Goal: Task Accomplishment & Management: Complete application form

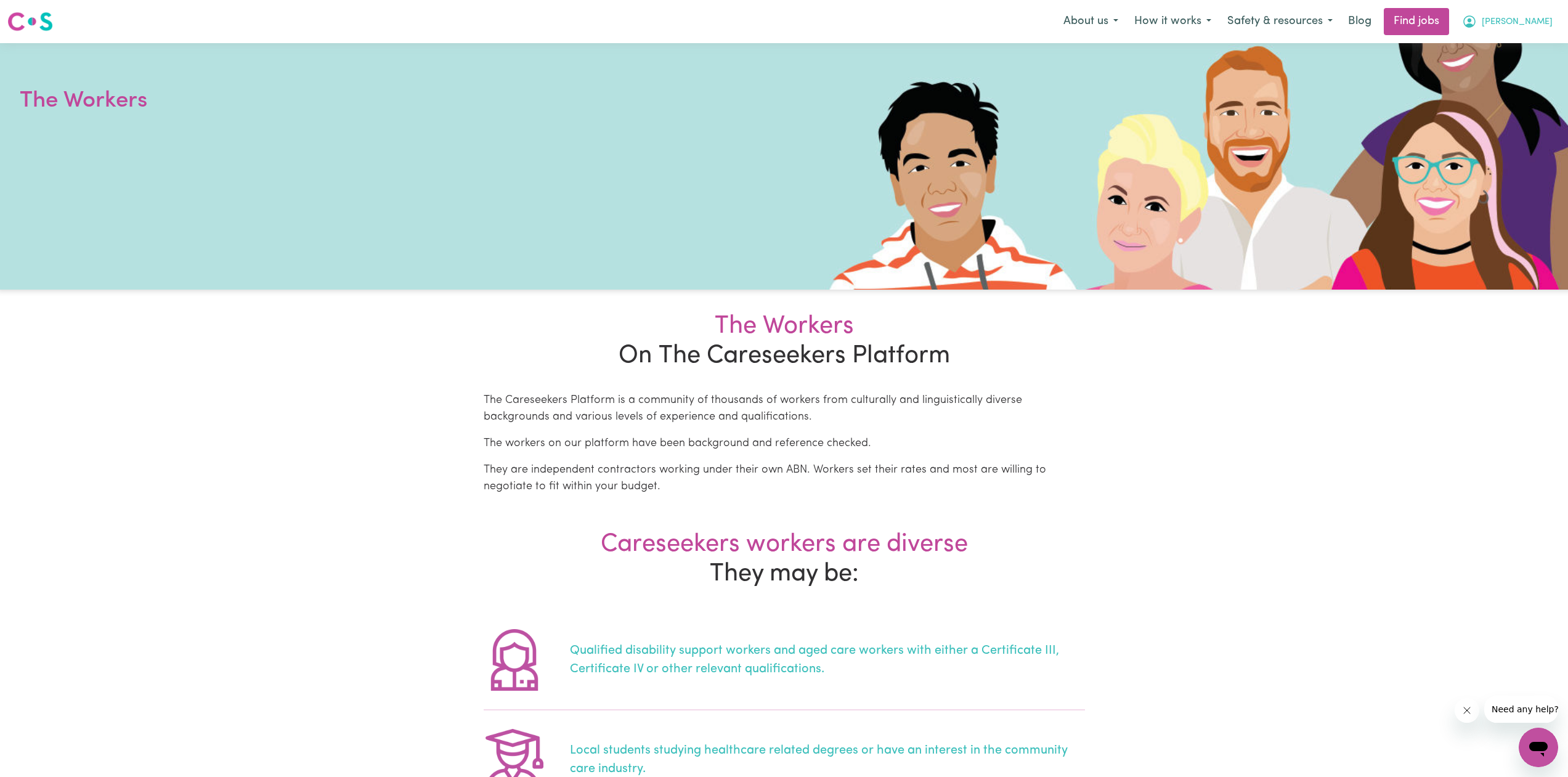
click at [1545, 11] on button "[PERSON_NAME]" at bounding box center [1507, 22] width 107 height 26
click at [1524, 52] on link "My Account" at bounding box center [1511, 48] width 97 height 23
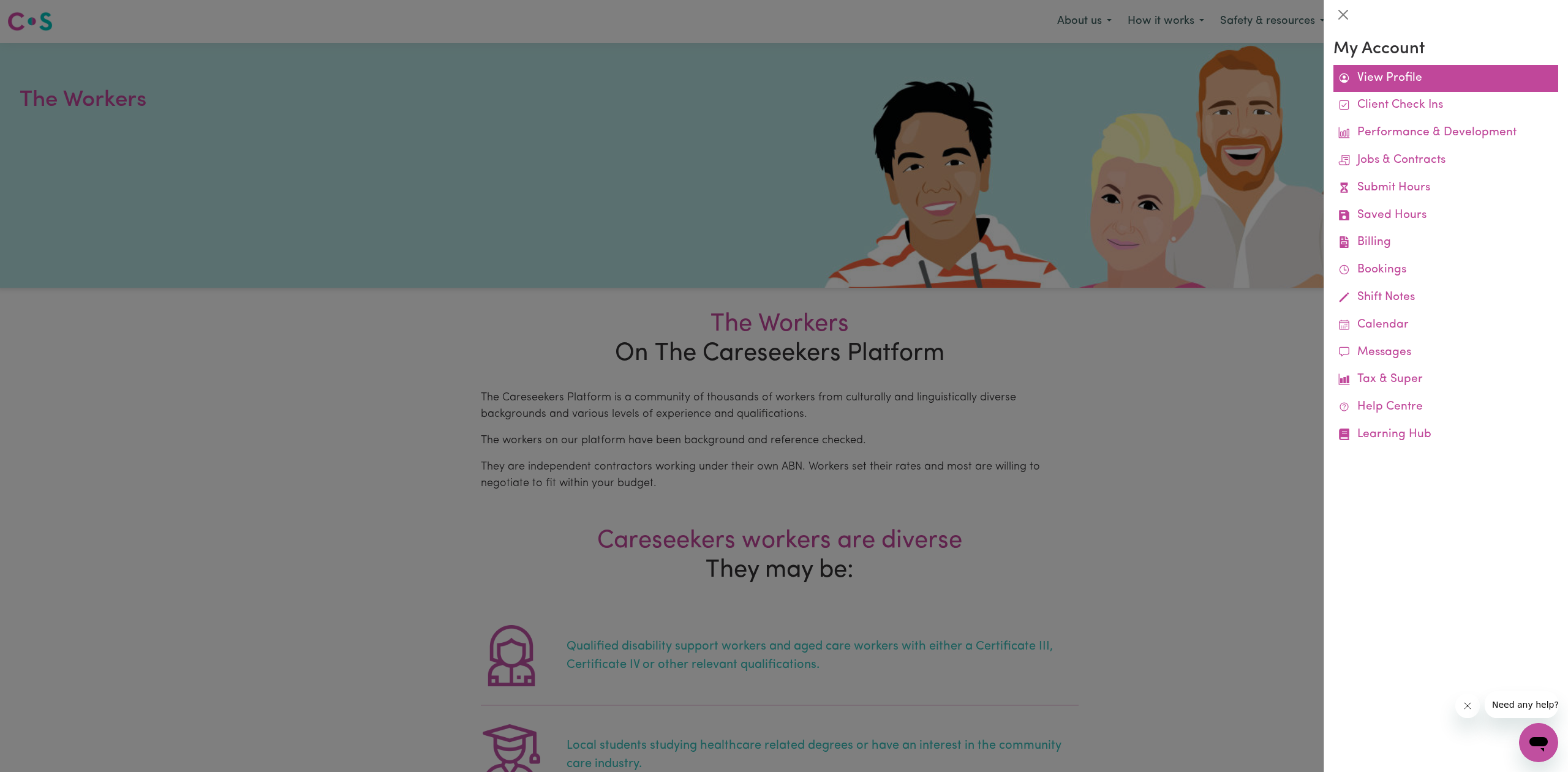
click at [1422, 81] on link "View Profile" at bounding box center [1446, 78] width 225 height 28
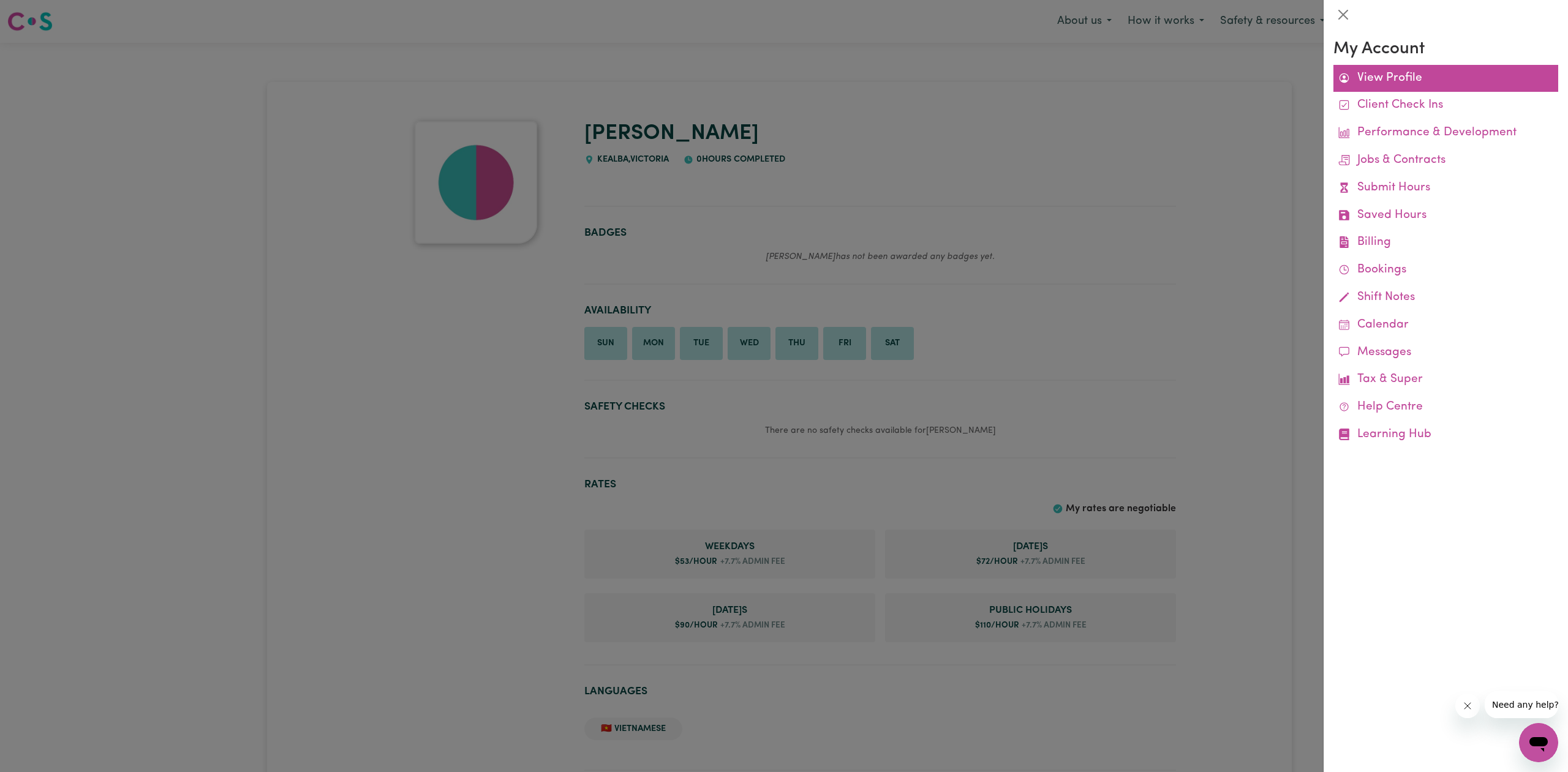
click at [1425, 73] on link "View Profile" at bounding box center [1446, 78] width 225 height 28
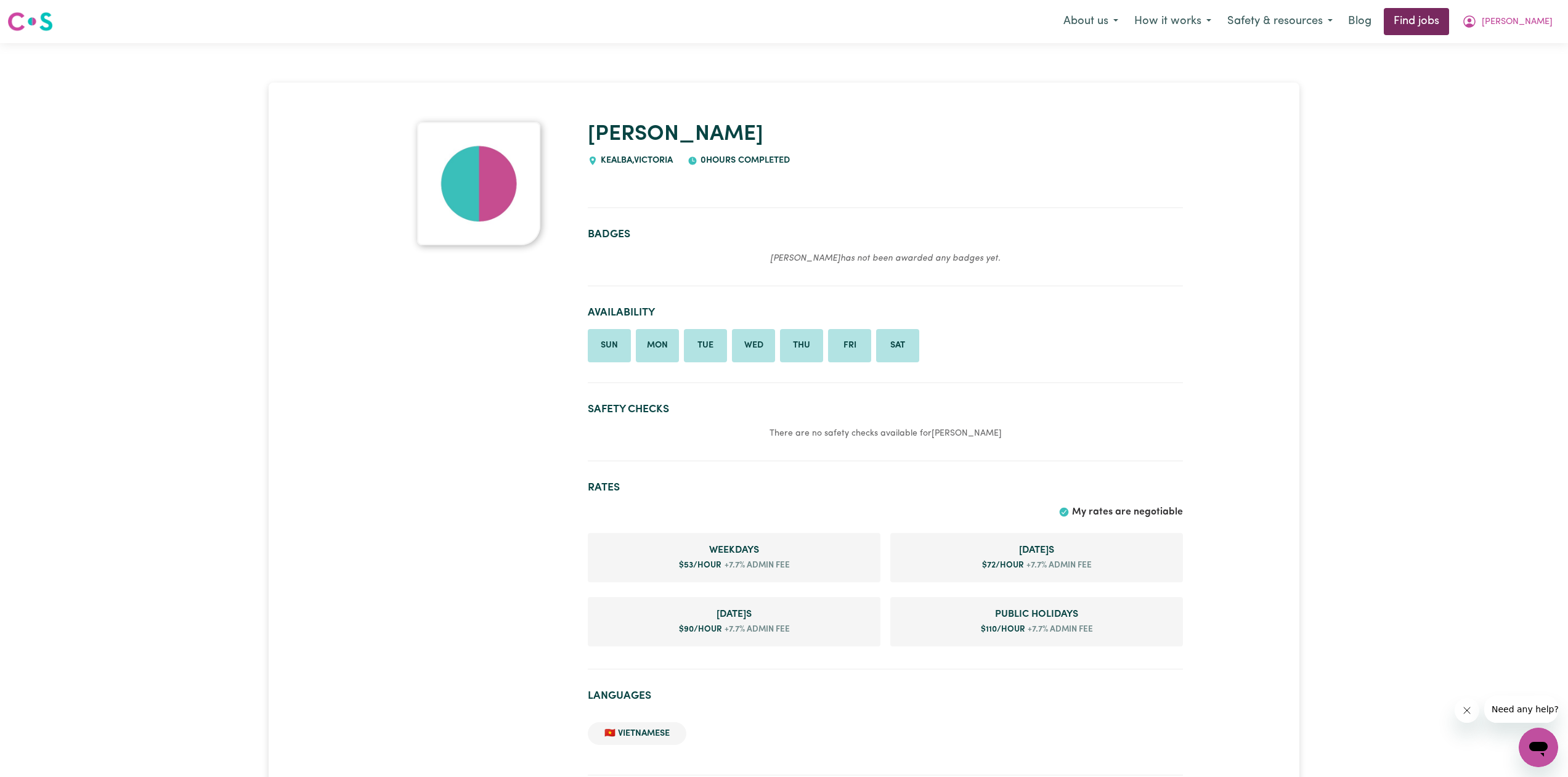
click at [1449, 28] on link "Find jobs" at bounding box center [1416, 22] width 65 height 27
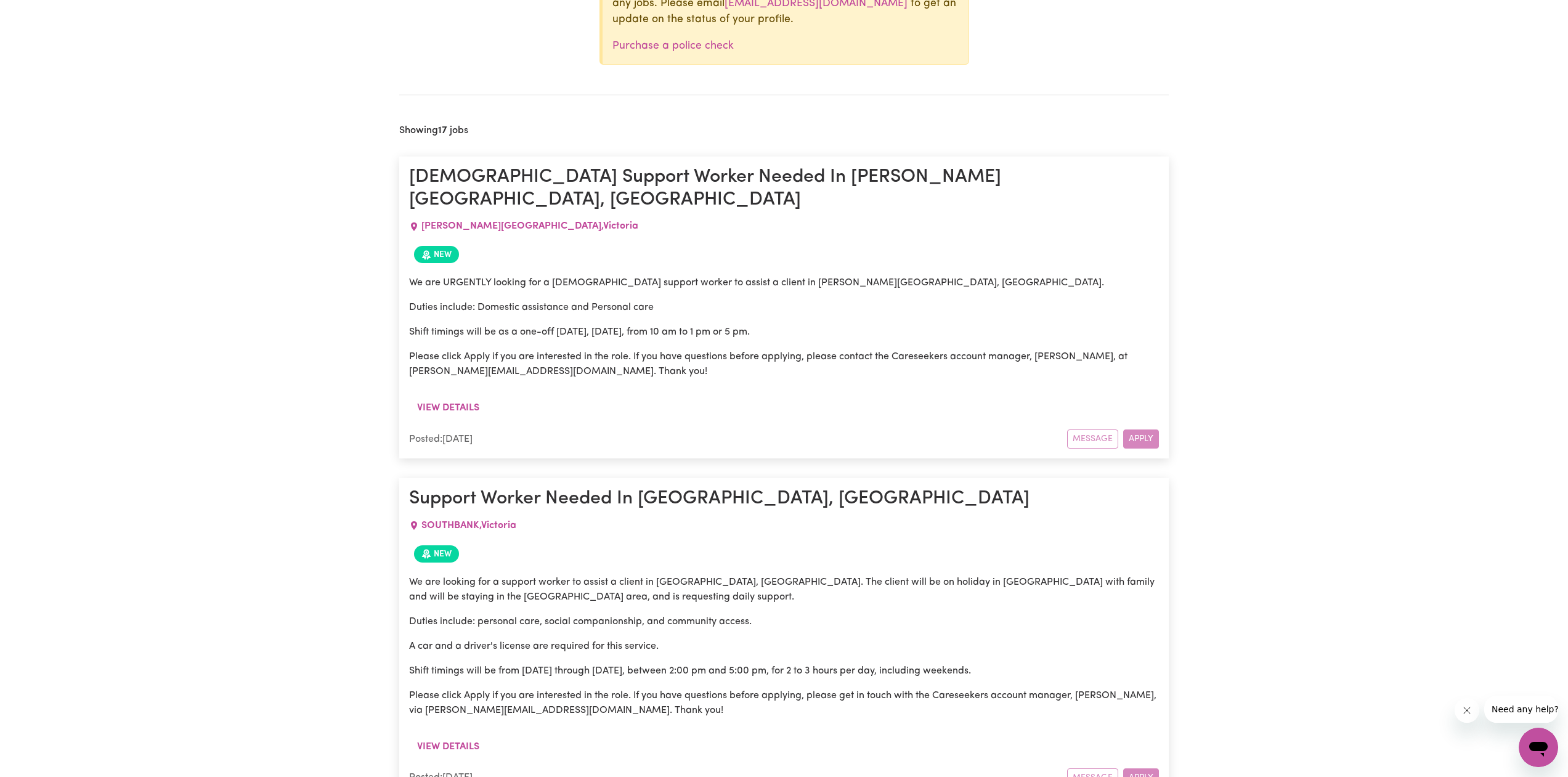
scroll to position [360, 0]
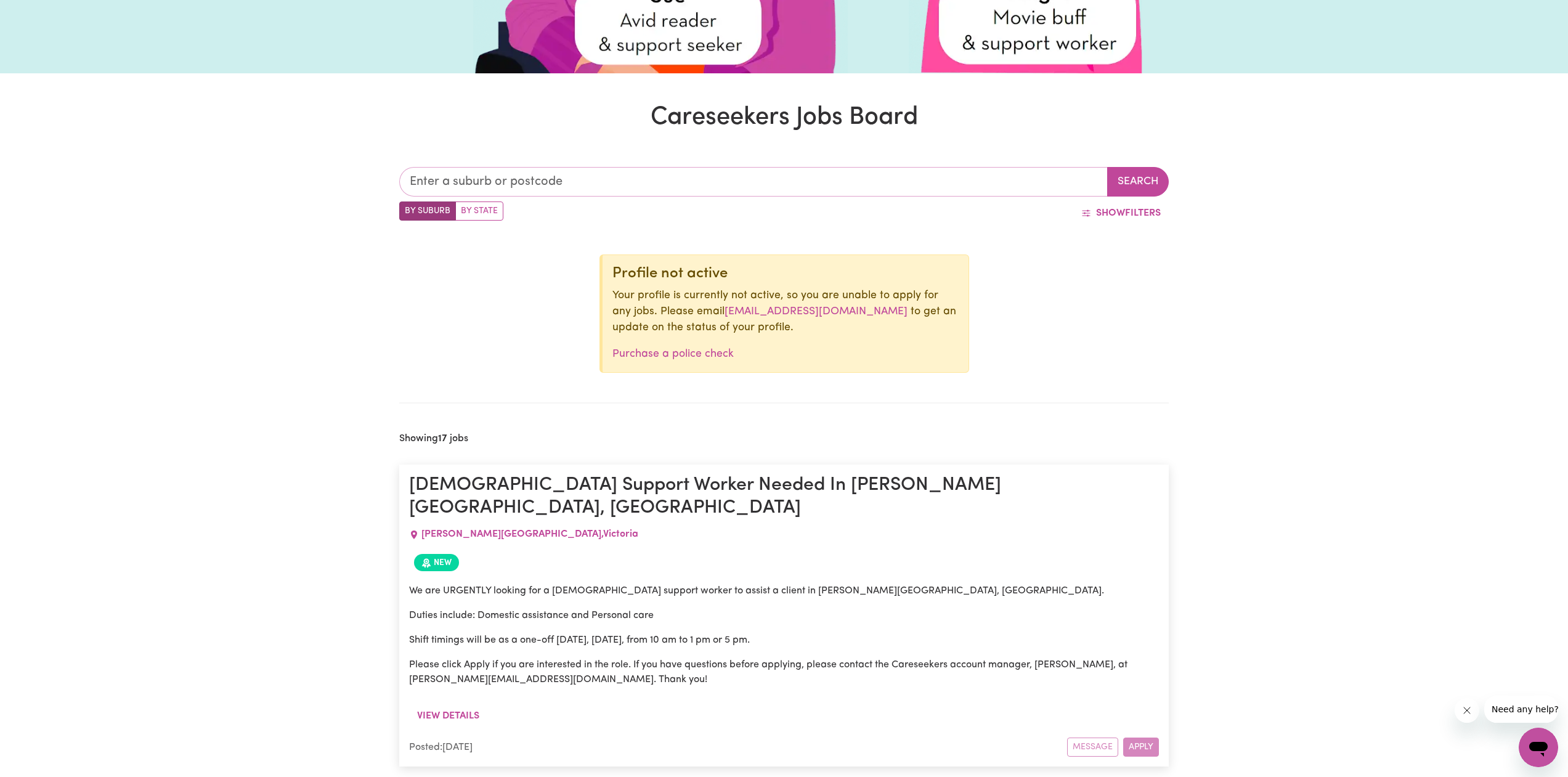
click at [698, 179] on input "text" at bounding box center [754, 182] width 709 height 30
type input "3021"
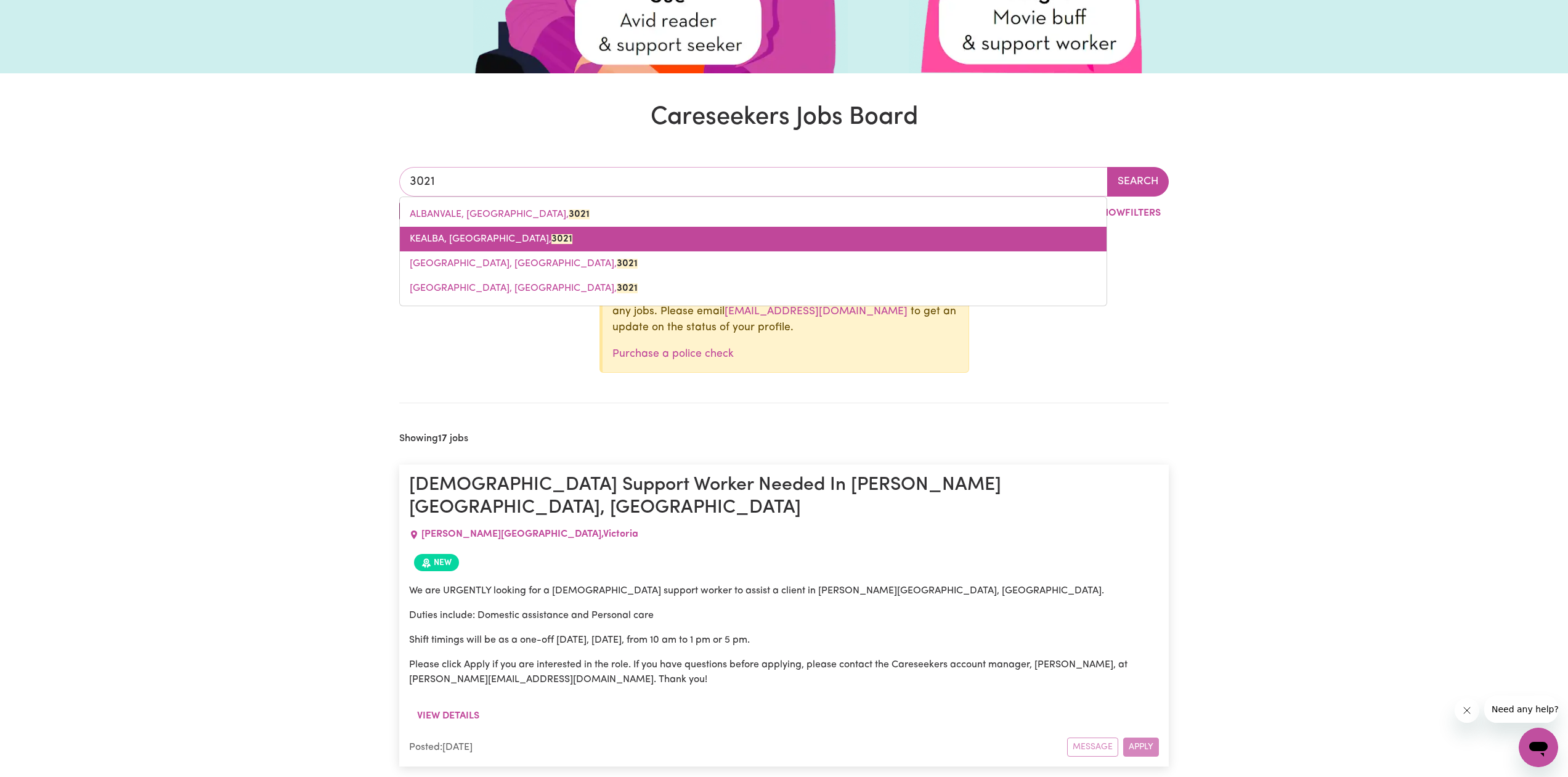
click at [456, 250] on link "KEALBA, Victoria, 3021" at bounding box center [753, 239] width 707 height 25
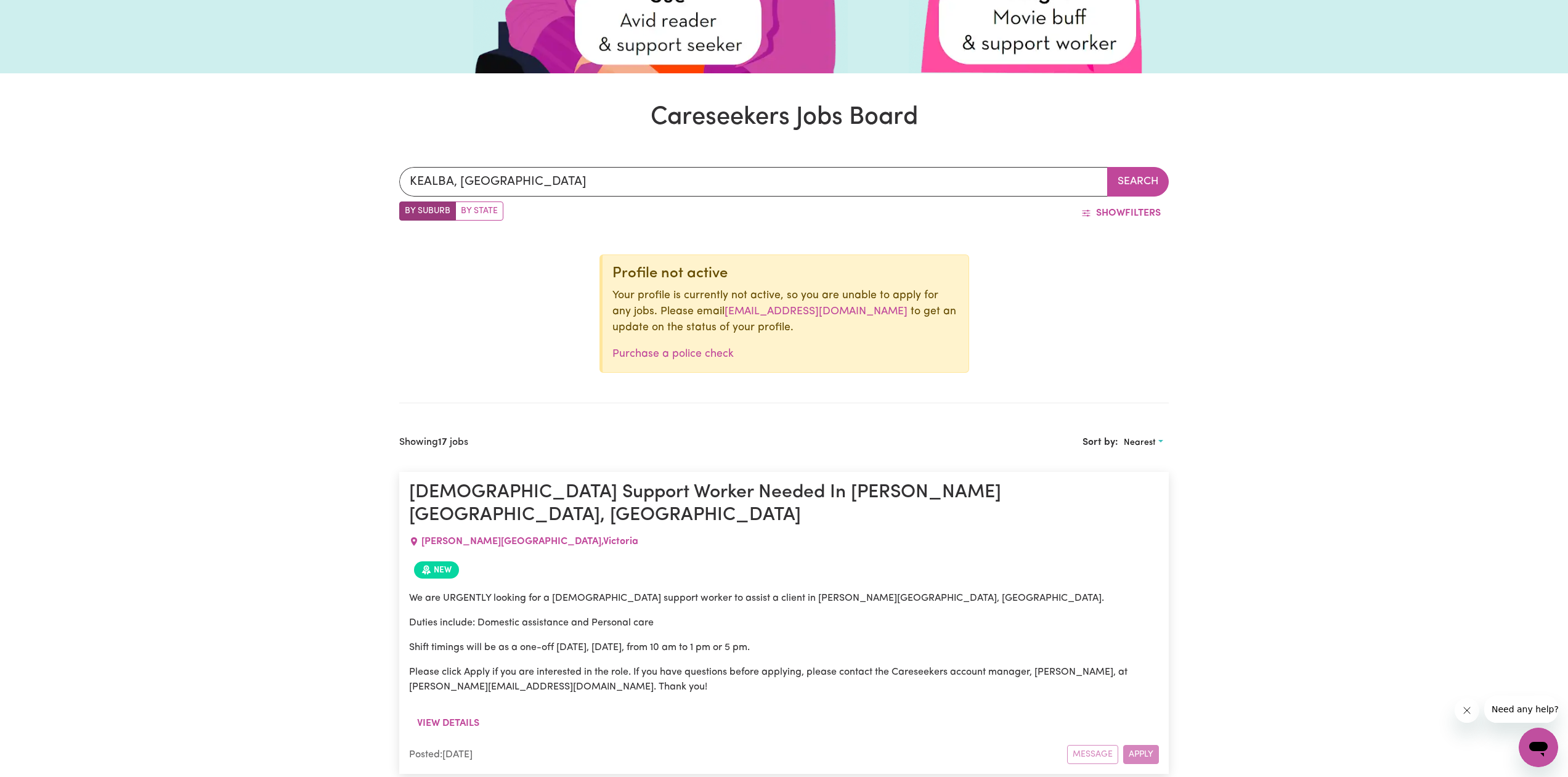
click at [704, 356] on link "Purchase a police check" at bounding box center [673, 354] width 121 height 10
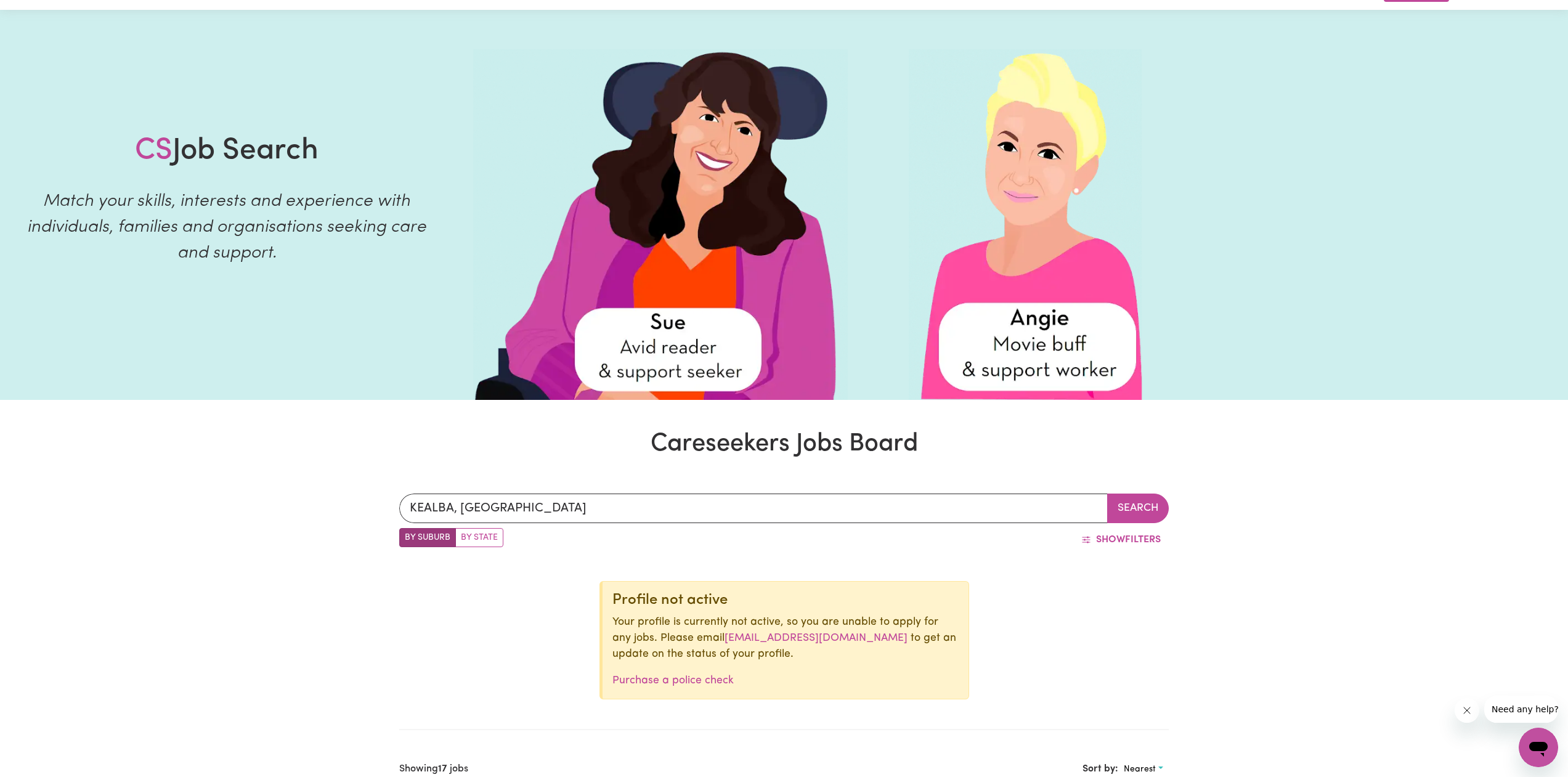
scroll to position [0, 0]
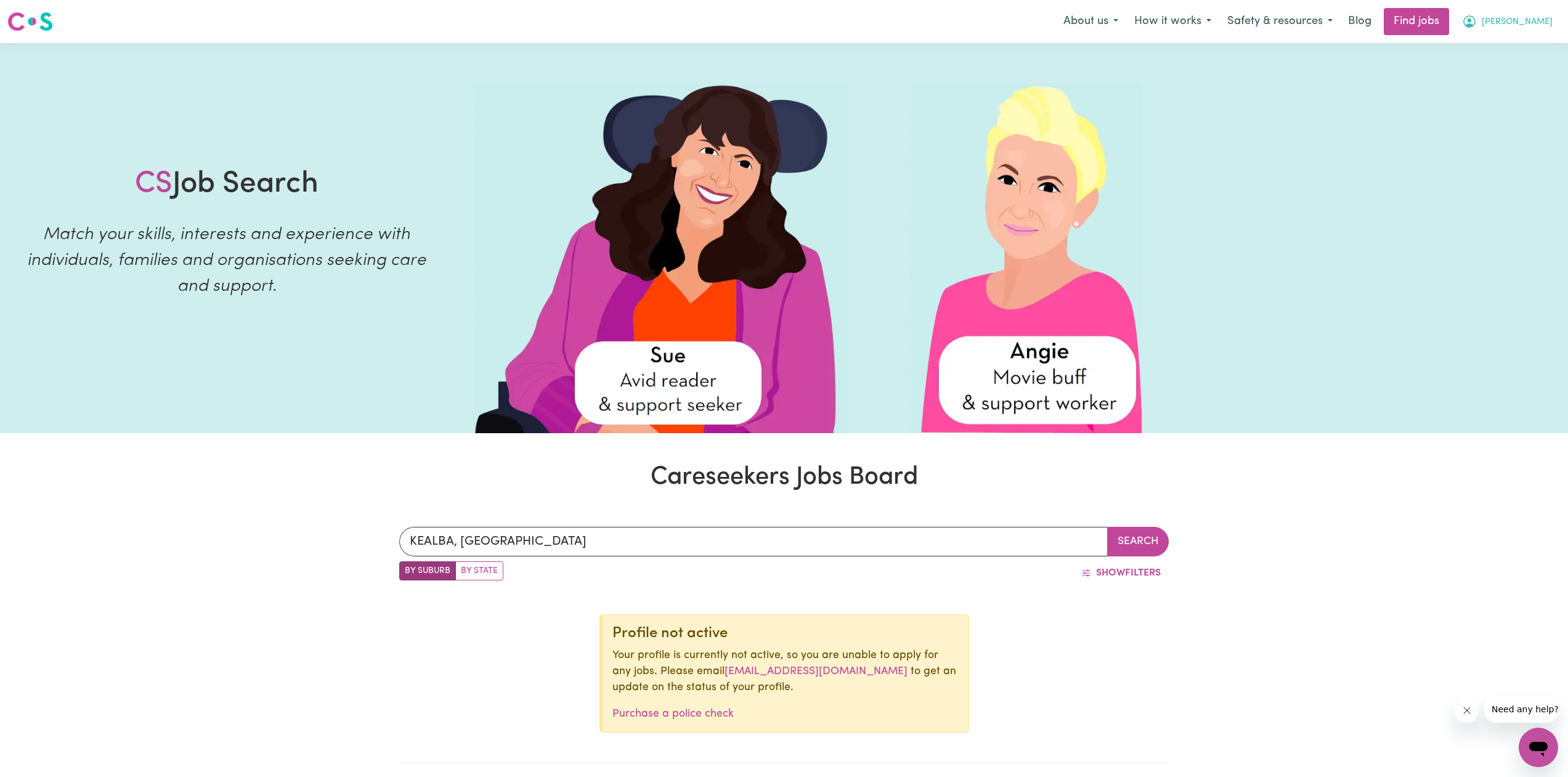
click at [1540, 20] on span "[PERSON_NAME]" at bounding box center [1517, 22] width 71 height 14
click at [1515, 47] on link "My Account" at bounding box center [1511, 48] width 97 height 23
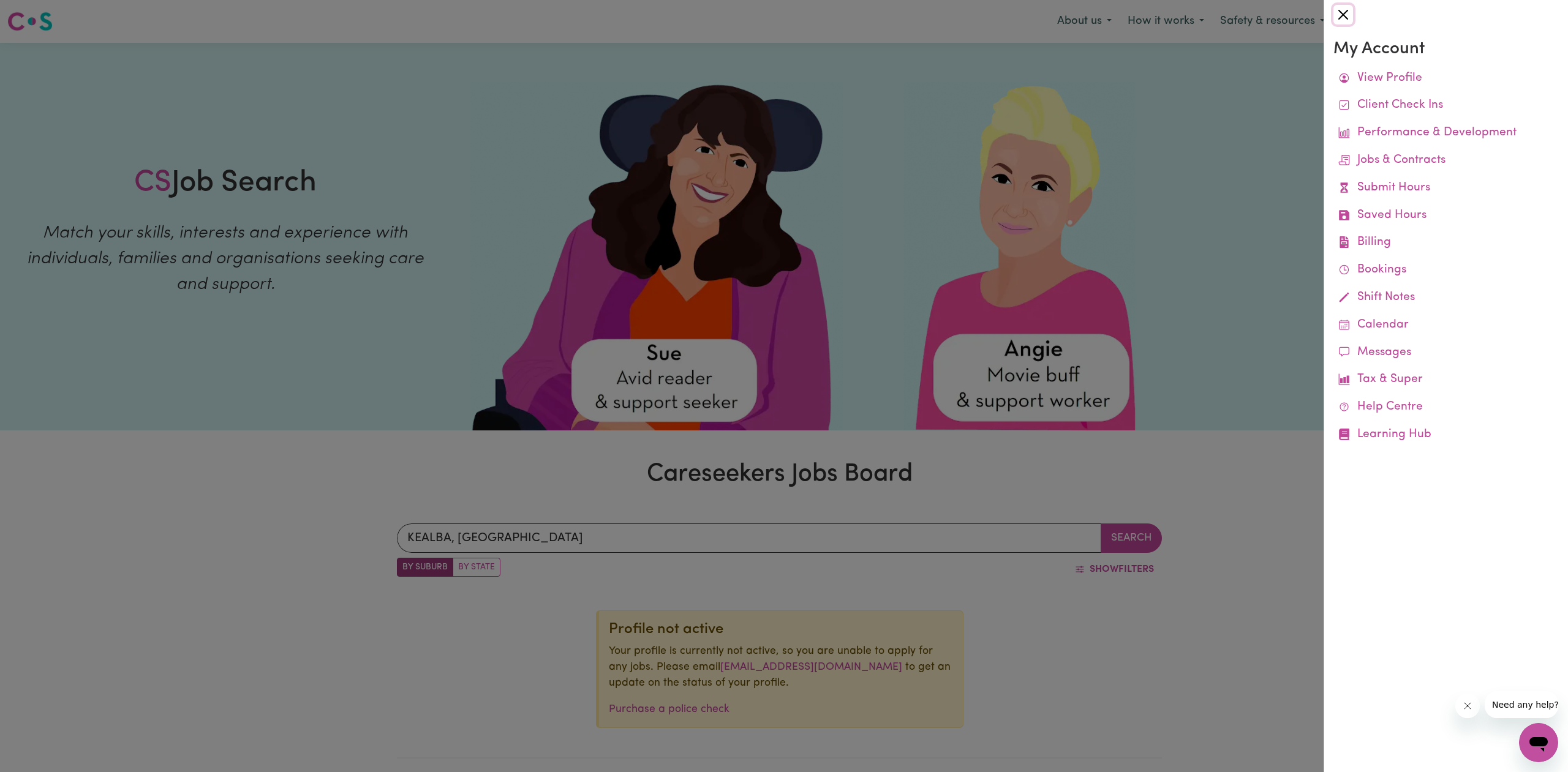
click at [1346, 17] on button "Close" at bounding box center [1343, 15] width 20 height 20
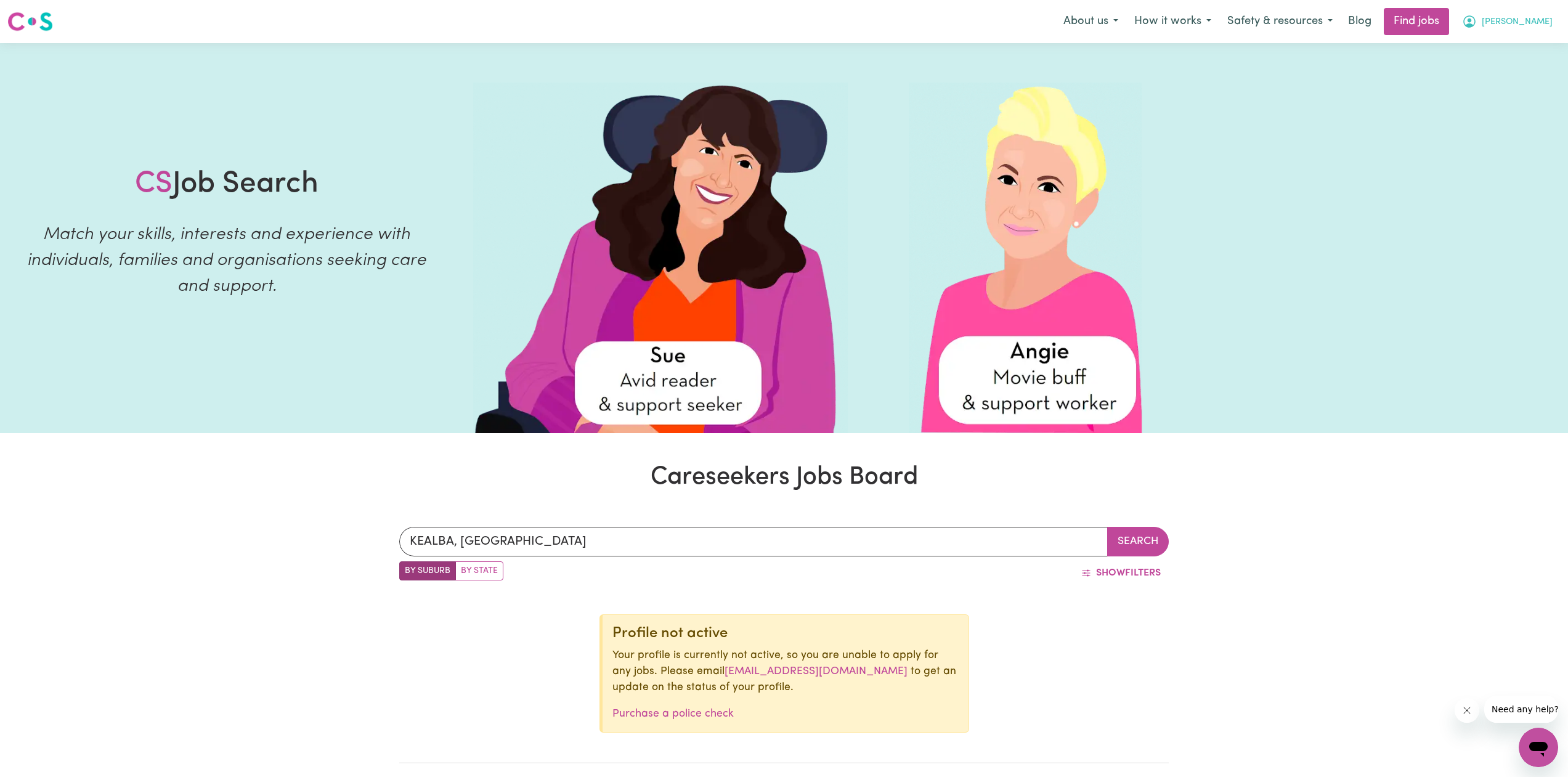
click at [1549, 17] on button "[PERSON_NAME]" at bounding box center [1507, 22] width 107 height 26
click at [1499, 71] on link "My Dashboard" at bounding box center [1511, 71] width 97 height 23
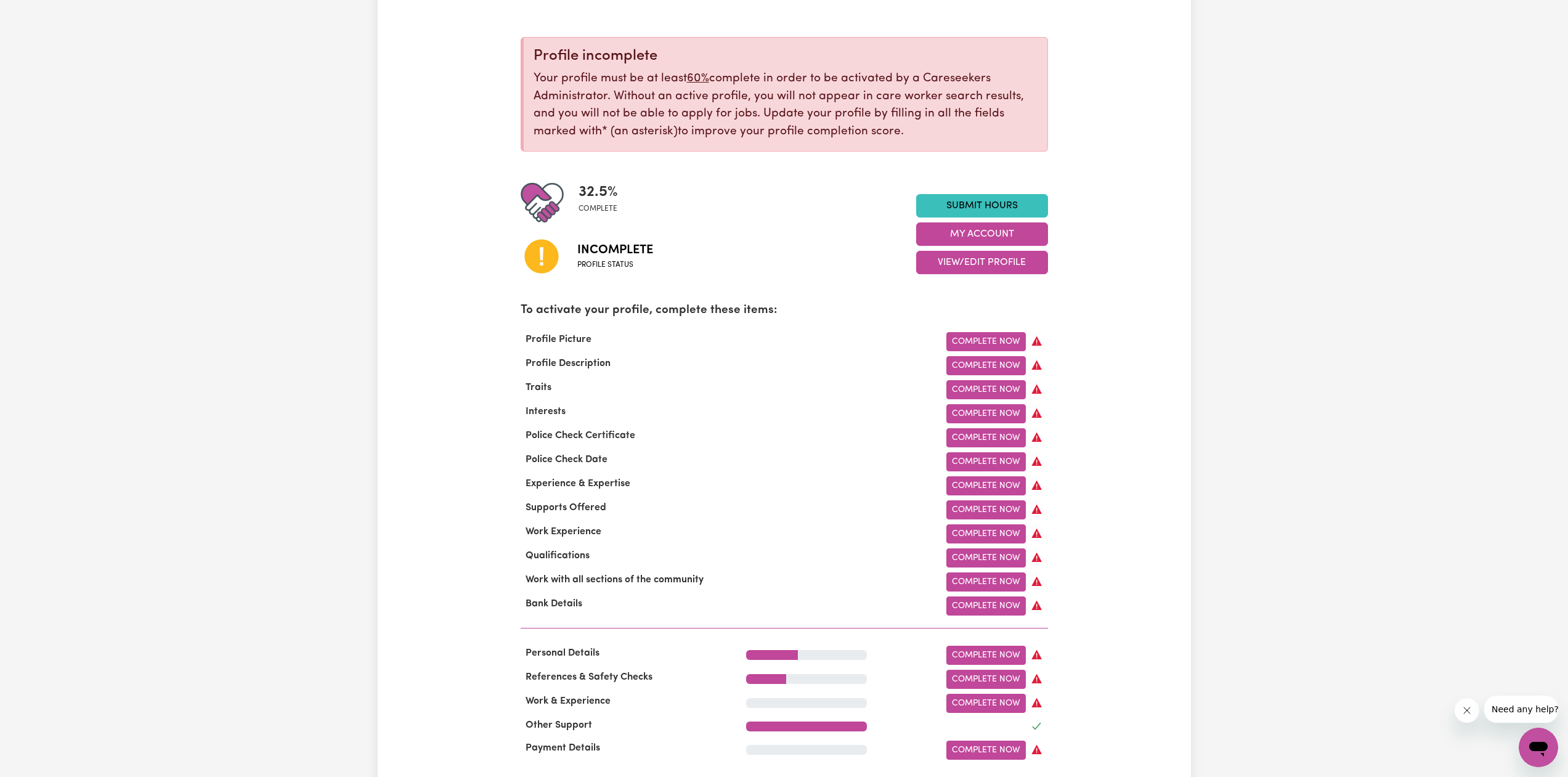
scroll to position [123, 0]
click at [1000, 391] on link "Complete Now" at bounding box center [986, 391] width 79 height 19
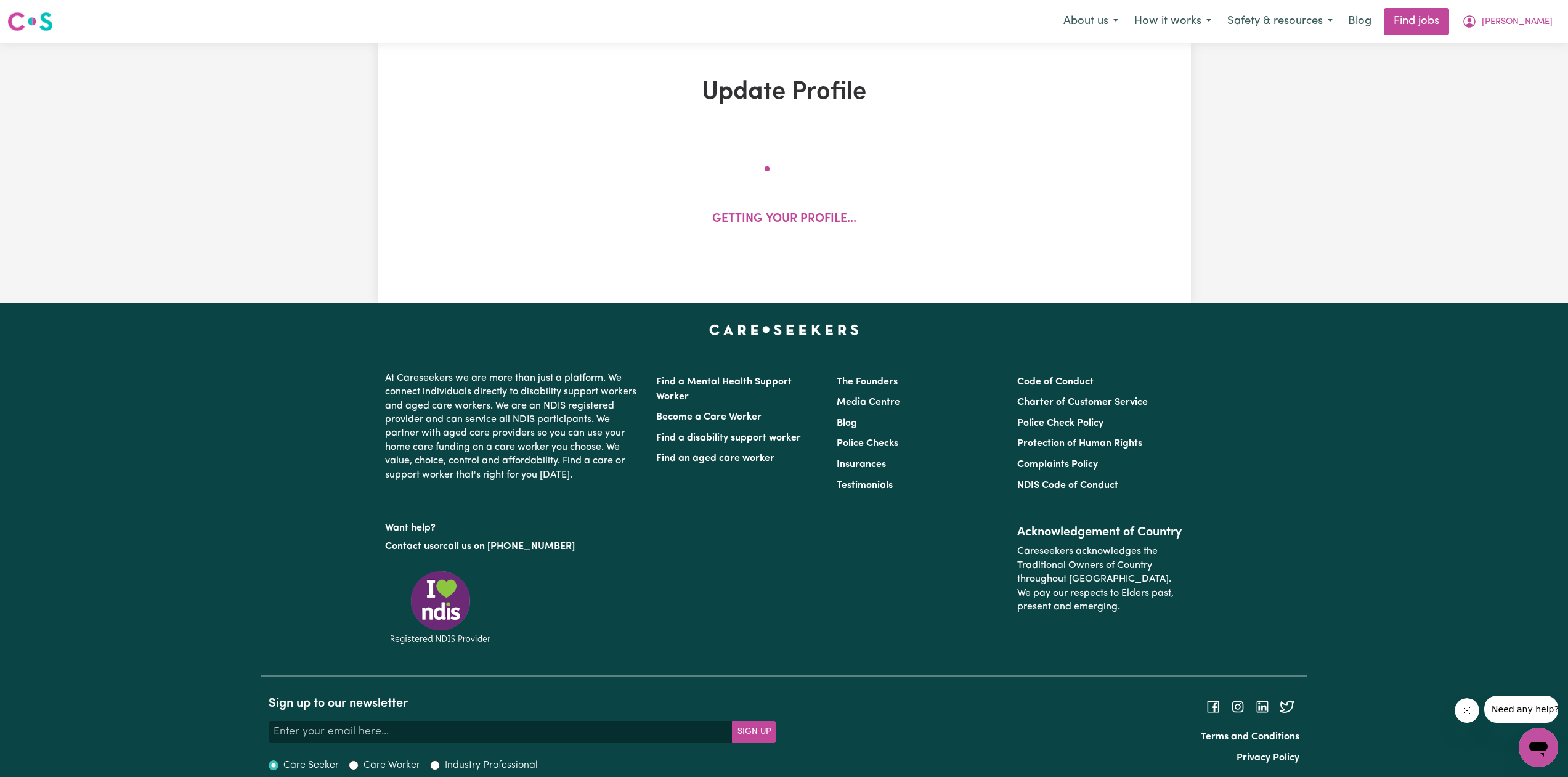
select select "[DEMOGRAPHIC_DATA]"
select select "[DEMOGRAPHIC_DATA] Citizen"
select select "Studying a healthcare related degree or qualification"
select select "53"
select select "72"
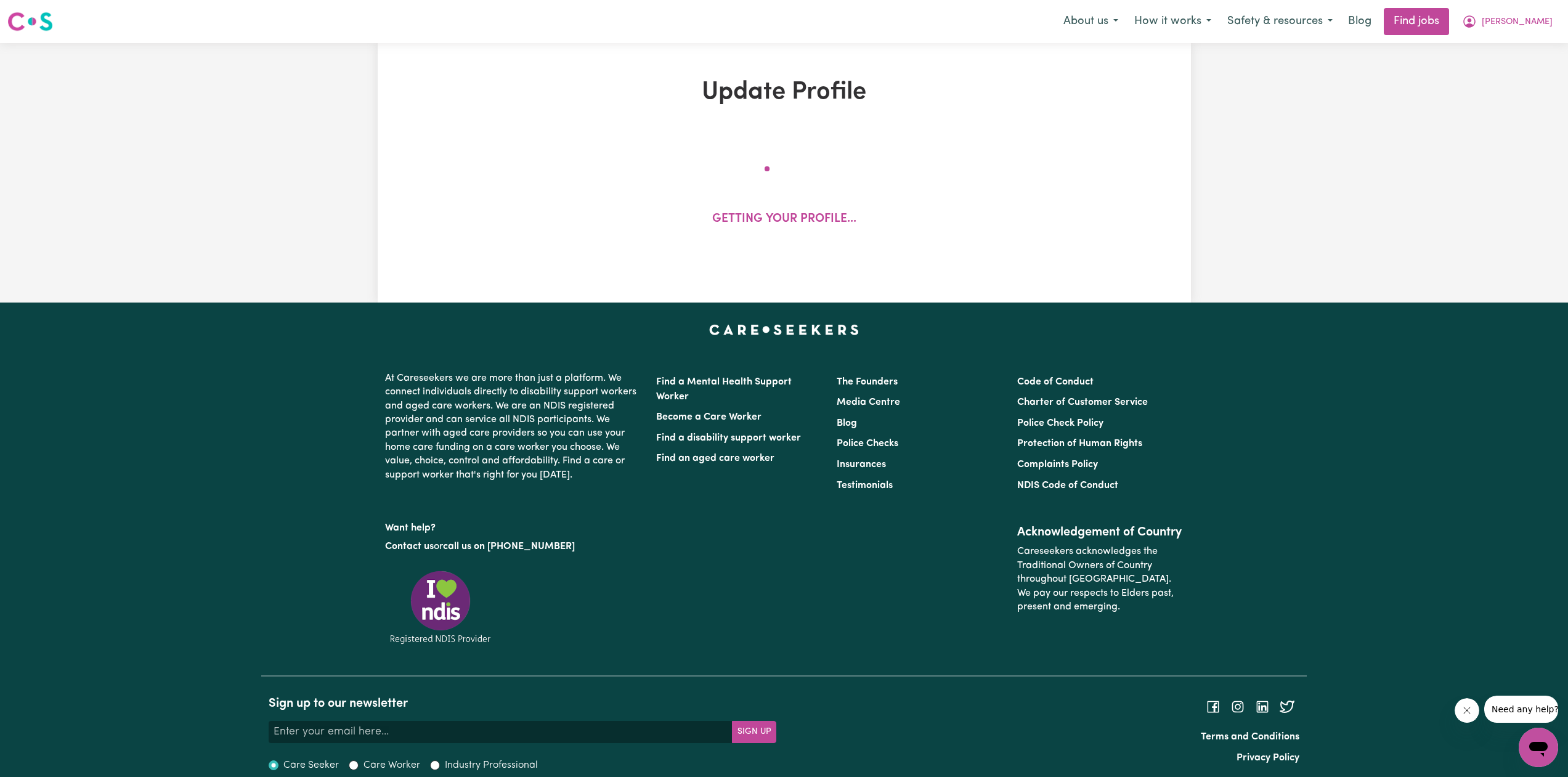
select select "90"
select select "110"
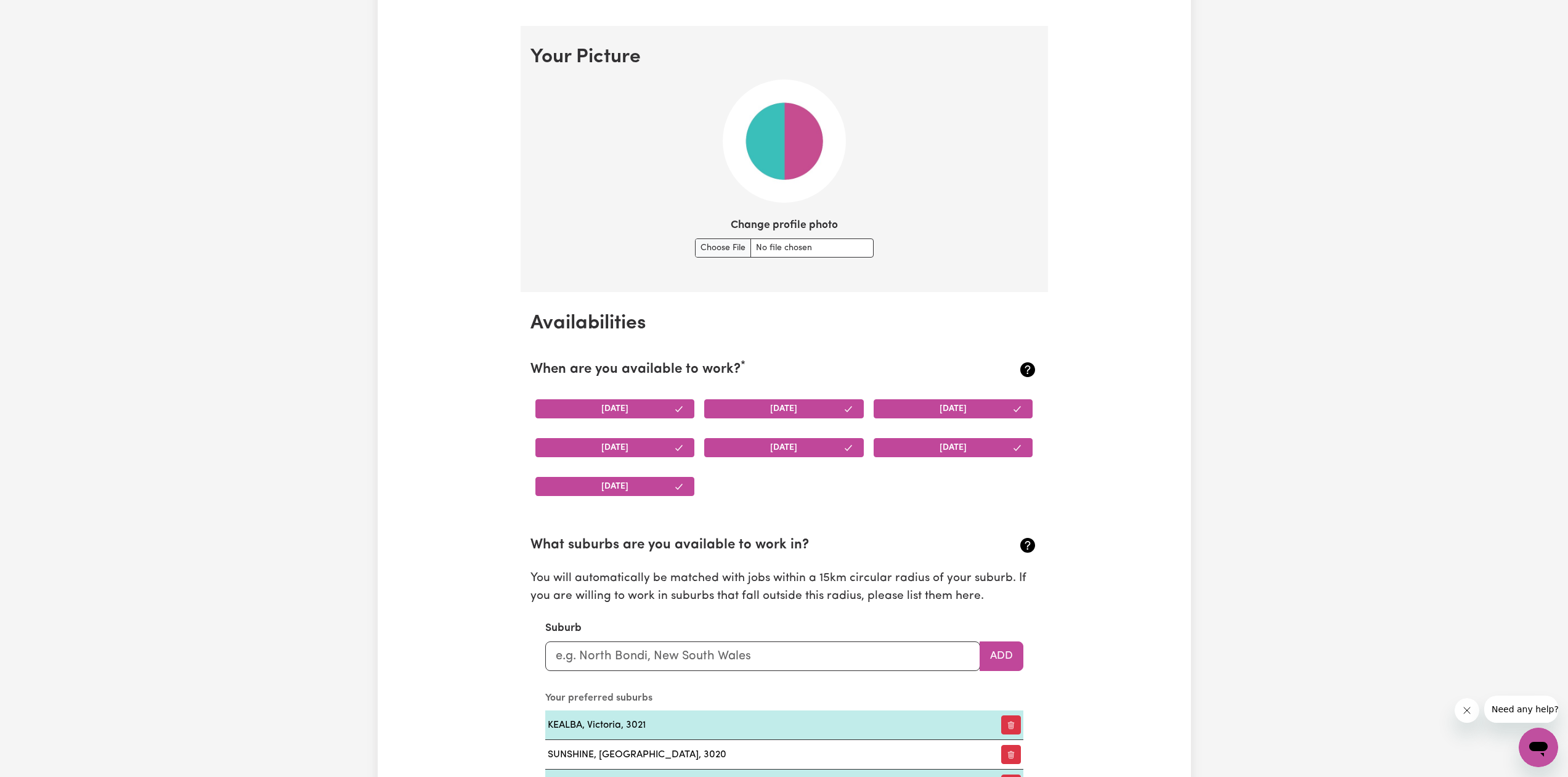
scroll to position [986, 0]
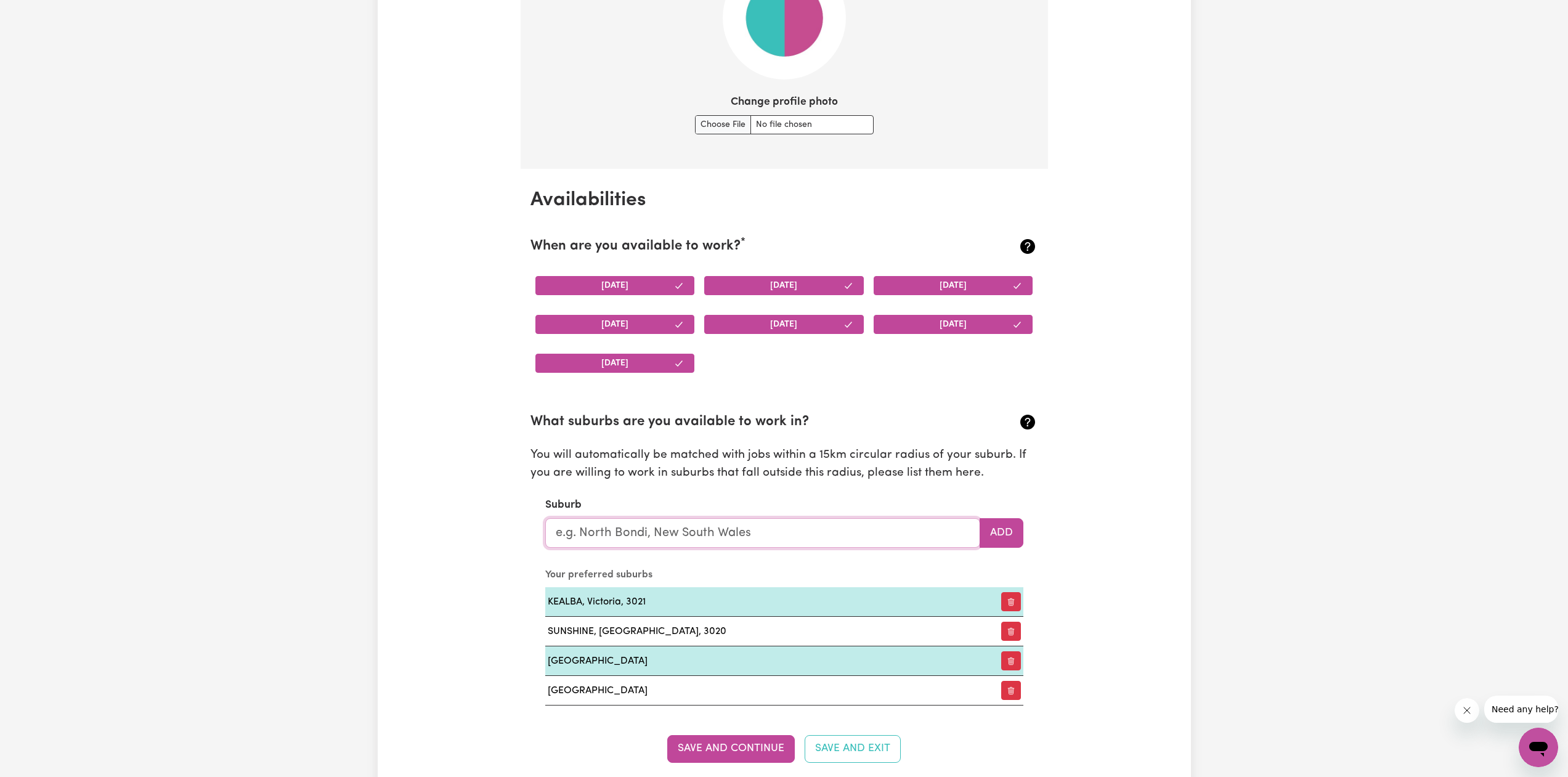
click at [710, 547] on input "text" at bounding box center [763, 533] width 435 height 30
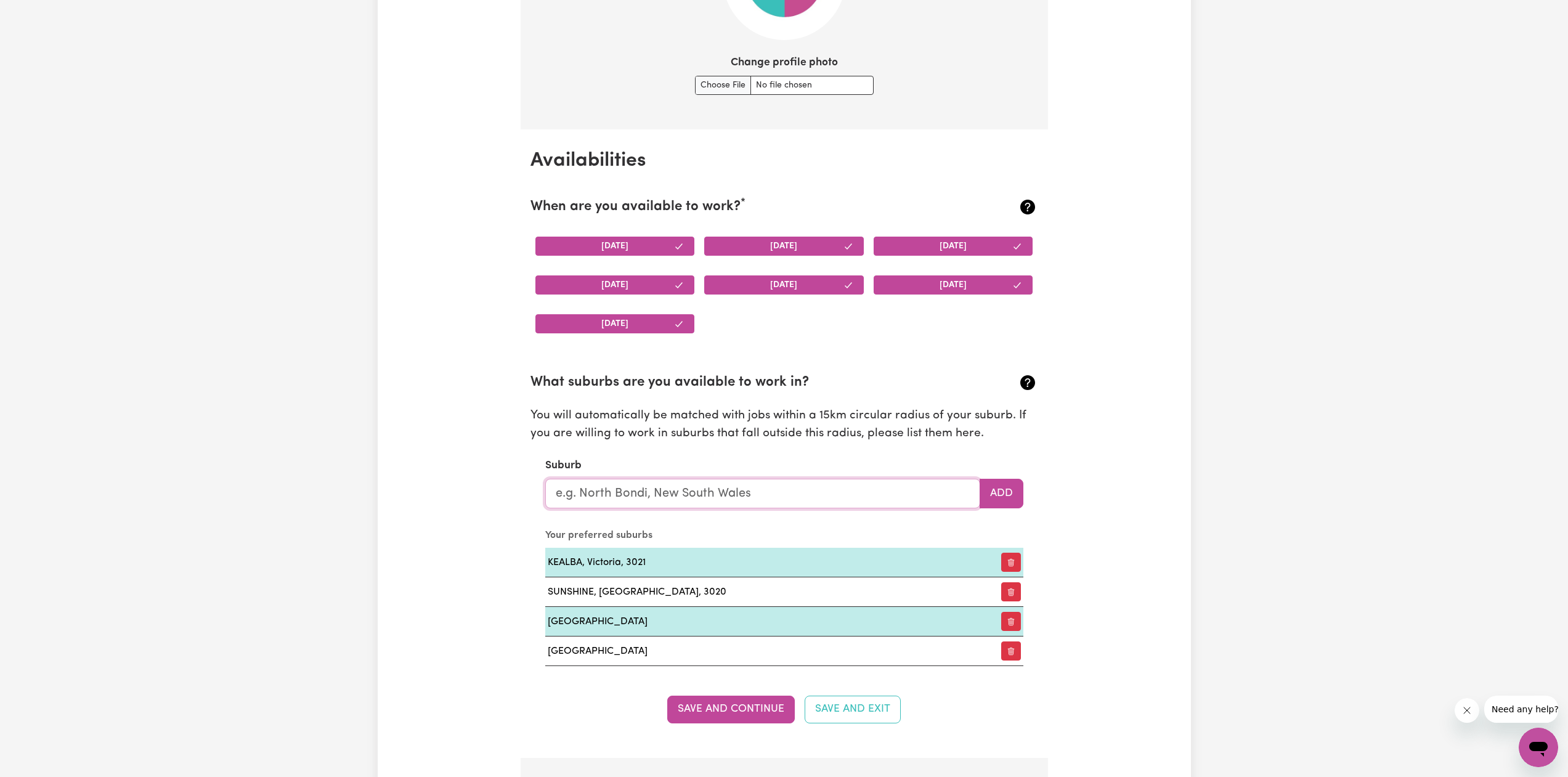
scroll to position [1048, 0]
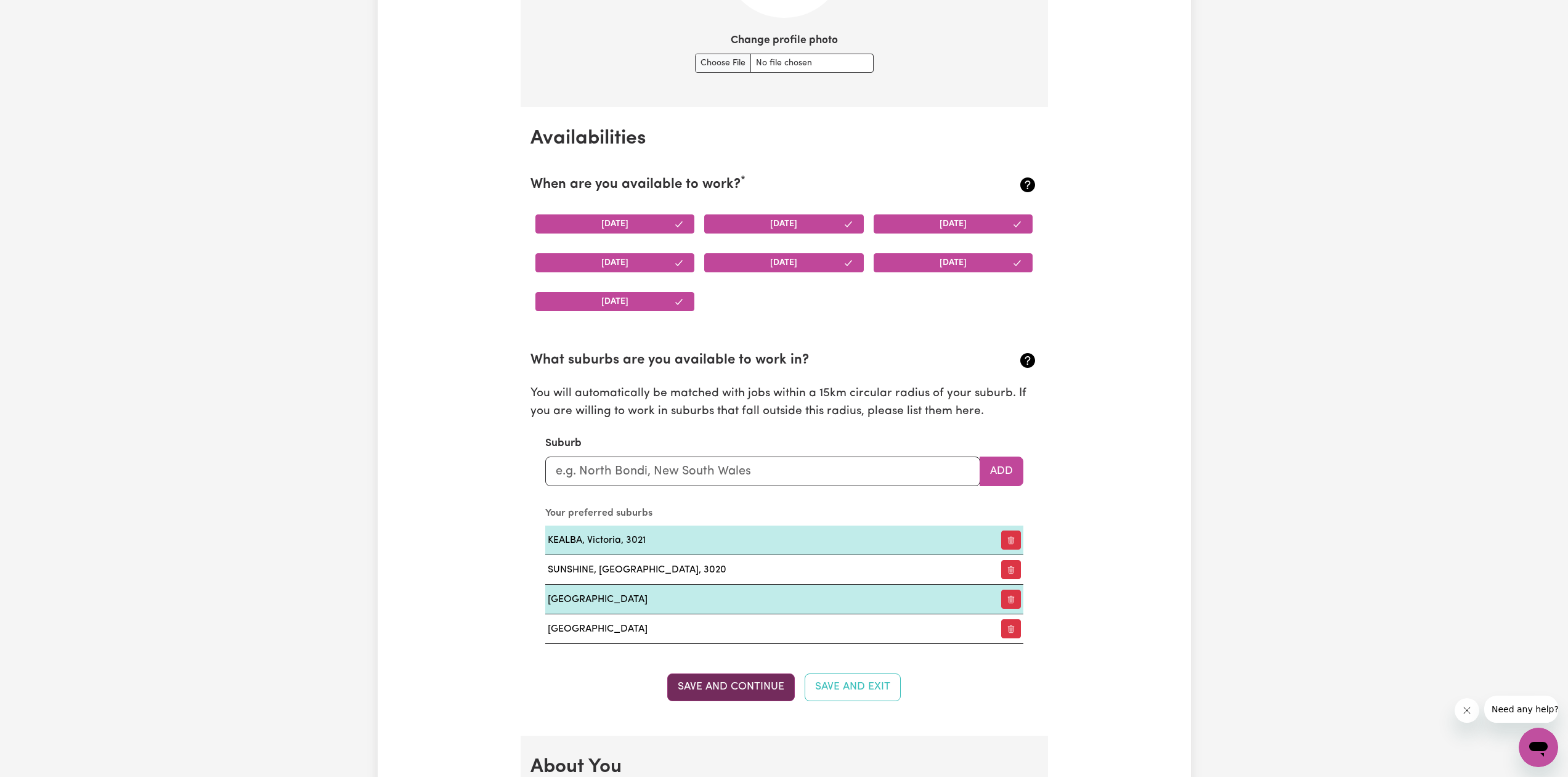
click at [748, 675] on button "Save and Continue" at bounding box center [731, 687] width 128 height 27
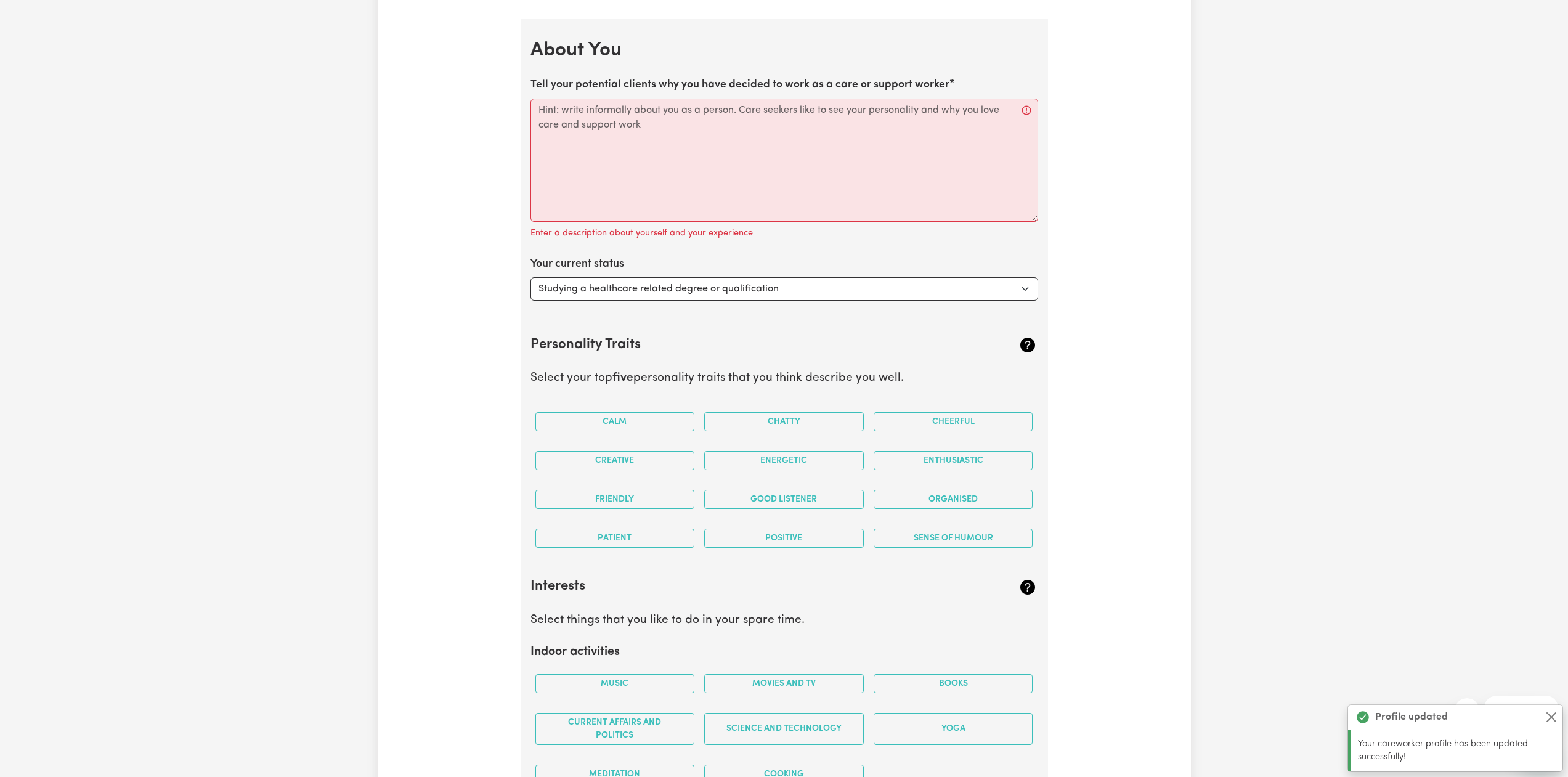
scroll to position [1783, 0]
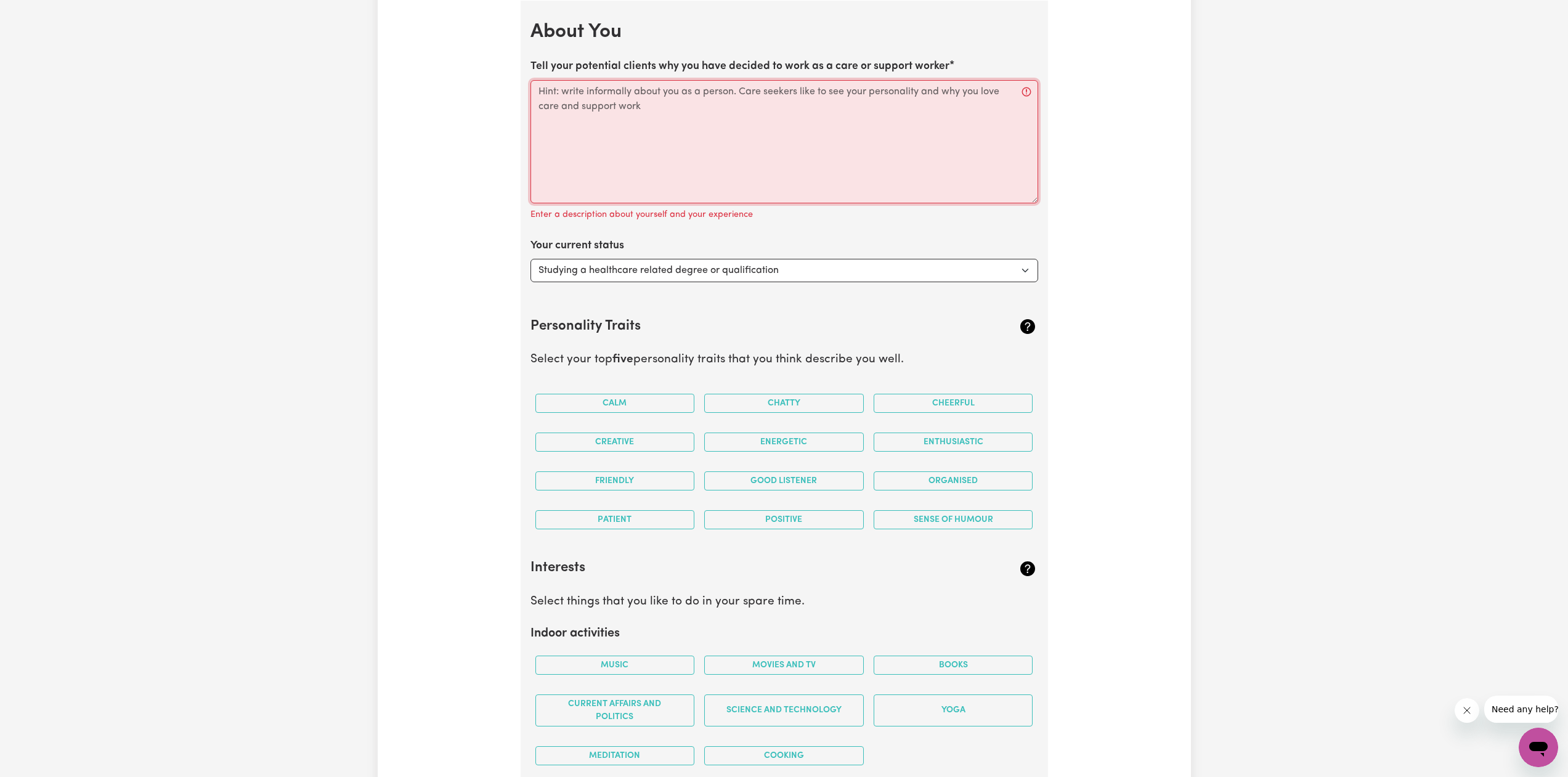
click at [668, 115] on textarea "Tell your potential clients why you have decided to work as a care or support w…" at bounding box center [784, 142] width 508 height 123
drag, startPoint x: 530, startPoint y: 65, endPoint x: 957, endPoint y: 83, distance: 427.4
click at [957, 83] on div "Tell your potential clients why you have decided to work as a care or support w…" at bounding box center [784, 140] width 508 height 164
copy label "Tell your potential clients why you have decided to work as a care or support w…"
drag, startPoint x: 636, startPoint y: 174, endPoint x: 646, endPoint y: 173, distance: 10.0
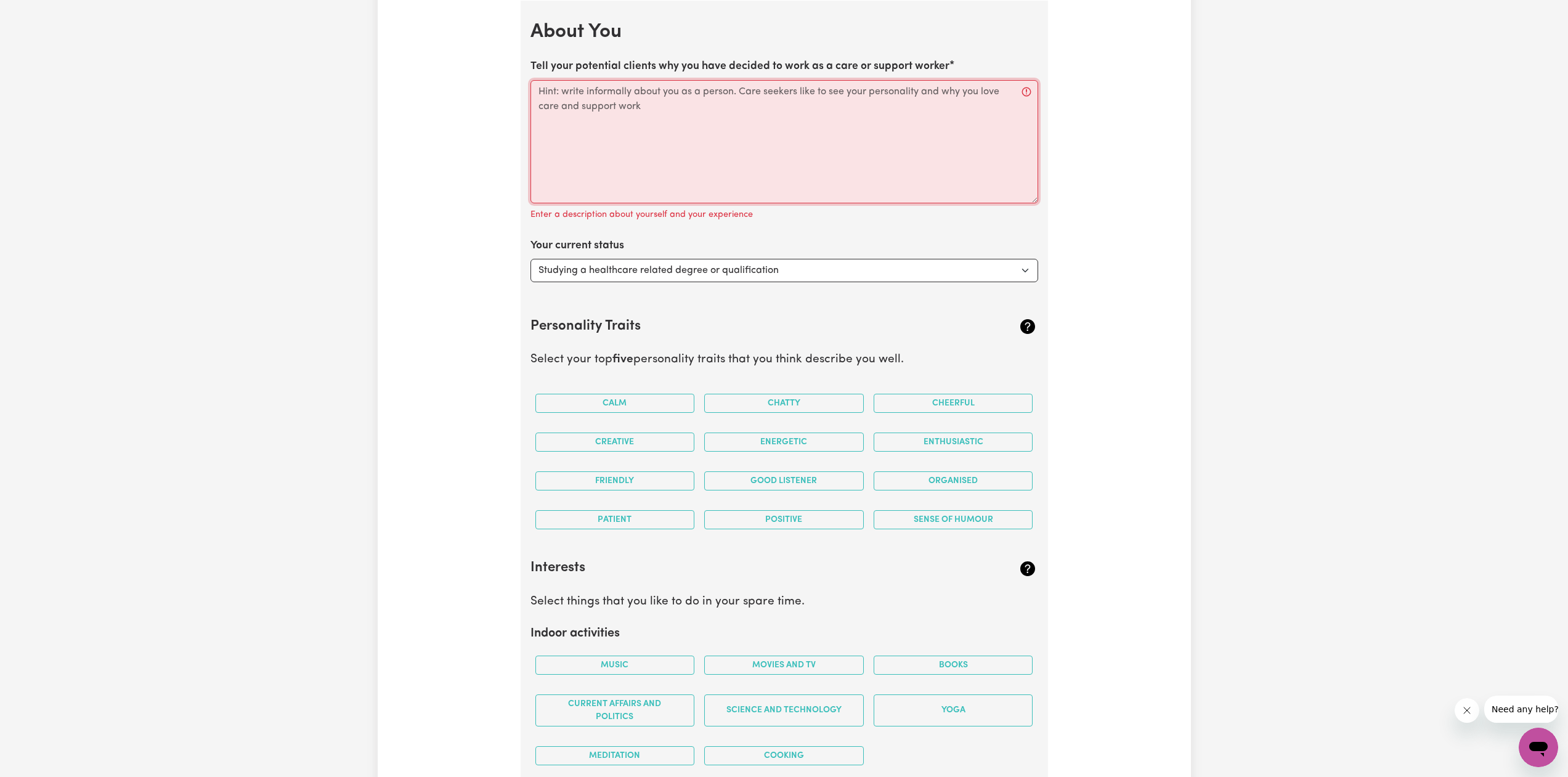
click at [637, 174] on textarea "Tell your potential clients why you have decided to work as a care or support w…" at bounding box center [784, 142] width 508 height 123
paste textarea "I chose to work in care because I genuinely enjoy helping people live with dign…"
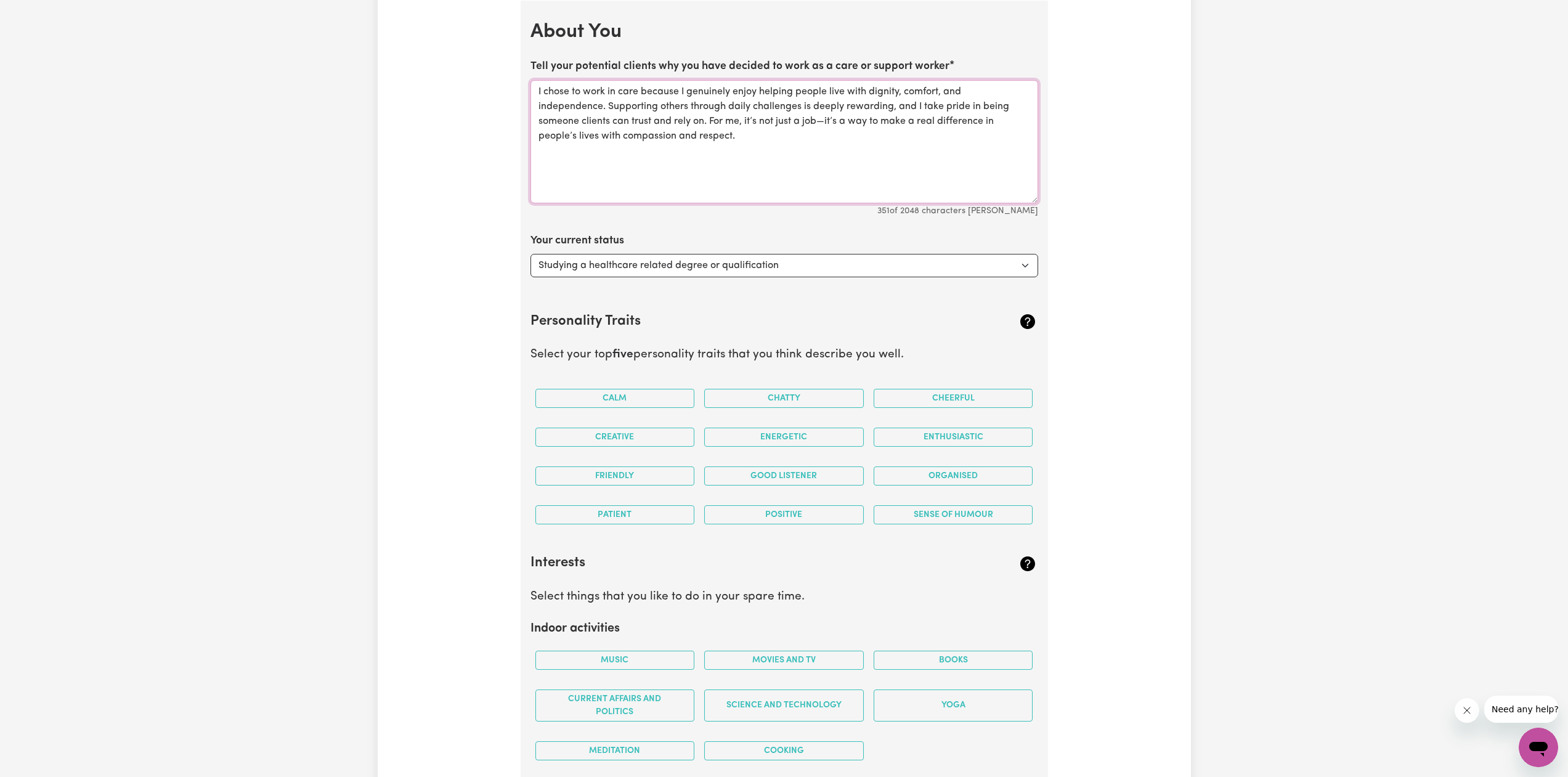
type textarea "I chose to work in care because I genuinely enjoy helping people live with dign…"
click at [754, 266] on select "Select... Studying a healthcare related degree or qualification Studying a non-…" at bounding box center [784, 266] width 508 height 23
select select "Embarking on a career change into the care industry"
click at [530, 254] on select "Select... Studying a healthcare related degree or qualification Studying a non-…" at bounding box center [784, 266] width 508 height 23
click at [630, 399] on button "Calm" at bounding box center [615, 398] width 160 height 19
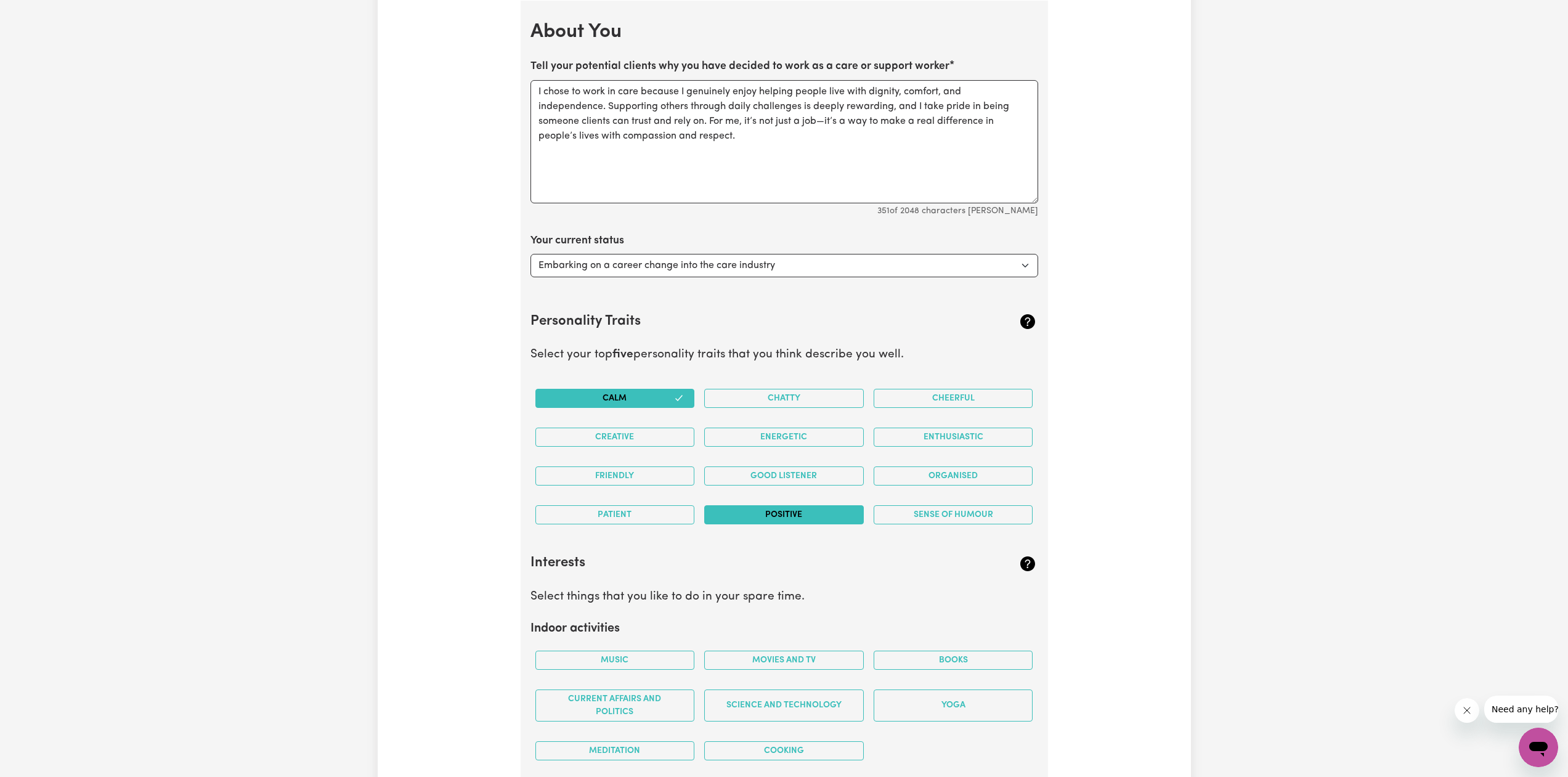
click at [790, 510] on button "Positive" at bounding box center [784, 515] width 160 height 19
click at [635, 517] on button "Patient" at bounding box center [615, 515] width 160 height 19
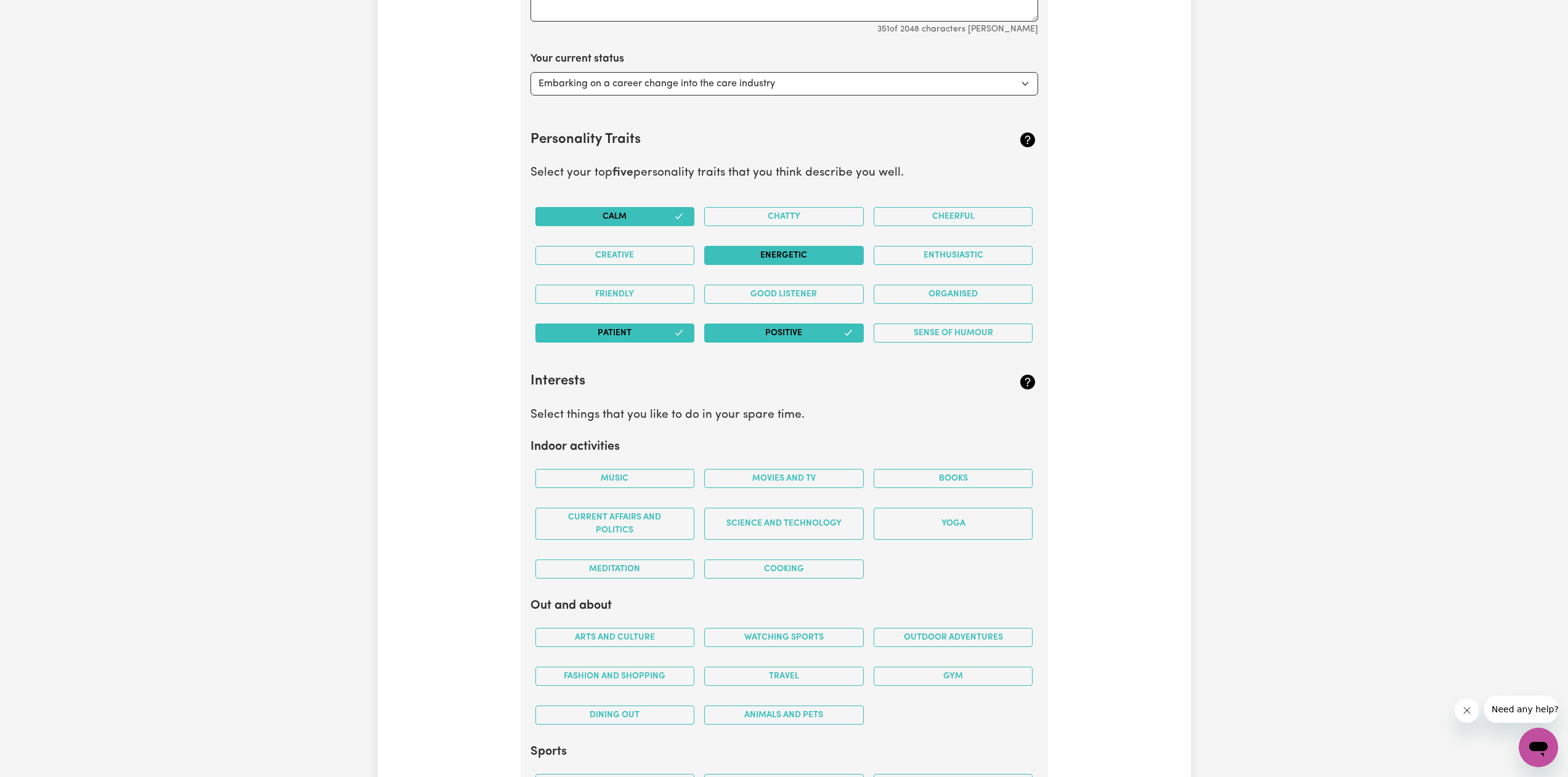
scroll to position [1967, 0]
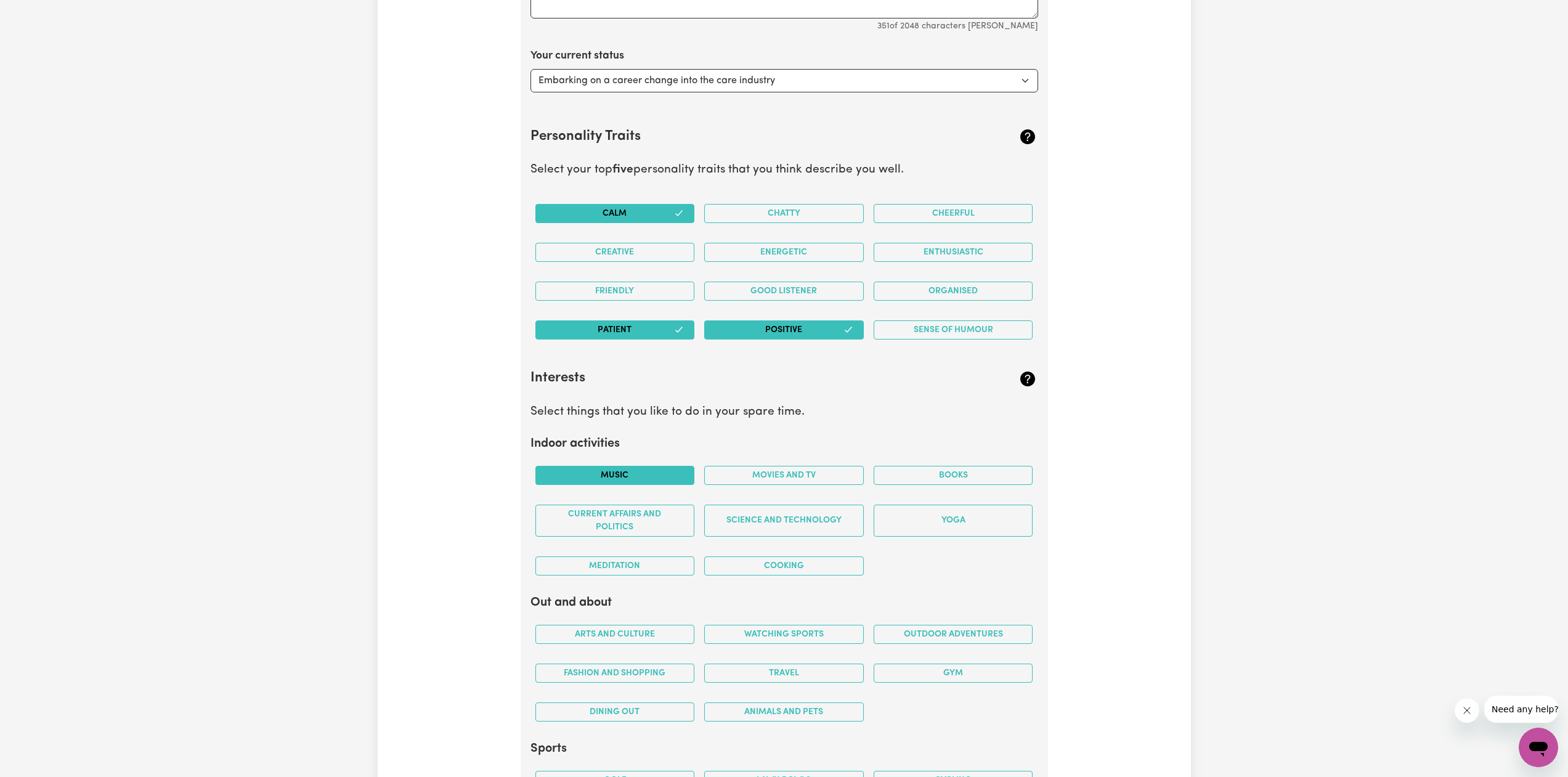
click at [664, 476] on button "Music" at bounding box center [615, 475] width 160 height 19
drag, startPoint x: 789, startPoint y: 473, endPoint x: 817, endPoint y: 473, distance: 28.0
click at [789, 473] on button "Movies and TV" at bounding box center [784, 475] width 160 height 19
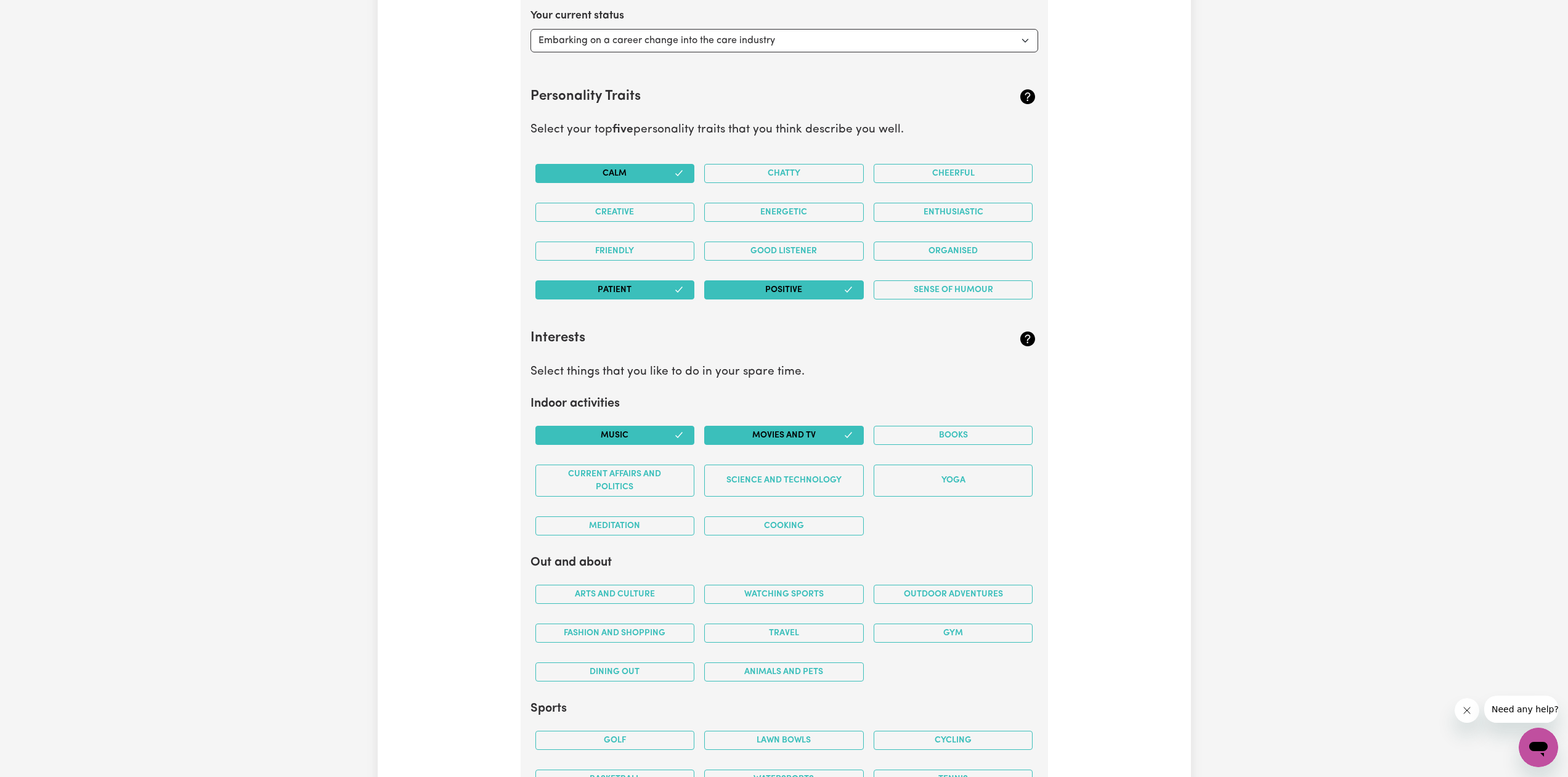
scroll to position [2029, 0]
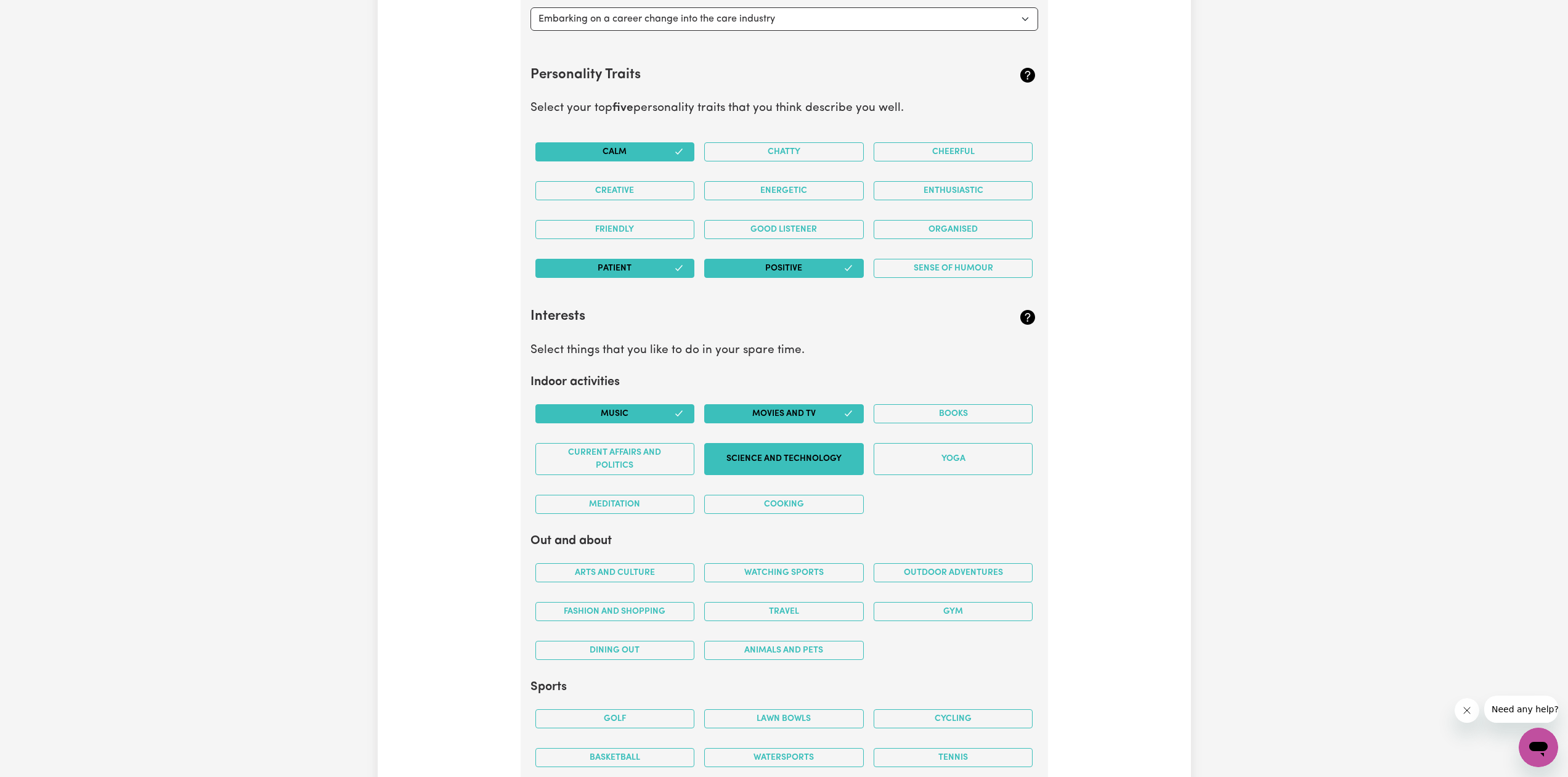
click at [760, 455] on button "Science and Technology" at bounding box center [784, 459] width 160 height 32
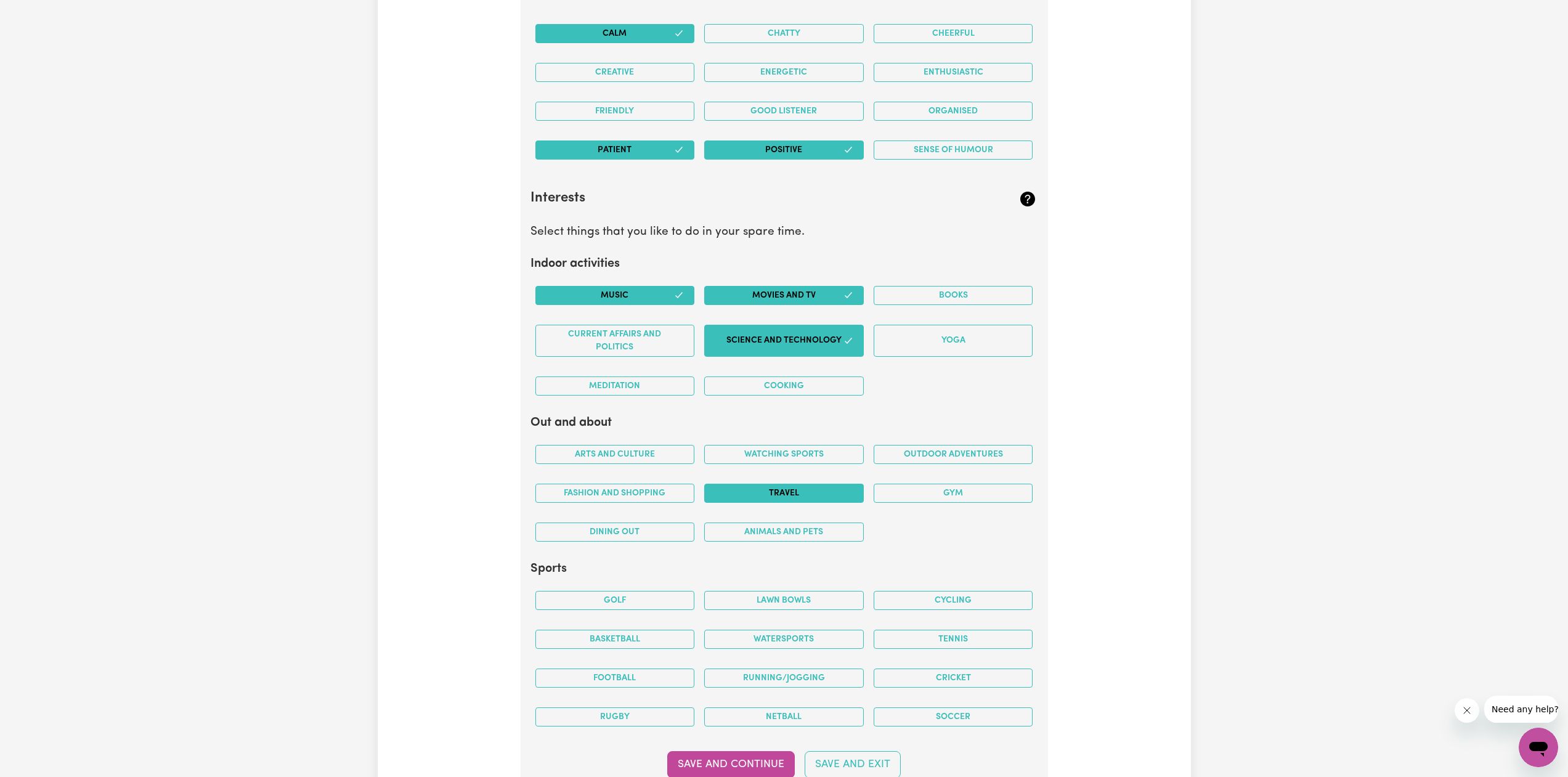
scroll to position [2152, 0]
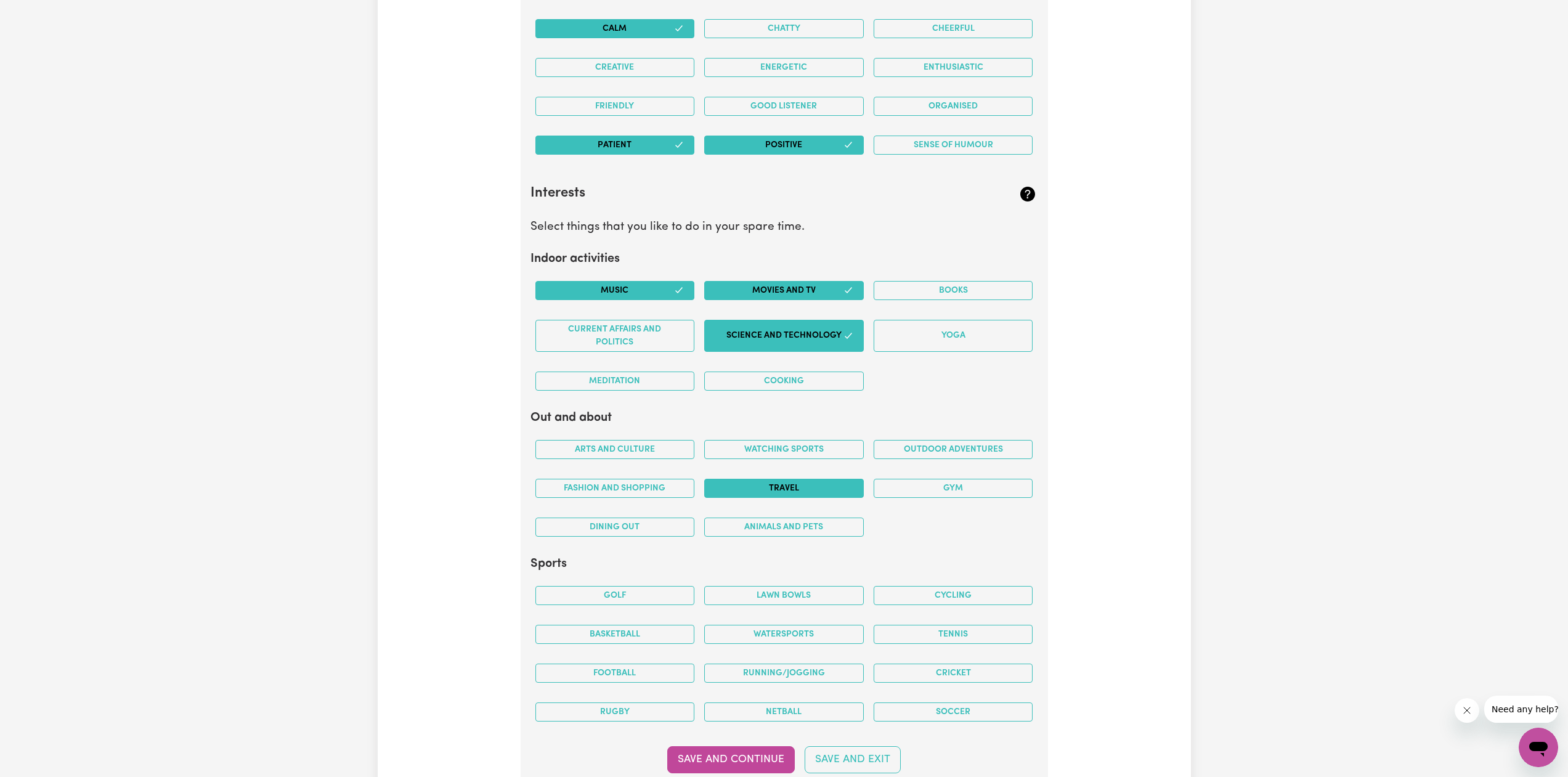
click at [805, 487] on button "Travel" at bounding box center [784, 488] width 160 height 19
click at [742, 524] on button "Animals and pets" at bounding box center [784, 527] width 160 height 19
click at [617, 527] on button "Dining out" at bounding box center [615, 527] width 160 height 19
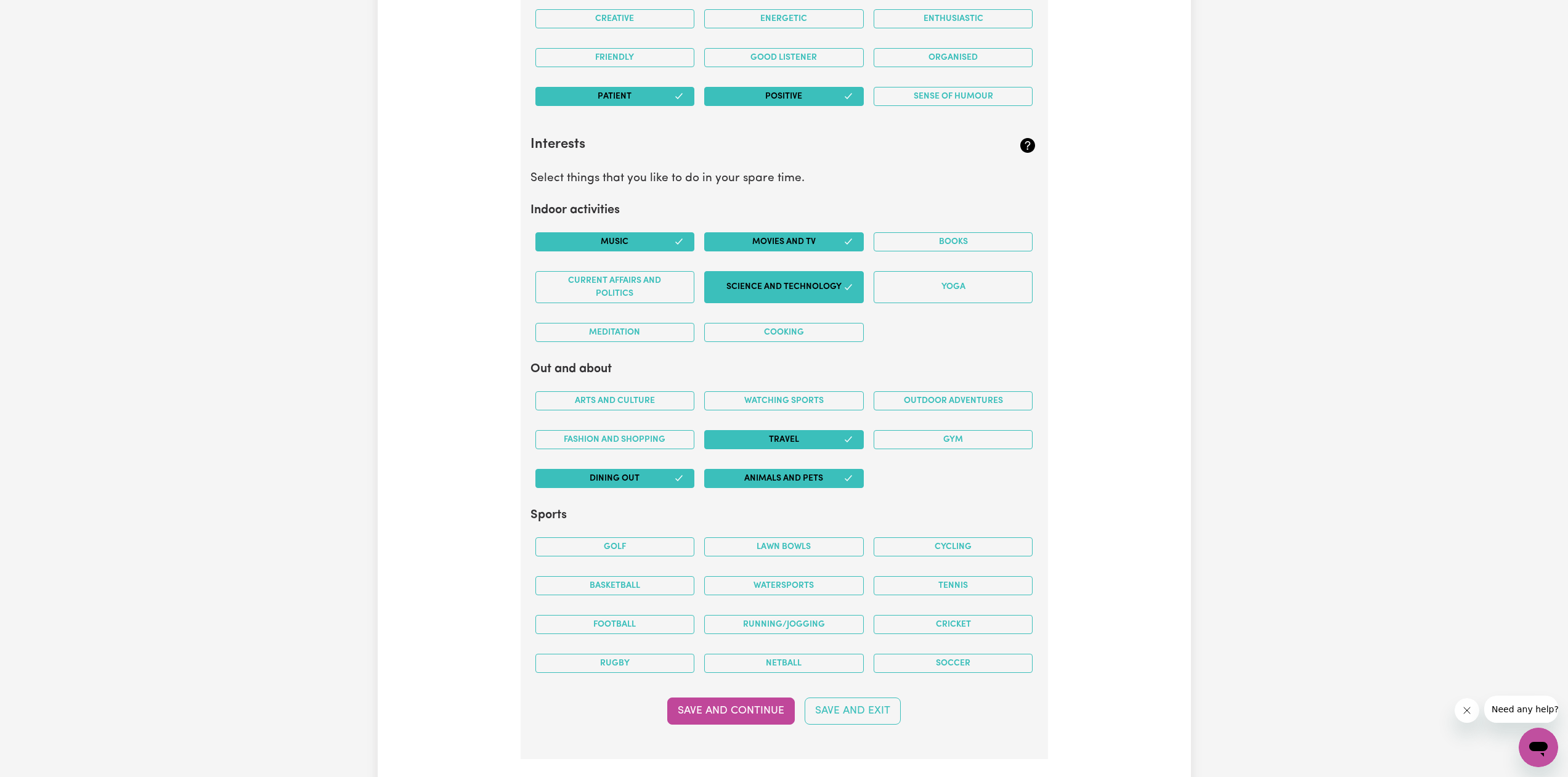
scroll to position [2276, 0]
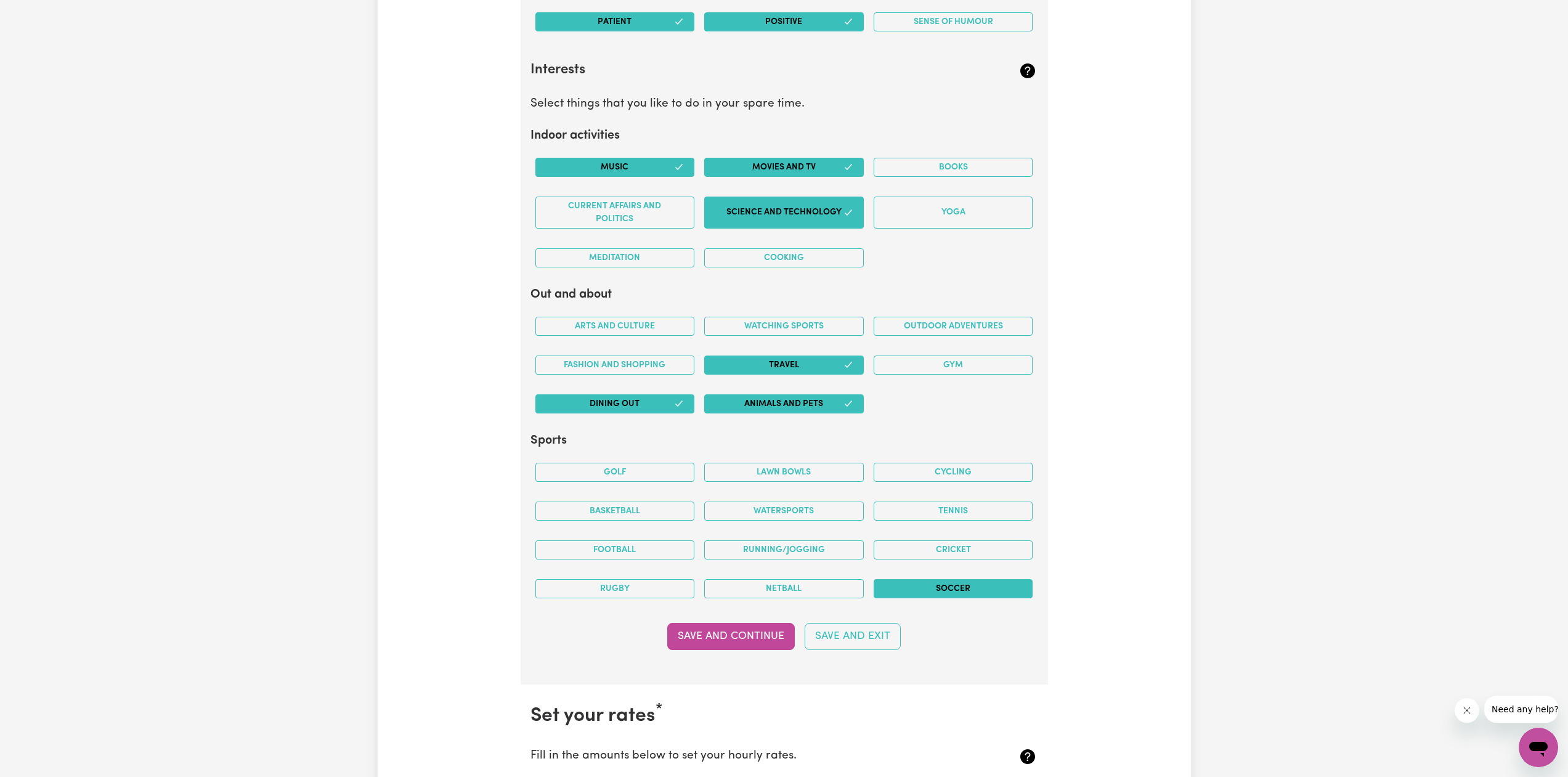
click at [919, 590] on button "Soccer" at bounding box center [953, 588] width 160 height 19
click at [797, 551] on button "Running/Jogging" at bounding box center [784, 550] width 160 height 19
click at [758, 643] on button "Save and Continue" at bounding box center [731, 637] width 128 height 27
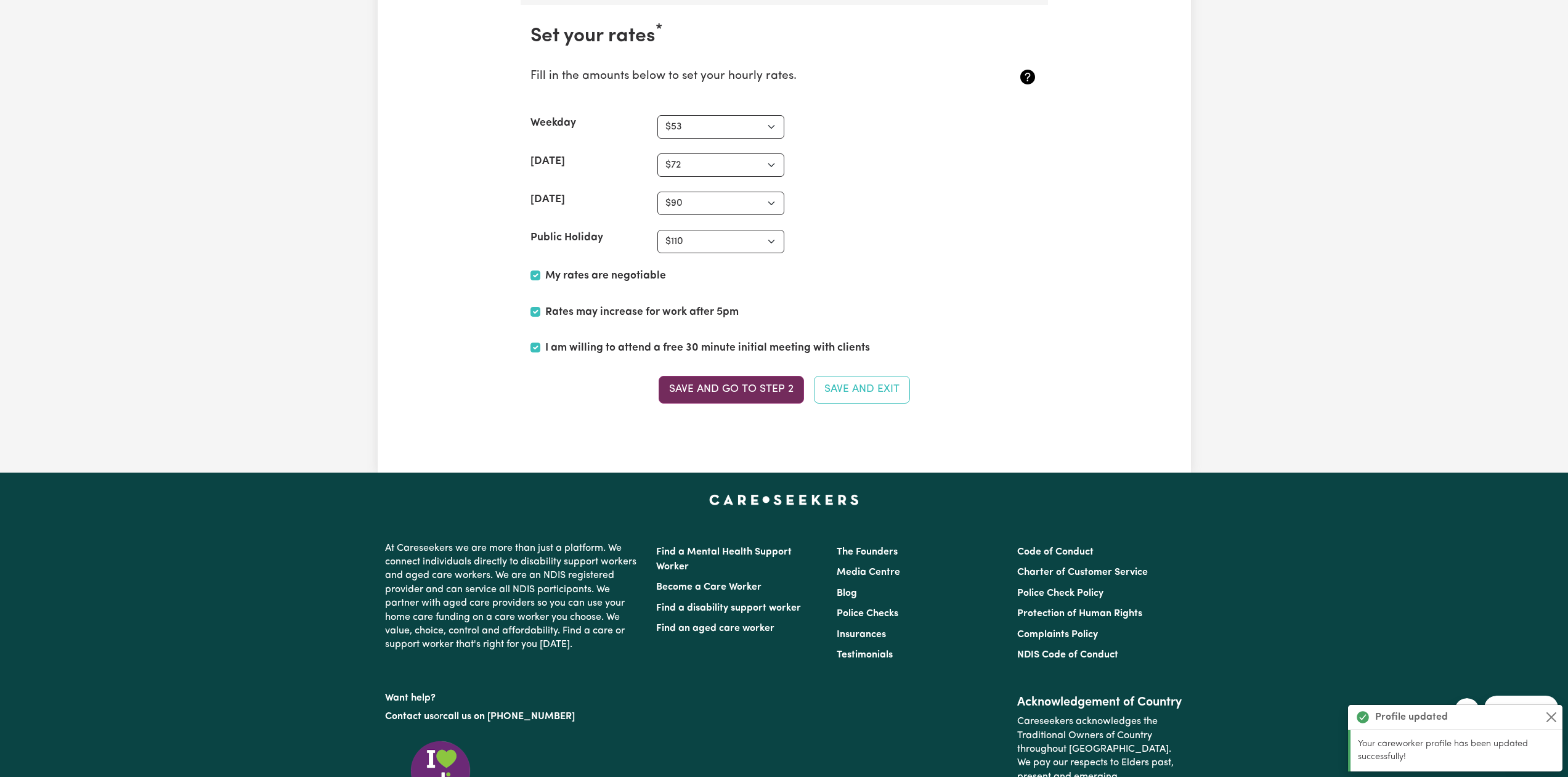
scroll to position [2960, 0]
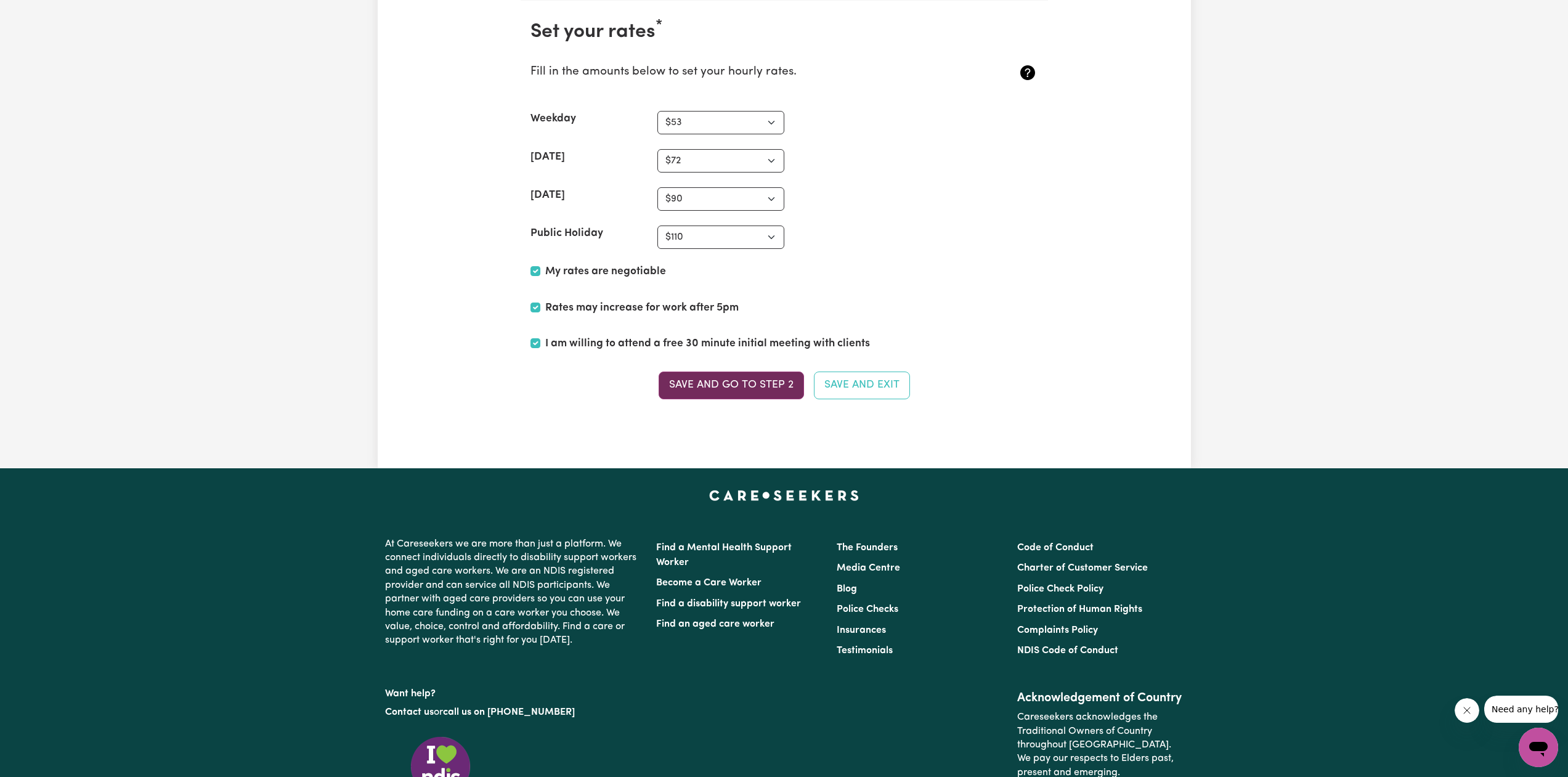
click at [763, 383] on button "Save and go to Step 2" at bounding box center [731, 385] width 145 height 27
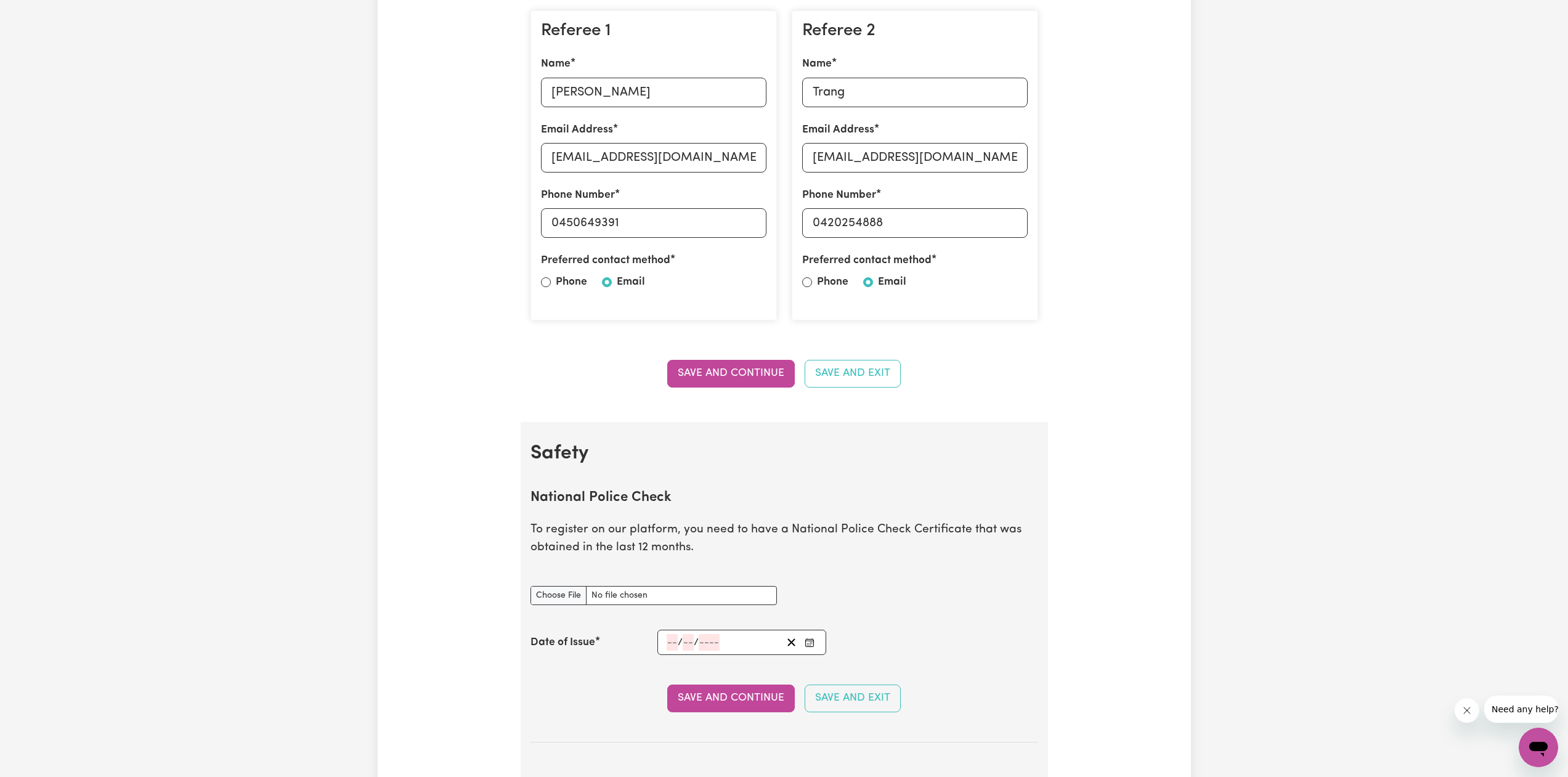
scroll to position [370, 0]
click at [729, 373] on button "Save and Continue" at bounding box center [731, 373] width 128 height 27
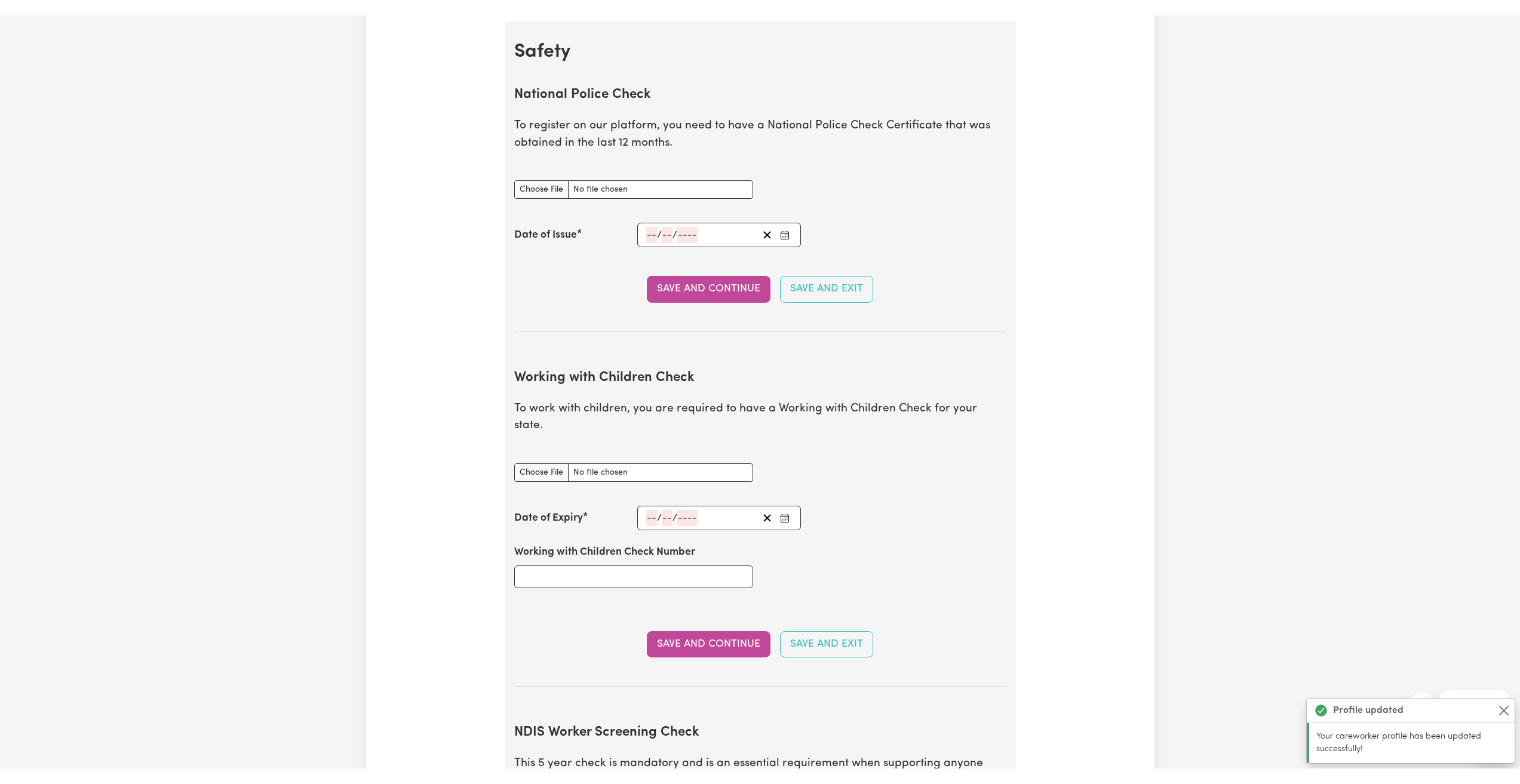
scroll to position [767, 0]
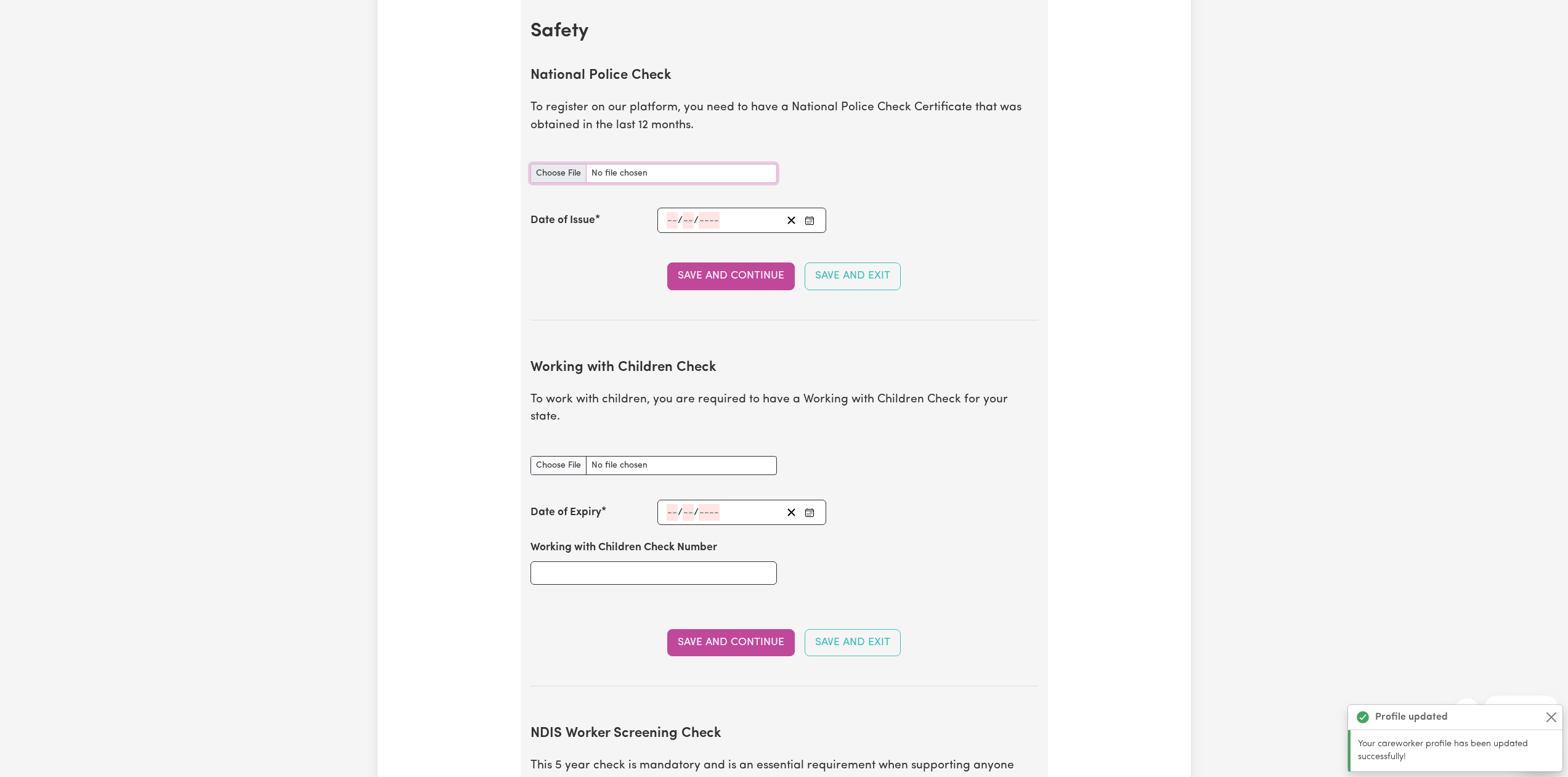
click at [633, 173] on input "National Police Check document" at bounding box center [654, 173] width 246 height 19
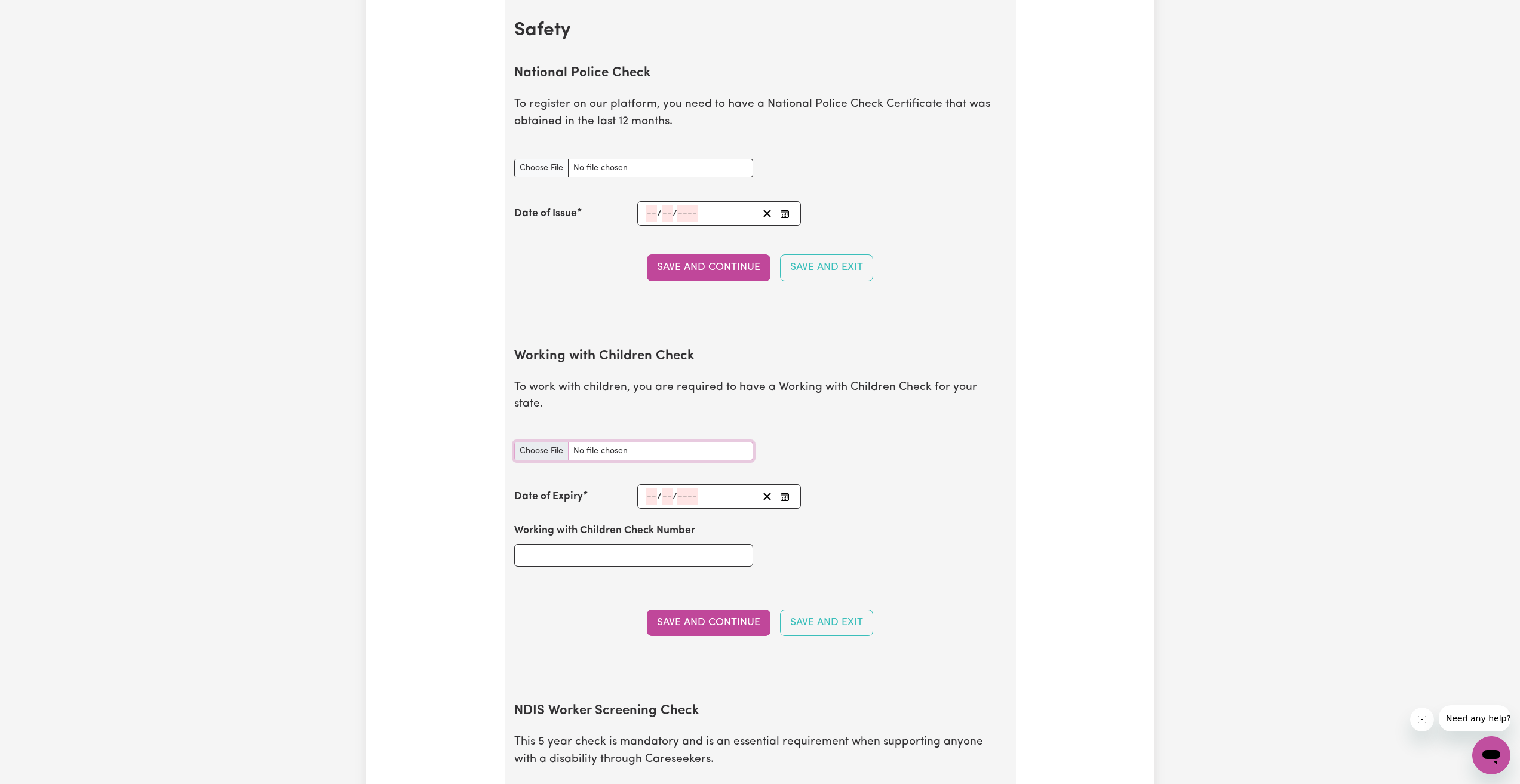
click at [620, 442] on input "Working with Children Check document" at bounding box center [634, 451] width 239 height 19
type input "C:\fakepath\report_phan_12089866-6158515.pdf"
drag, startPoint x: 643, startPoint y: 478, endPoint x: 661, endPoint y: 479, distance: 18.0
click at [644, 484] on div "/ /" at bounding box center [719, 496] width 164 height 24
click at [662, 488] on input "number" at bounding box center [667, 496] width 11 height 16
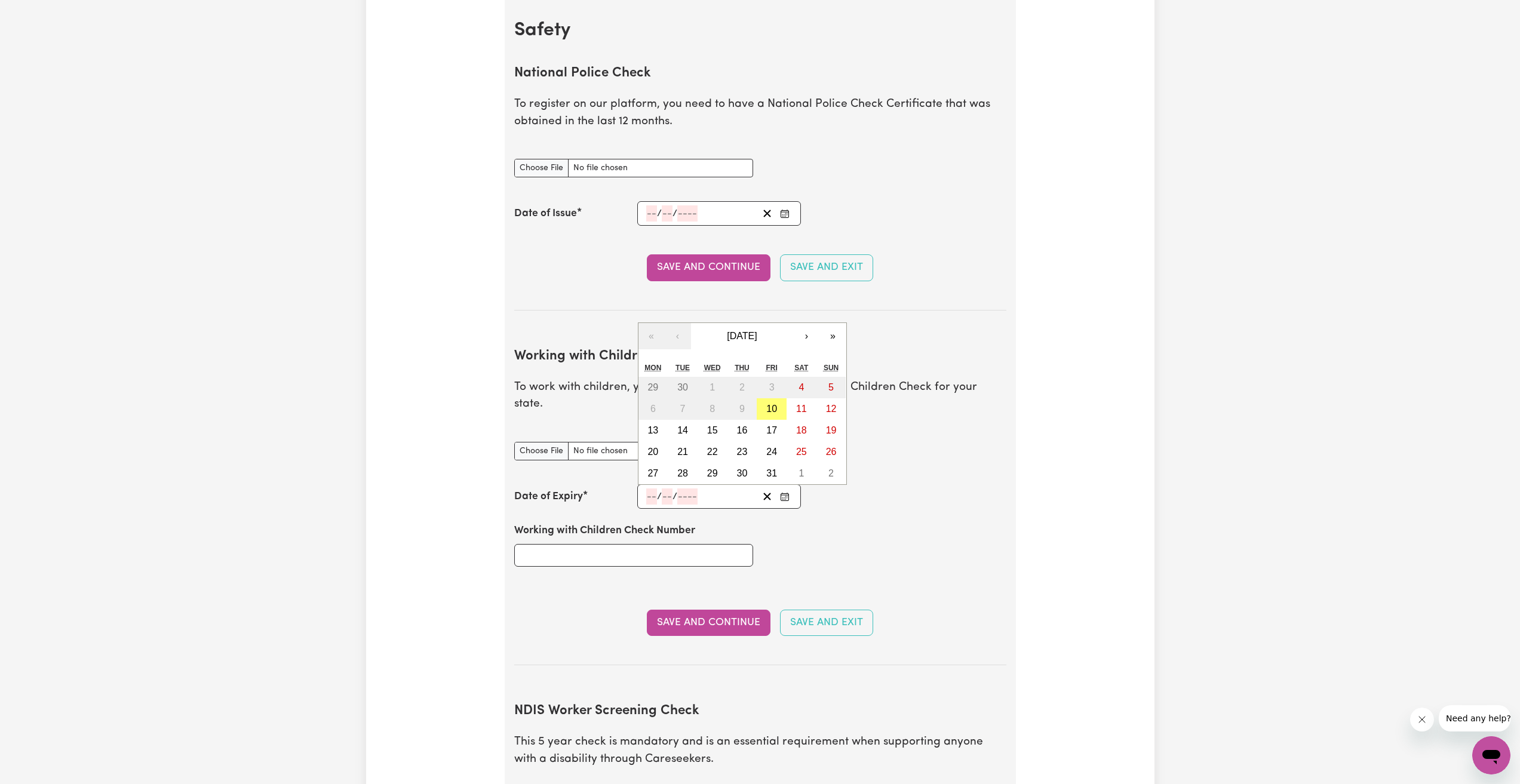
click at [648, 488] on input "number" at bounding box center [652, 496] width 11 height 16
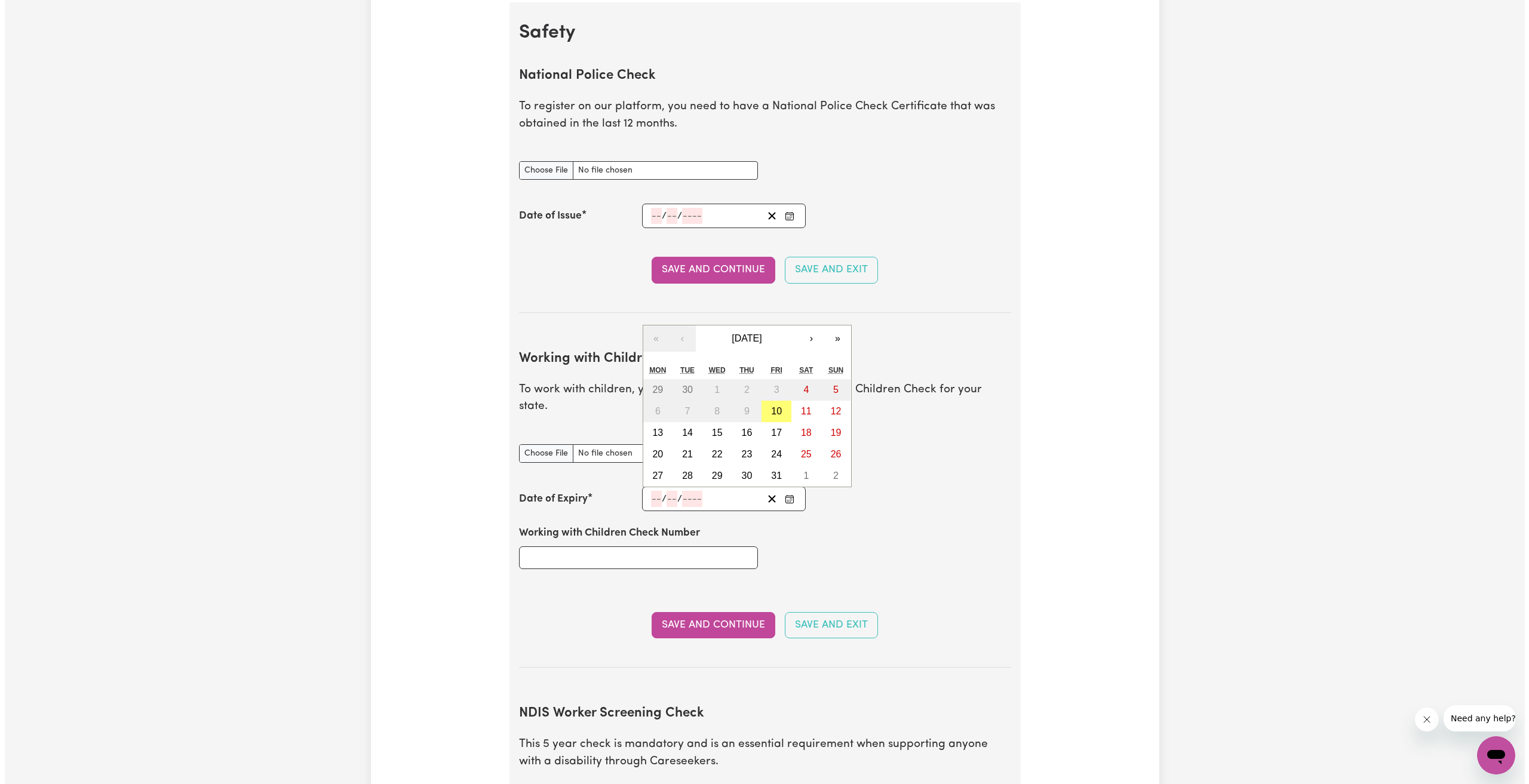
scroll to position [754, 0]
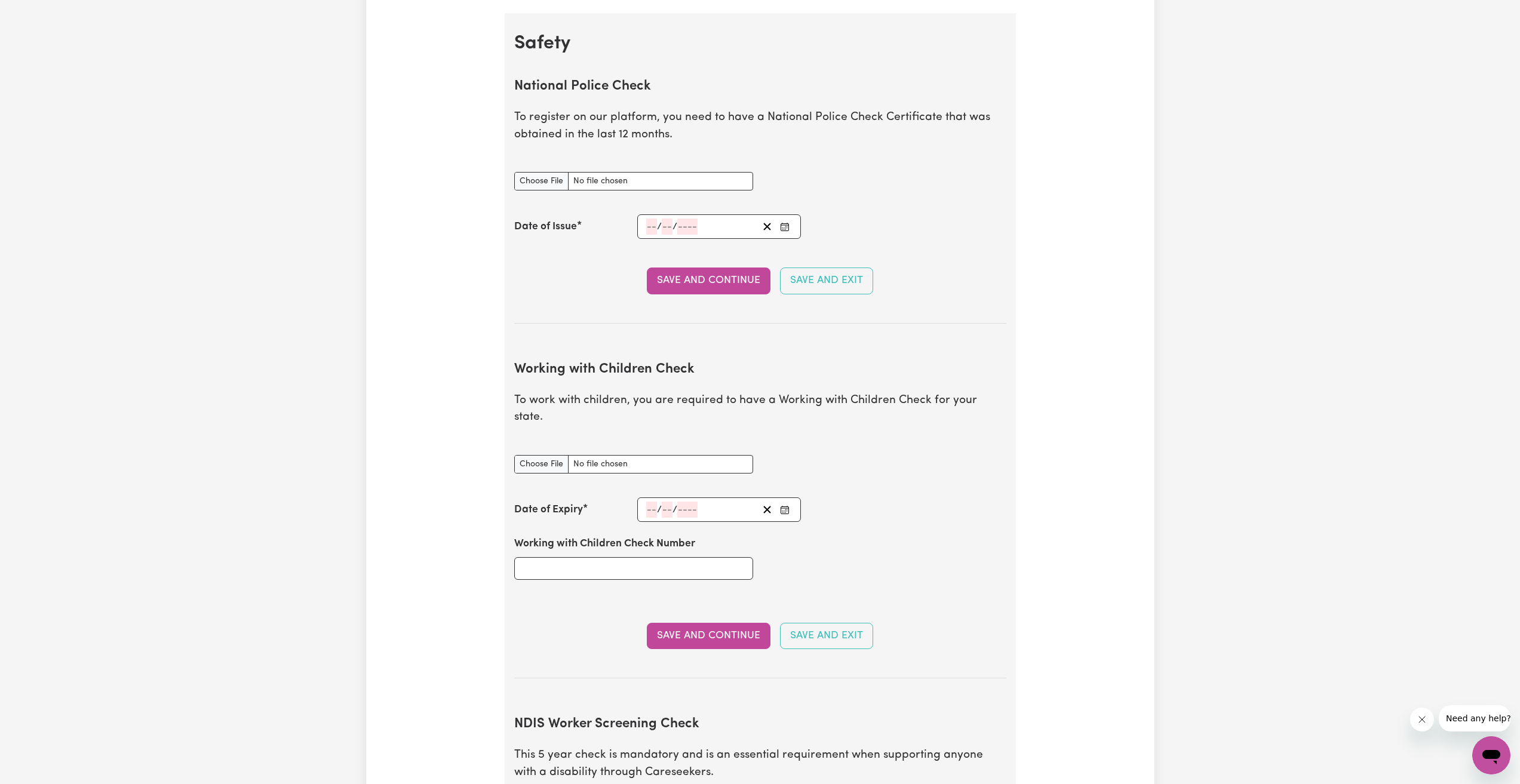
click at [920, 529] on div "Working with Children Check Number" at bounding box center [760, 558] width 506 height 72
click at [650, 502] on input "number" at bounding box center [652, 509] width 11 height 16
click at [836, 336] on button "»" at bounding box center [833, 349] width 26 height 26
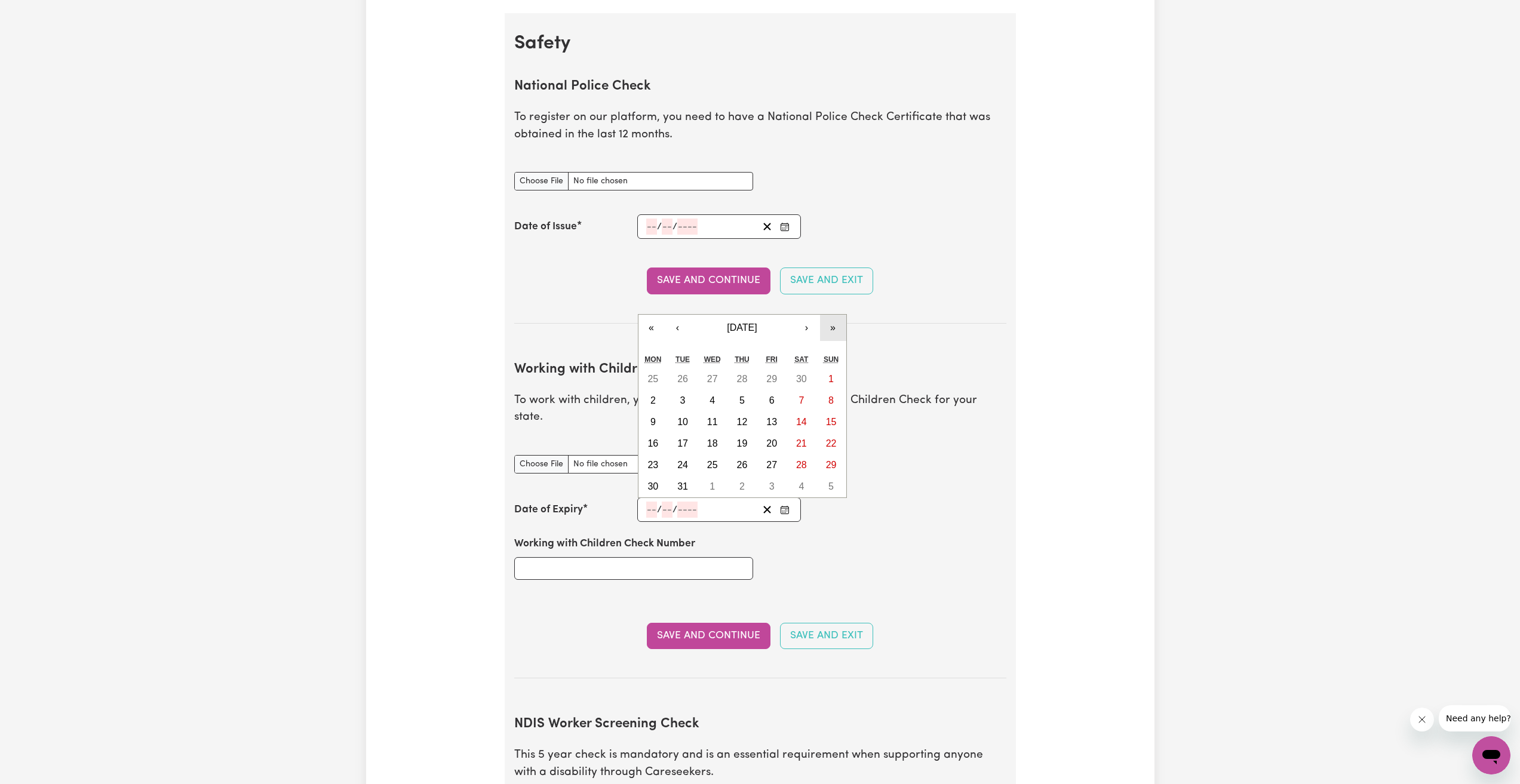
click at [837, 316] on button "»" at bounding box center [833, 328] width 26 height 26
click at [836, 336] on button "»" at bounding box center [833, 349] width 26 height 26
click at [676, 390] on button "1" at bounding box center [683, 401] width 30 height 21
type input "[DATE]"
type input "1"
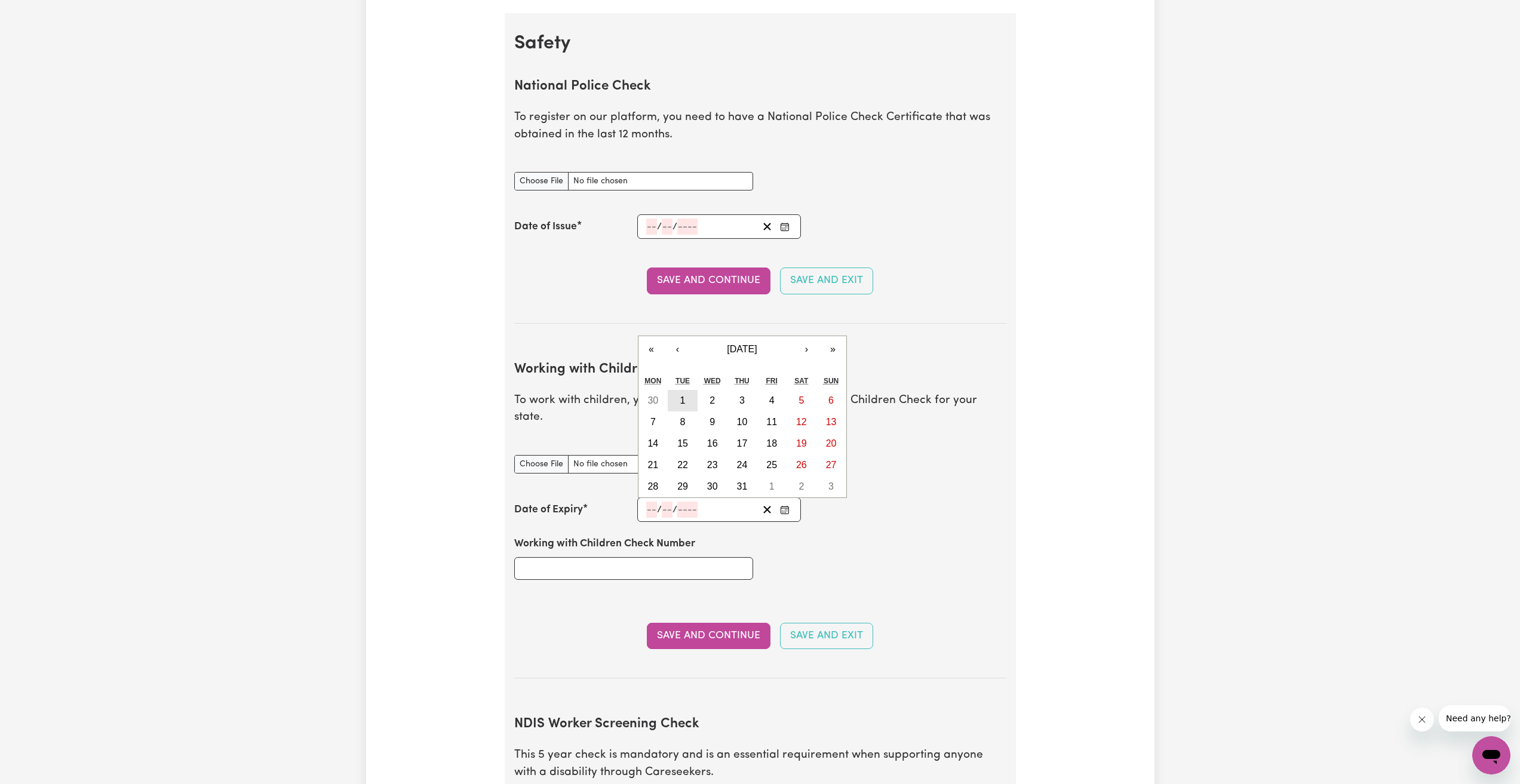
type input "10"
type input "2030"
click at [892, 546] on div "Working with Children Check Number" at bounding box center [760, 558] width 506 height 72
click at [643, 557] on input "Working with Children Check Number" at bounding box center [634, 568] width 239 height 23
click at [892, 522] on div "Working with Children Check Number" at bounding box center [760, 558] width 506 height 72
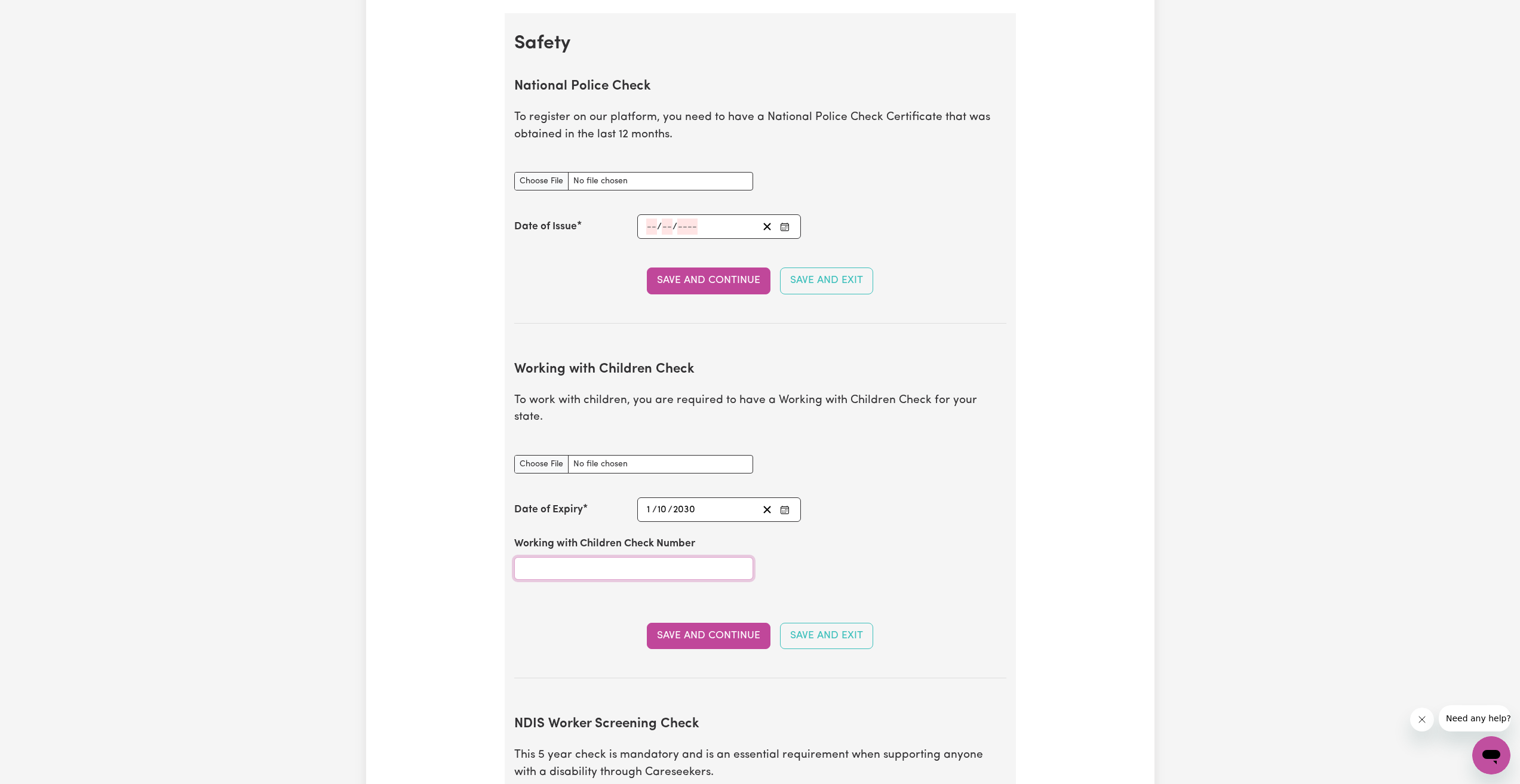
click at [714, 557] on input "Working with Children Check Number" at bounding box center [634, 568] width 239 height 23
type input "3596526A-01"
click at [892, 575] on div "Working with Children Check Number 3596526A-01" at bounding box center [760, 558] width 506 height 72
click at [716, 623] on button "Save and Continue" at bounding box center [708, 636] width 124 height 26
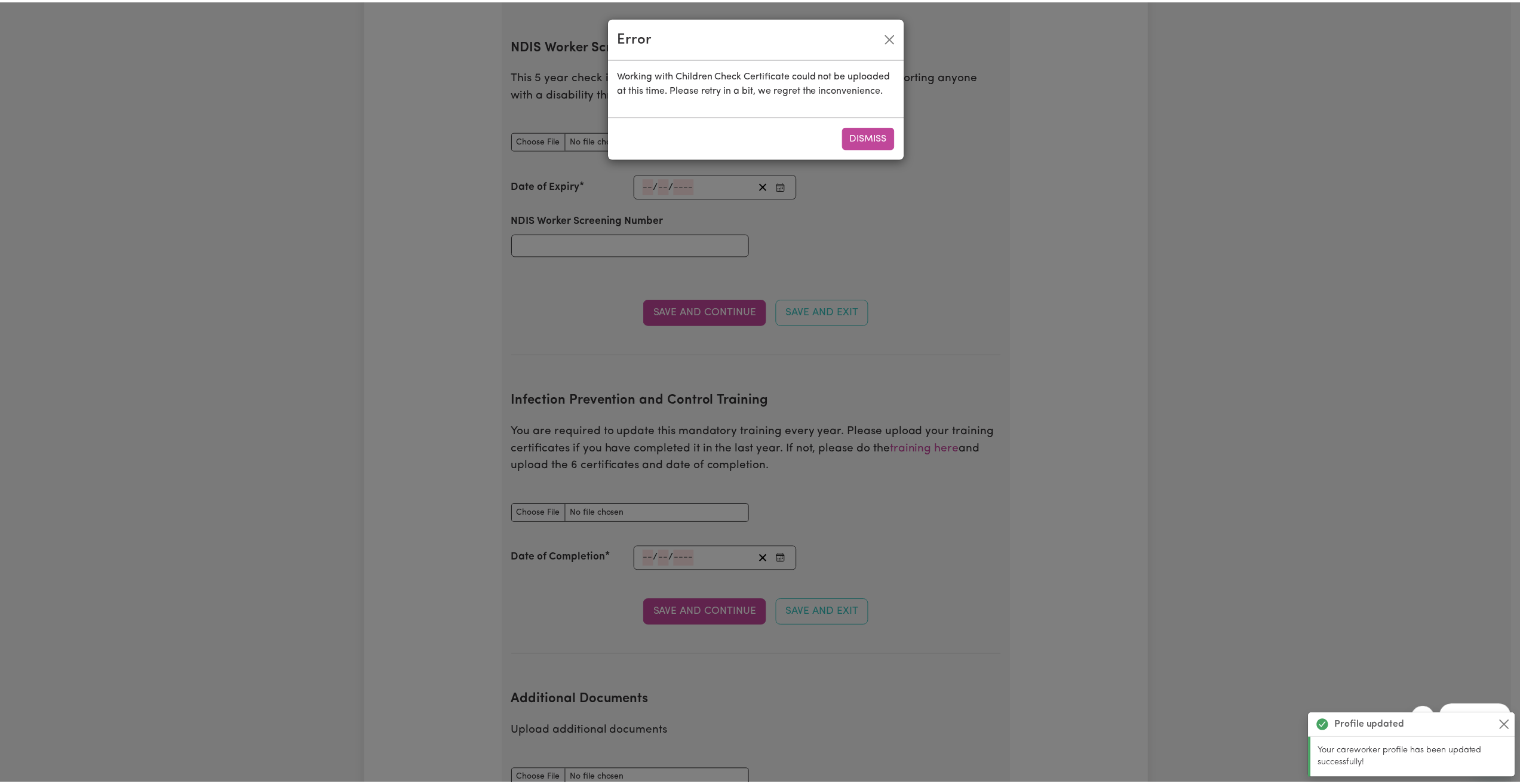
scroll to position [1434, 0]
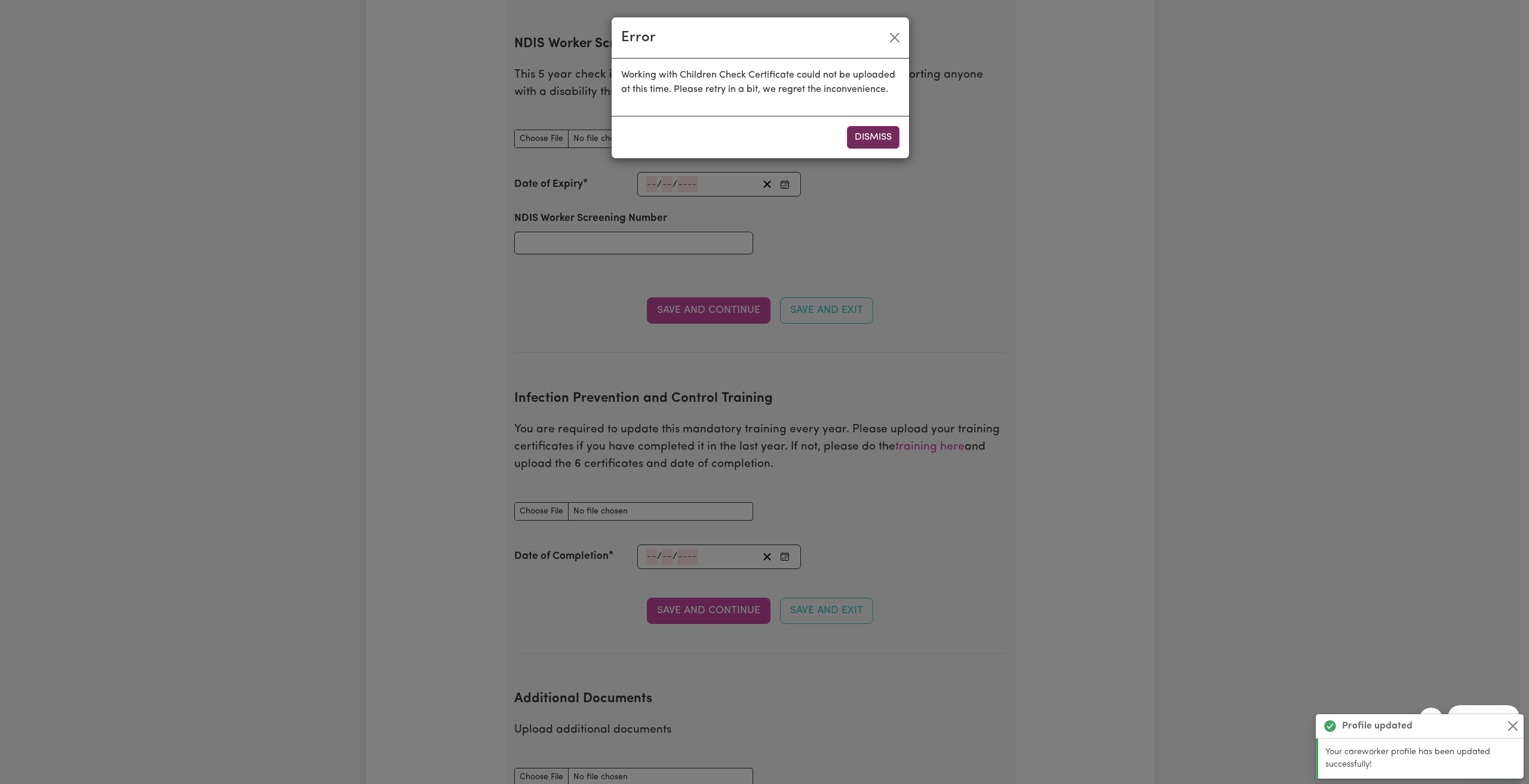
click at [867, 132] on button "Dismiss" at bounding box center [873, 137] width 53 height 23
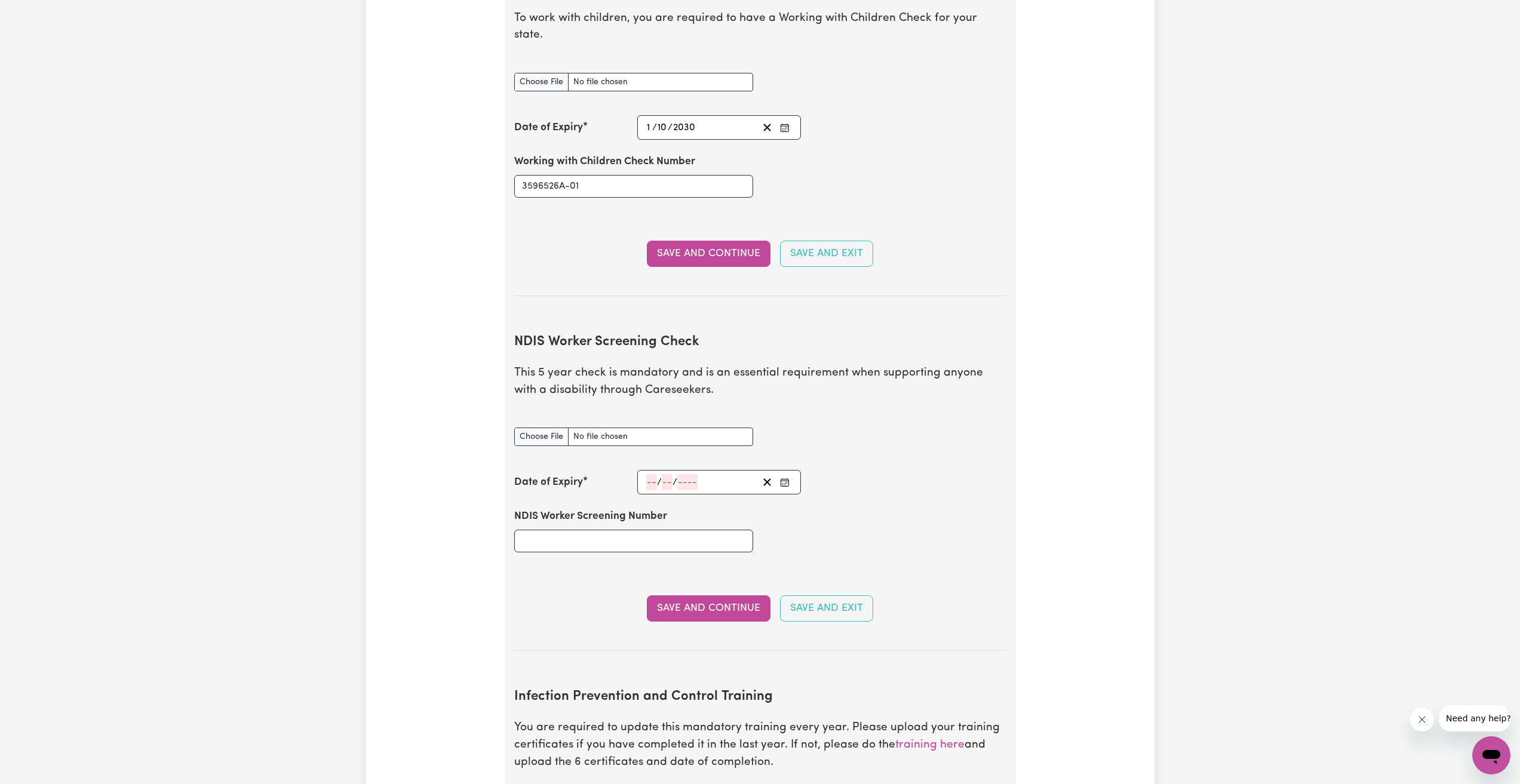
scroll to position [1135, 0]
click at [646, 176] on input "3596526A-01" at bounding box center [634, 187] width 239 height 23
type input "3596526A"
click at [720, 241] on button "Save and Continue" at bounding box center [708, 254] width 124 height 26
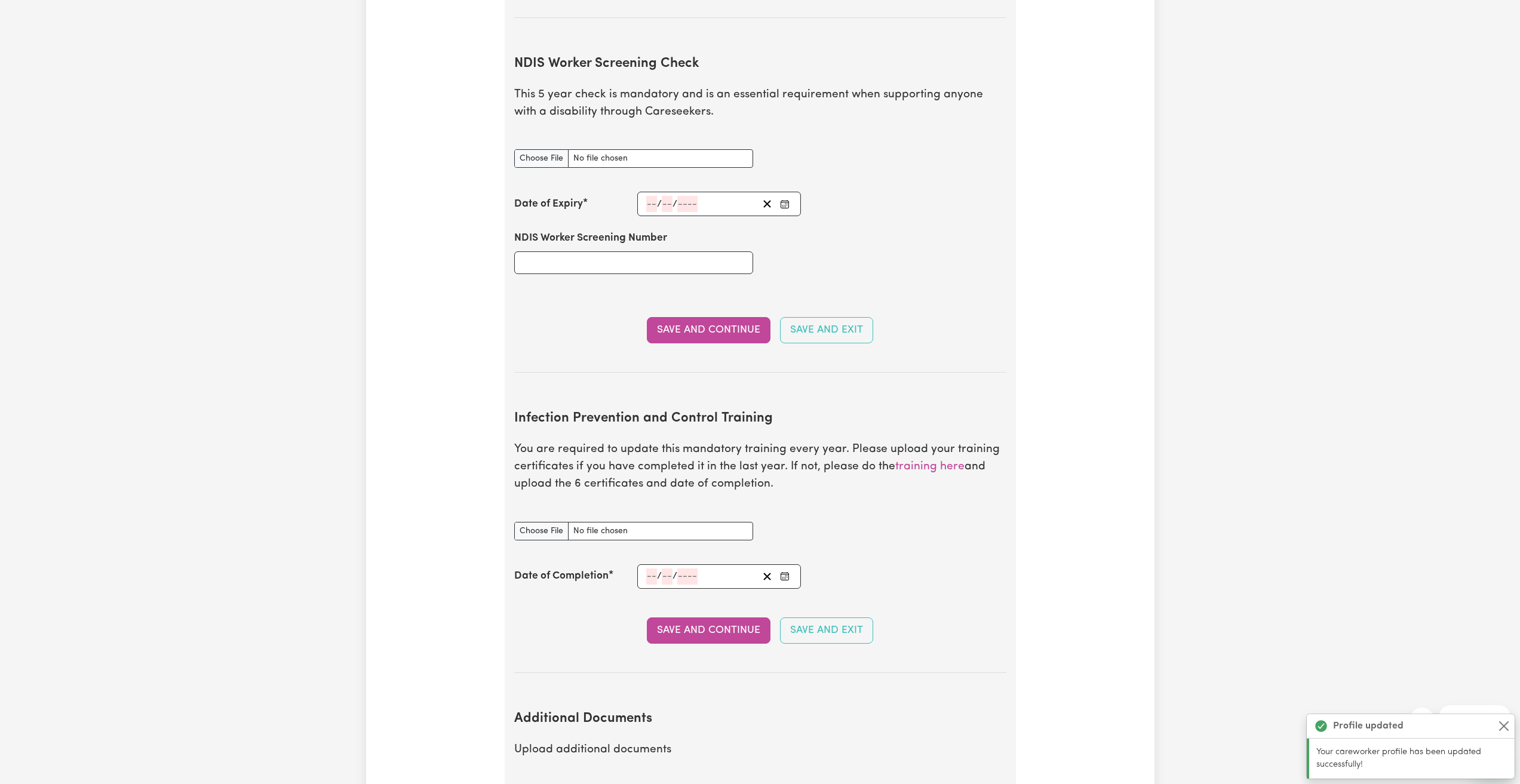
scroll to position [1434, 0]
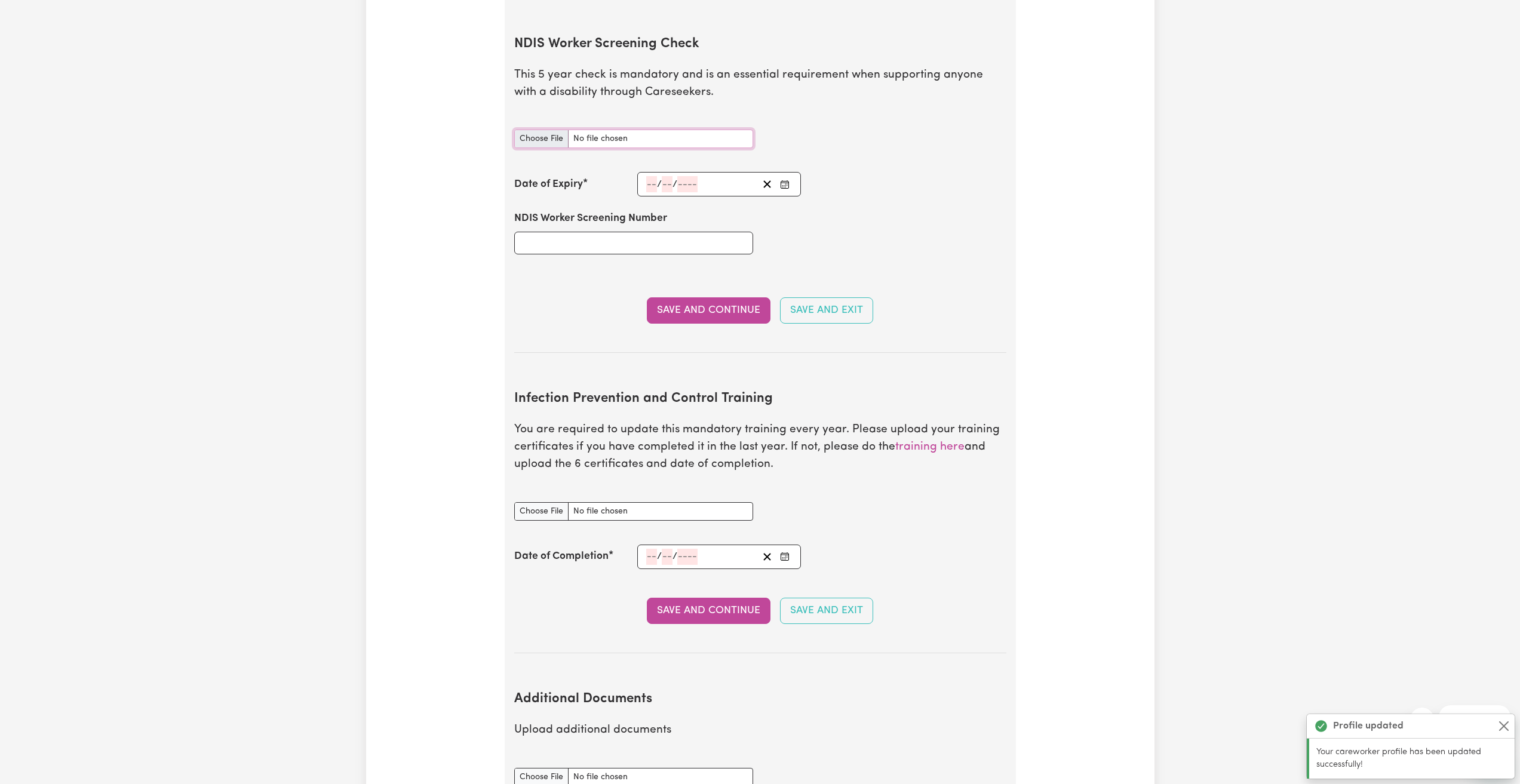
click at [655, 130] on input "NDIS Worker Screening Check document" at bounding box center [634, 139] width 239 height 19
click at [567, 232] on input "NDIS Worker Screening Number" at bounding box center [634, 243] width 239 height 23
paste input "87927580"
type input "87927580"
click at [930, 219] on div "NDIS Worker Screening Number 87927580" at bounding box center [760, 232] width 506 height 72
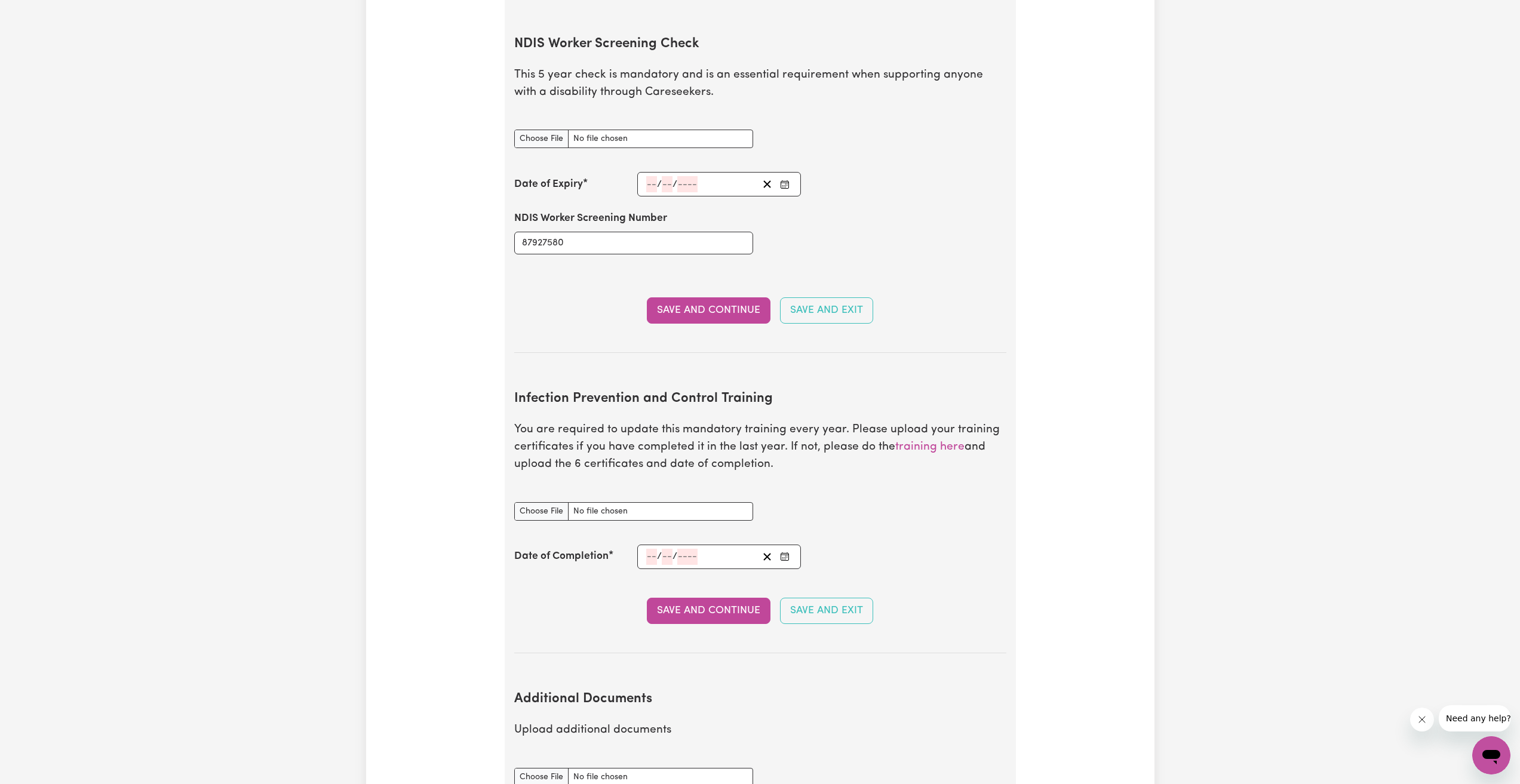
click at [650, 549] on input "number" at bounding box center [652, 557] width 11 height 16
click at [830, 383] on button "»" at bounding box center [833, 396] width 26 height 26
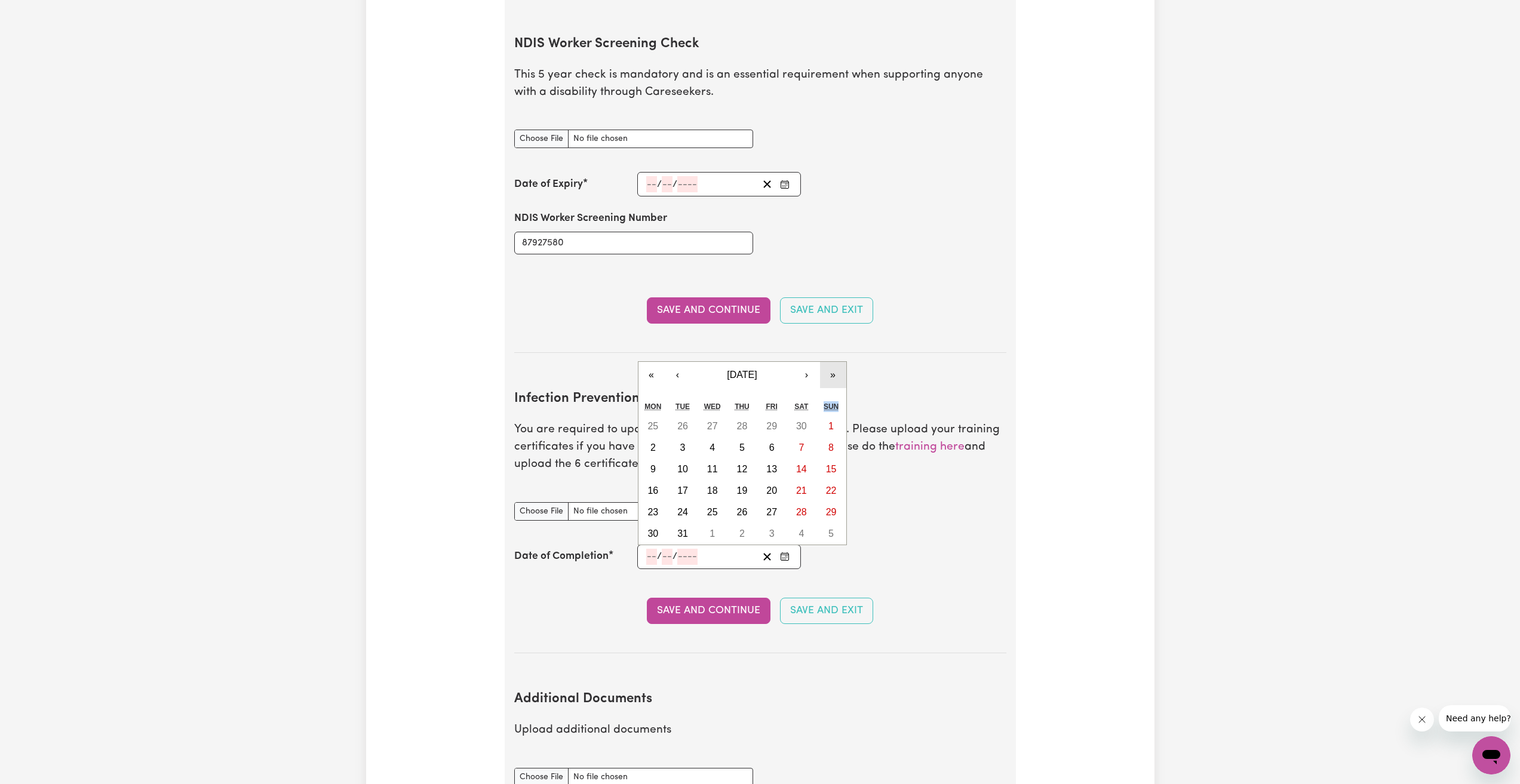
click at [830, 379] on div "« ‹ [DATE] › » Mon Tue Wed Thu Fri Sat Sun 25 26 27 28 29 30 1 2 3 4 5 6 7 8 9 …" at bounding box center [742, 453] width 209 height 184
click at [834, 362] on button "»" at bounding box center [833, 375] width 26 height 26
click at [834, 372] on section "Infection Prevention and Control Training You are required to update this manda…" at bounding box center [760, 512] width 492 height 281
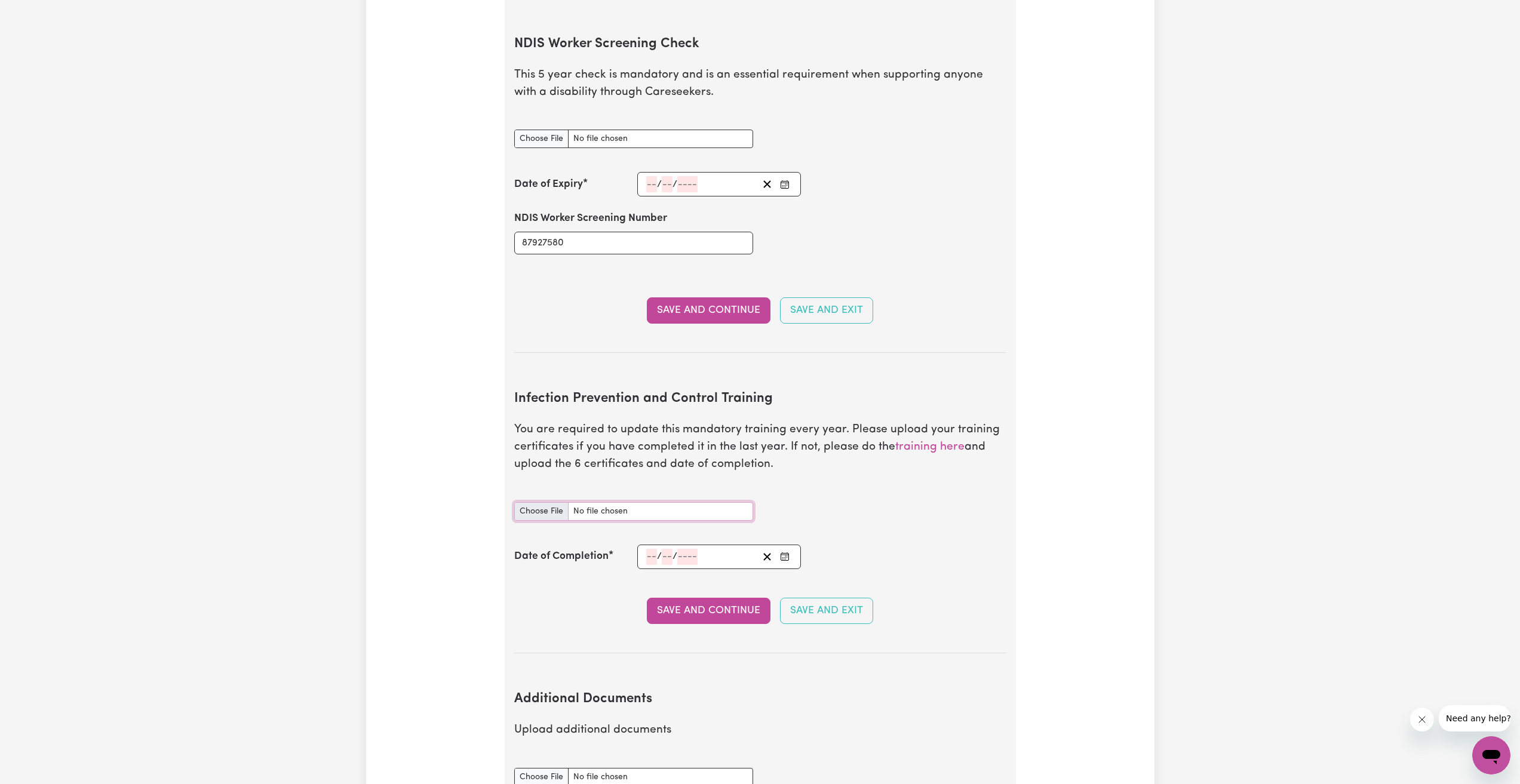
click at [648, 502] on input "Infection Prevention and Control Training document" at bounding box center [634, 511] width 239 height 19
click at [727, 549] on div "/ /" at bounding box center [702, 557] width 113 height 16
click at [973, 507] on div "Infection Prevention and Control Training document" at bounding box center [760, 511] width 506 height 47
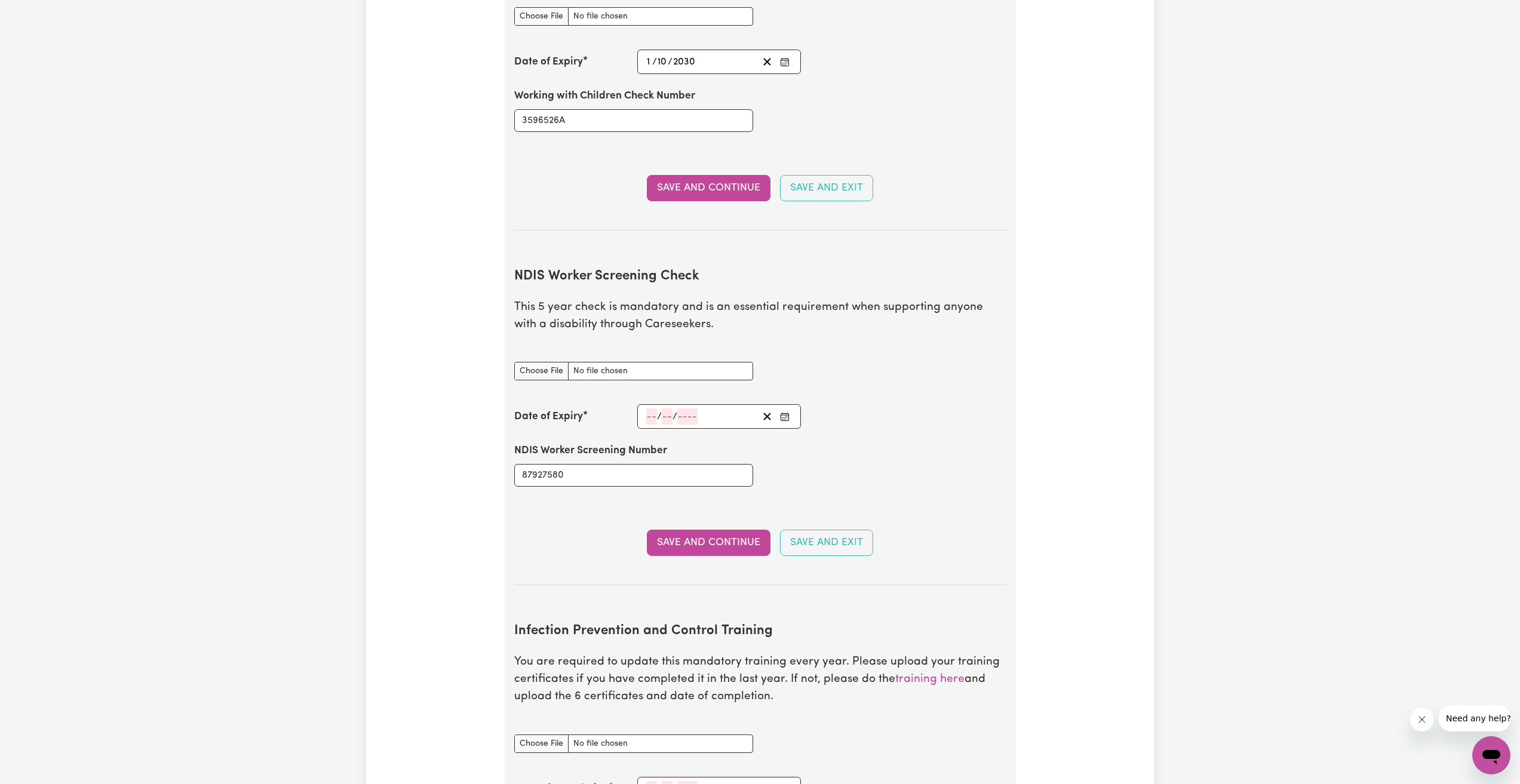
scroll to position [1195, 0]
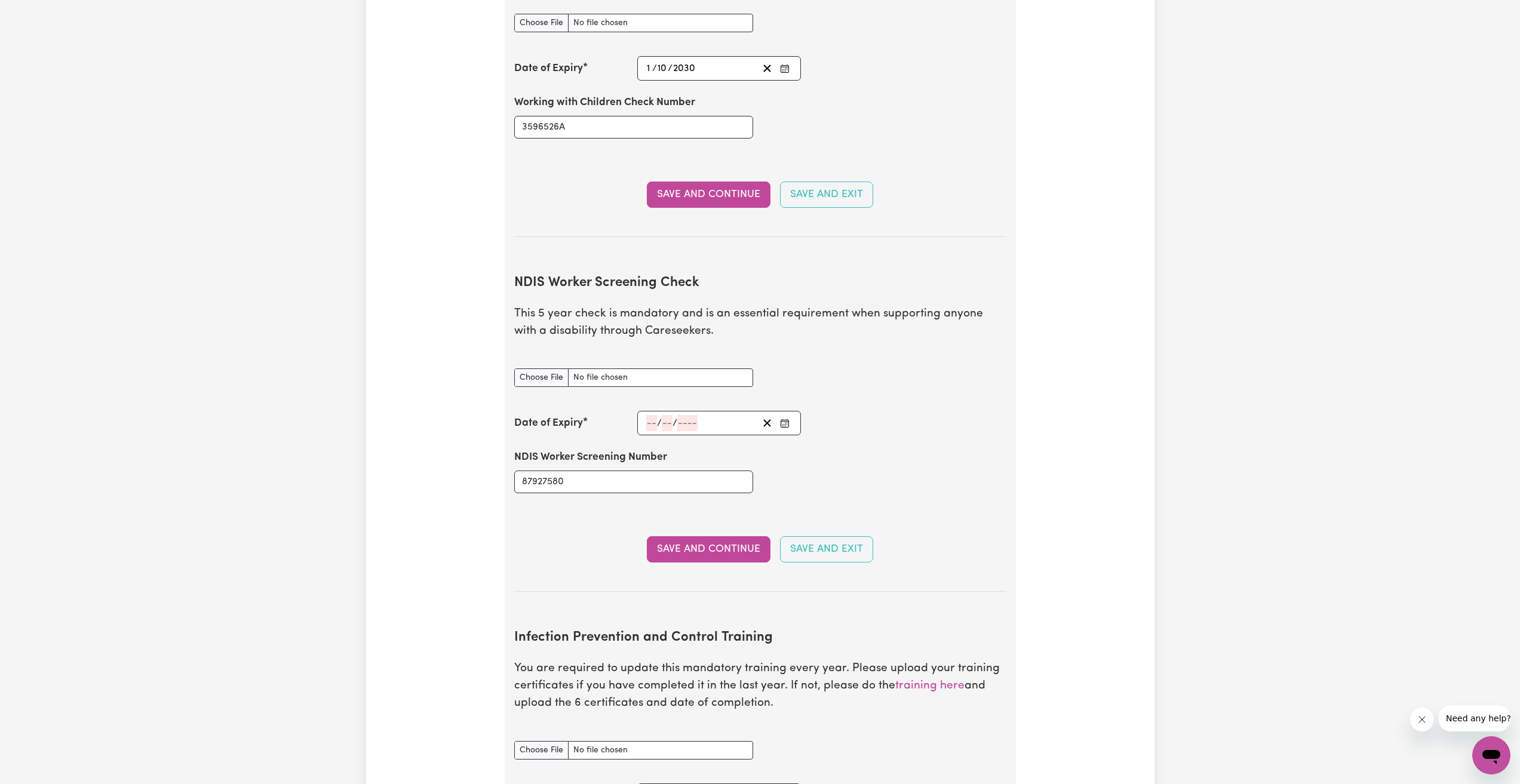
click at [649, 415] on input "number" at bounding box center [652, 423] width 11 height 16
click at [840, 250] on button "»" at bounding box center [833, 263] width 26 height 26
click at [840, 285] on div "Sun" at bounding box center [831, 294] width 30 height 18
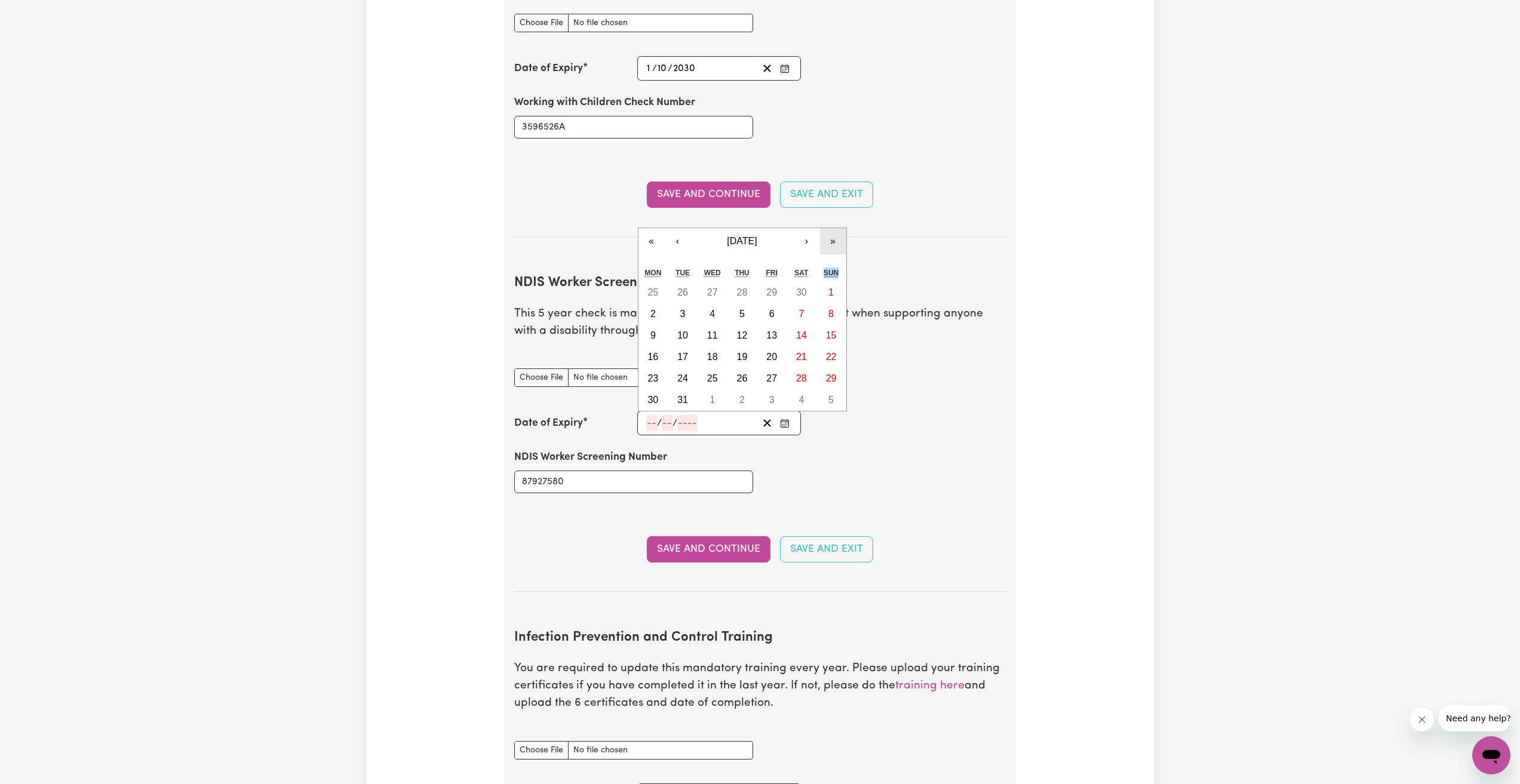
click at [833, 228] on button "»" at bounding box center [833, 241] width 26 height 26
click at [830, 250] on button "»" at bounding box center [833, 263] width 26 height 26
click at [681, 250] on button "‹" at bounding box center [678, 263] width 26 height 26
click at [678, 352] on abbr "17" at bounding box center [683, 356] width 11 height 10
type input "[DATE]"
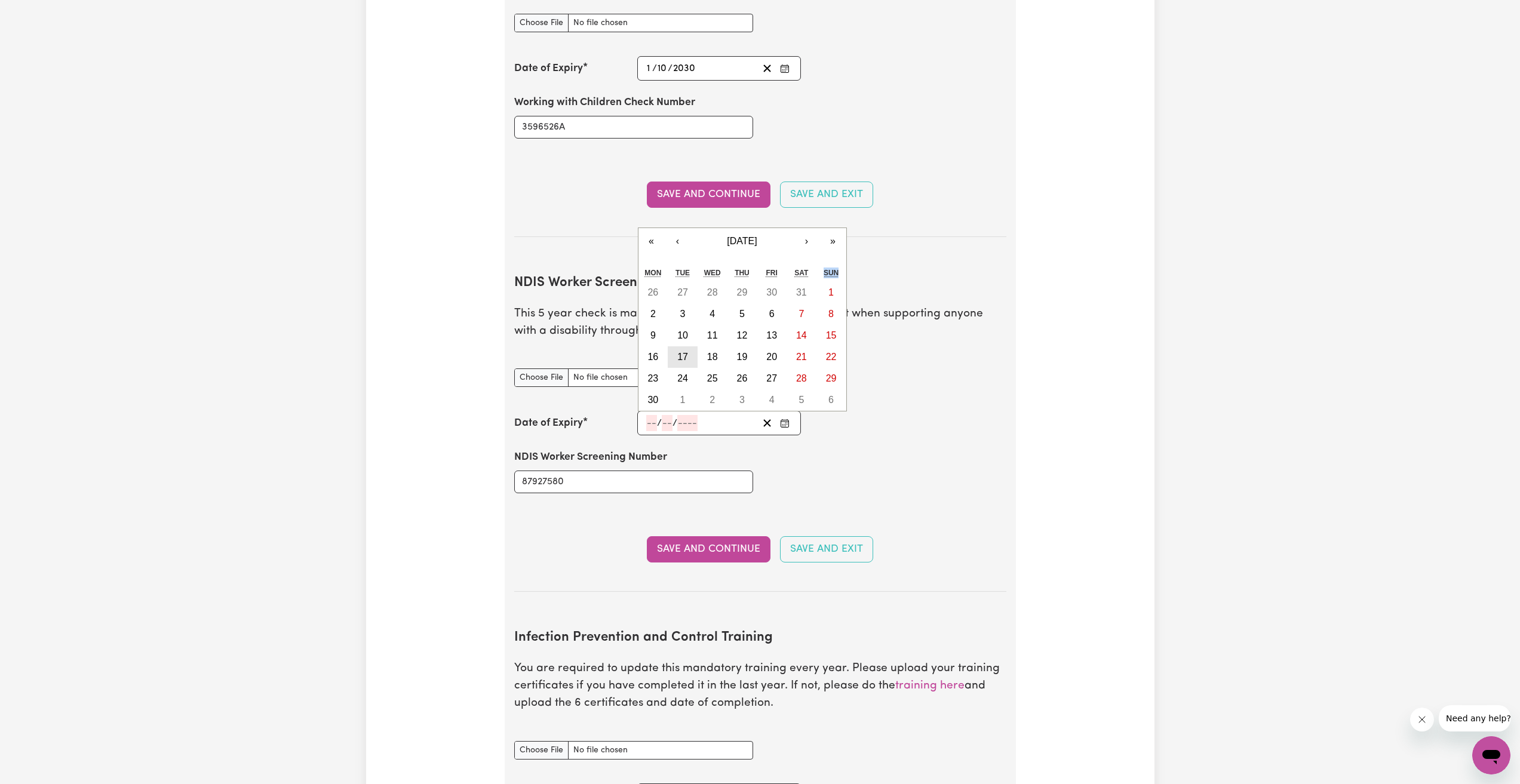
type input "17"
type input "9"
type input "2030"
click at [868, 411] on div "Date of Expiry [DATE] 17 / 0 9 / 2030 « ‹ [DATE] › » Mon Tue Wed Thu Fri Sat Su…" at bounding box center [760, 423] width 492 height 24
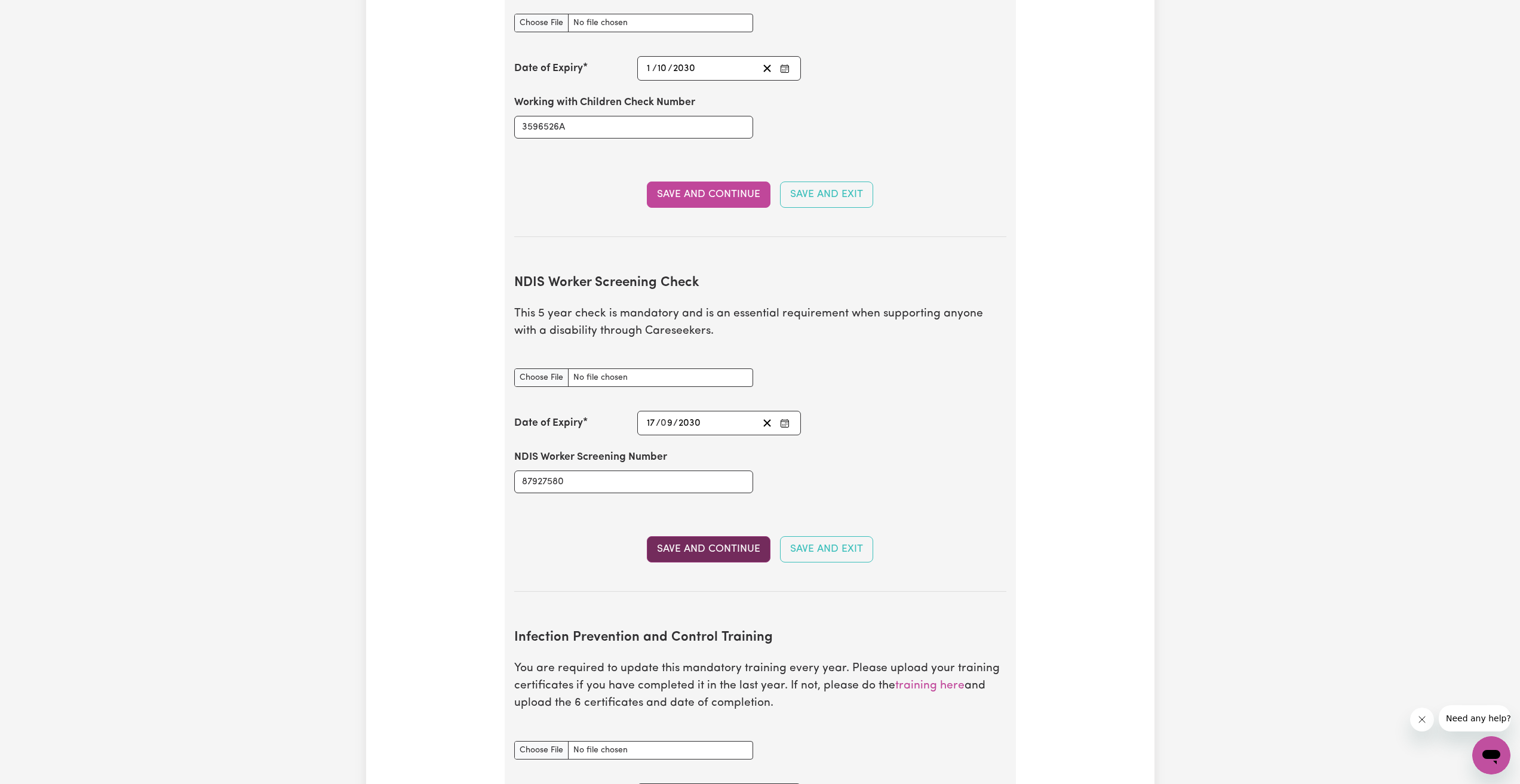
click at [699, 537] on button "Save and Continue" at bounding box center [708, 549] width 124 height 26
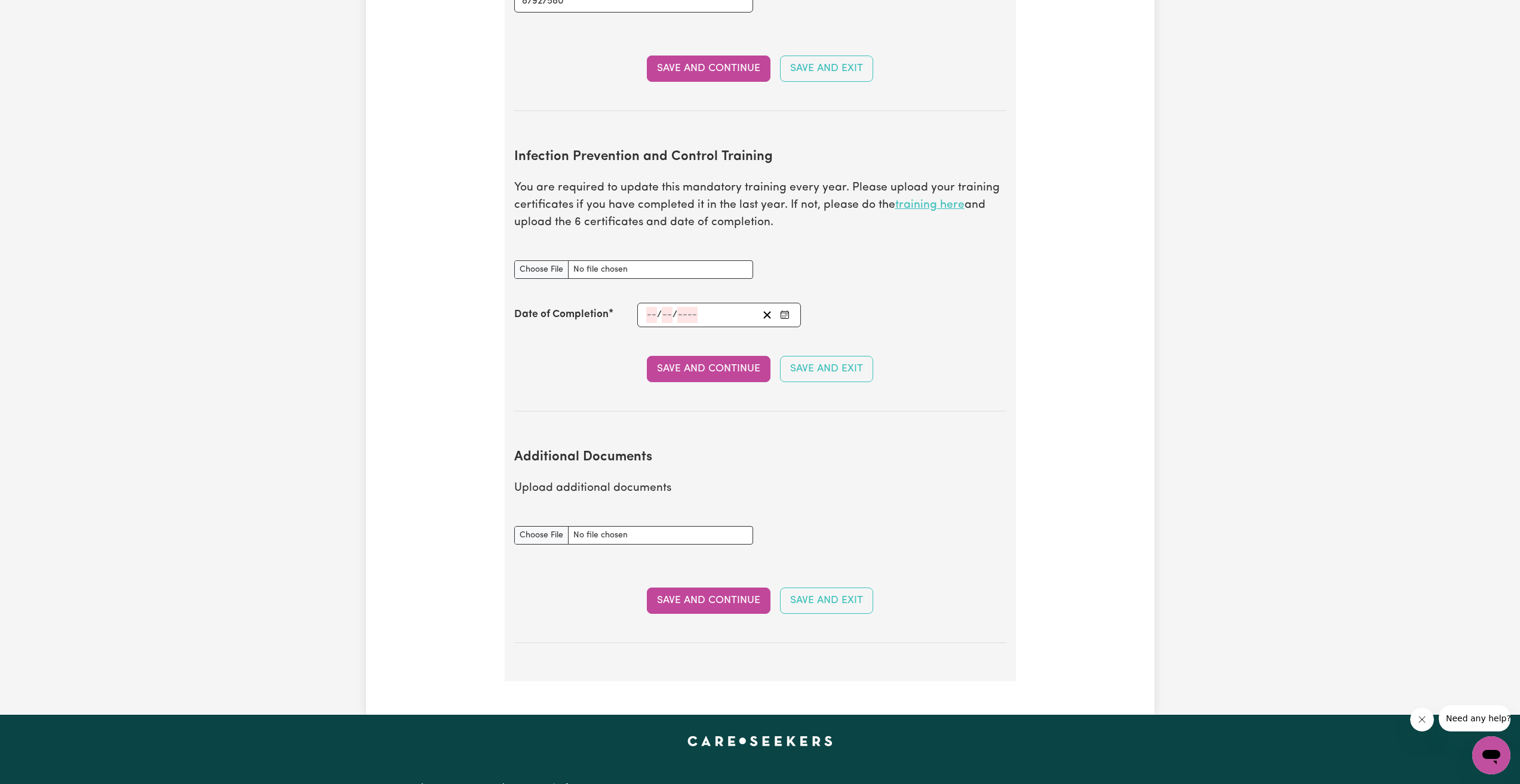
scroll to position [1609, 0]
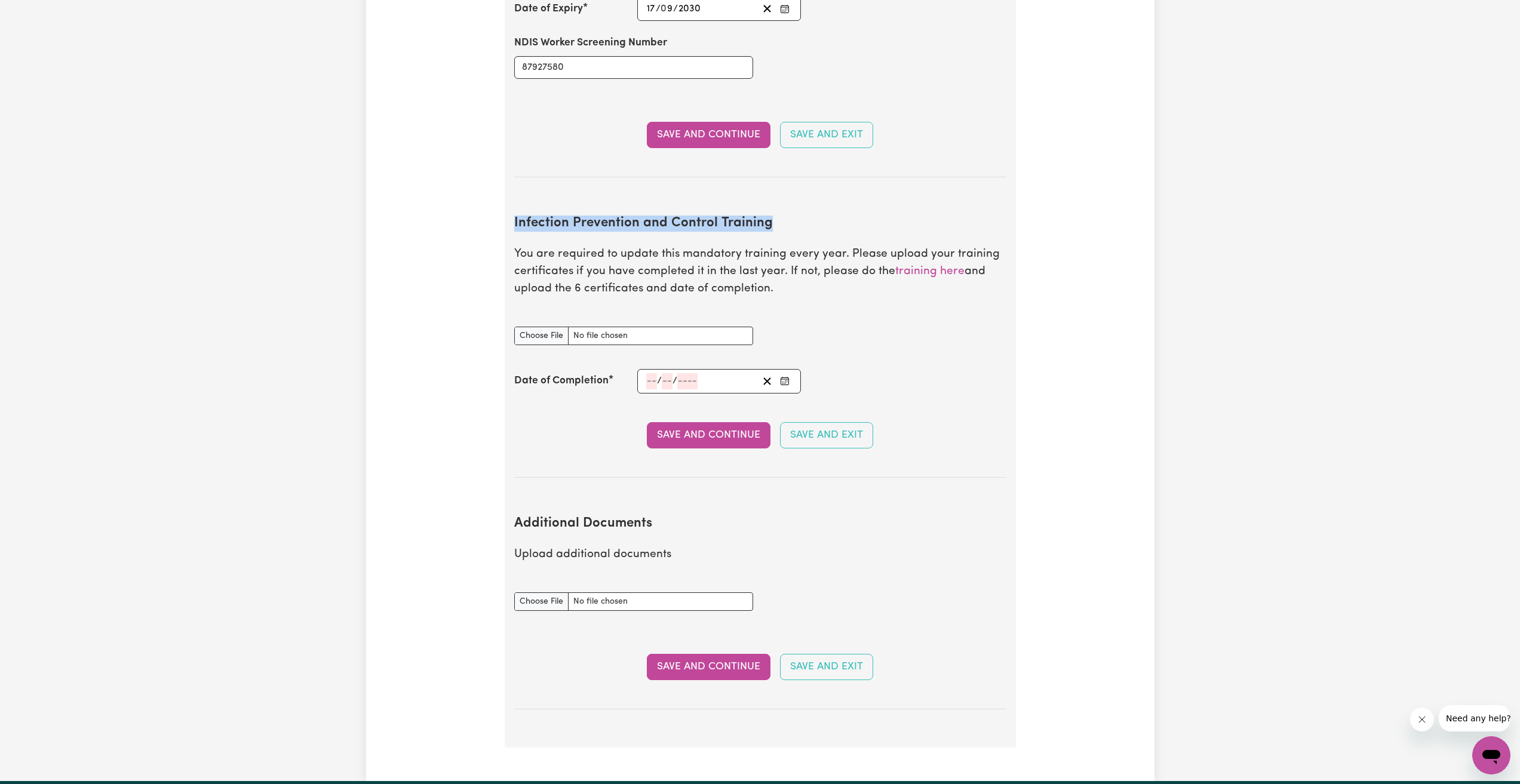
drag, startPoint x: 741, startPoint y: 216, endPoint x: 506, endPoint y: 192, distance: 236.2
copy h2 "Infection Prevention and Control Training"
click at [883, 291] on section "Infection Prevention and Control Training You are required to update this manda…" at bounding box center [760, 337] width 492 height 281
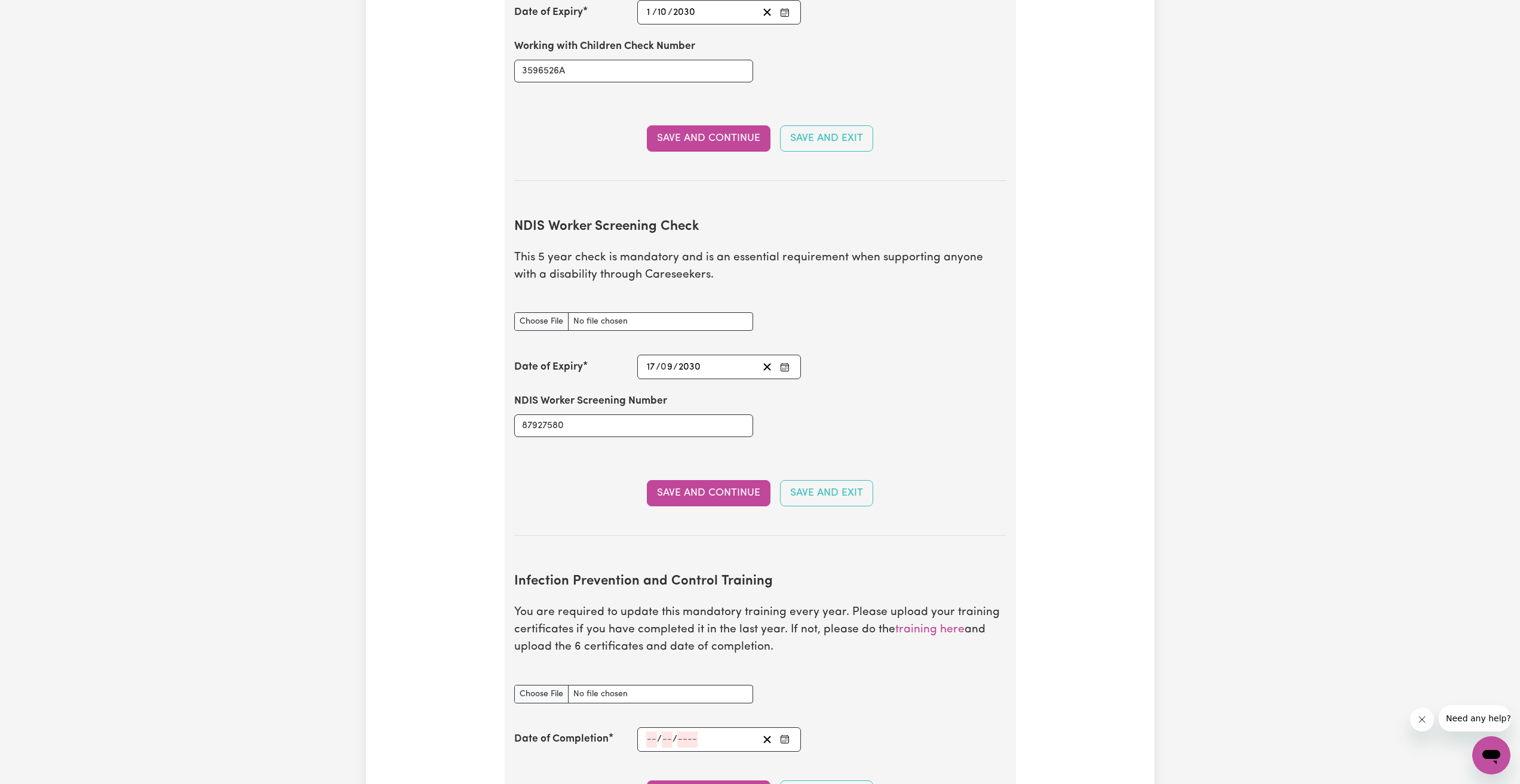
scroll to position [1549, 0]
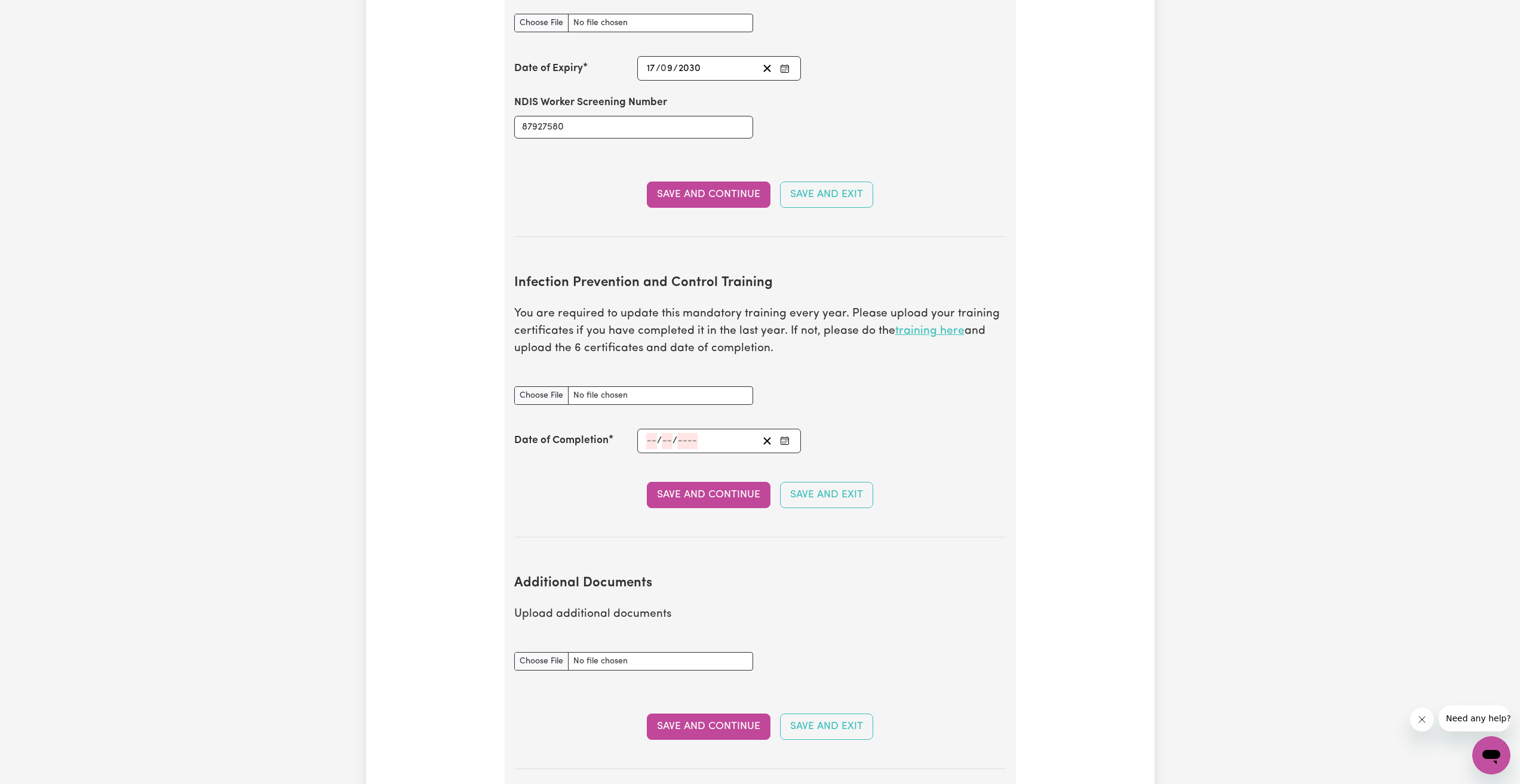
click at [923, 325] on link "training here" at bounding box center [930, 331] width 69 height 11
click at [644, 386] on input "Infection Prevention and Control Training document" at bounding box center [634, 395] width 239 height 19
type input "C:\fakepath\Outbreaks.pdf"
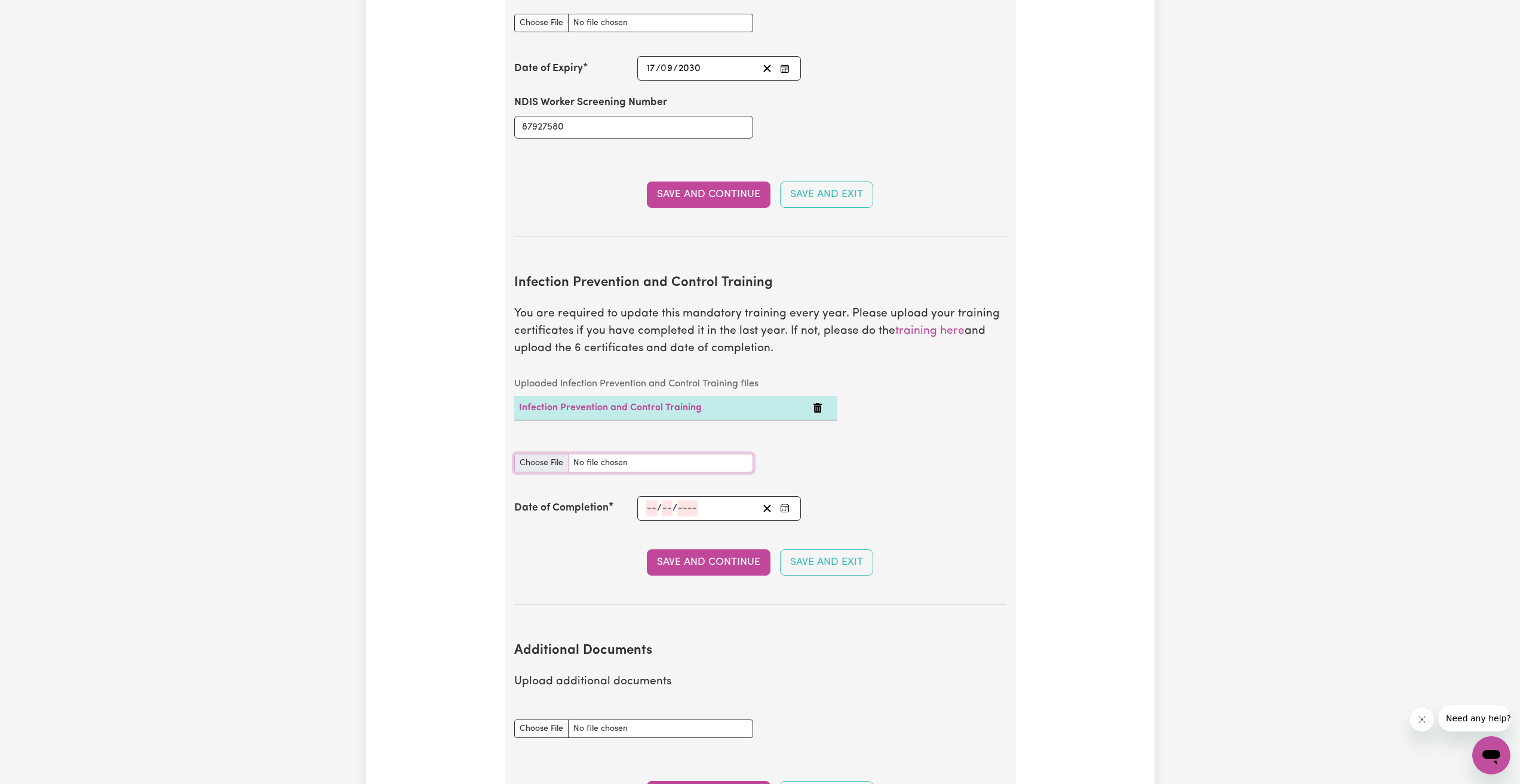
click at [609, 454] on input "Infection Prevention and Control Training document" at bounding box center [634, 463] width 239 height 19
type input "C:\fakepath\Waste Management.pdf"
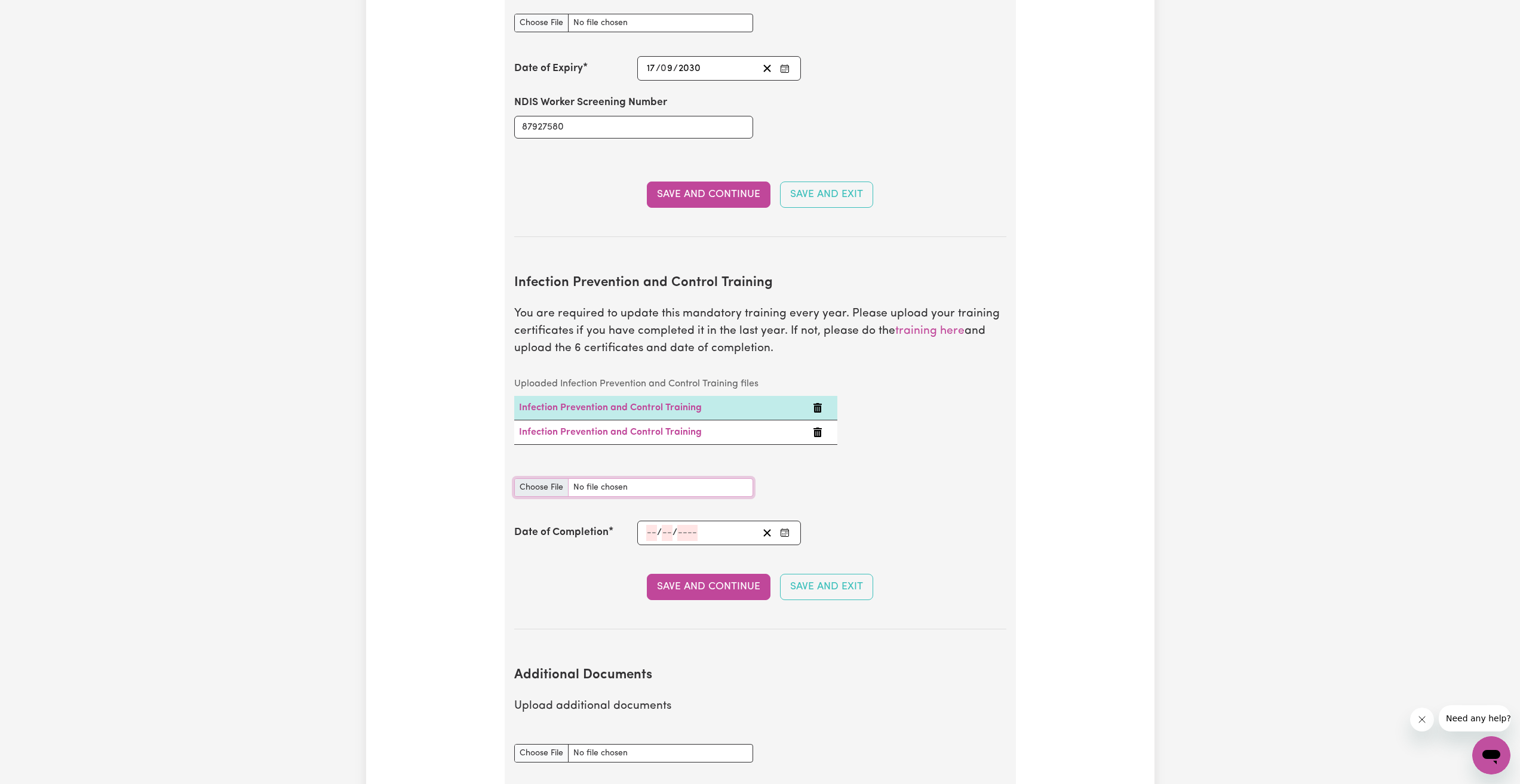
click at [619, 478] on input "Infection Prevention and Control Training document" at bounding box center [634, 487] width 239 height 19
type input "C:\fakepath\Cleaning.pdf"
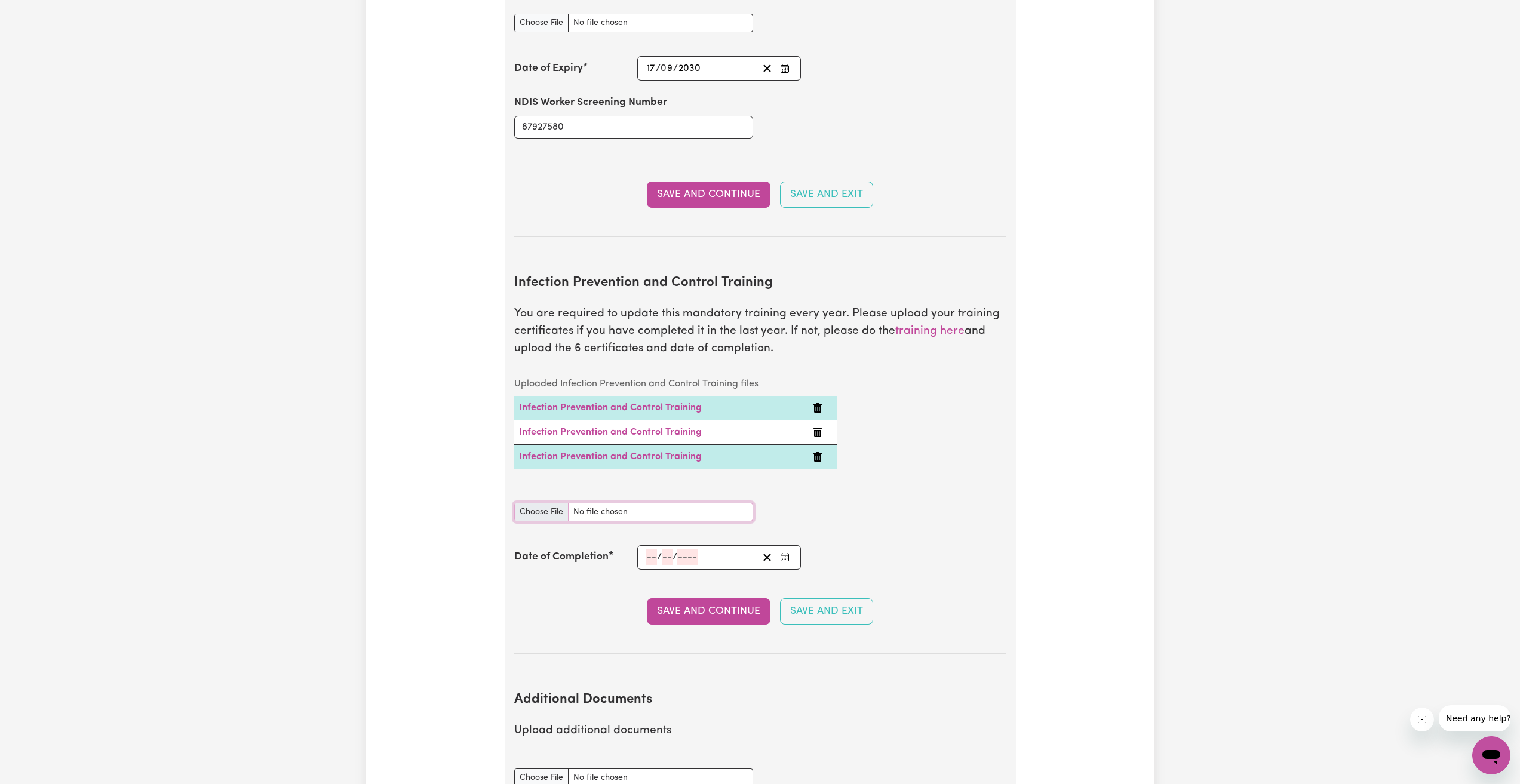
click at [621, 503] on input "Infection Prevention and Control Training document" at bounding box center [634, 512] width 239 height 19
type input "C:\fakepath\Hand Hygiene.pdf"
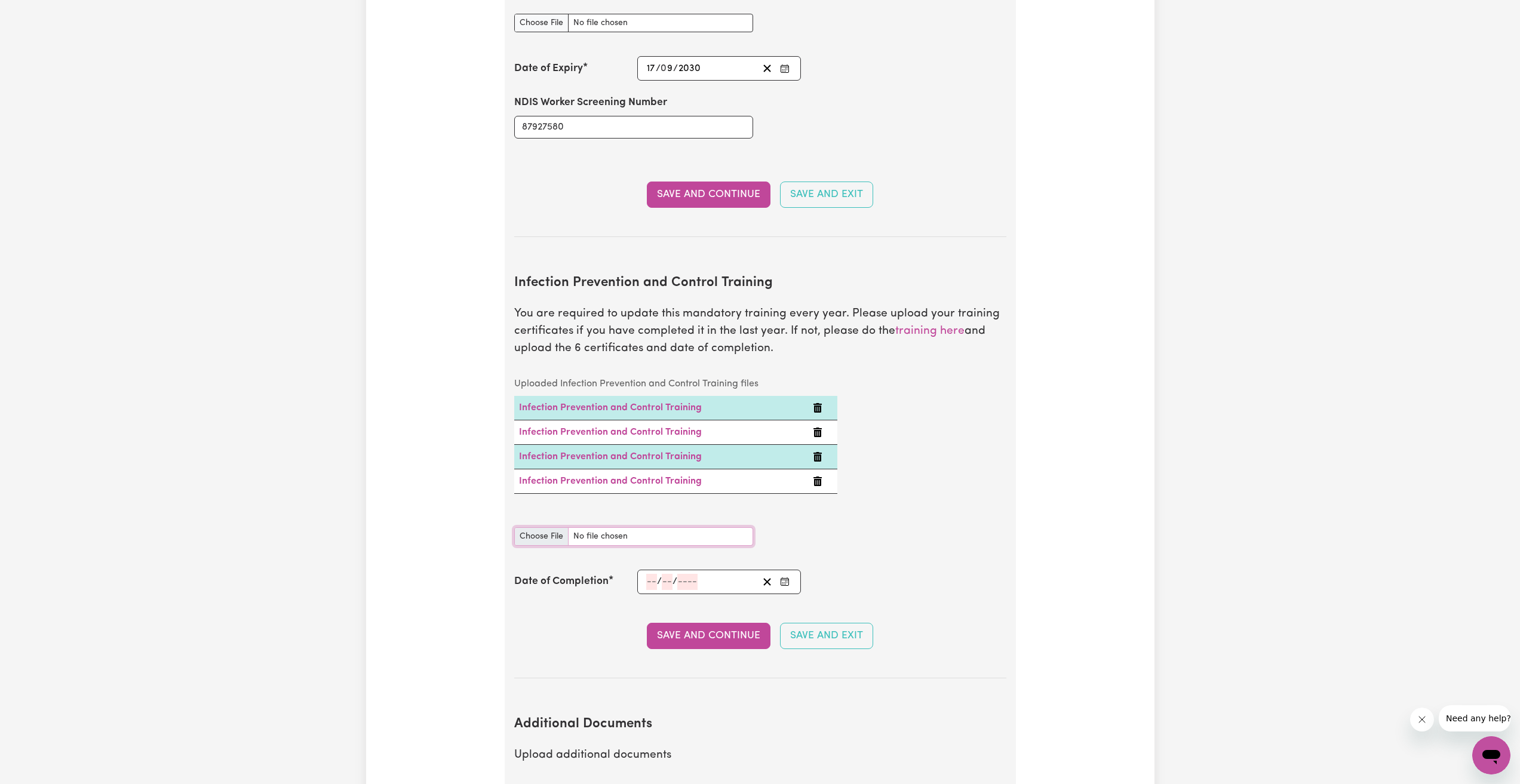
click at [661, 527] on input "Infection Prevention and Control Training document" at bounding box center [634, 536] width 239 height 19
click at [817, 401] on button "Delete Infection Prevention and Control Training" at bounding box center [818, 408] width 10 height 14
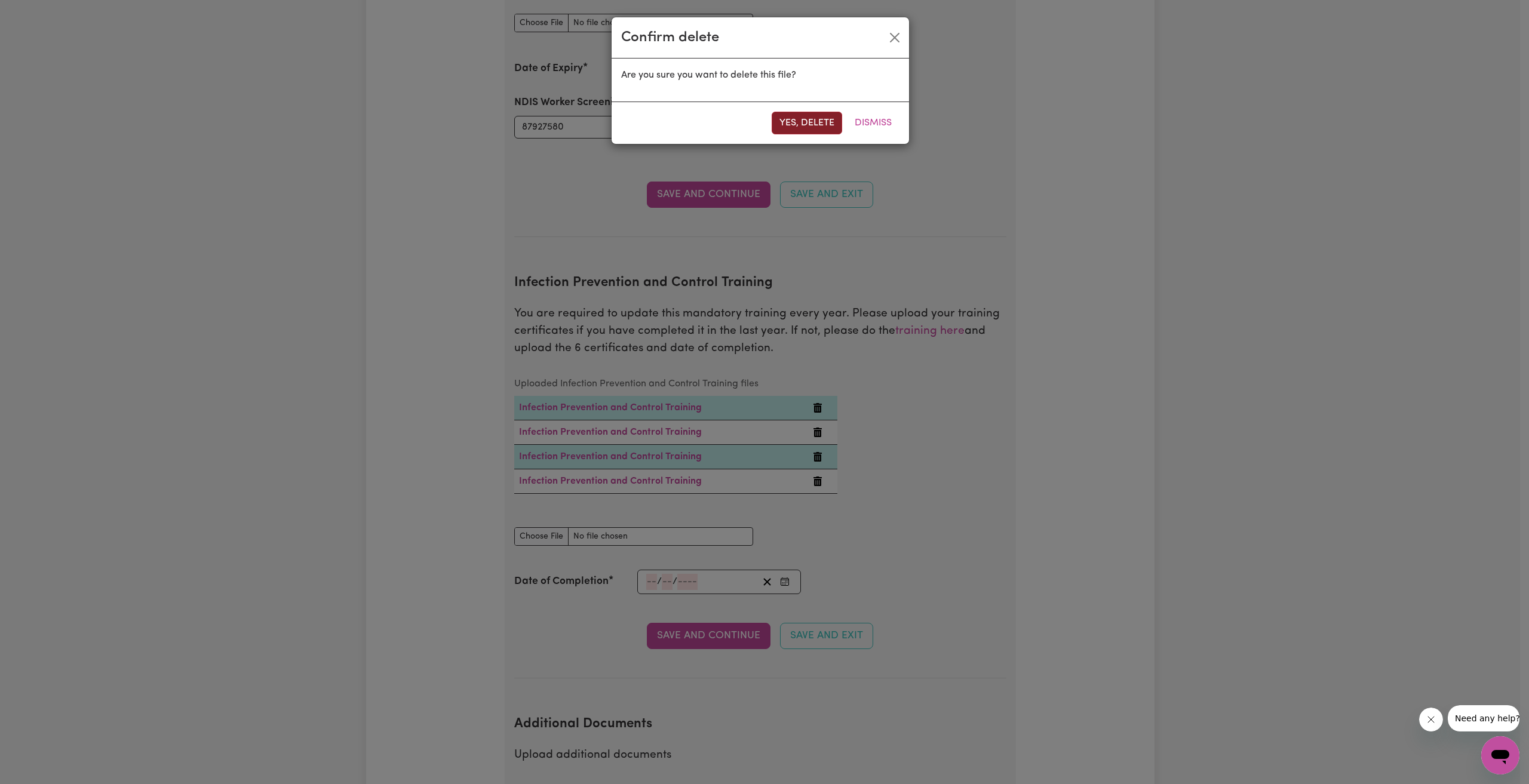
click at [803, 124] on button "Yes, delete" at bounding box center [807, 123] width 70 height 23
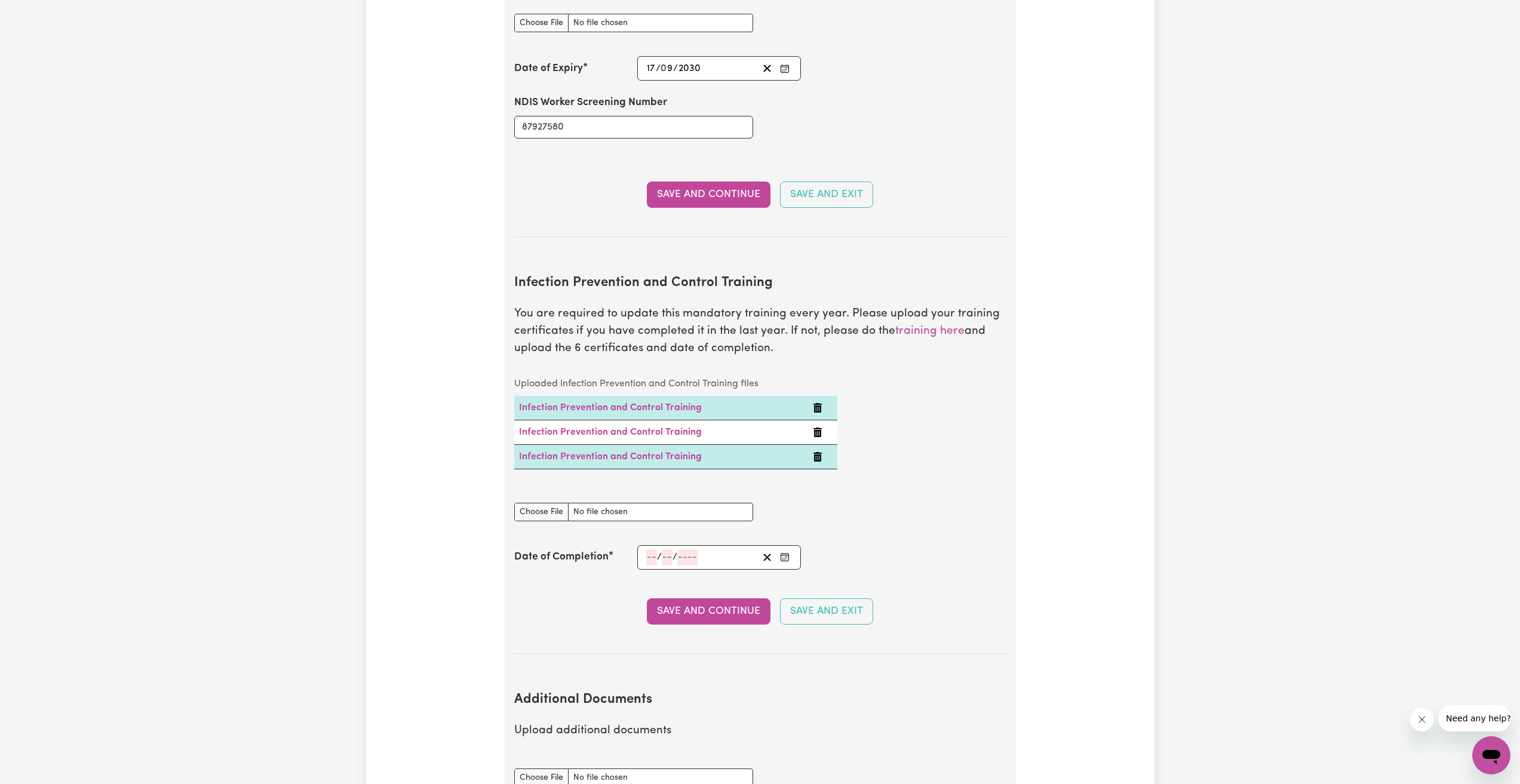
click at [819, 403] on icon "Delete Infection Prevention and Control Training" at bounding box center [818, 408] width 10 height 10
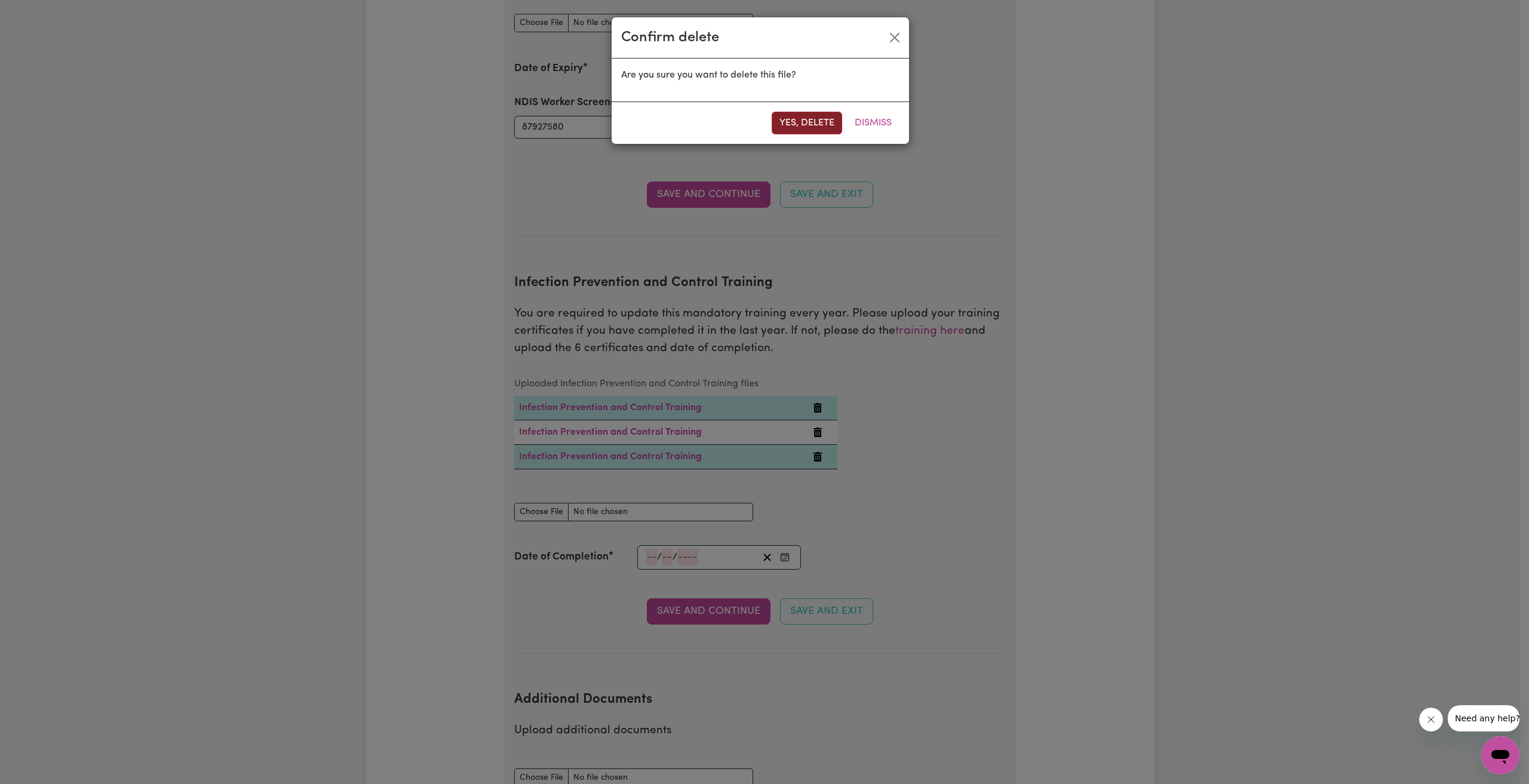
click at [806, 122] on button "Yes, delete" at bounding box center [807, 123] width 70 height 23
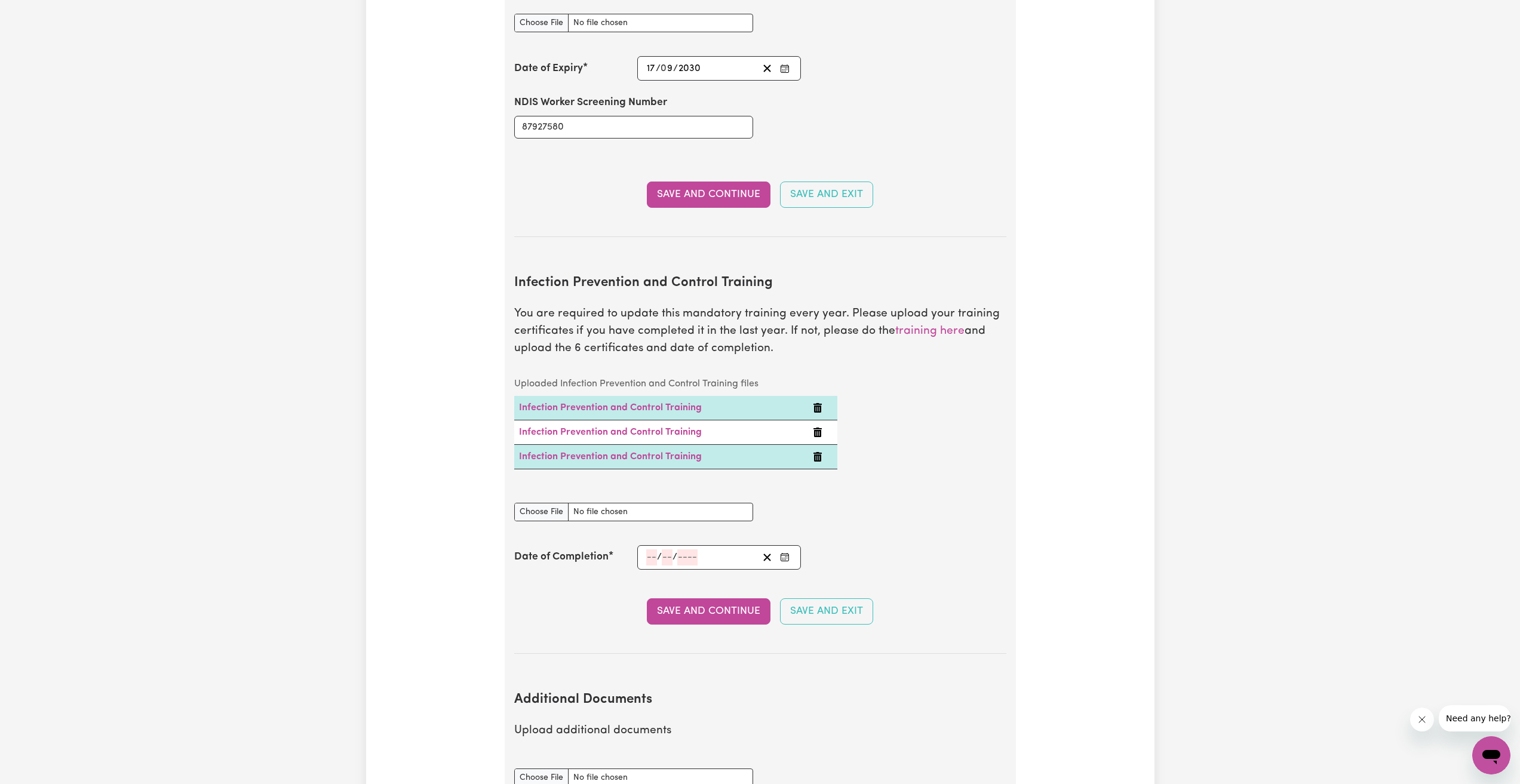
click at [818, 403] on icon "Delete Infection Prevention and Control Training" at bounding box center [818, 408] width 8 height 10
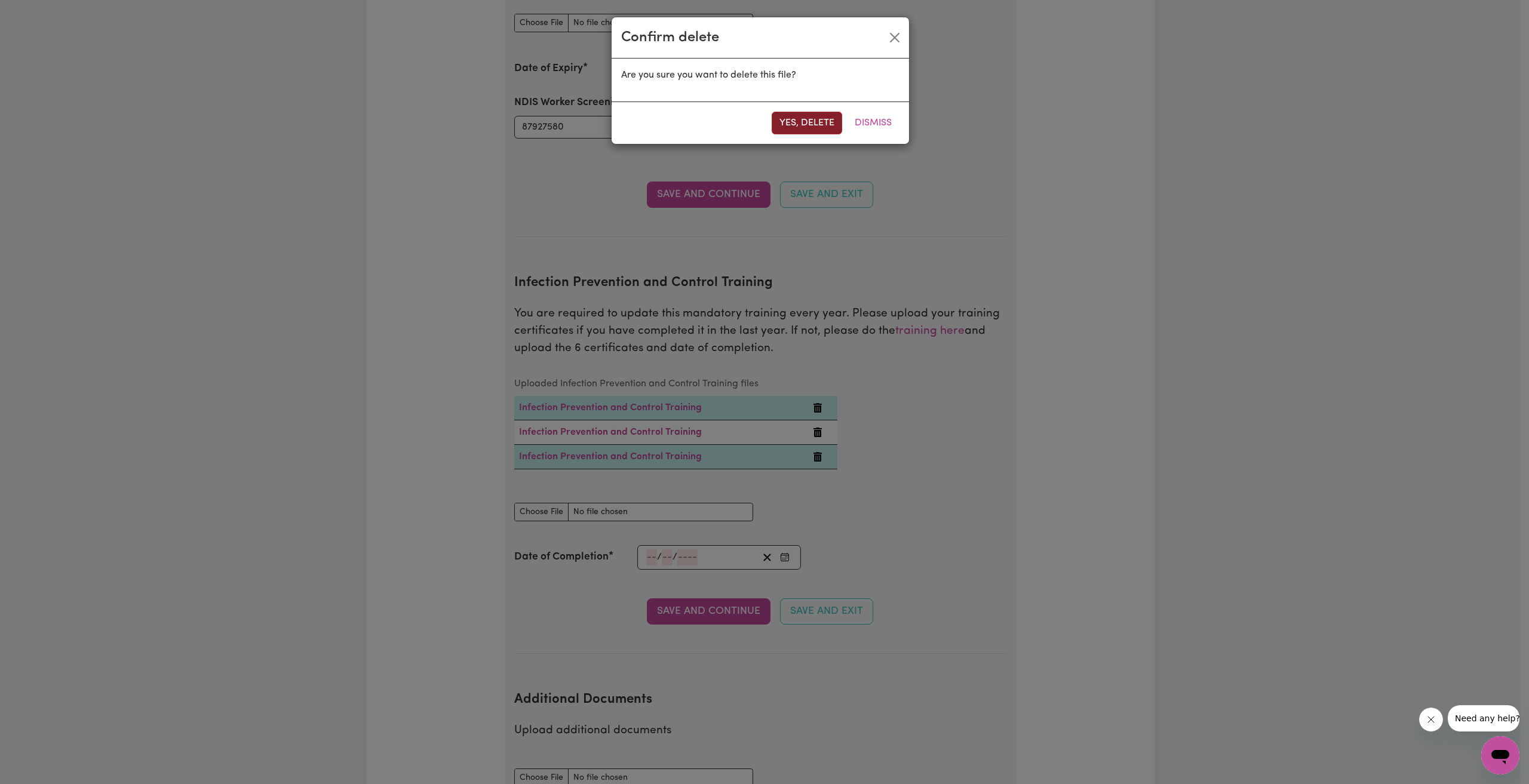
click at [812, 127] on button "Yes, delete" at bounding box center [807, 123] width 70 height 23
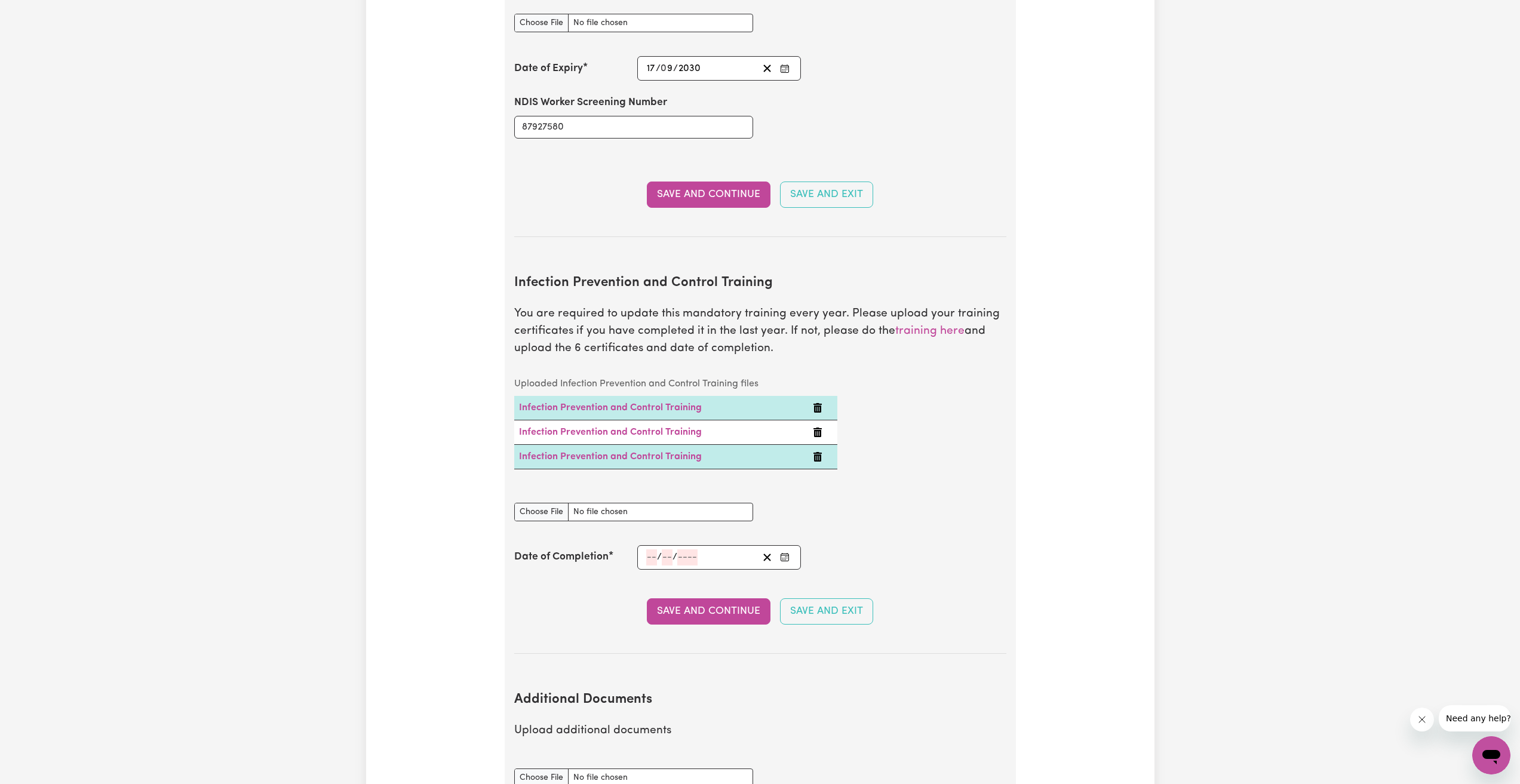
click at [816, 403] on icon "Delete Infection Prevention and Control Training" at bounding box center [818, 408] width 8 height 10
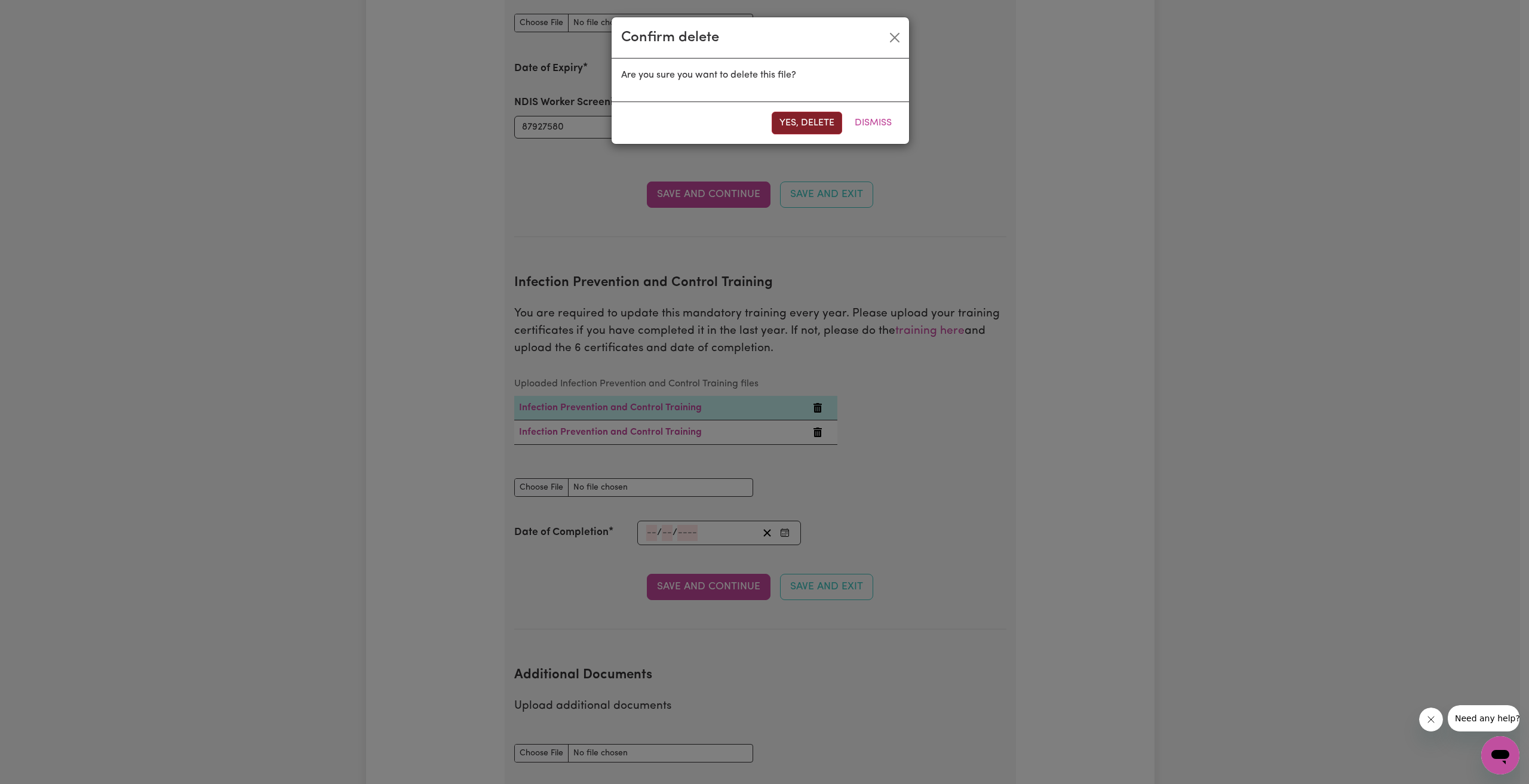
click at [815, 128] on button "Yes, delete" at bounding box center [807, 123] width 70 height 23
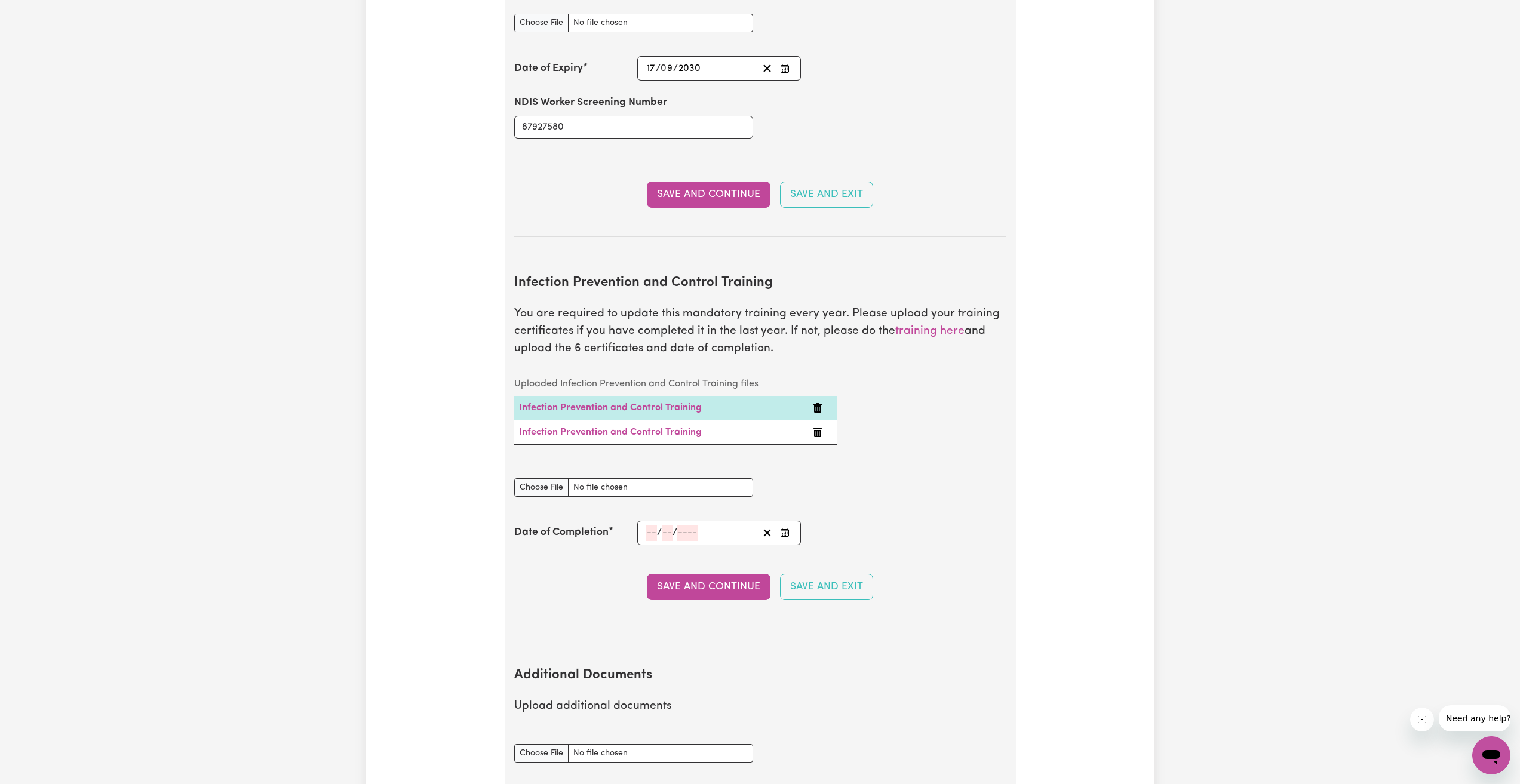
click at [820, 403] on icon "Delete Infection Prevention and Control Training" at bounding box center [818, 408] width 8 height 10
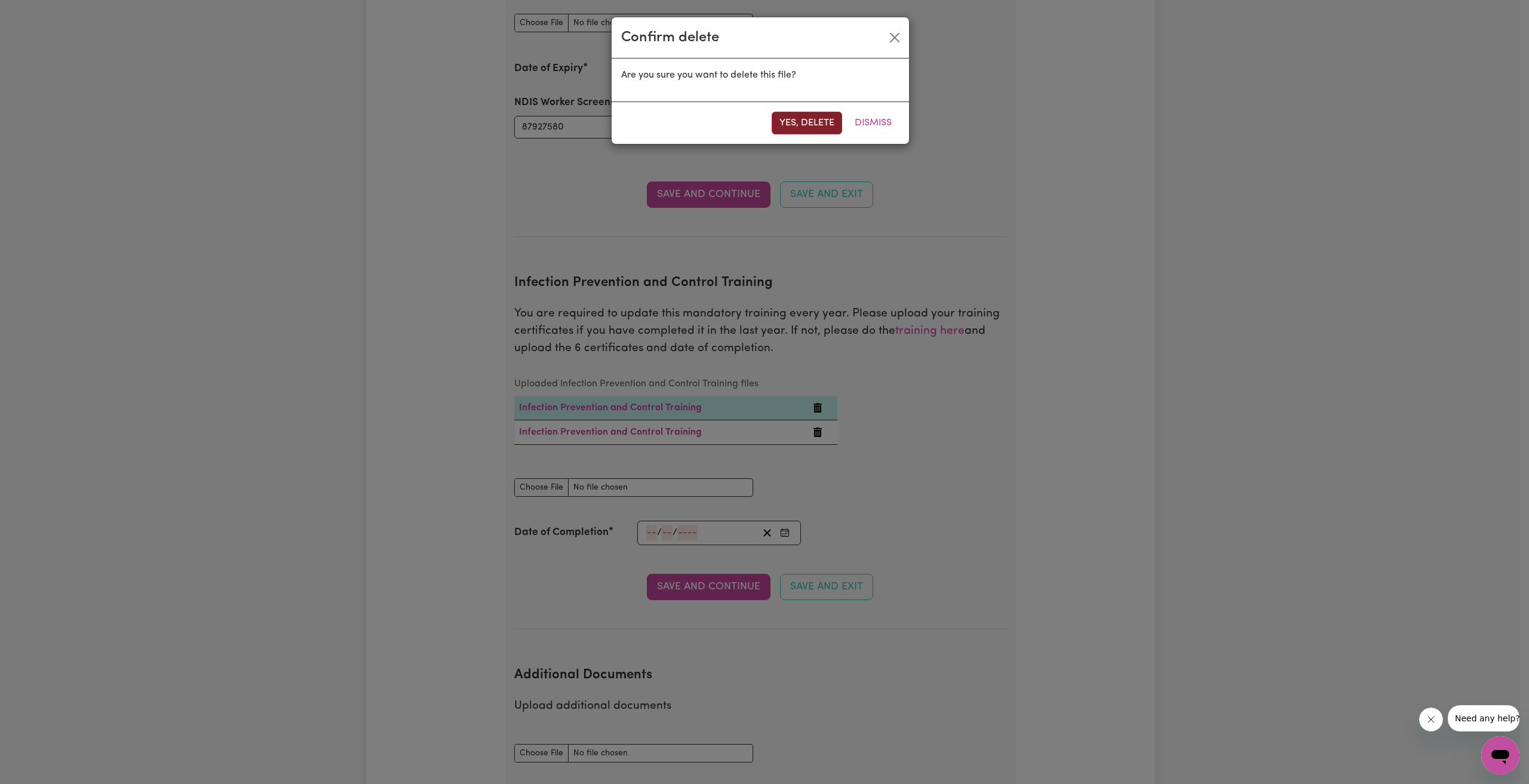
click at [821, 124] on button "Yes, delete" at bounding box center [807, 123] width 70 height 23
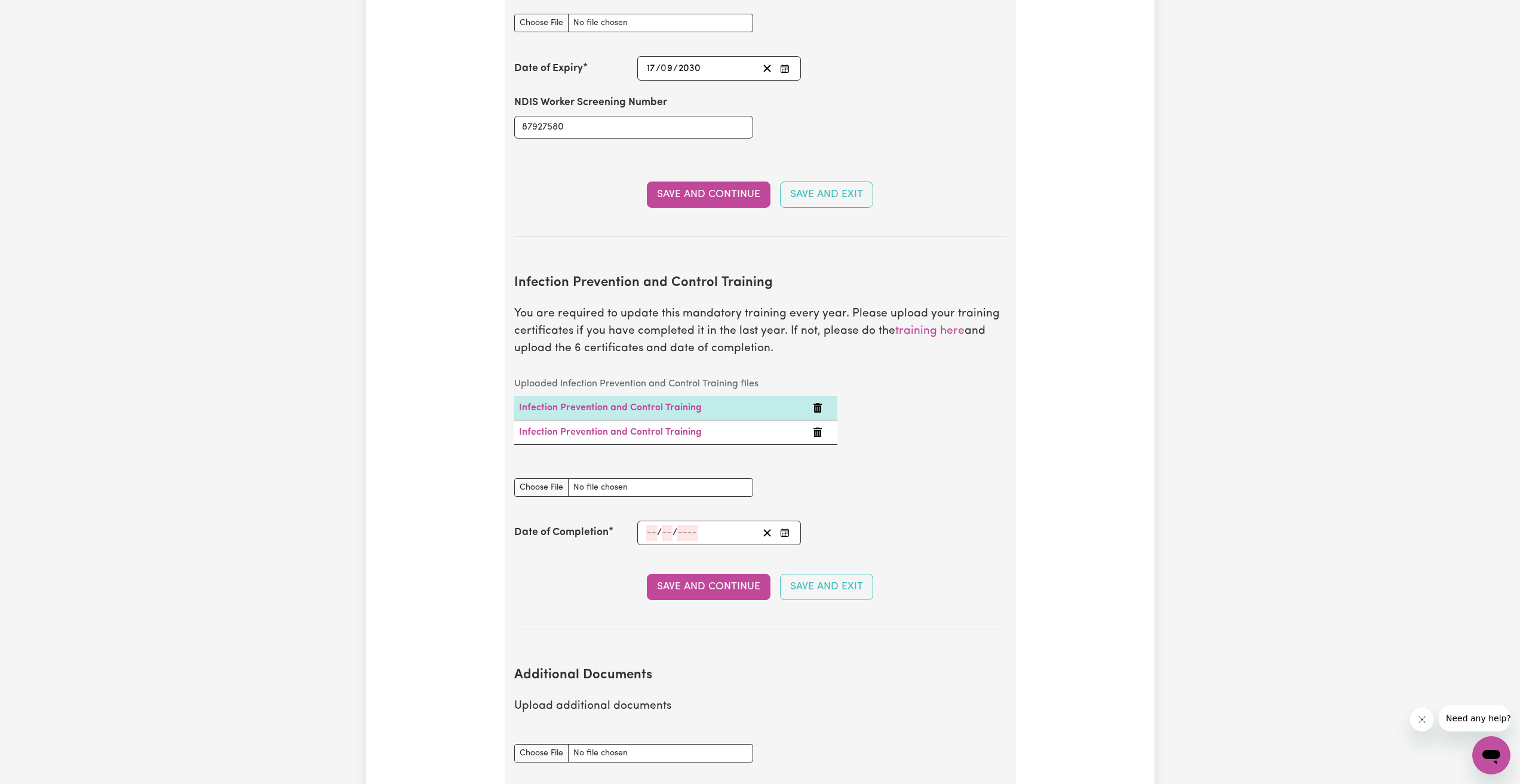
click at [816, 403] on icon "Delete Infection Prevention and Control Training" at bounding box center [818, 408] width 8 height 10
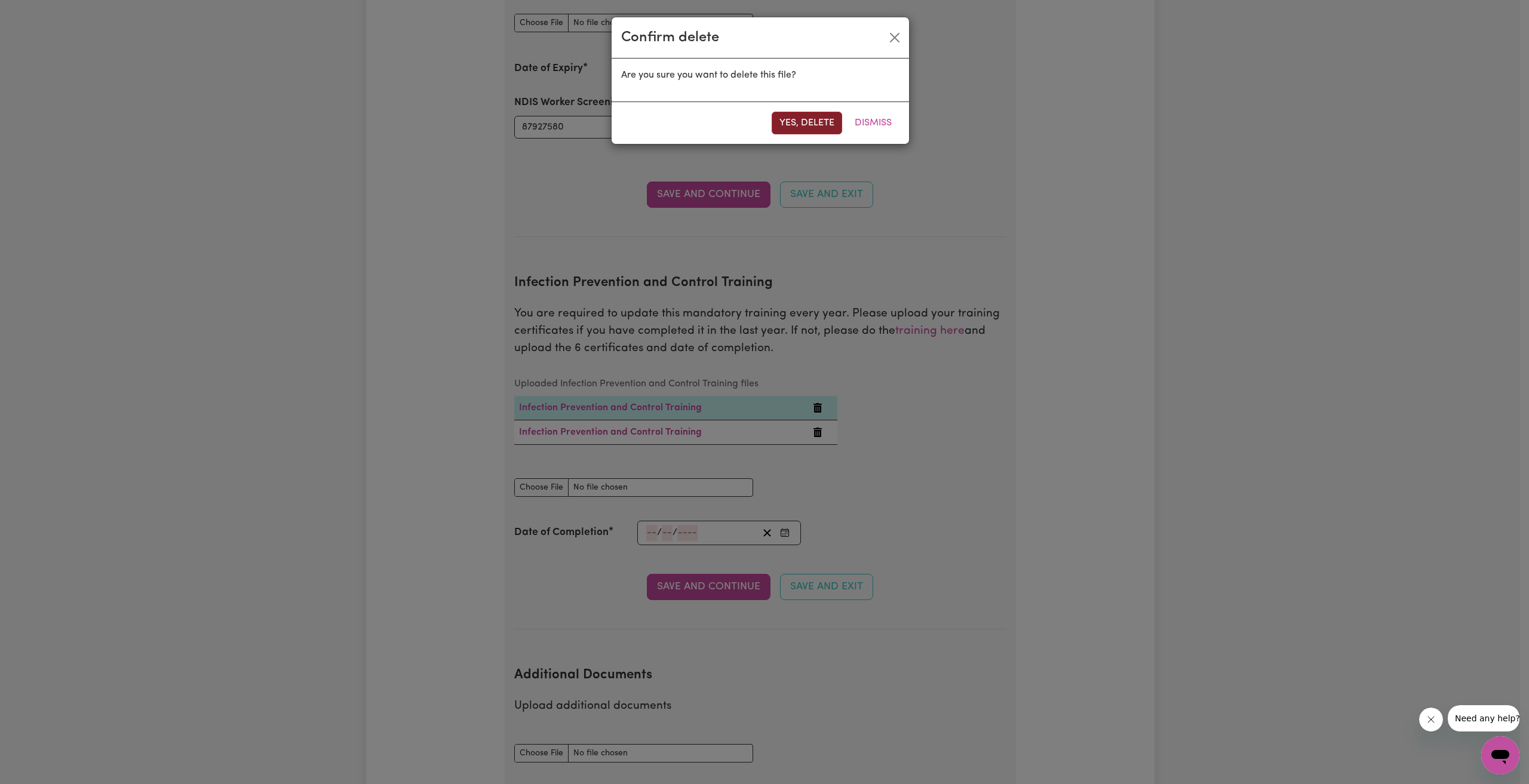
click at [802, 112] on button "Yes, delete" at bounding box center [807, 123] width 70 height 23
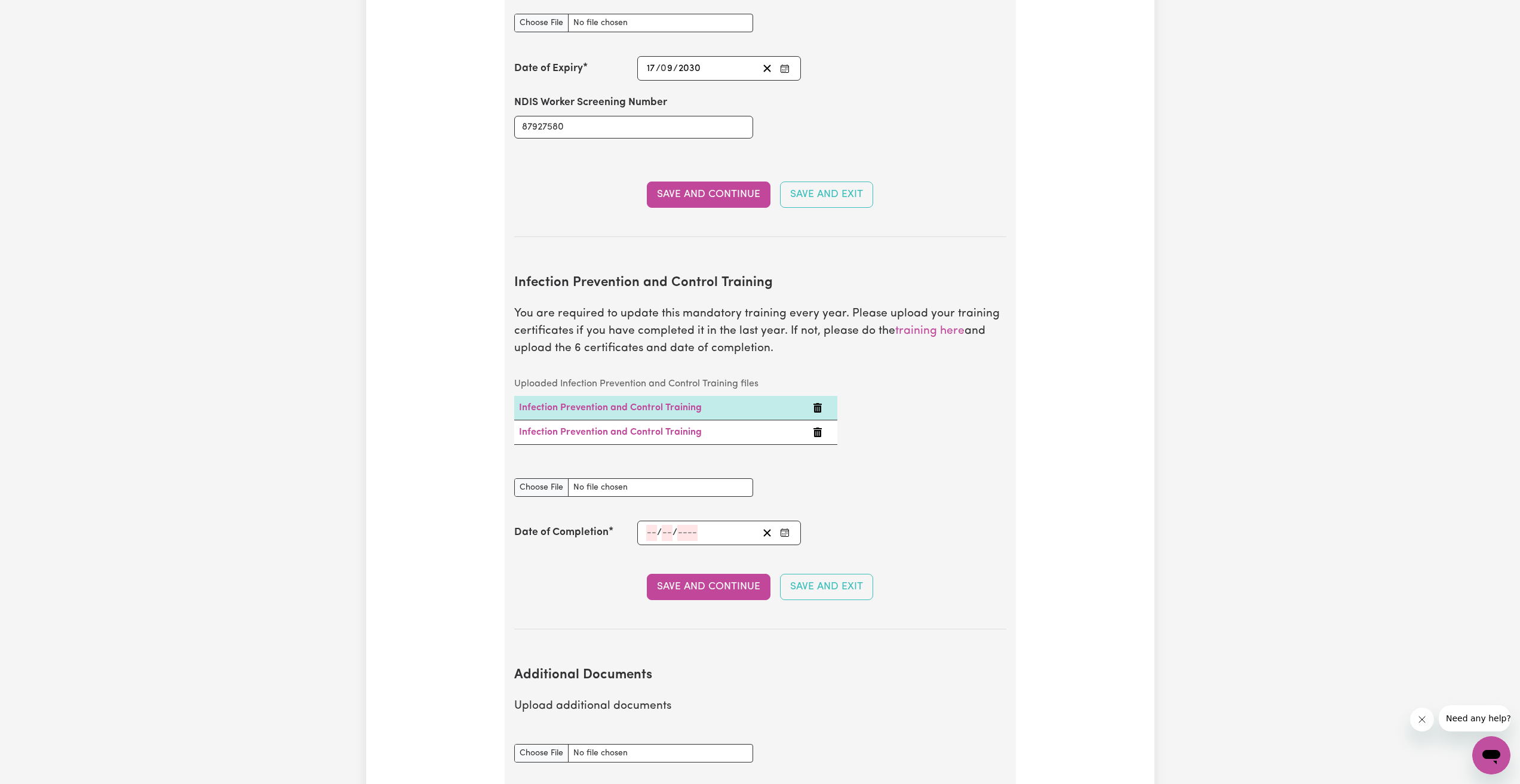
click at [813, 423] on td at bounding box center [822, 432] width 29 height 24
click at [819, 428] on icon "Delete Infection Prevention and Control Training" at bounding box center [818, 432] width 8 height 10
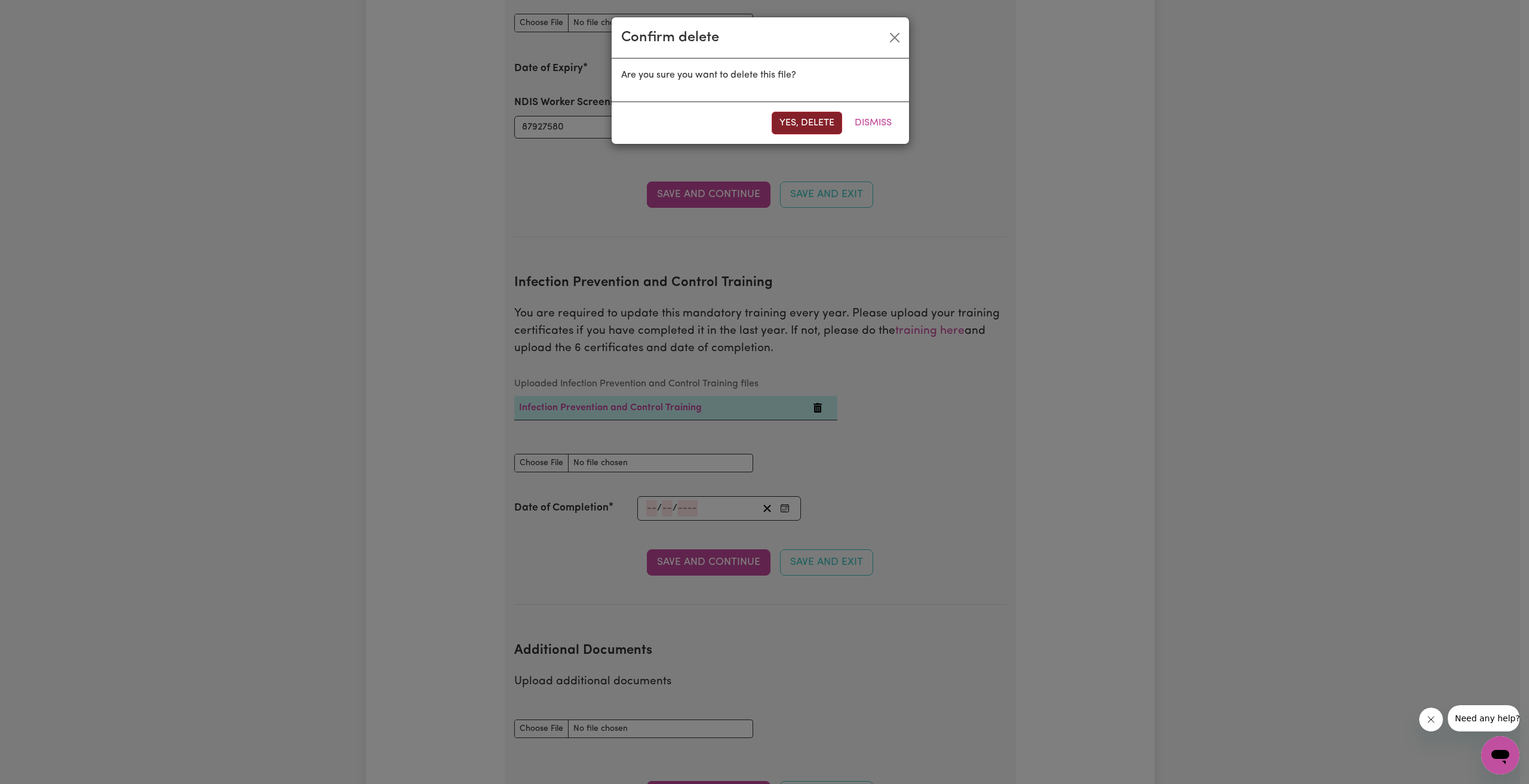
click at [825, 119] on button "Yes, delete" at bounding box center [807, 123] width 70 height 23
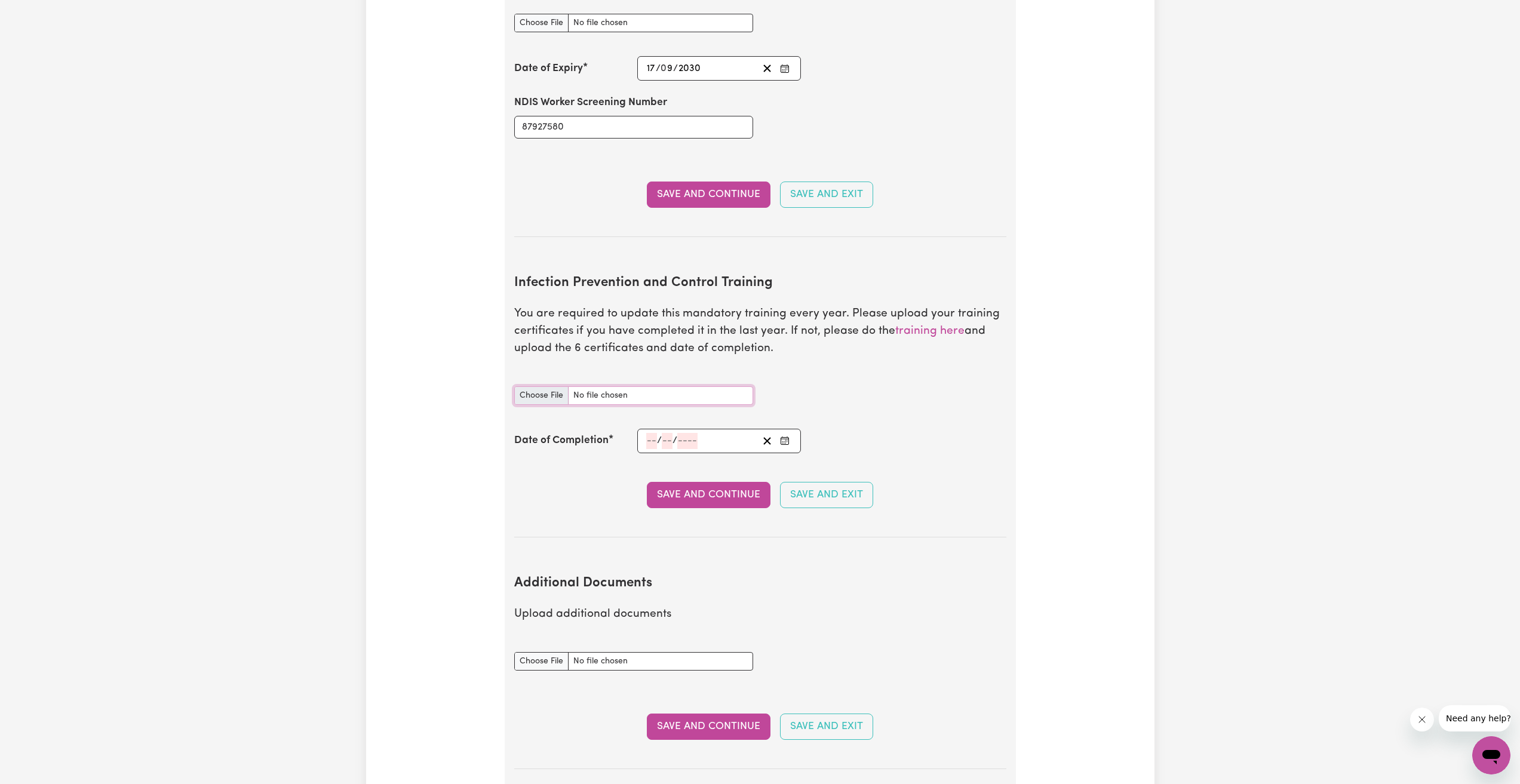
click at [571, 386] on input "Infection Prevention and Control Training document" at bounding box center [634, 395] width 239 height 19
type input "C:\fakepath\Outbreaks.pdf"
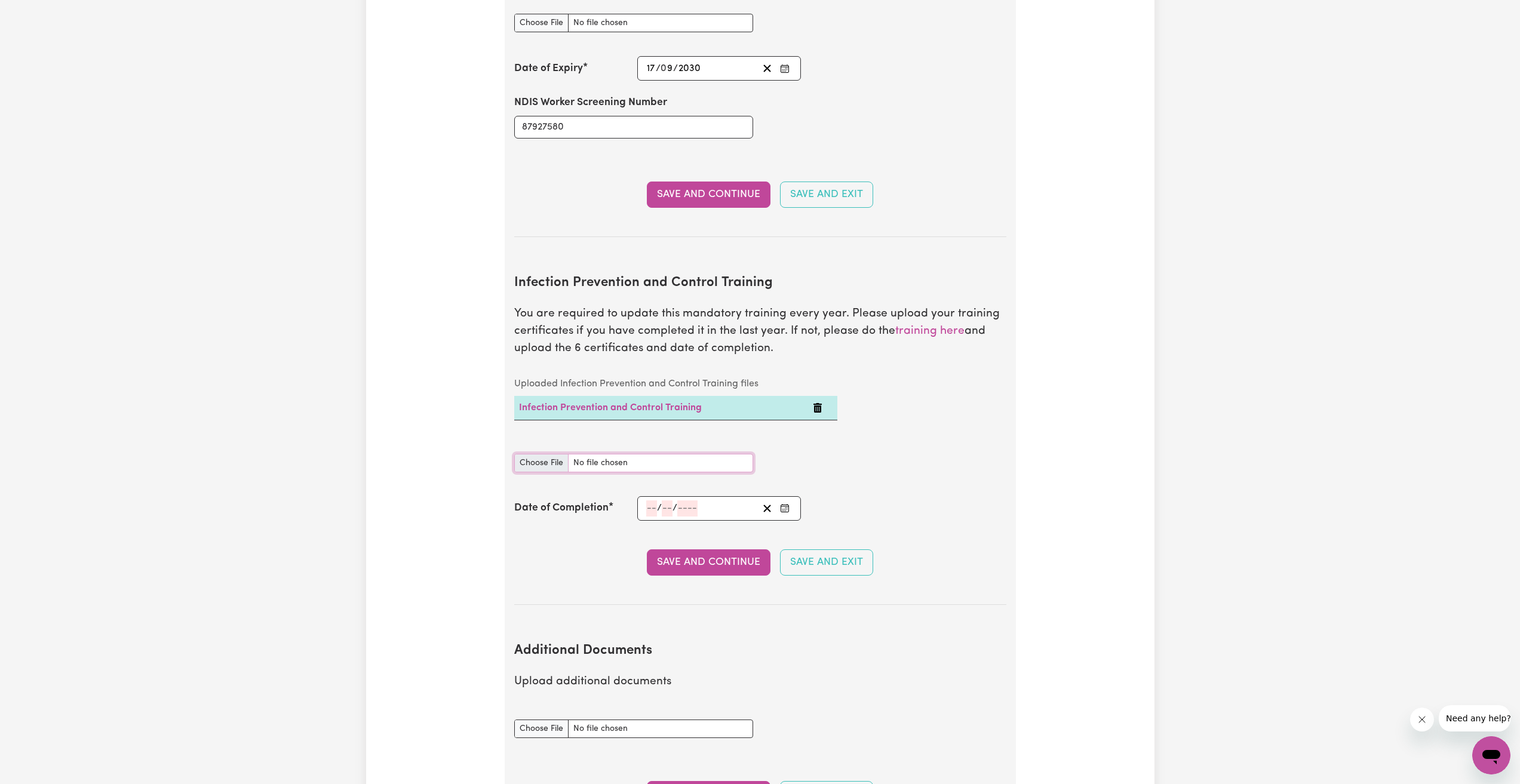
click at [701, 454] on input "Infection Prevention and Control Training document" at bounding box center [634, 463] width 239 height 19
type input "C:\fakepath\Waste Management.pdf"
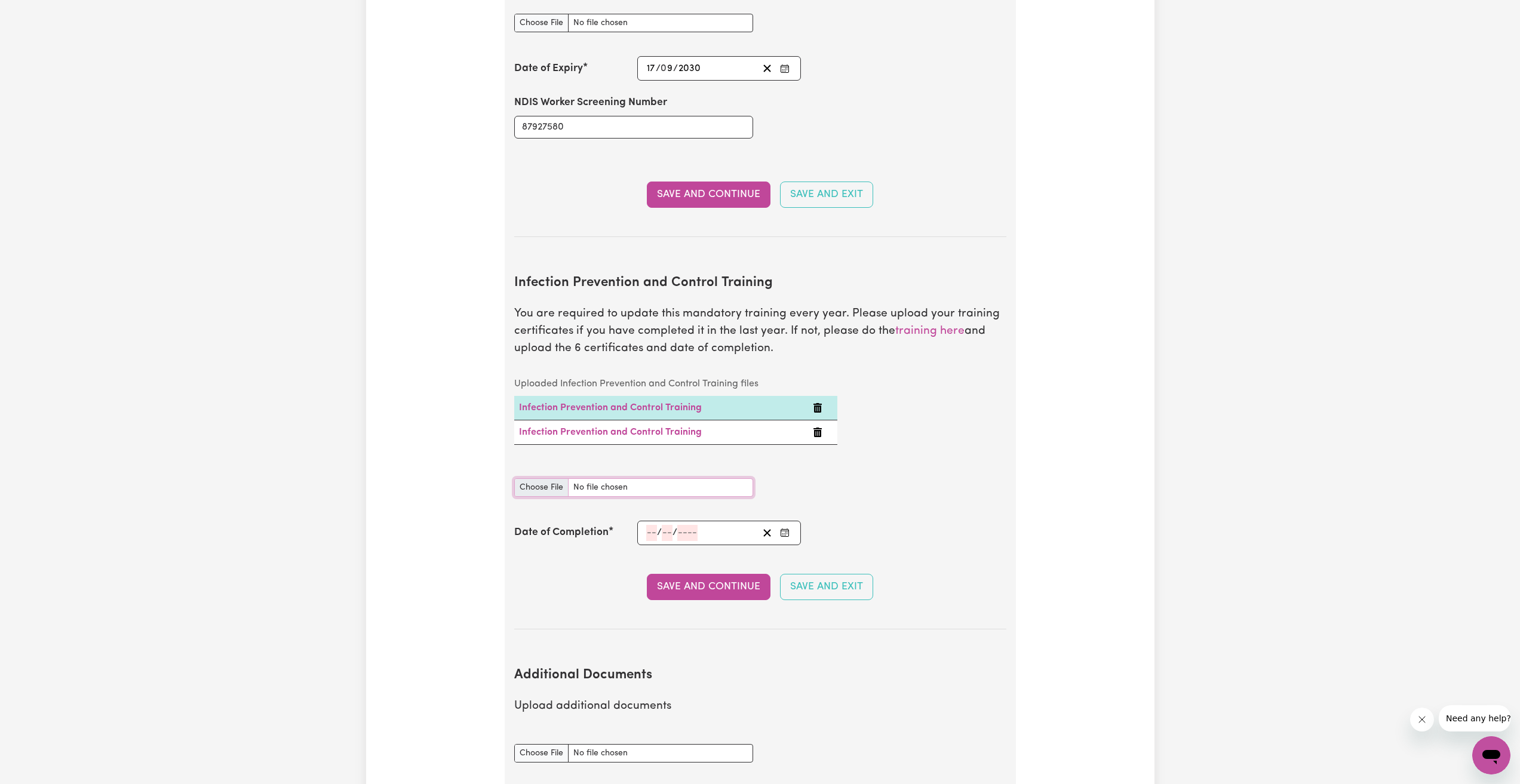
click at [624, 478] on input "Infection Prevention and Control Training document" at bounding box center [634, 487] width 239 height 19
type input "C:\fakepath\Cleaning.pdf"
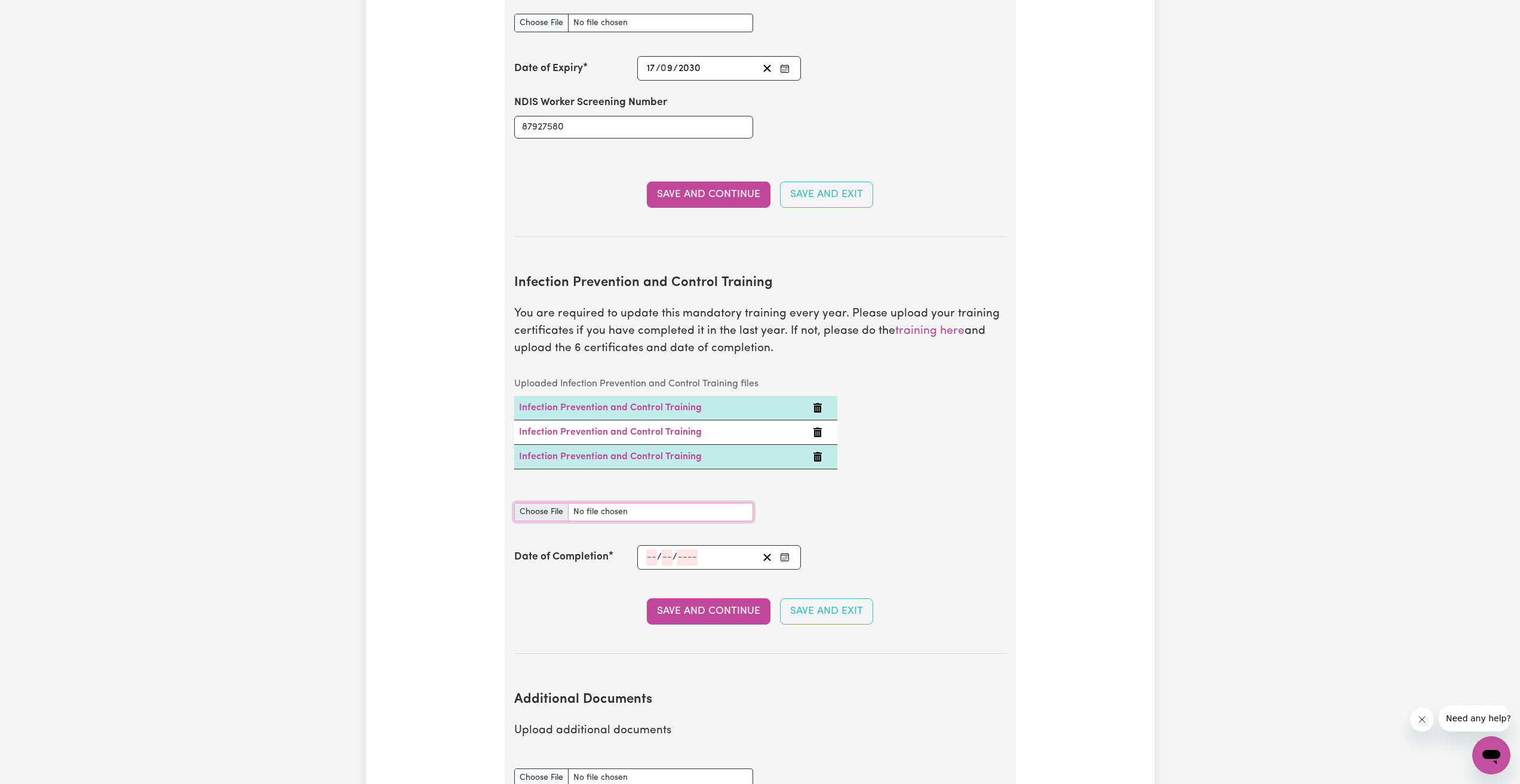
click at [658, 503] on input "Infection Prevention and Control Training document" at bounding box center [634, 512] width 239 height 19
type input "C:\fakepath\Hand Hygiene.pdf"
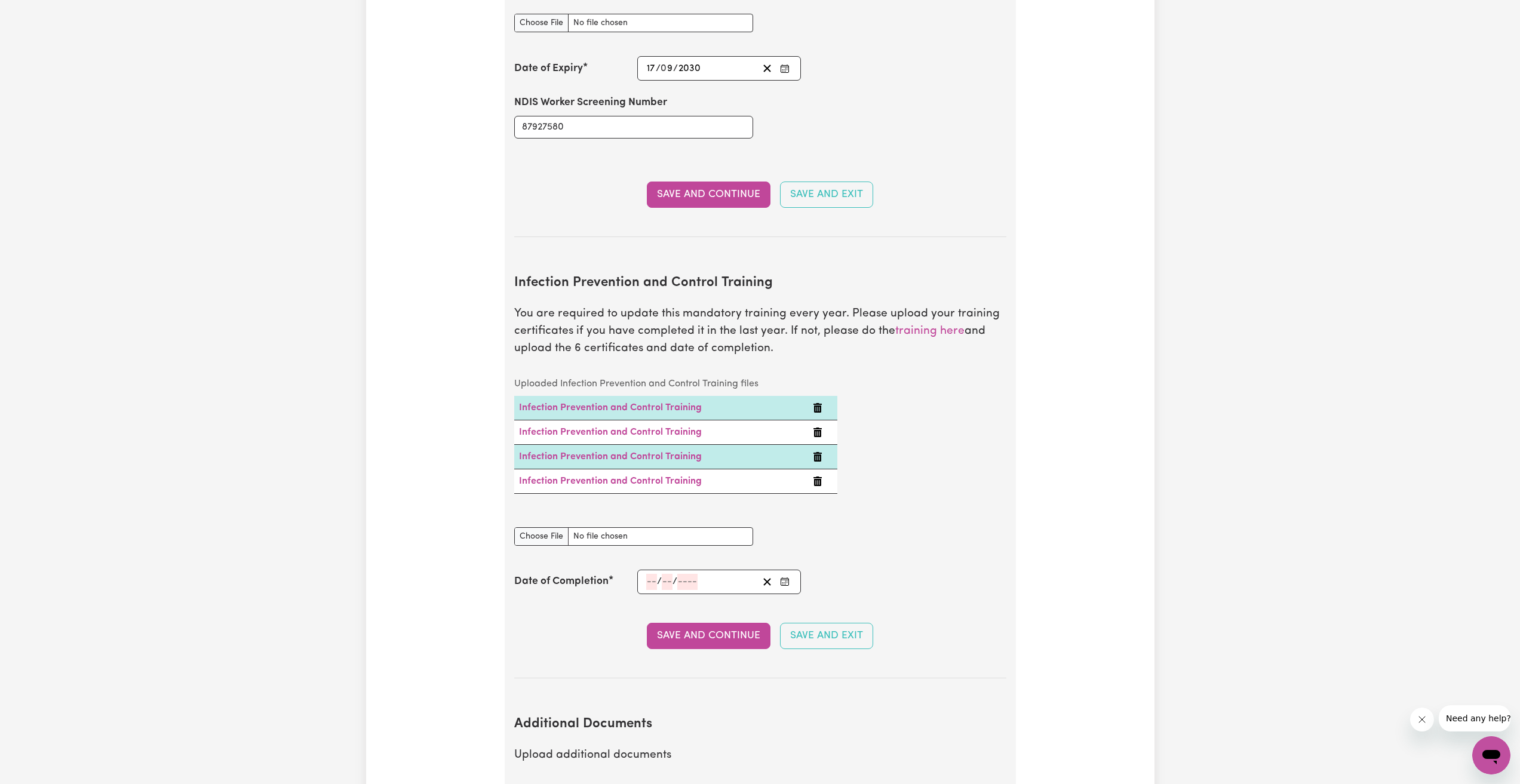
click at [649, 513] on div "Infection Prevention and Control Training document" at bounding box center [634, 529] width 239 height 33
click at [646, 527] on input "Infection Prevention and Control Training document" at bounding box center [634, 536] width 239 height 19
type input "C:\fakepath\Personal Protective Equipment (PPE).pdf"
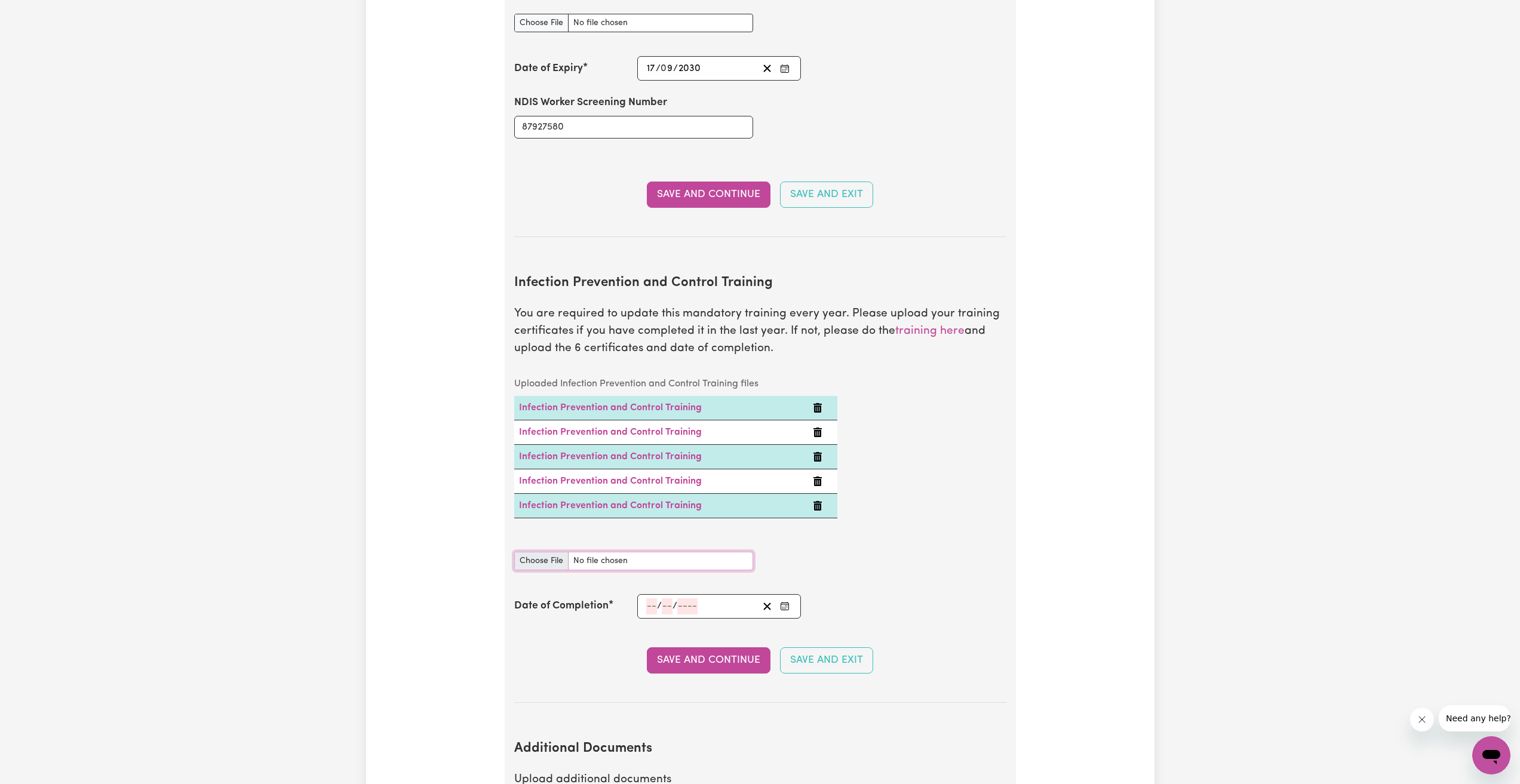
click at [628, 552] on input "Infection Prevention and Control Training document" at bounding box center [634, 561] width 239 height 19
type input "C:\fakepath\Chain of Infection.pdf"
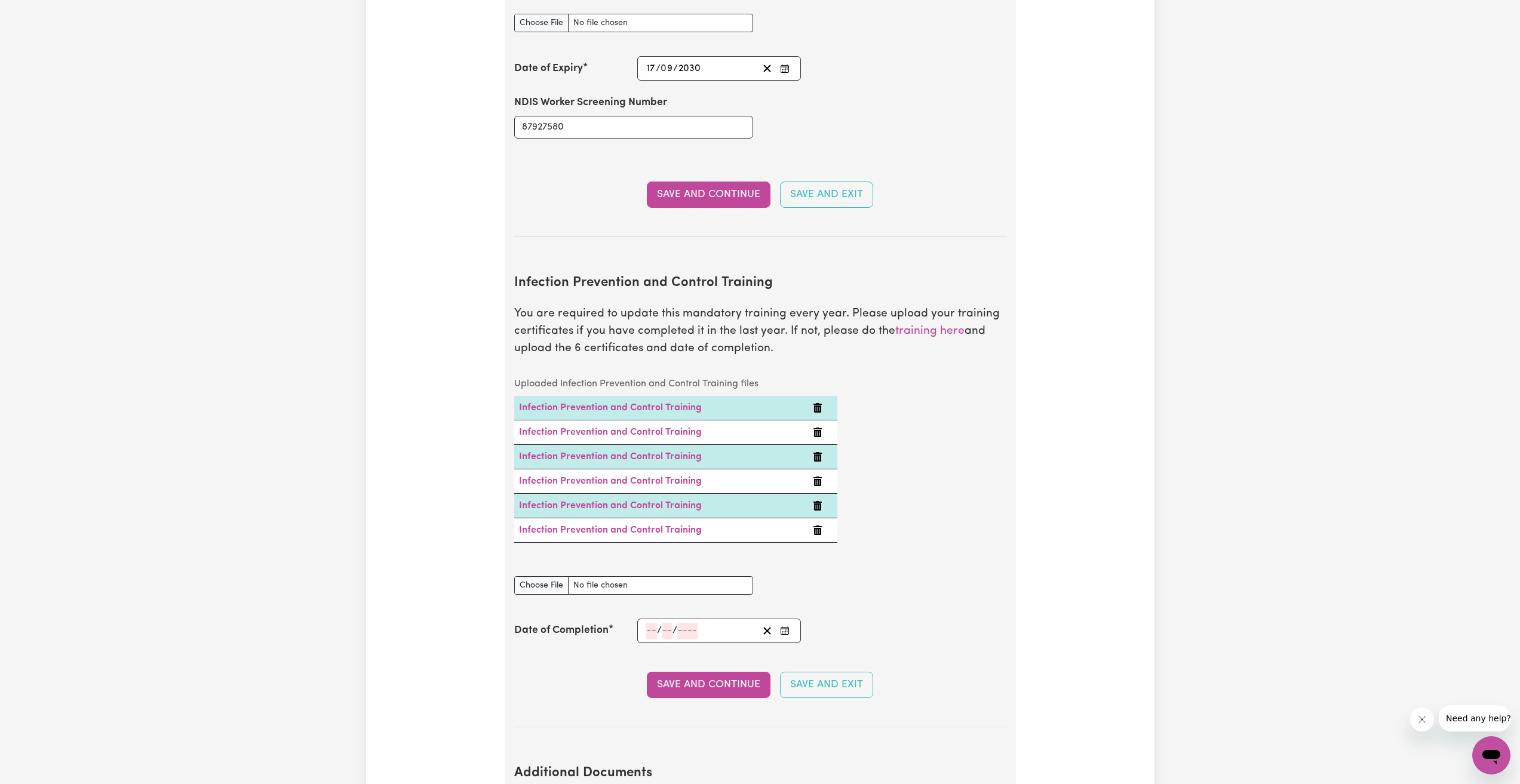
click at [656, 623] on input "number" at bounding box center [652, 631] width 11 height 16
click at [646, 457] on button "«" at bounding box center [652, 471] width 26 height 26
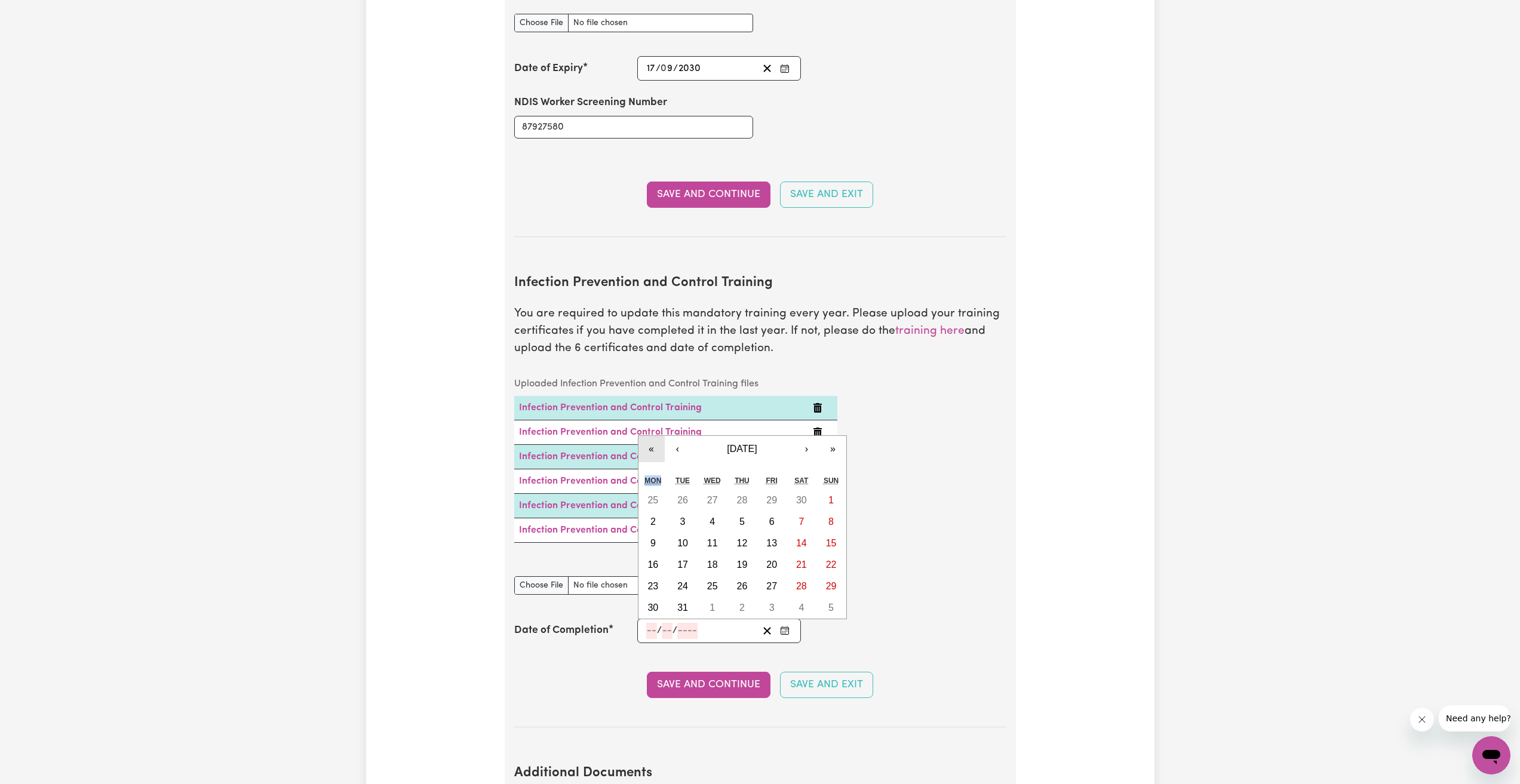
click at [646, 453] on div "« ‹ [DATE] › » Mon Tue Wed Thu Fri Sat Sun 25 26 27 28 29 30 1 2 3 4 5 6 7 8 9 …" at bounding box center [742, 527] width 209 height 184
click at [650, 436] on button "«" at bounding box center [652, 449] width 26 height 26
click at [653, 457] on button "«" at bounding box center [652, 471] width 26 height 26
click at [775, 538] on abbr "10" at bounding box center [772, 543] width 11 height 10
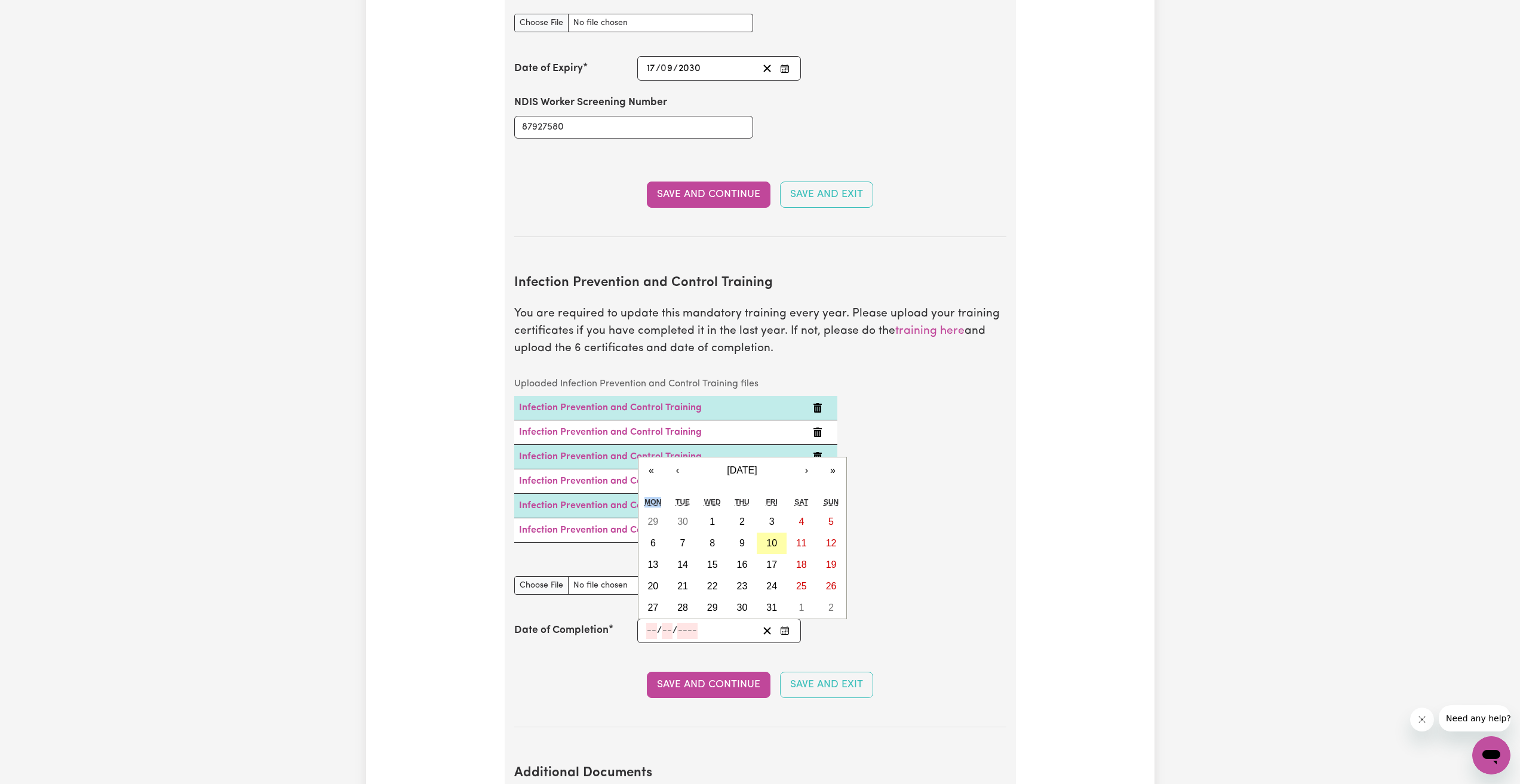
type input "[DATE]"
type input "10"
type input "2025"
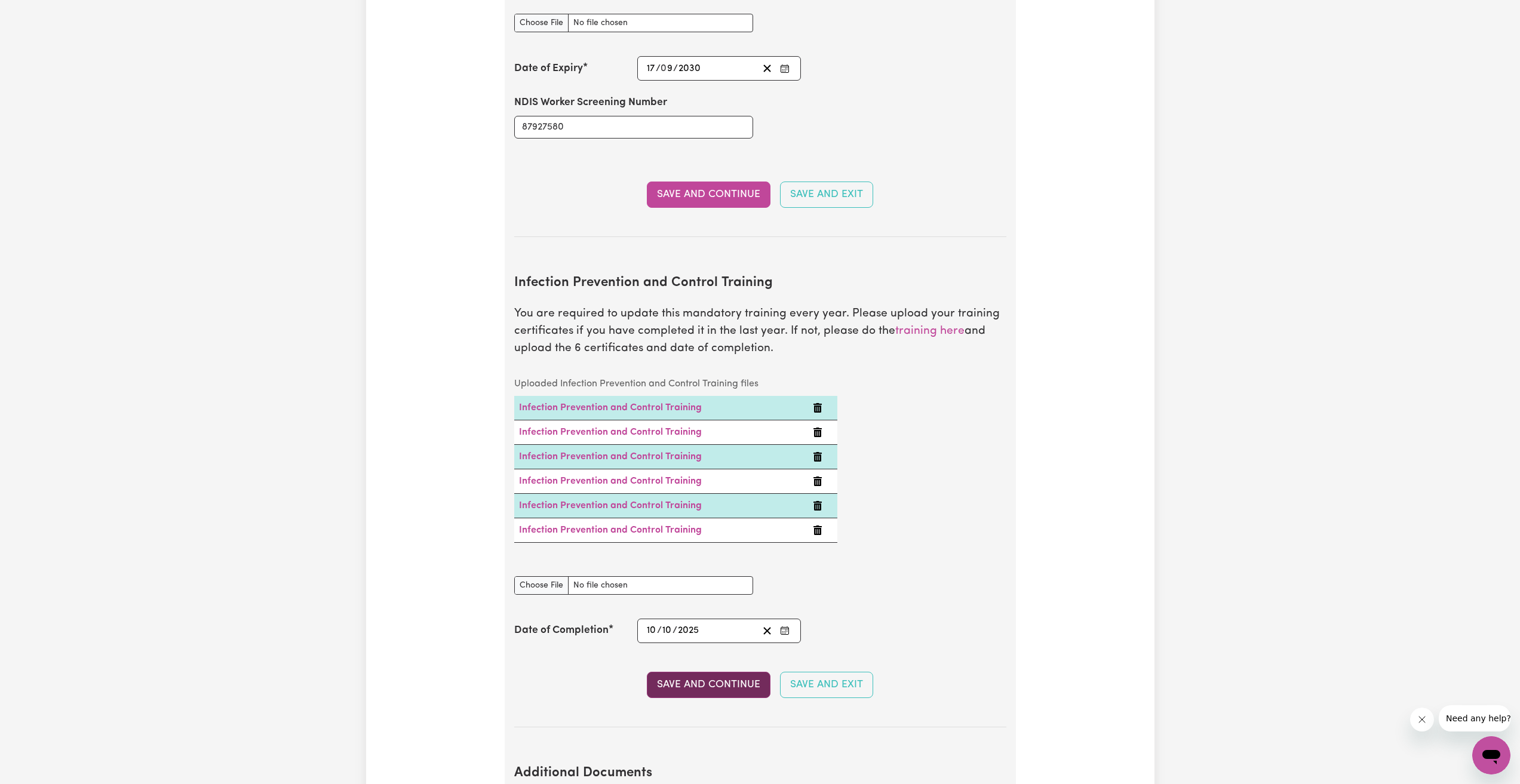
click at [721, 674] on button "Save and Continue" at bounding box center [708, 685] width 124 height 26
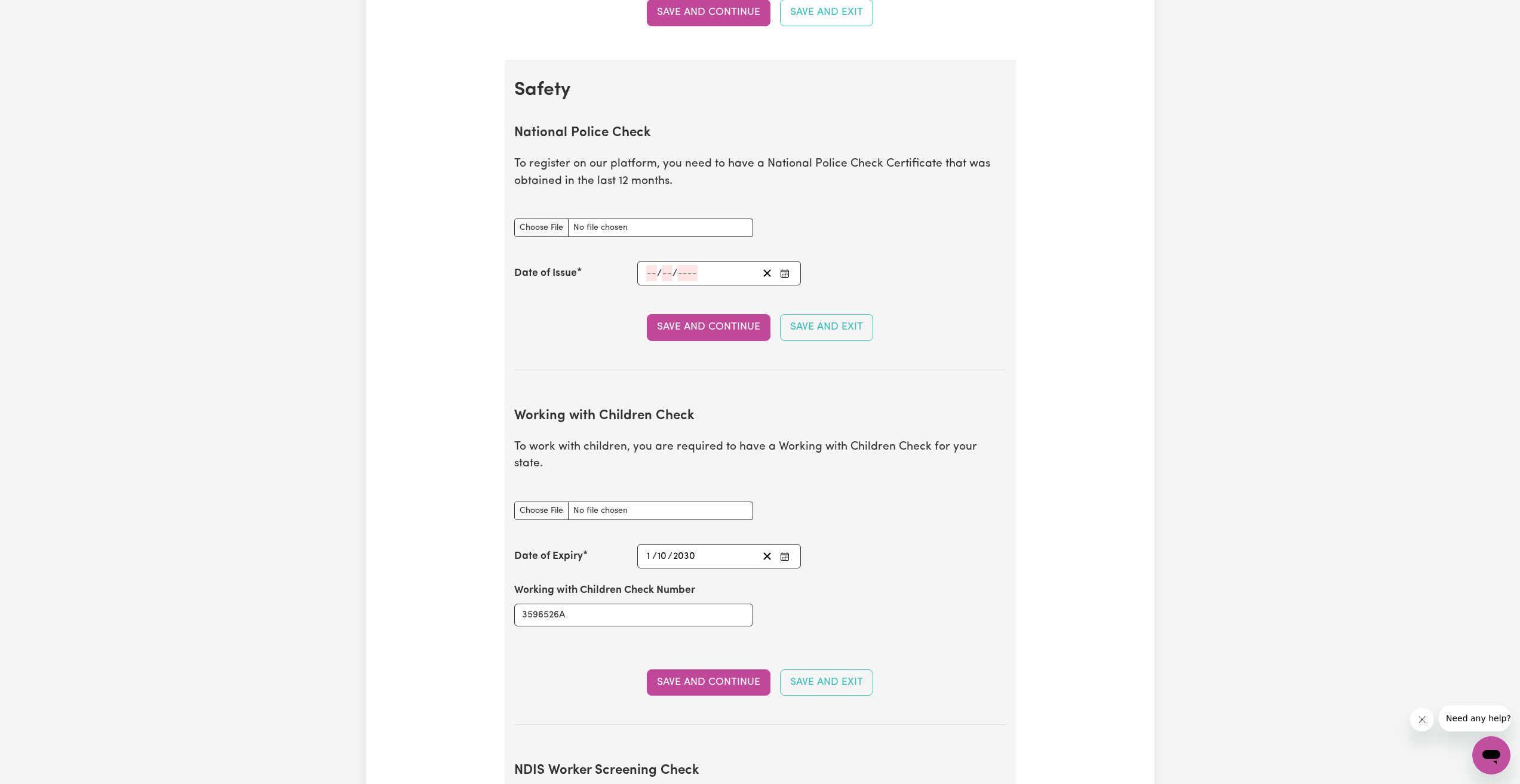
scroll to position [643, 0]
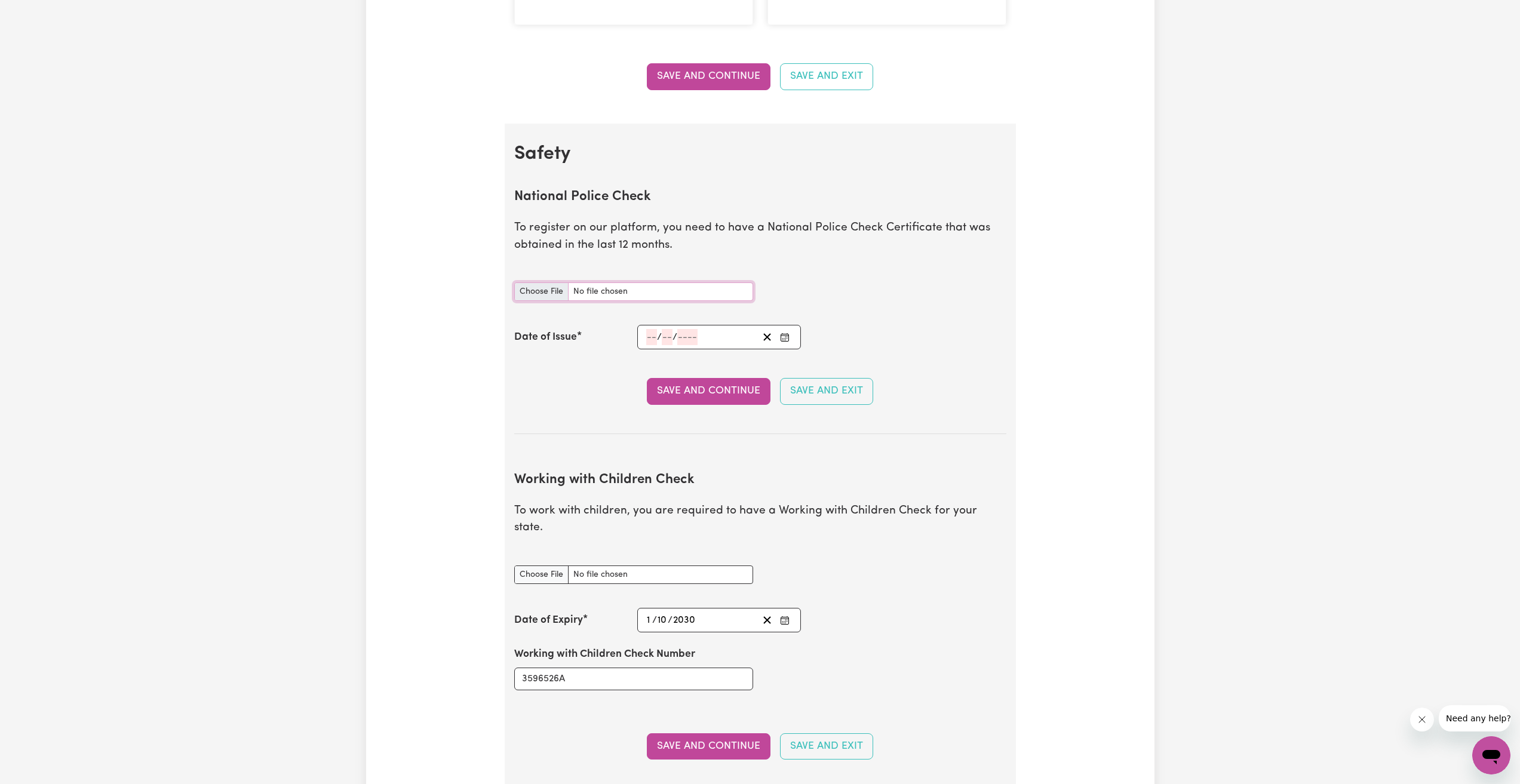
click at [653, 297] on input "National Police Check document" at bounding box center [634, 291] width 239 height 19
type input "C:\fakepath\report_phan_12089866-6158515.pdf"
click at [573, 370] on section "National Police Check To register on our platform, you need to have a National …" at bounding box center [760, 302] width 492 height 264
click at [656, 342] on input "number" at bounding box center [652, 337] width 11 height 16
click at [677, 178] on button "‹" at bounding box center [678, 177] width 26 height 26
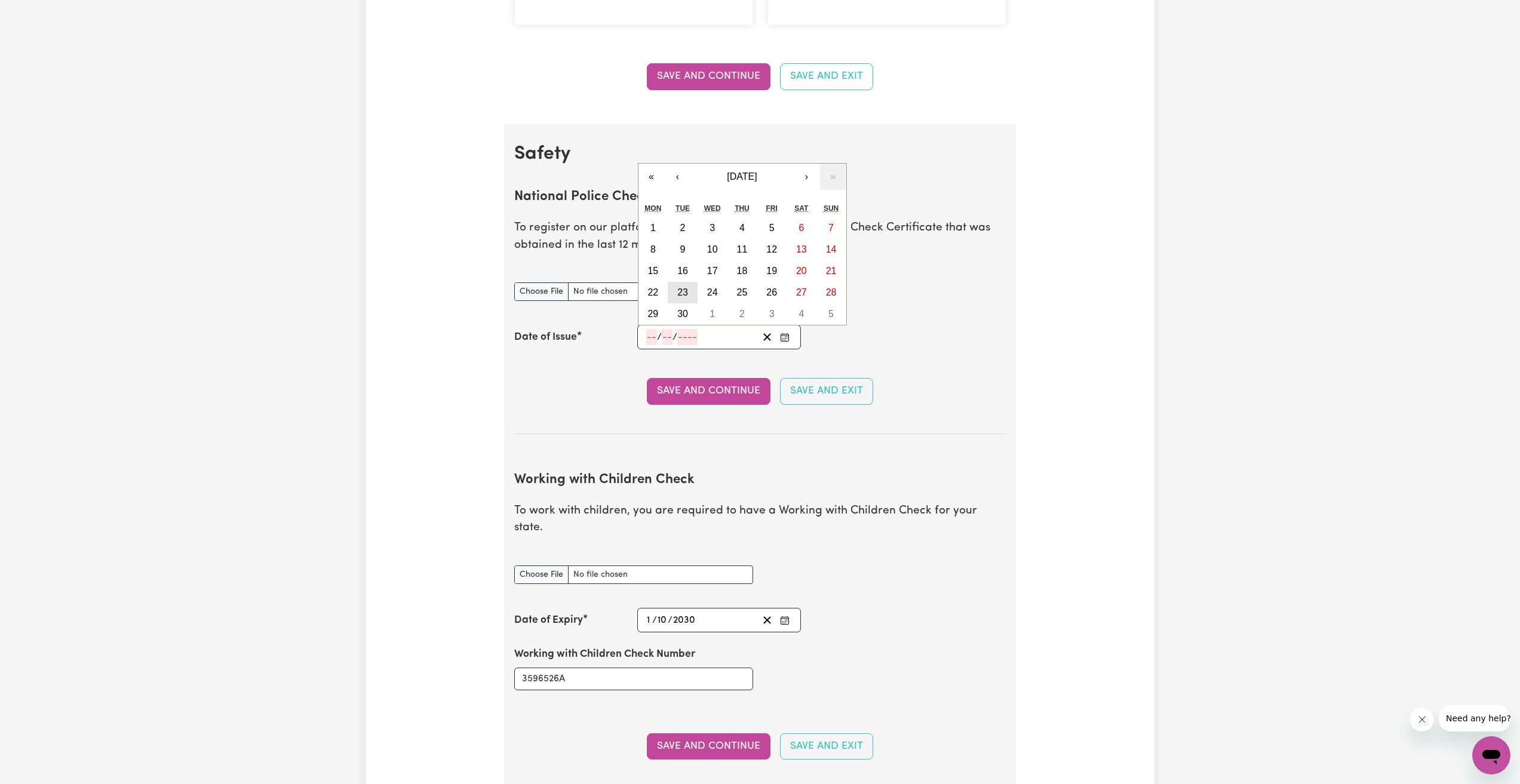
click at [683, 291] on abbr "23" at bounding box center [683, 292] width 11 height 10
type input "[DATE]"
type input "23"
type input "9"
type input "2025"
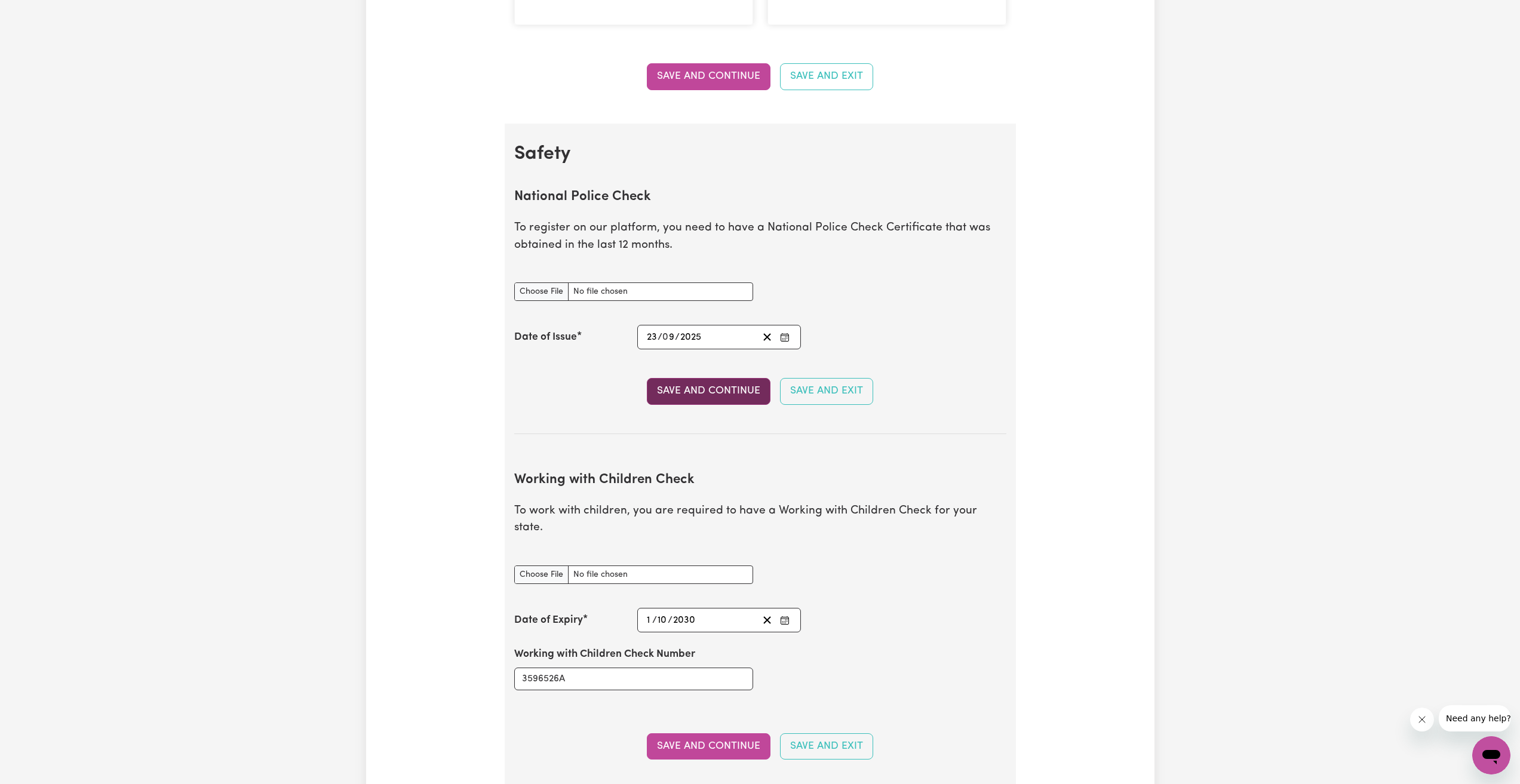
click at [732, 401] on button "Save and Continue" at bounding box center [708, 391] width 124 height 26
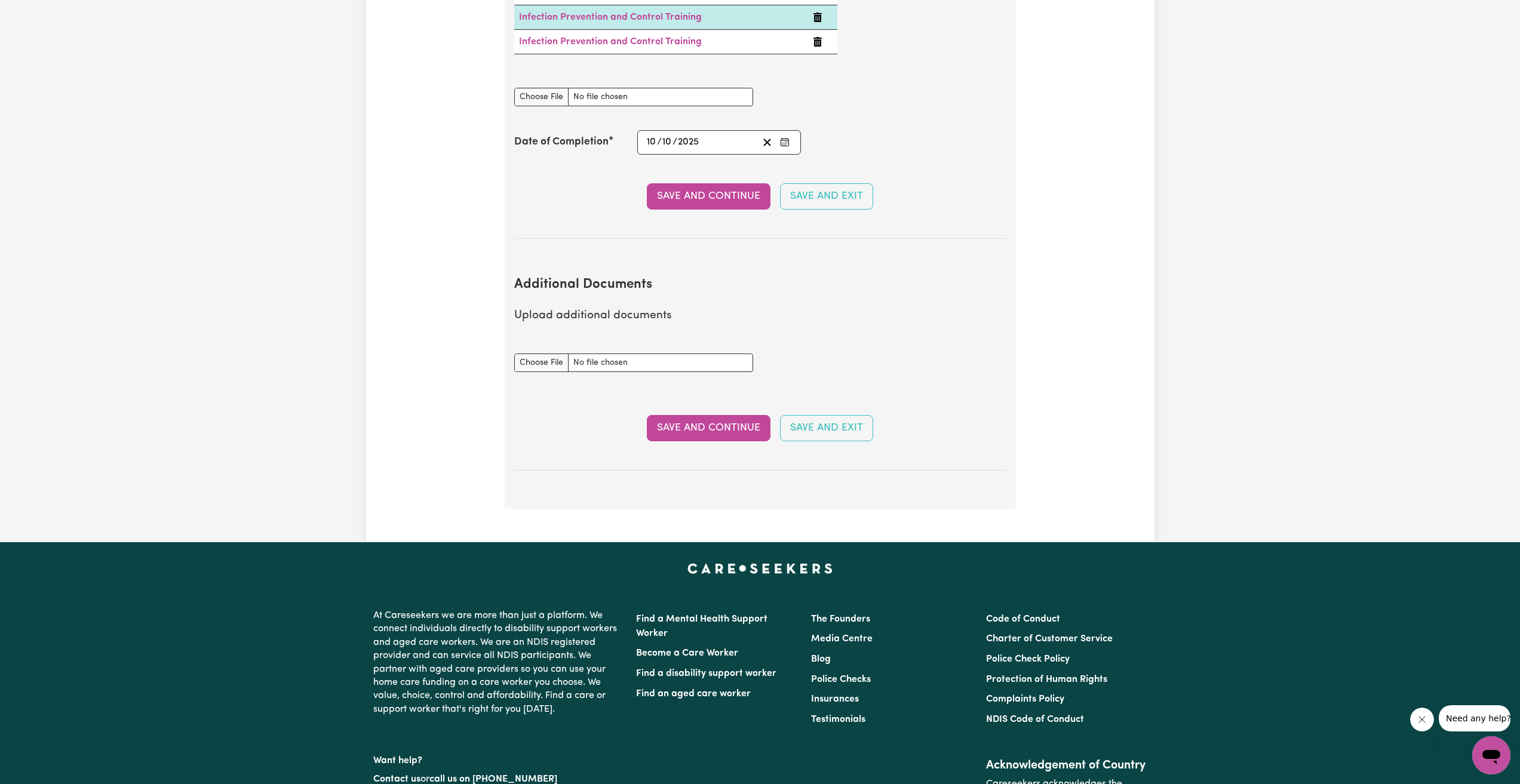
scroll to position [2111, 0]
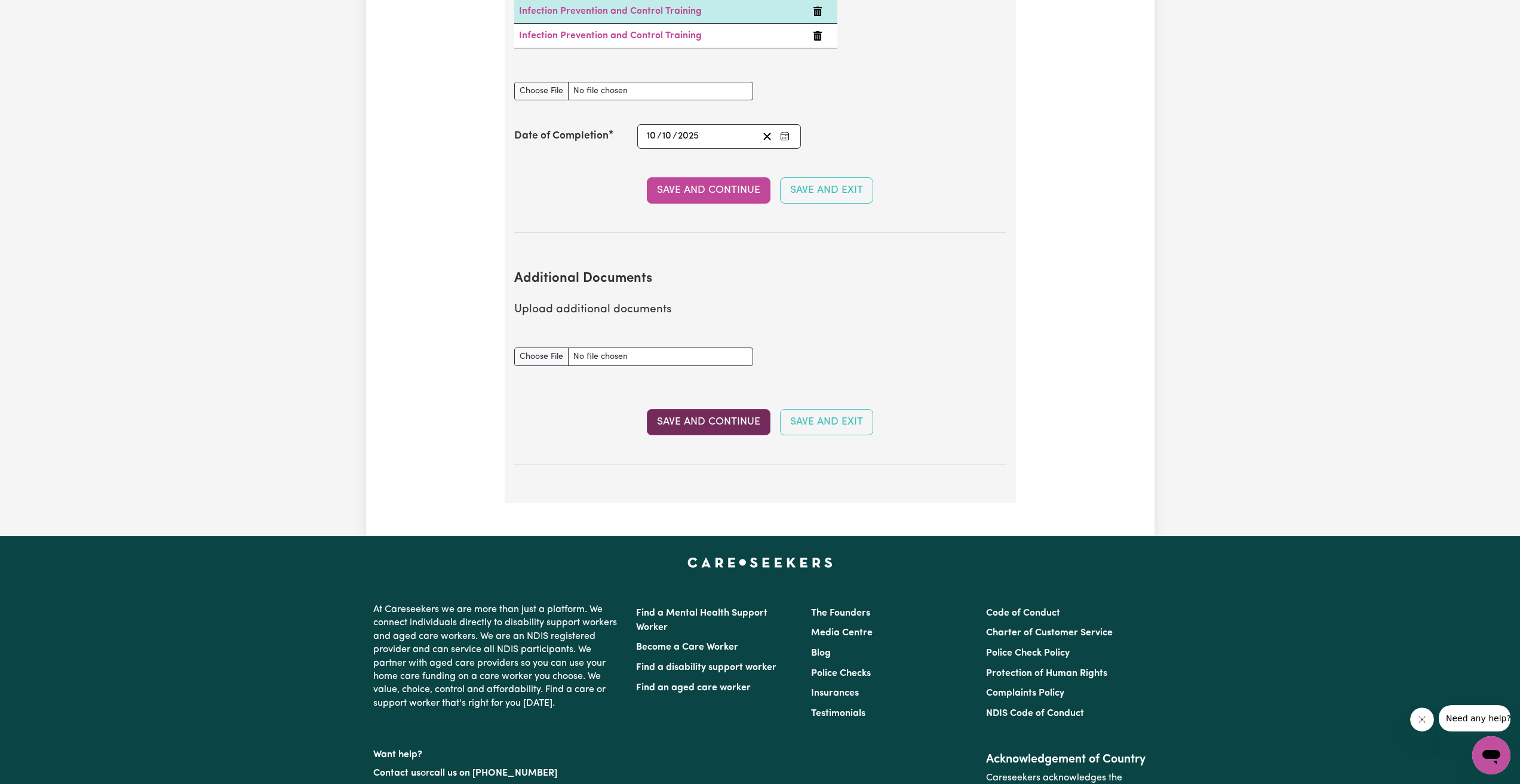
click at [747, 409] on button "Save and Continue" at bounding box center [708, 422] width 124 height 26
select select "Certificate III (Individual Support)"
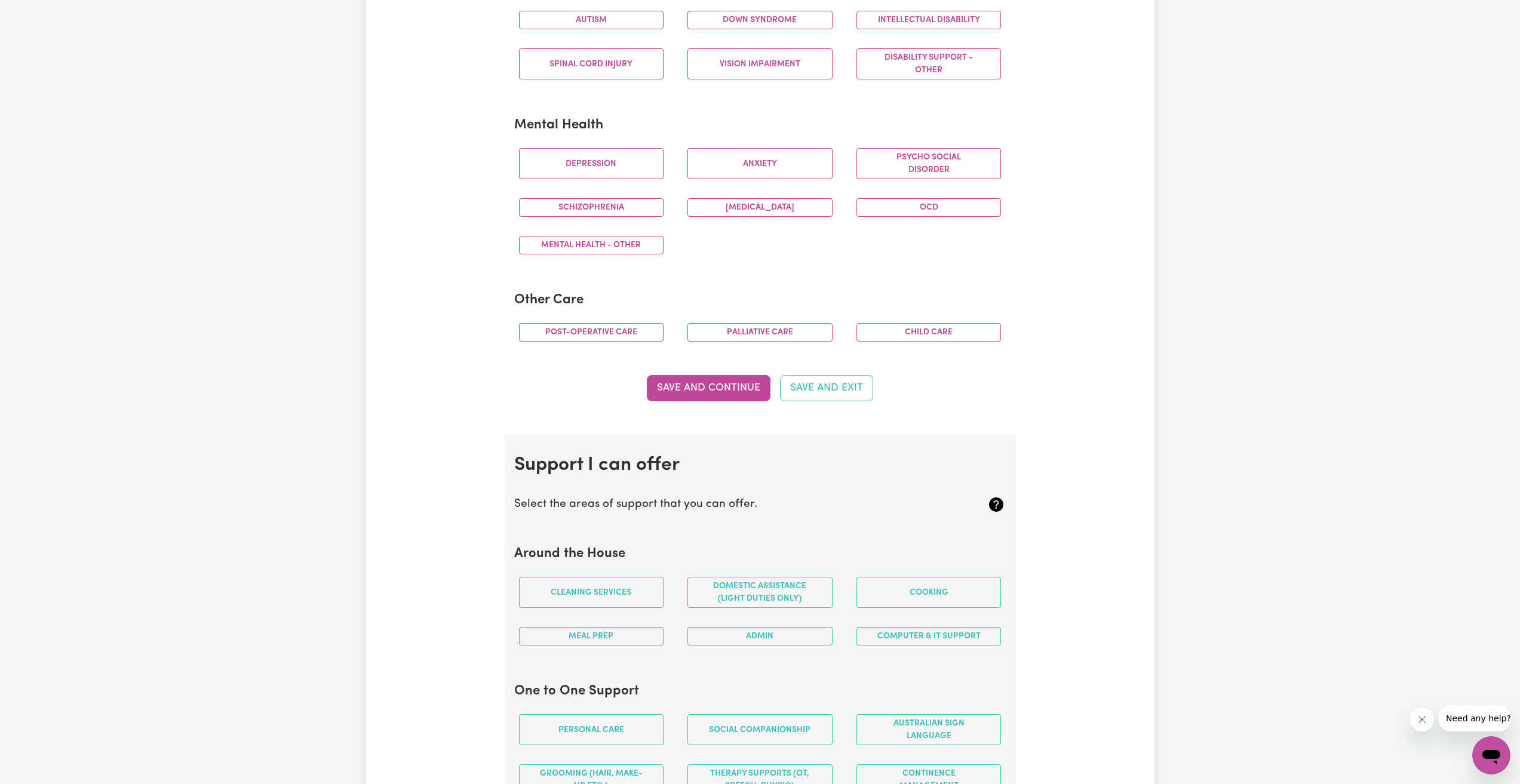
scroll to position [657, 0]
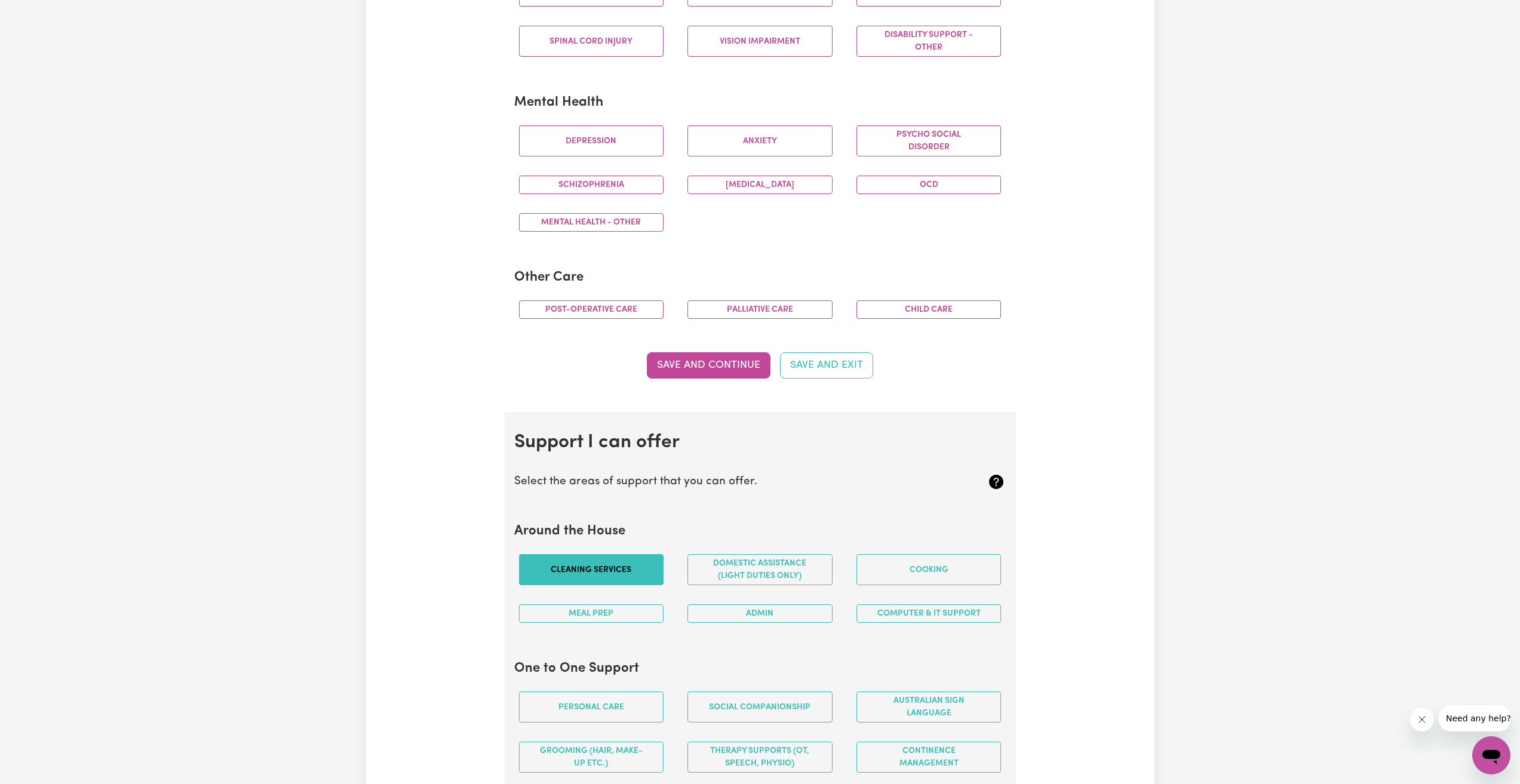
click at [624, 572] on button "Cleaning services" at bounding box center [591, 570] width 145 height 31
click at [793, 572] on button "Domestic assistance (light duties only)" at bounding box center [760, 570] width 145 height 31
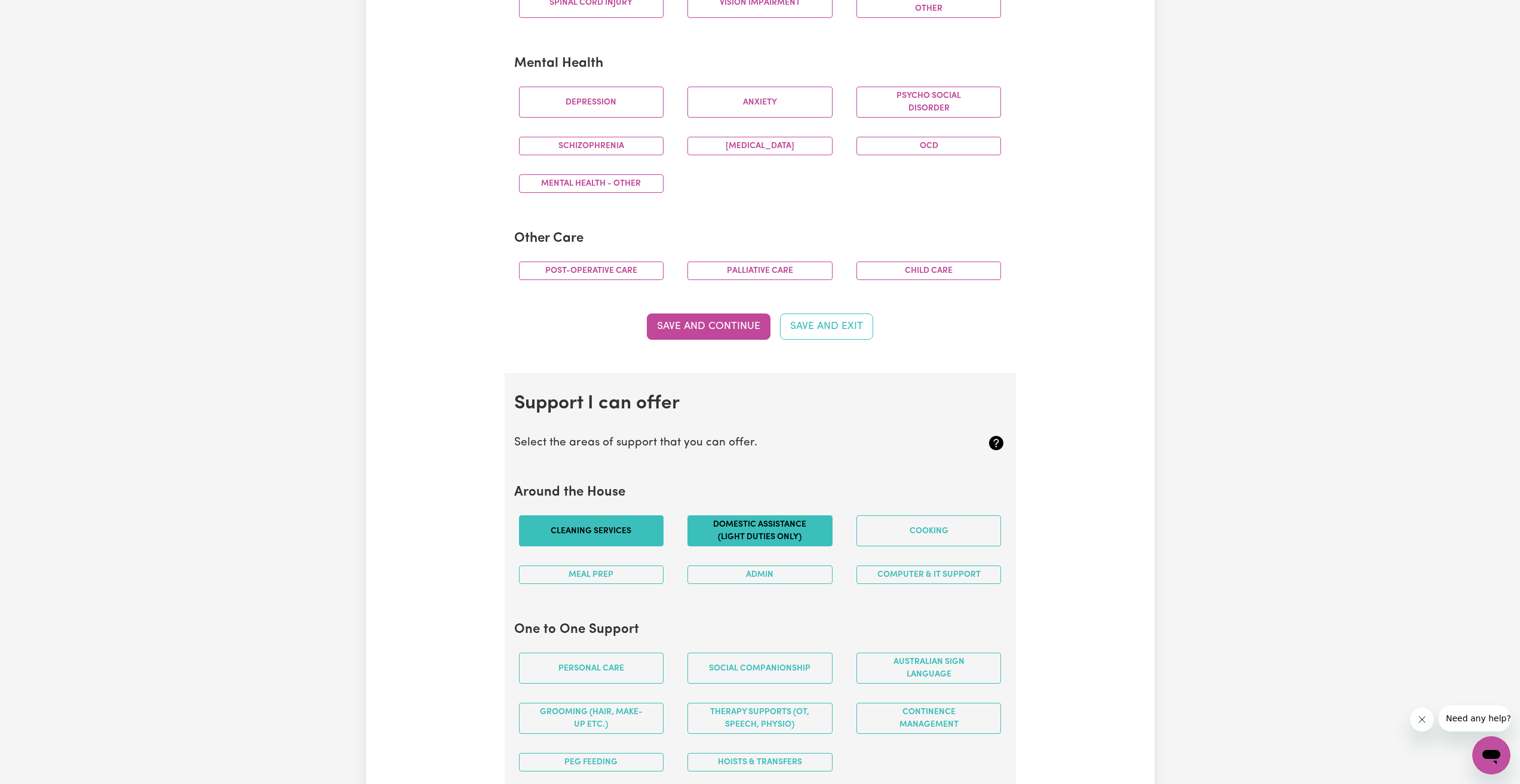
scroll to position [717, 0]
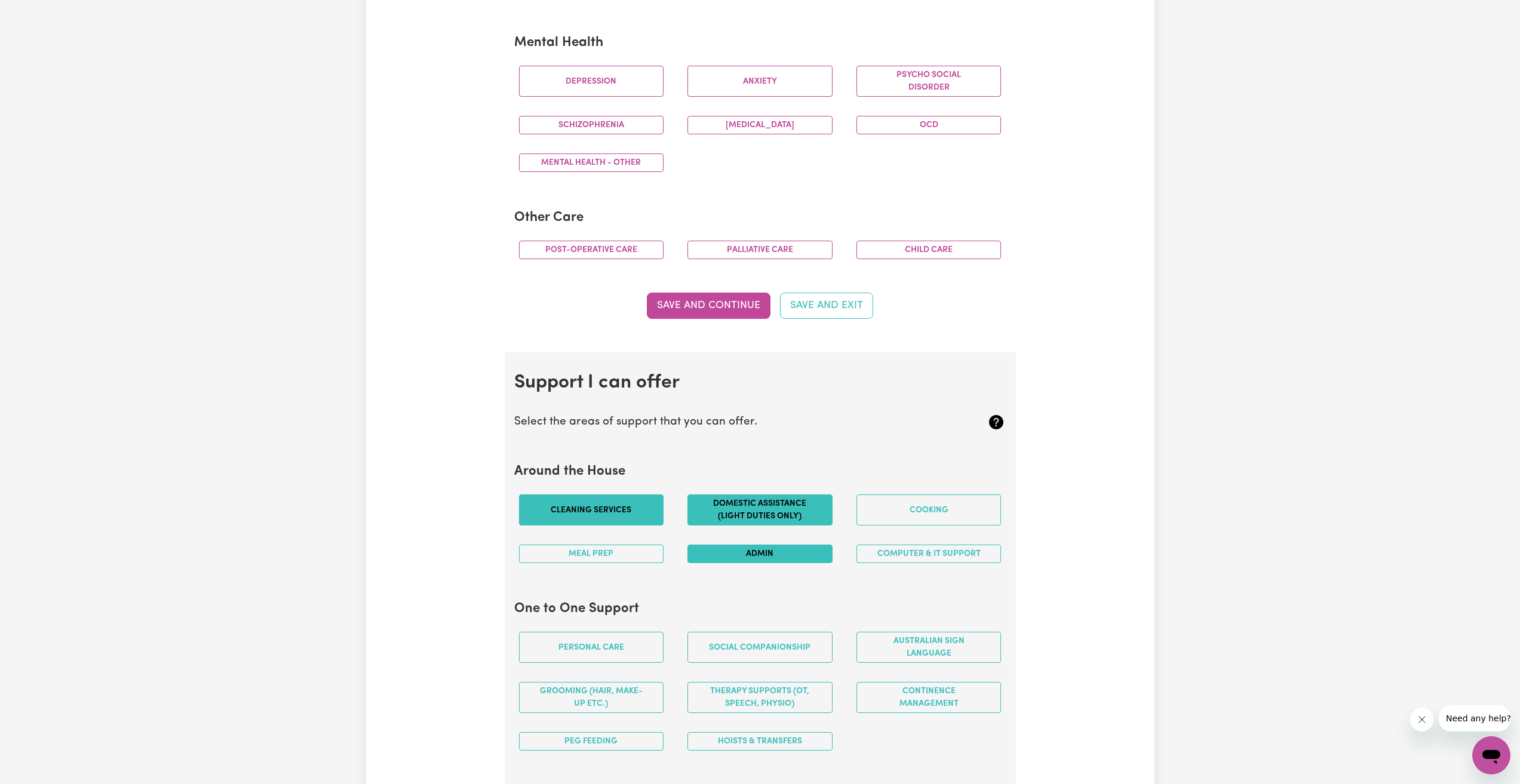
click at [736, 555] on button "Admin" at bounding box center [760, 554] width 145 height 19
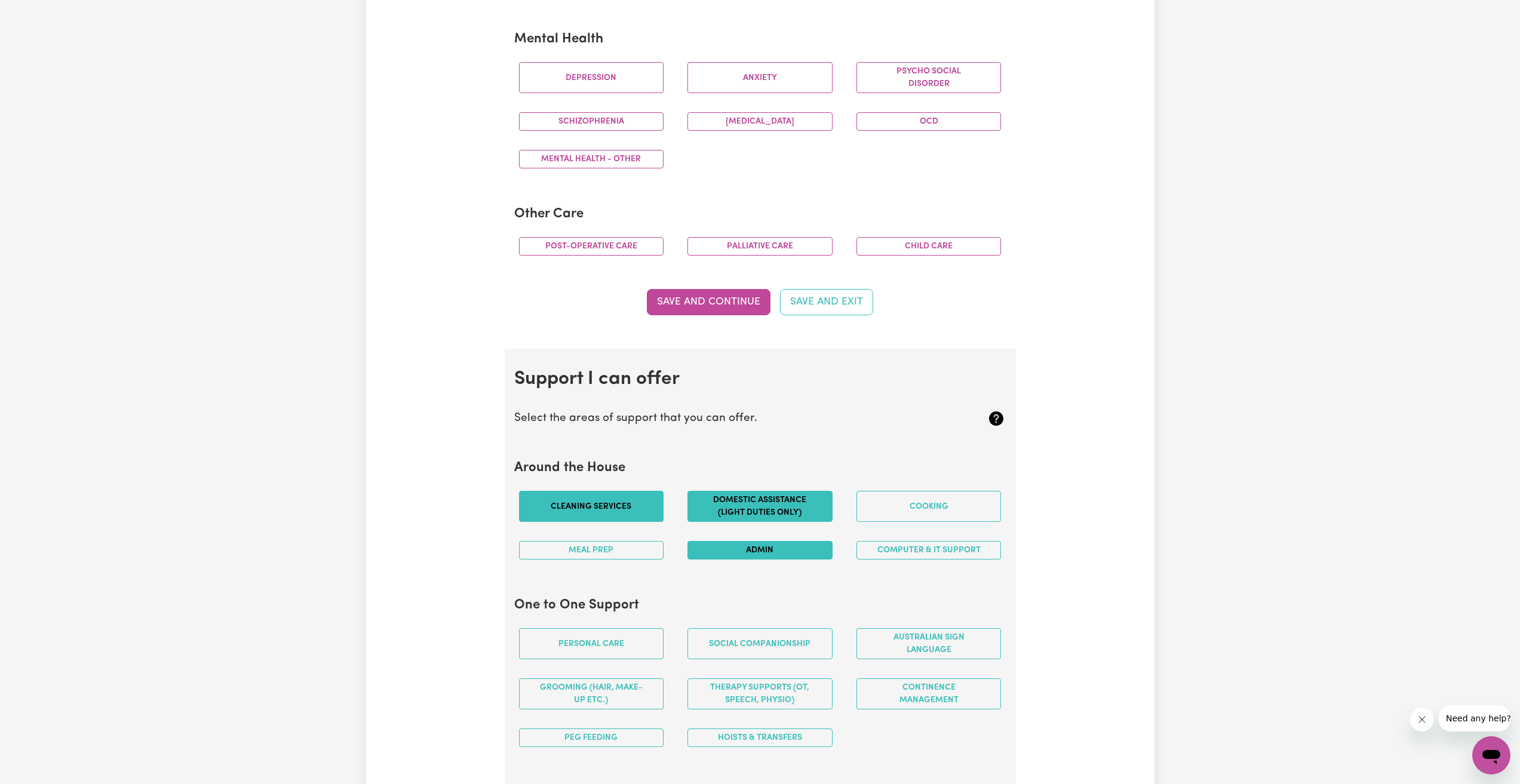
scroll to position [776, 0]
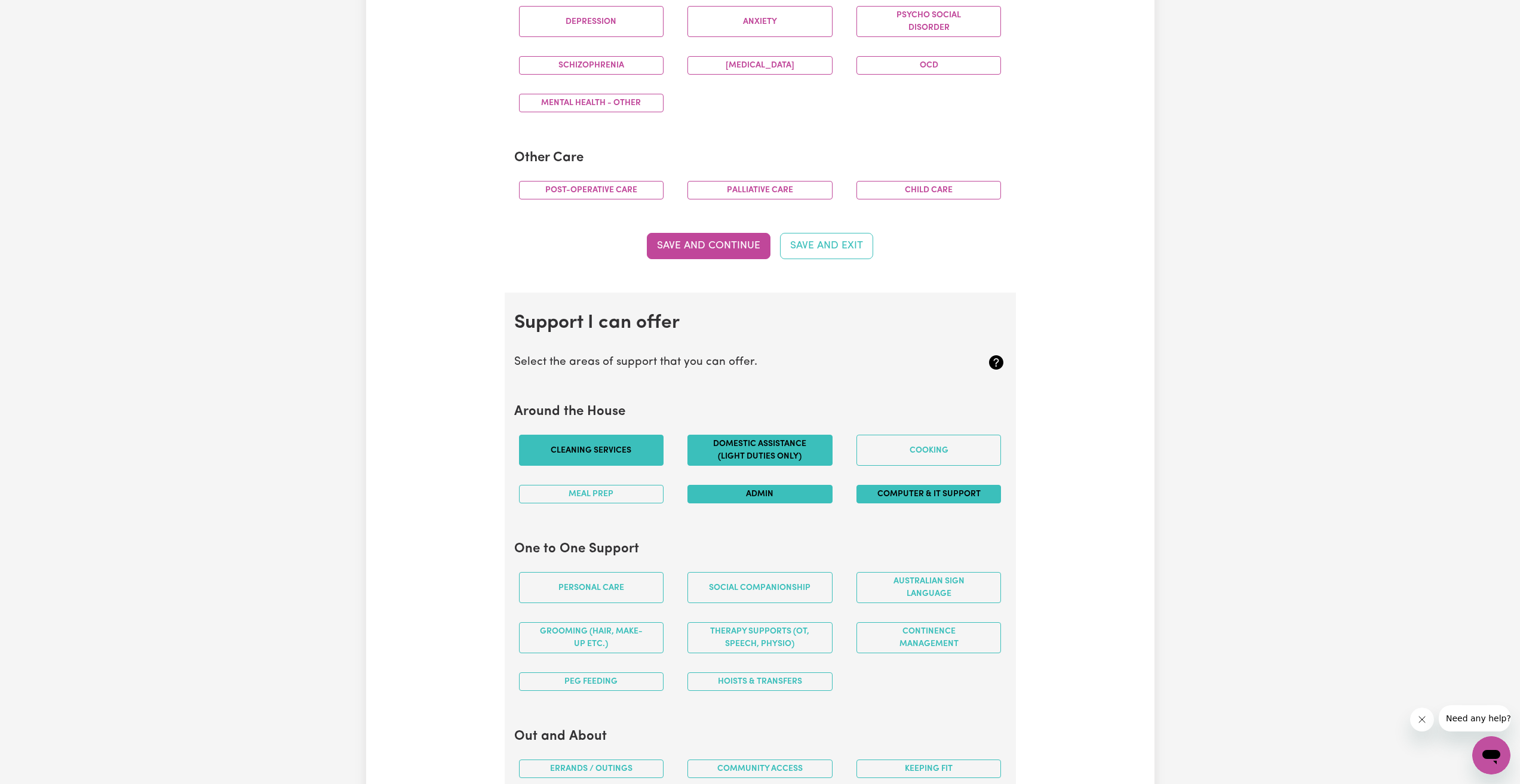
click at [957, 493] on button "Computer & IT Support" at bounding box center [929, 494] width 145 height 19
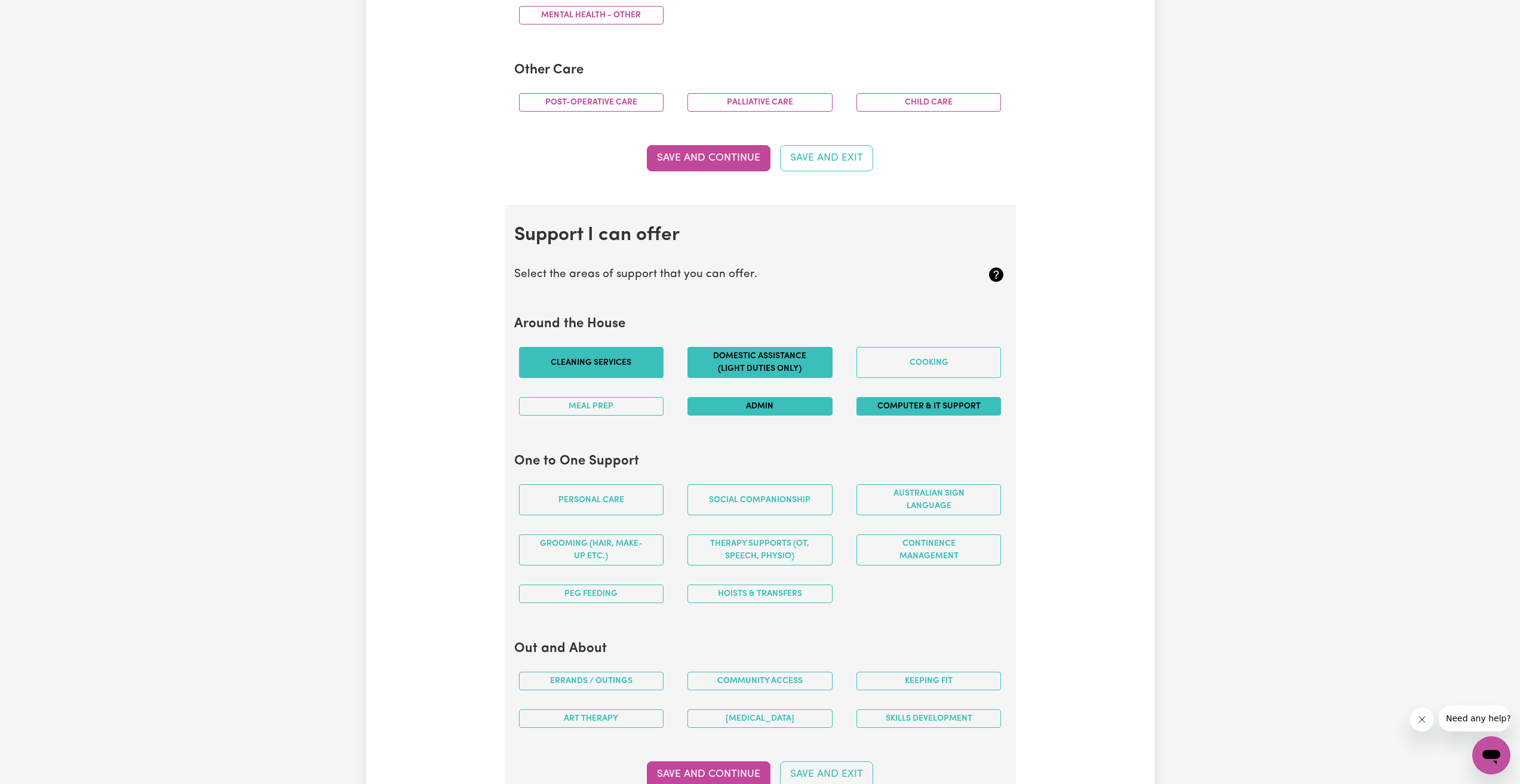
scroll to position [896, 0]
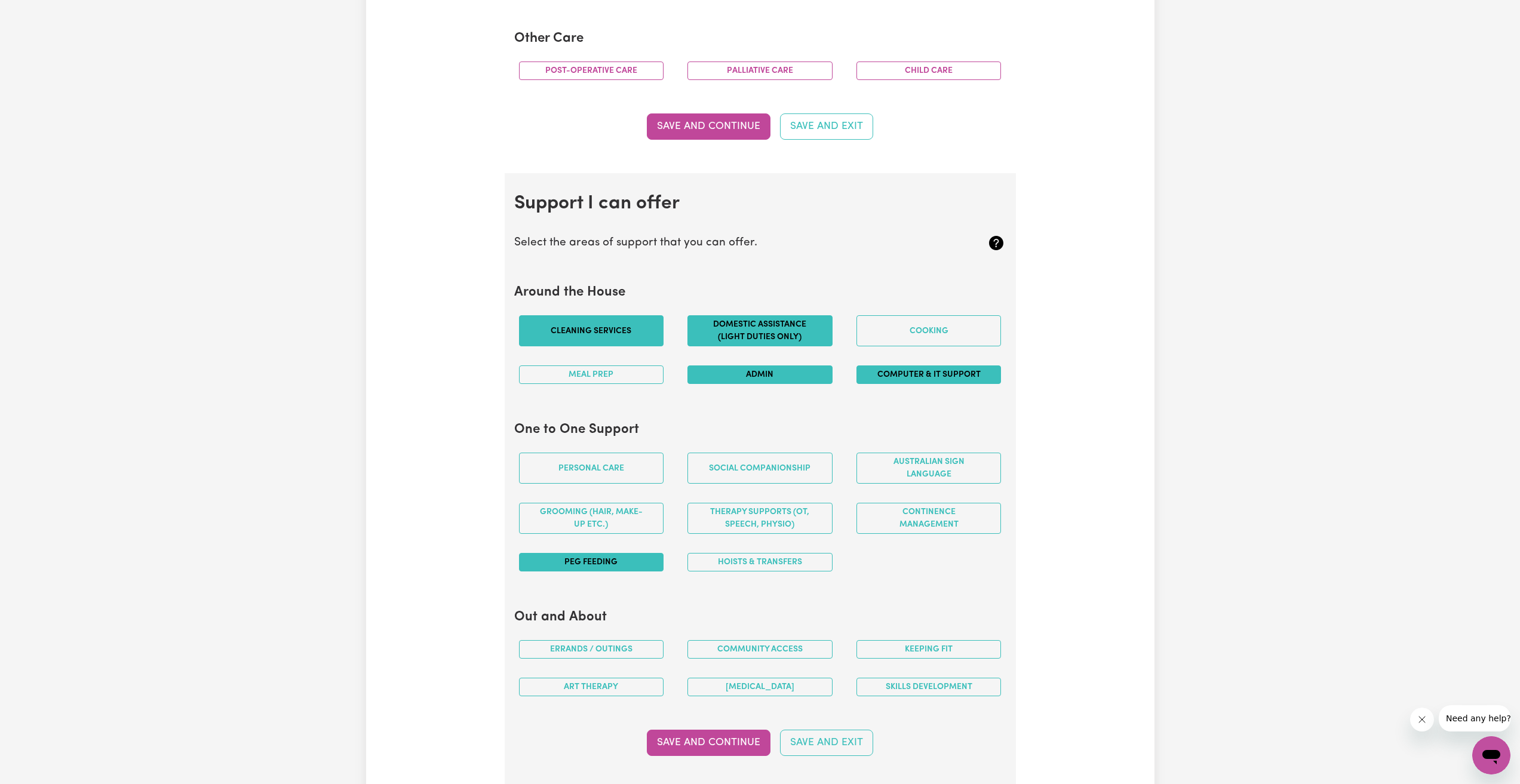
click at [632, 560] on button "PEG feeding" at bounding box center [591, 562] width 145 height 19
click at [772, 471] on button "Social companionship" at bounding box center [760, 468] width 145 height 31
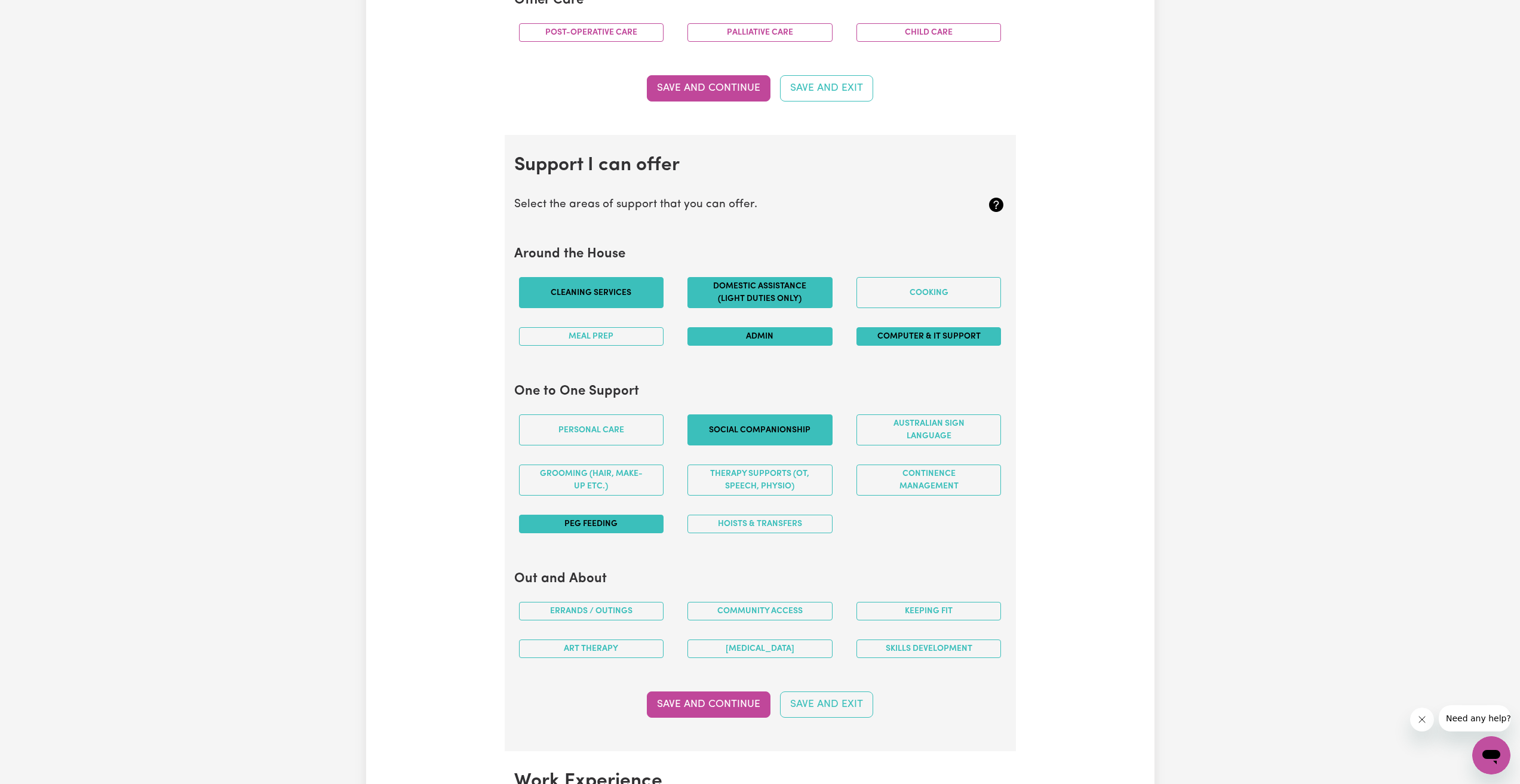
scroll to position [955, 0]
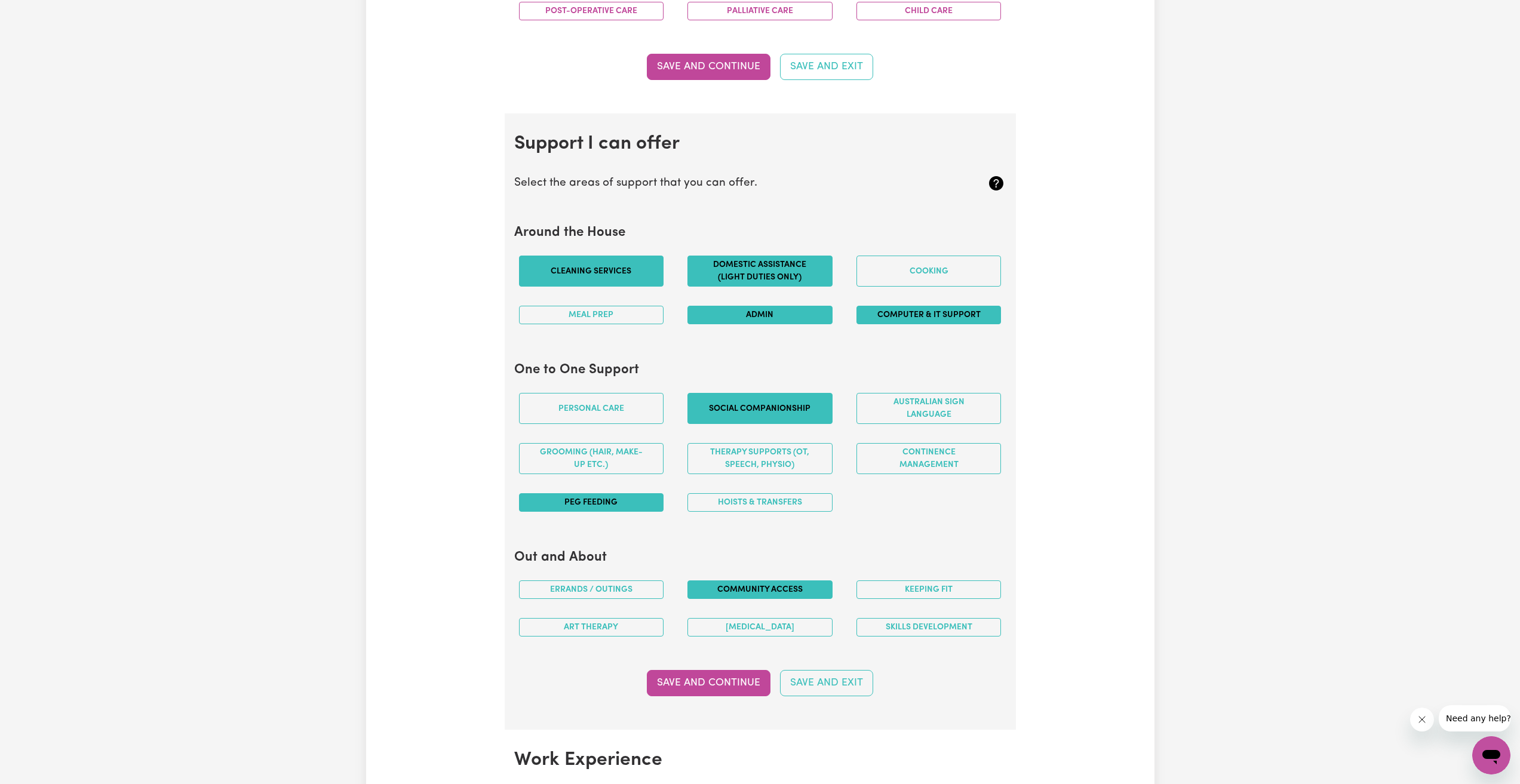
click at [757, 591] on button "Community access" at bounding box center [760, 589] width 145 height 19
click at [625, 591] on button "Errands / Outings" at bounding box center [591, 589] width 145 height 19
click at [714, 681] on button "Save and Continue" at bounding box center [708, 683] width 124 height 26
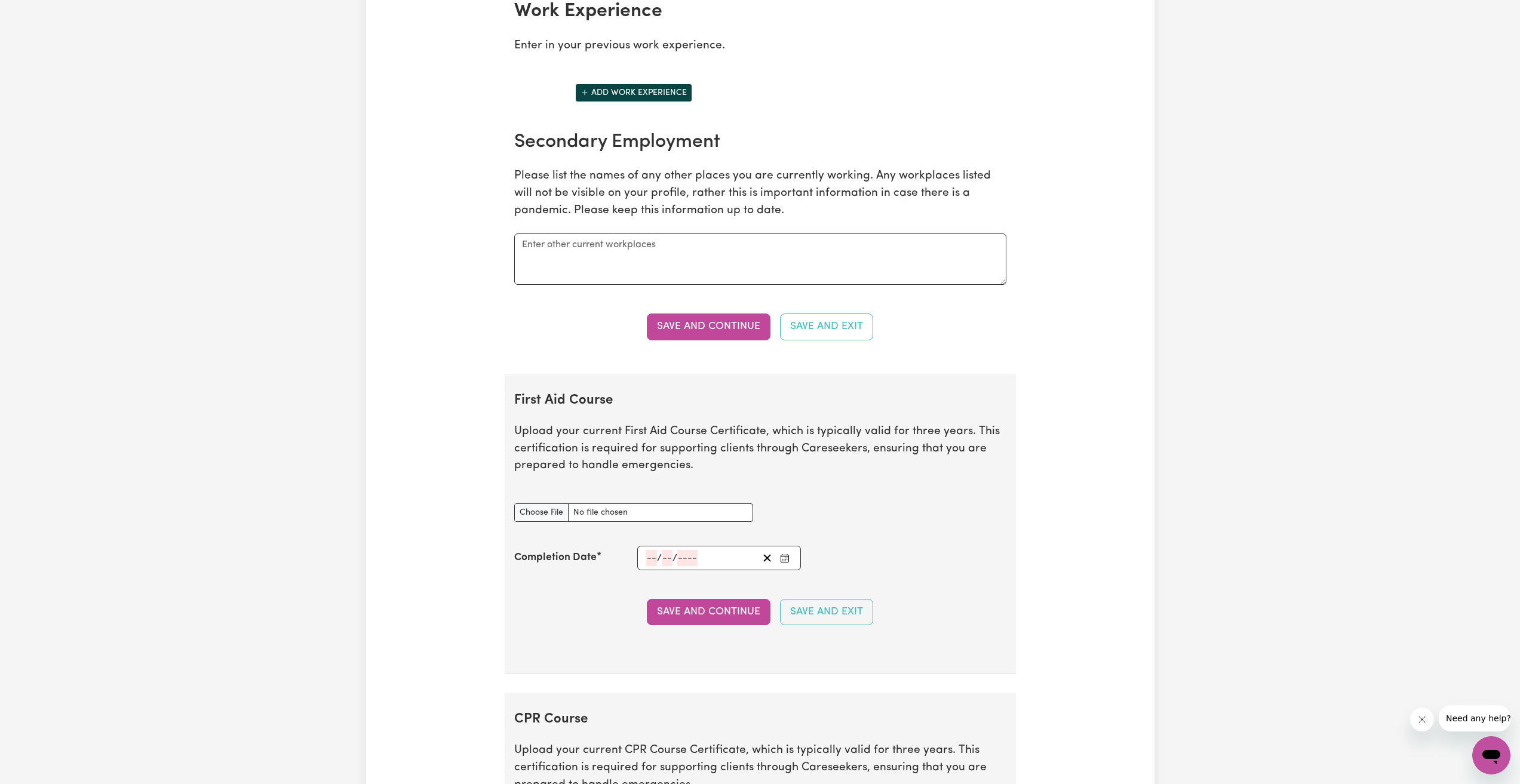
scroll to position [1745, 0]
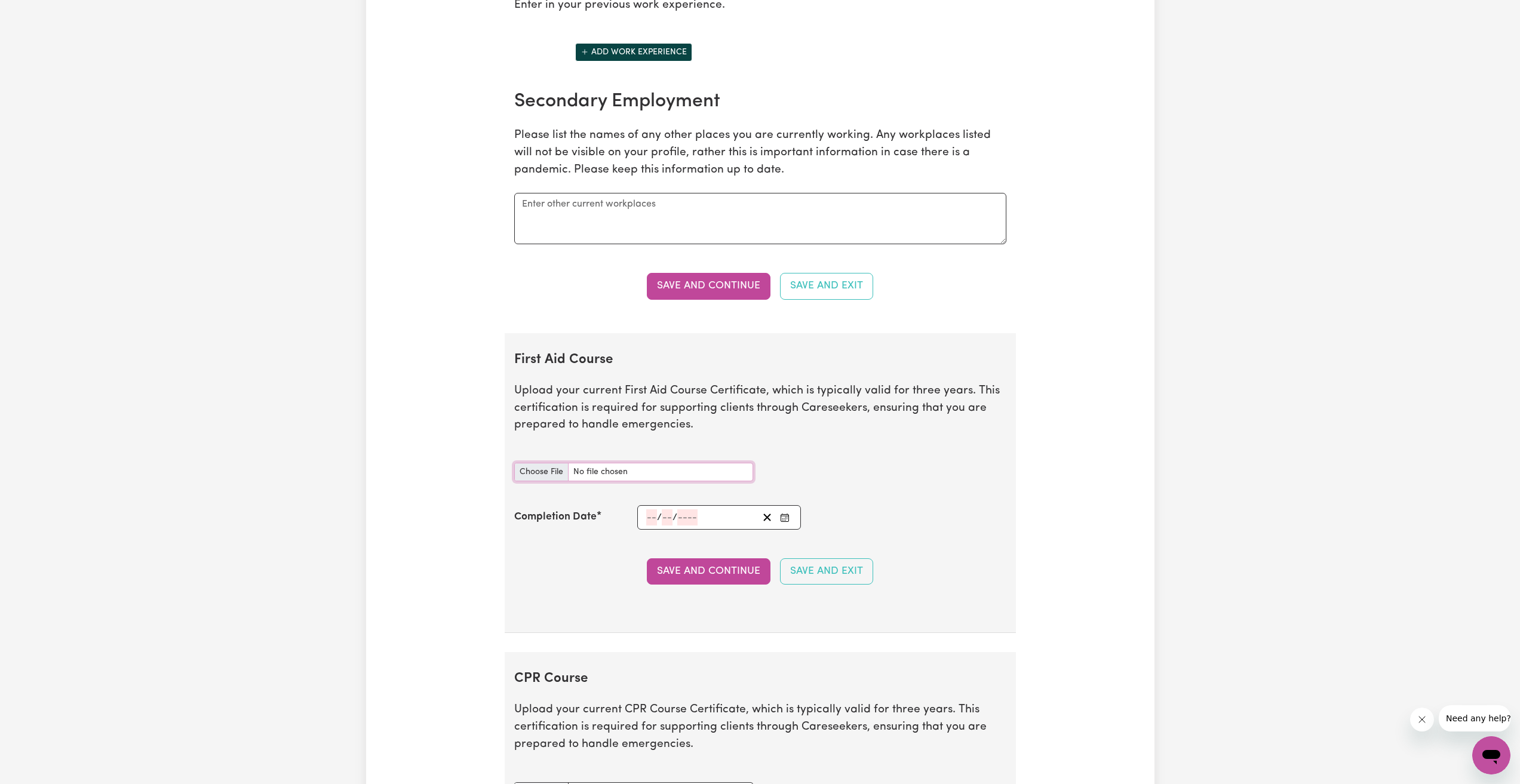
click at [641, 471] on input "First Aid Course document" at bounding box center [634, 472] width 239 height 19
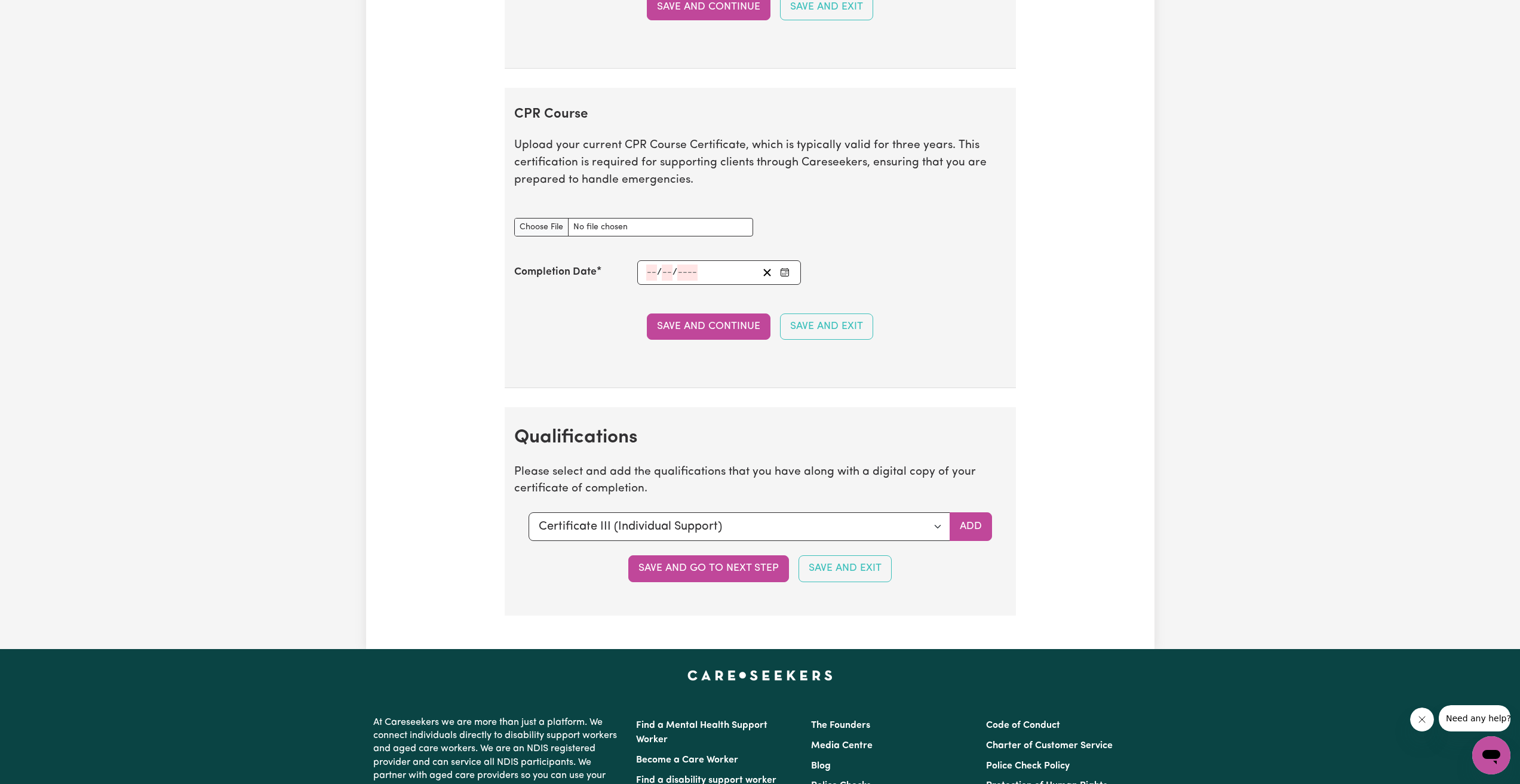
scroll to position [2342, 0]
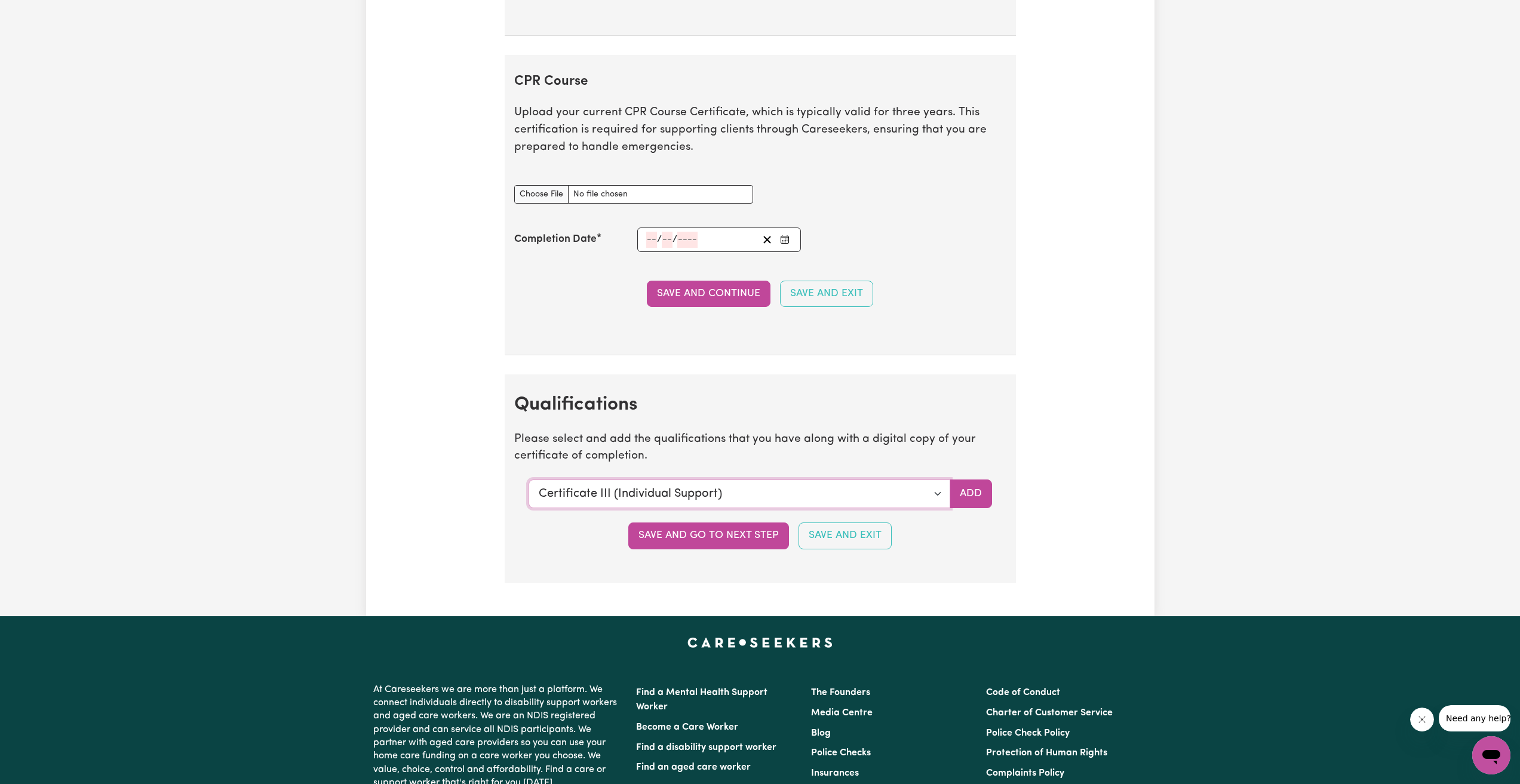
click at [861, 496] on select "Select a qualification to add... Certificate III (Individual Support) Certifica…" at bounding box center [739, 494] width 422 height 29
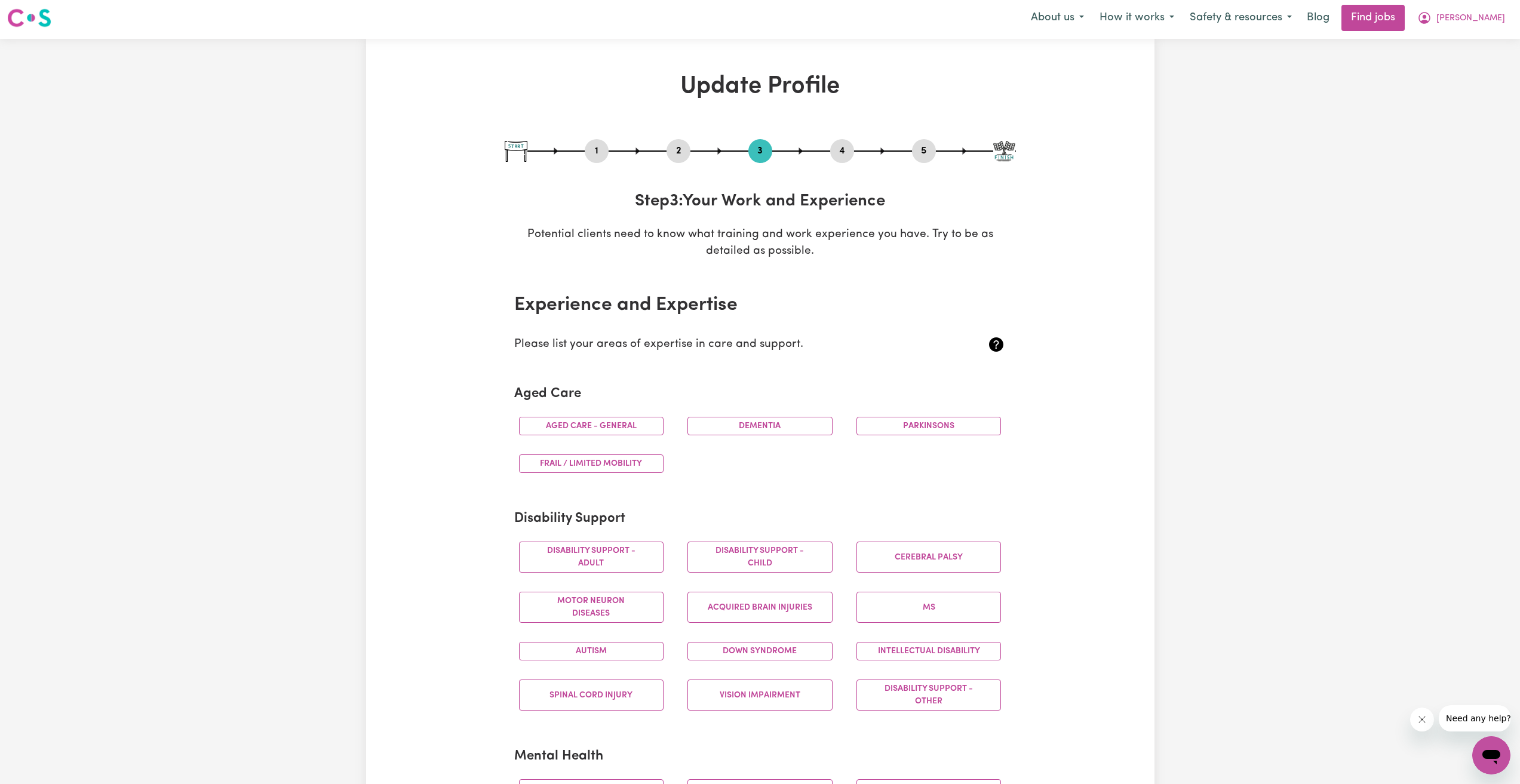
scroll to position [0, 0]
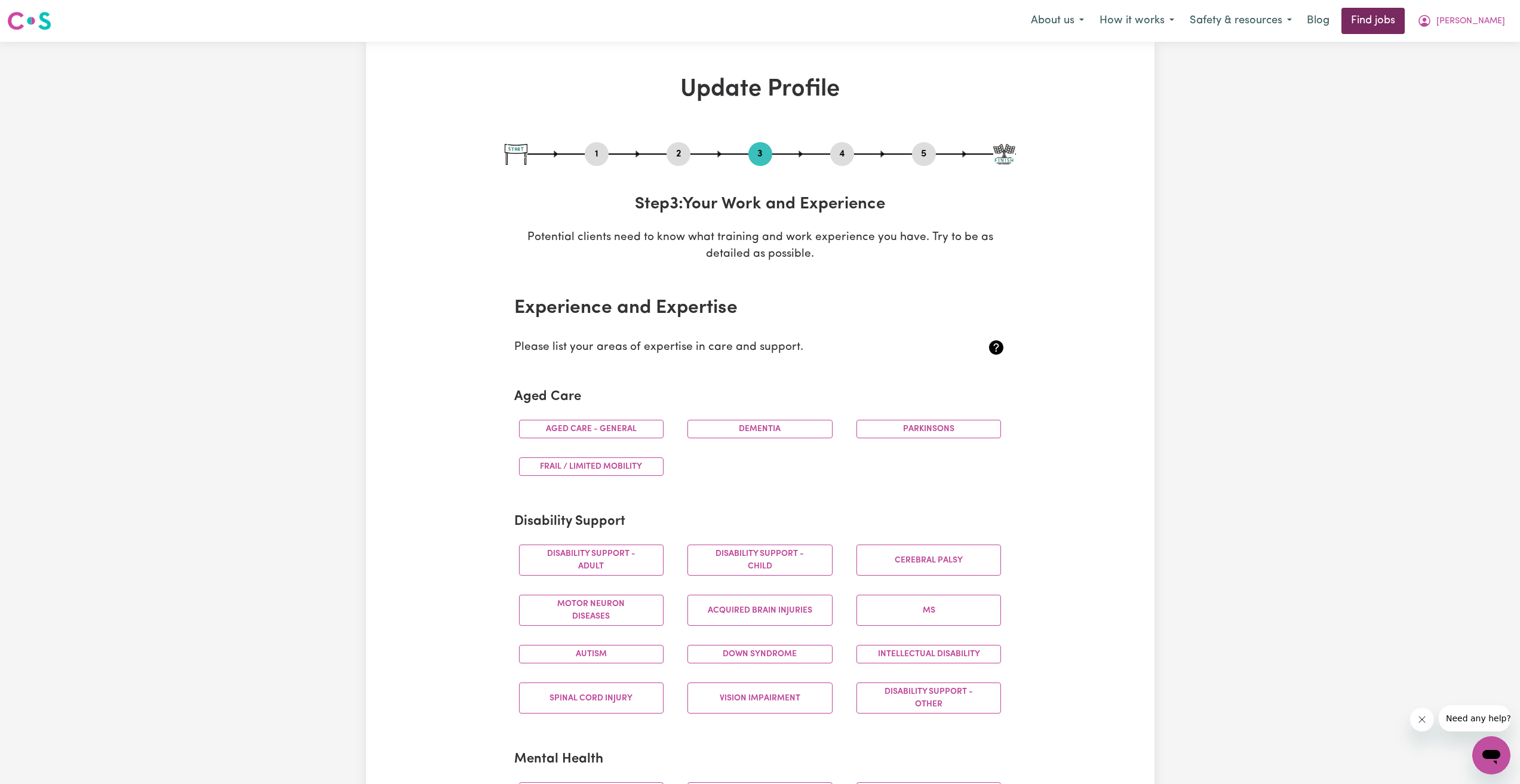
click at [1405, 27] on link "Find jobs" at bounding box center [1373, 21] width 63 height 26
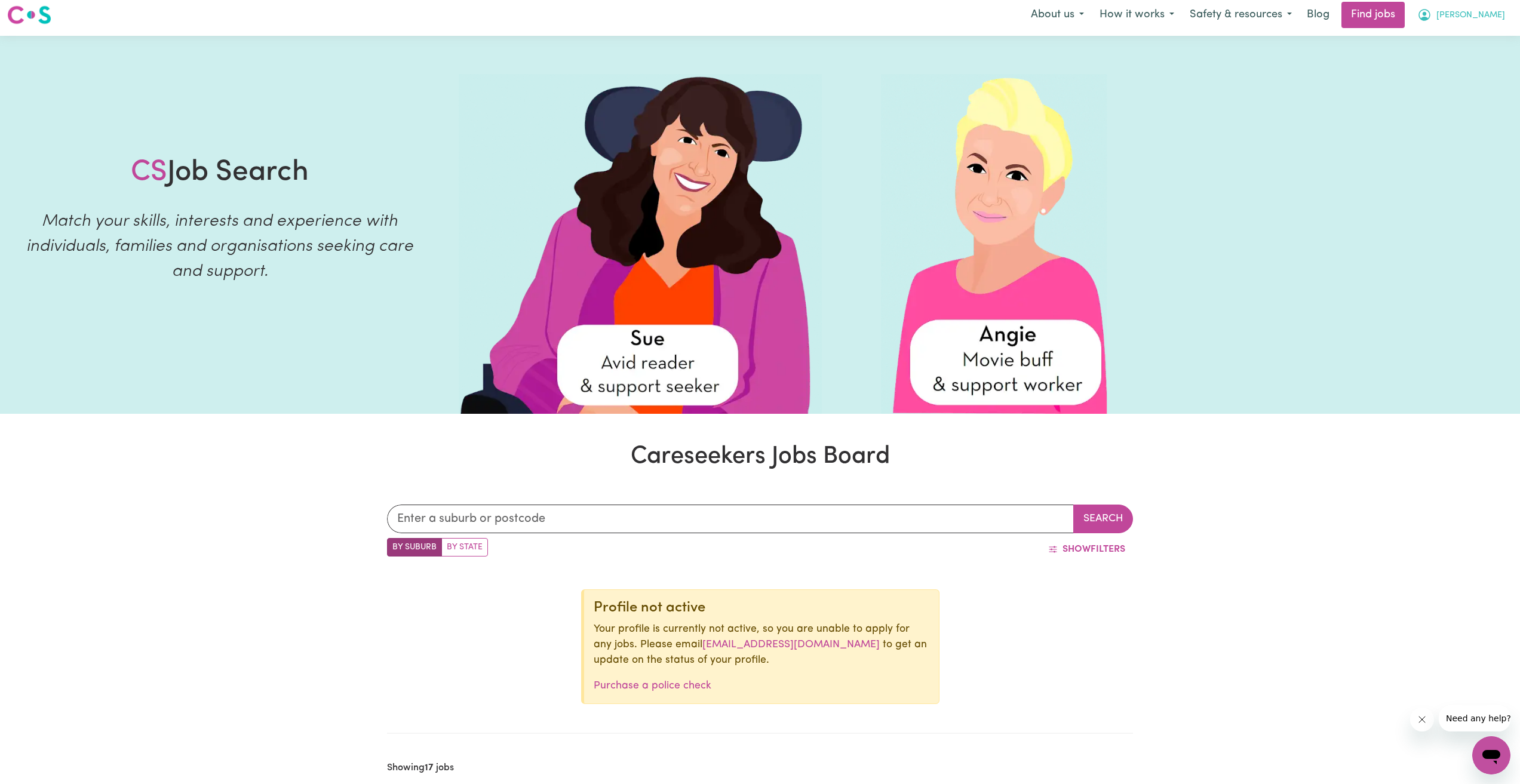
click at [1503, 16] on button "[PERSON_NAME]" at bounding box center [1461, 15] width 103 height 25
click at [1465, 69] on link "My Dashboard" at bounding box center [1465, 63] width 94 height 23
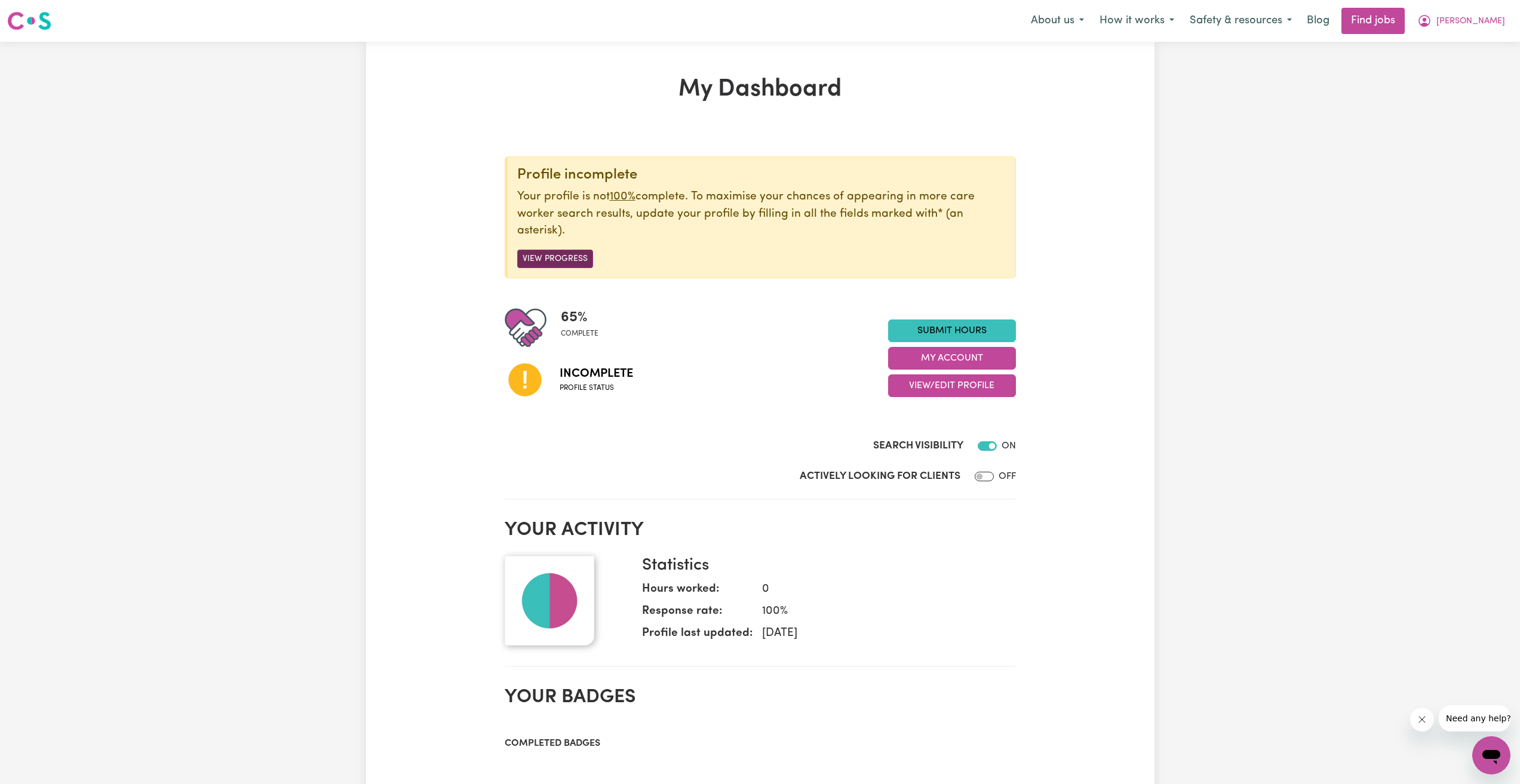
click at [573, 258] on button "View Progress" at bounding box center [555, 259] width 76 height 19
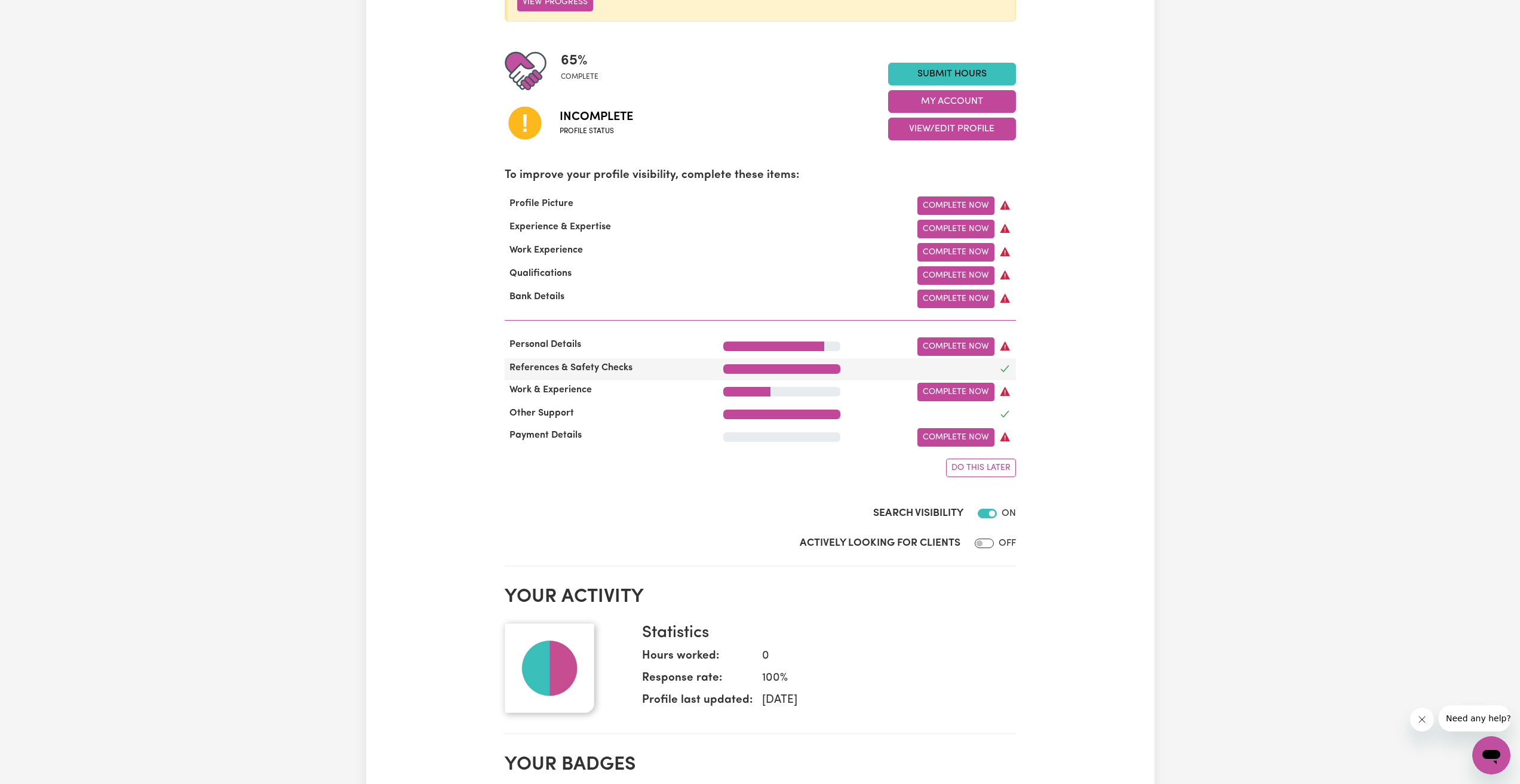
scroll to position [239, 0]
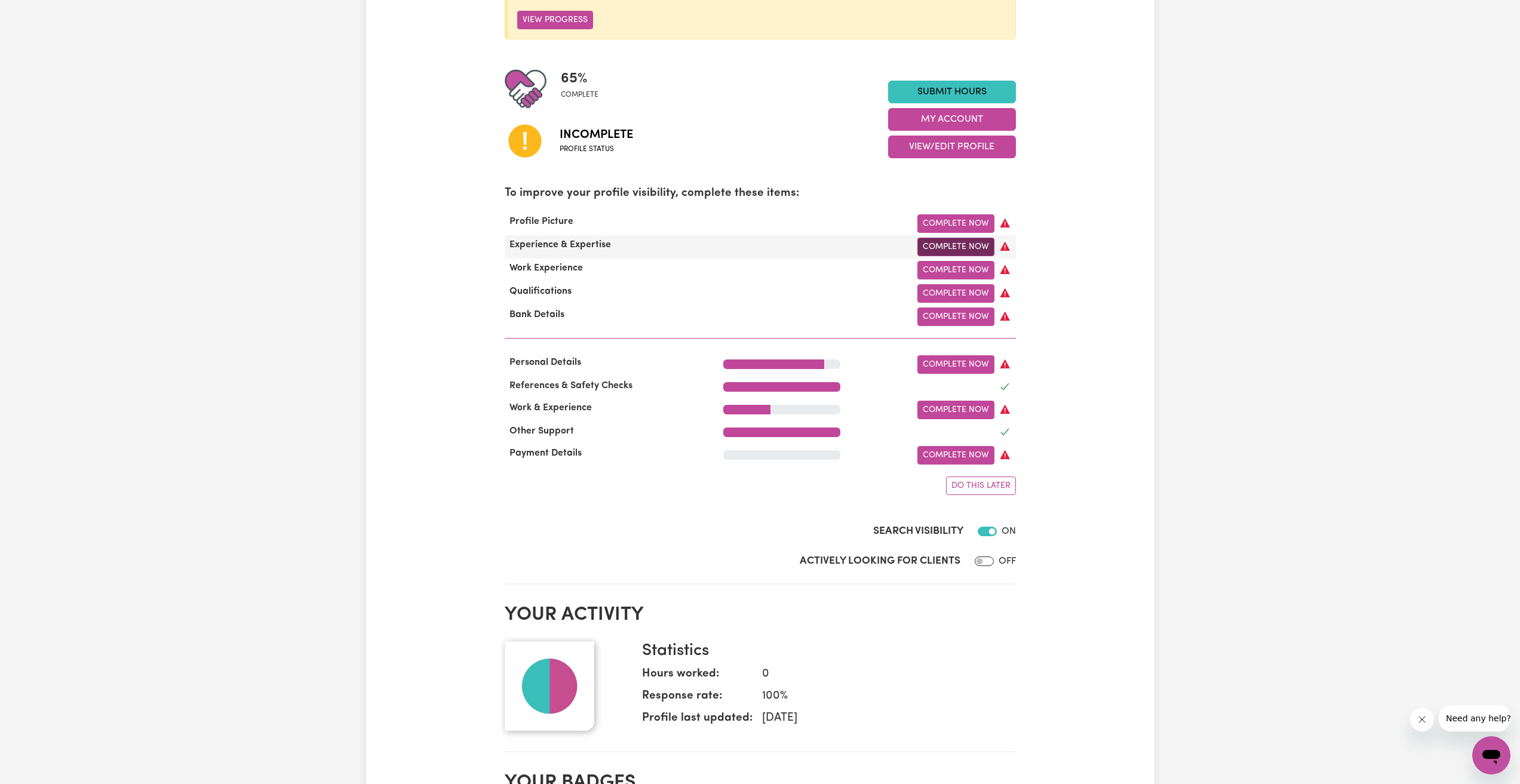
click at [956, 250] on link "Complete Now" at bounding box center [956, 247] width 77 height 19
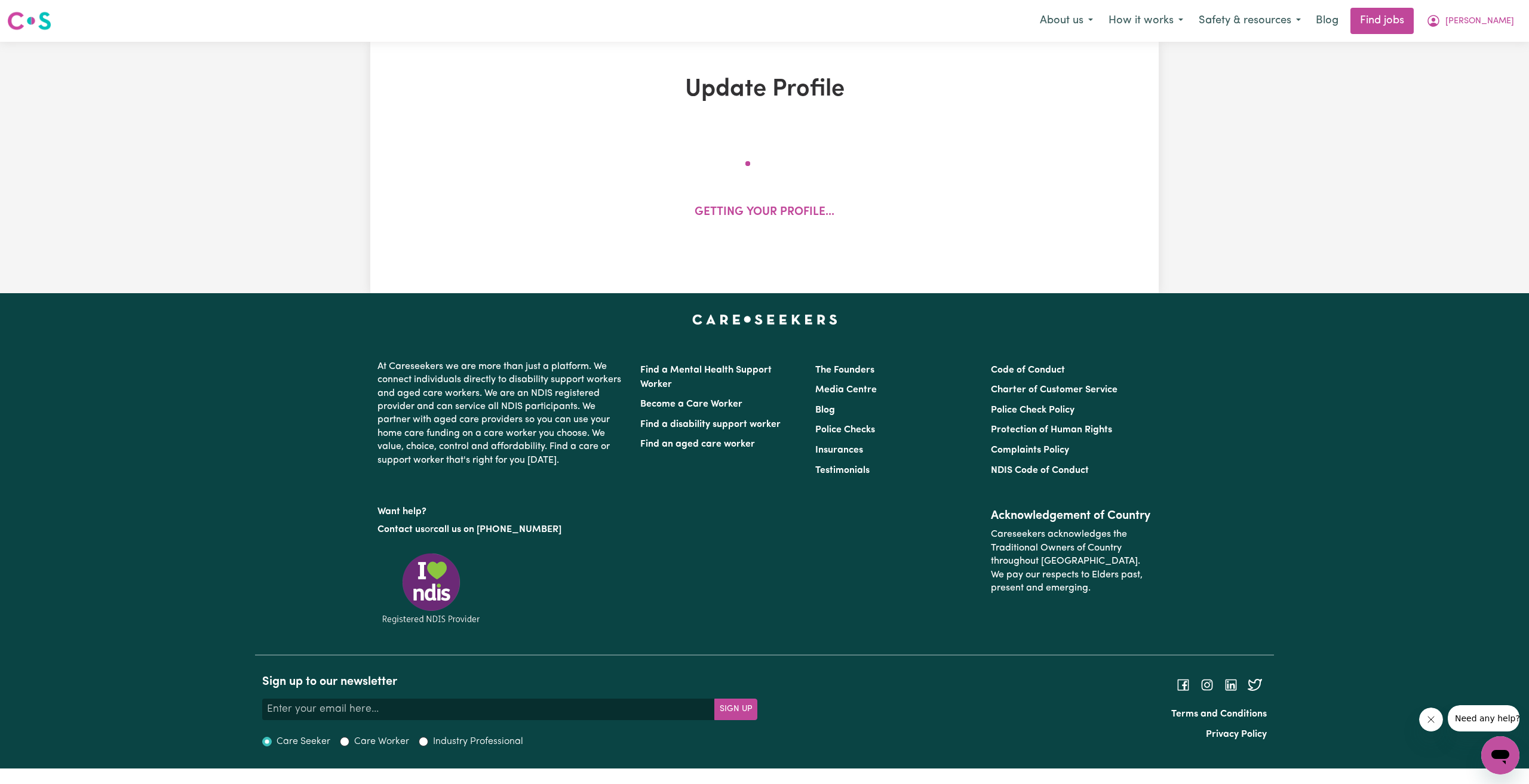
select select "Certificate III (Individual Support)"
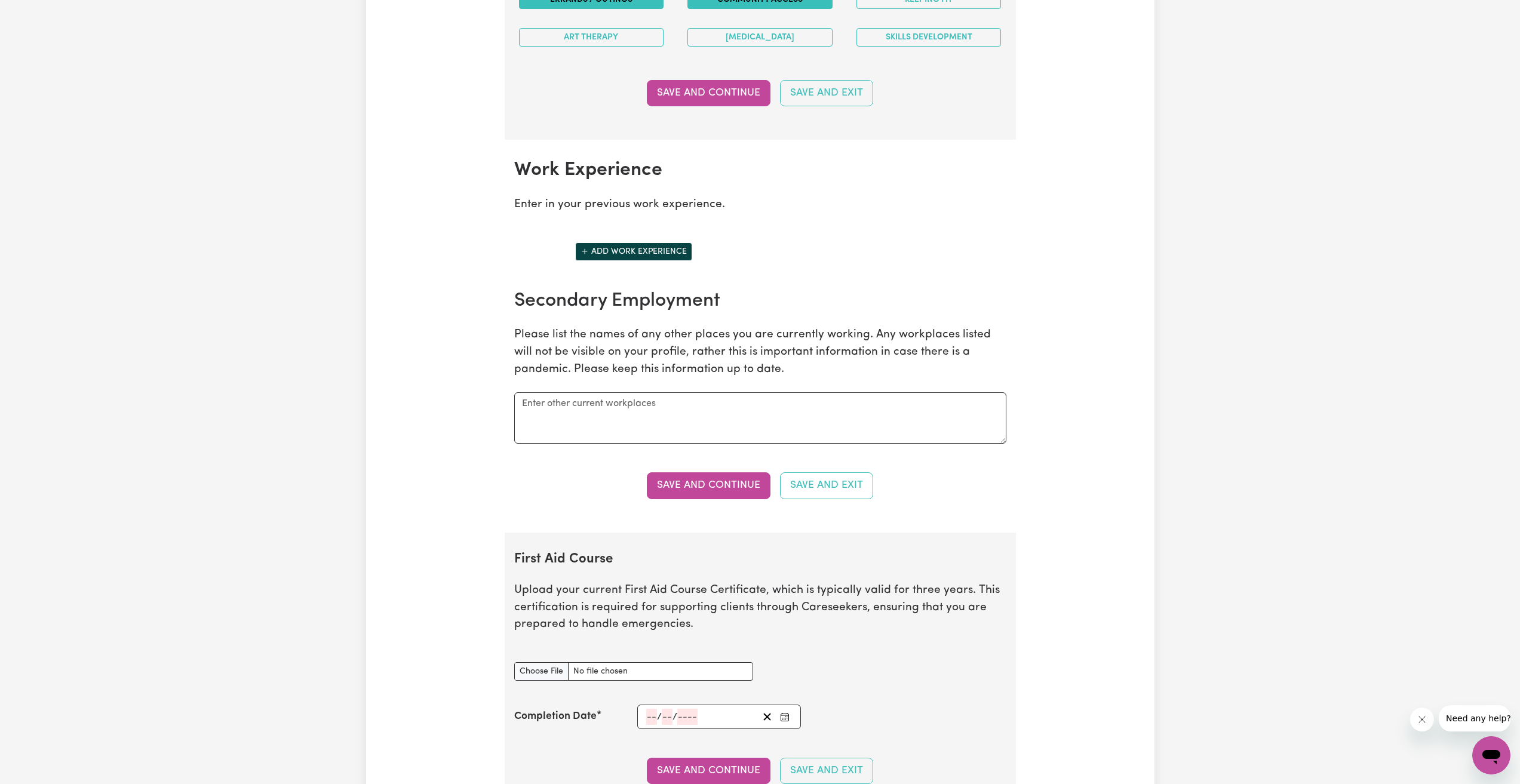
scroll to position [1552, 0]
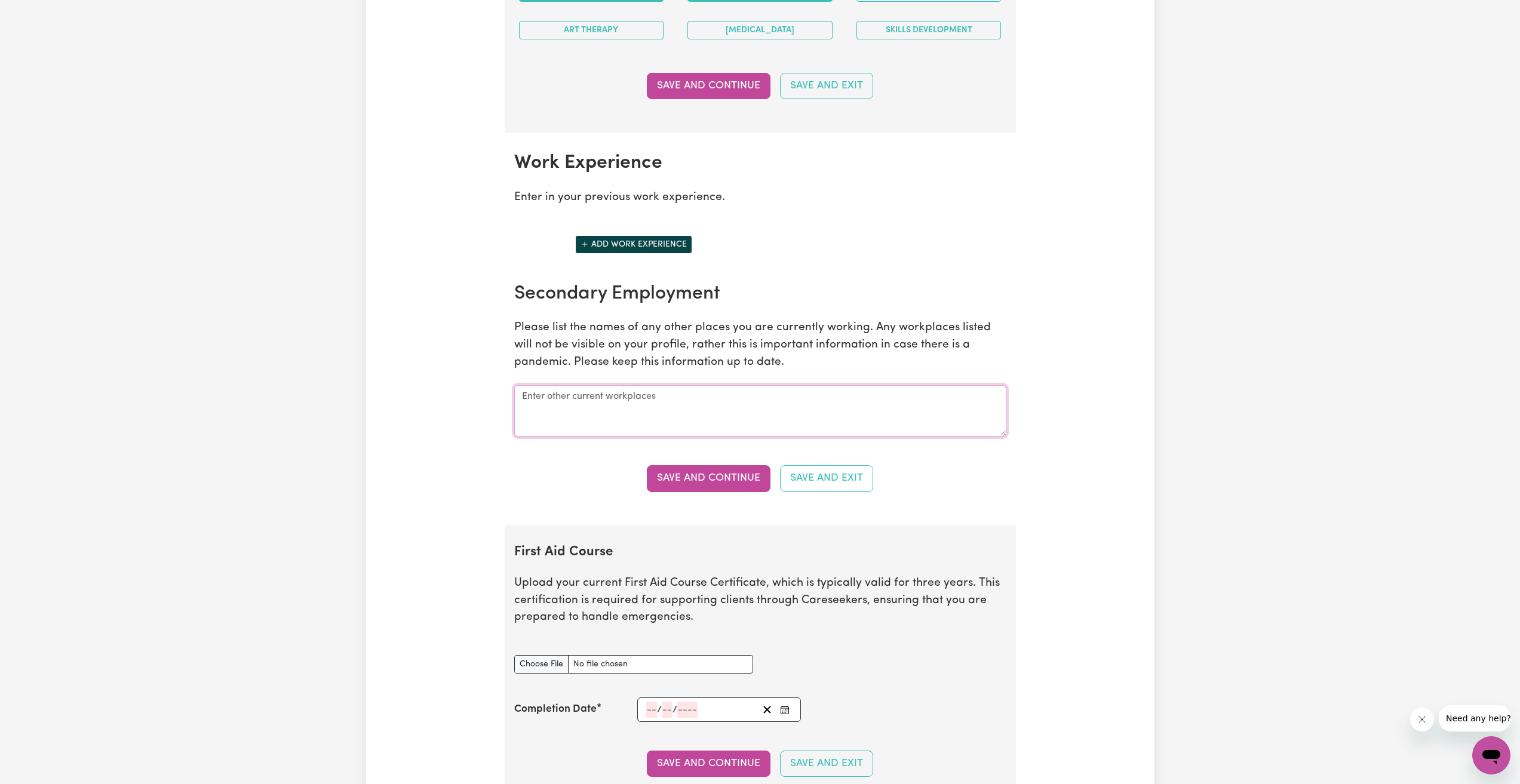
click at [612, 400] on textarea at bounding box center [760, 411] width 492 height 51
type textarea "Hire UP, [PERSON_NAME]"
click at [726, 491] on button "Save and Continue" at bounding box center [708, 478] width 124 height 26
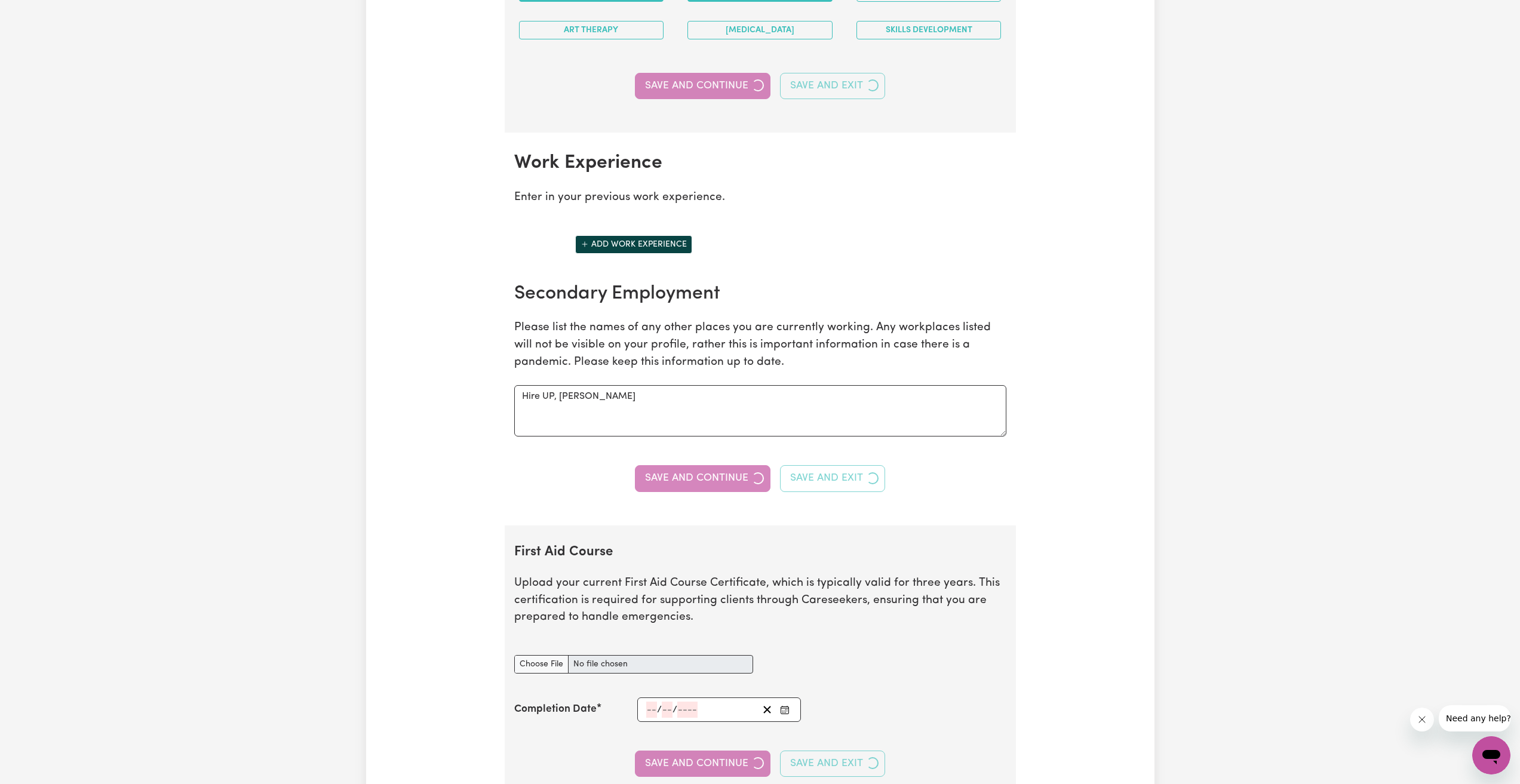
click at [734, 479] on div "Save and Continue Save and Exit" at bounding box center [760, 478] width 492 height 26
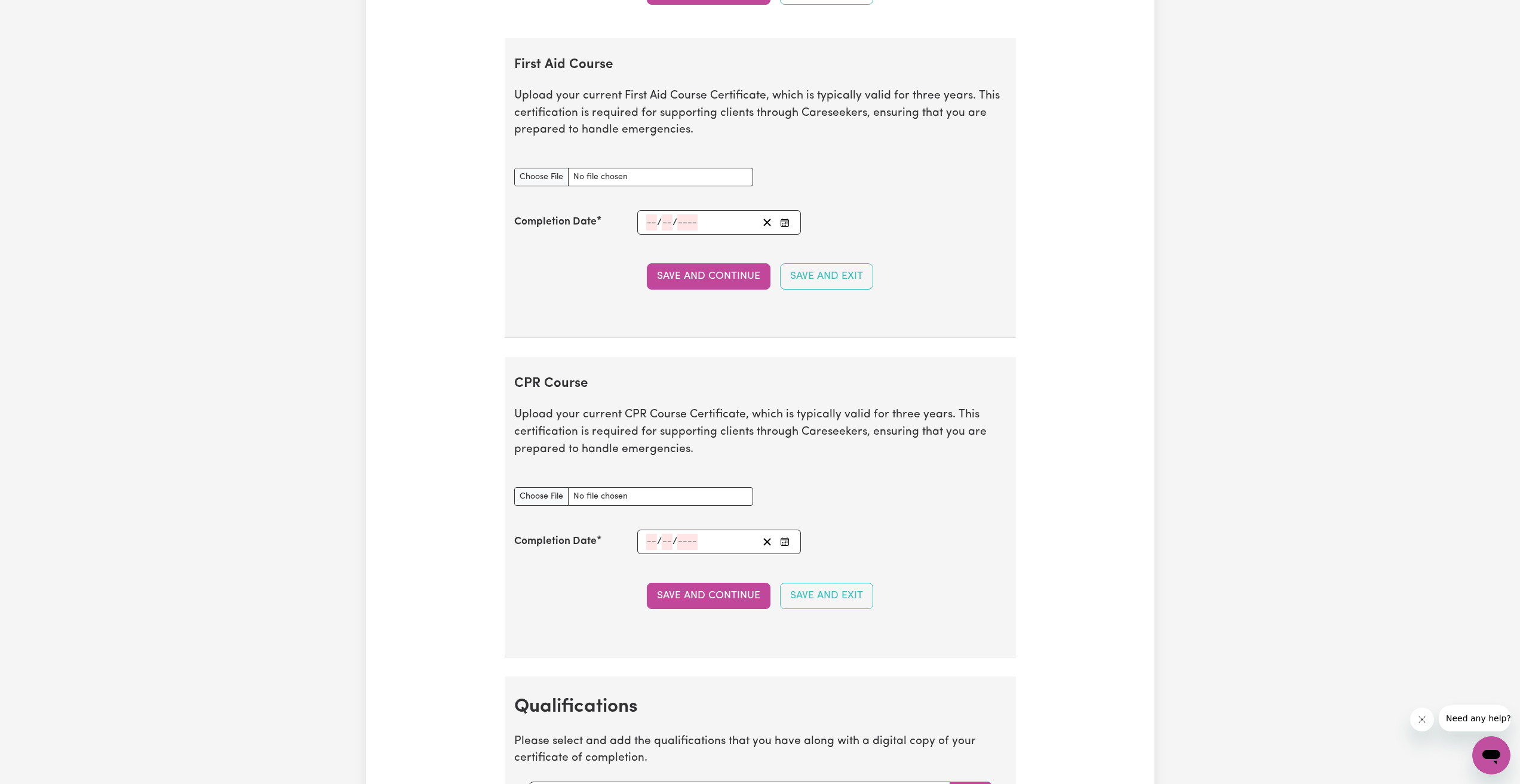
scroll to position [2018, 0]
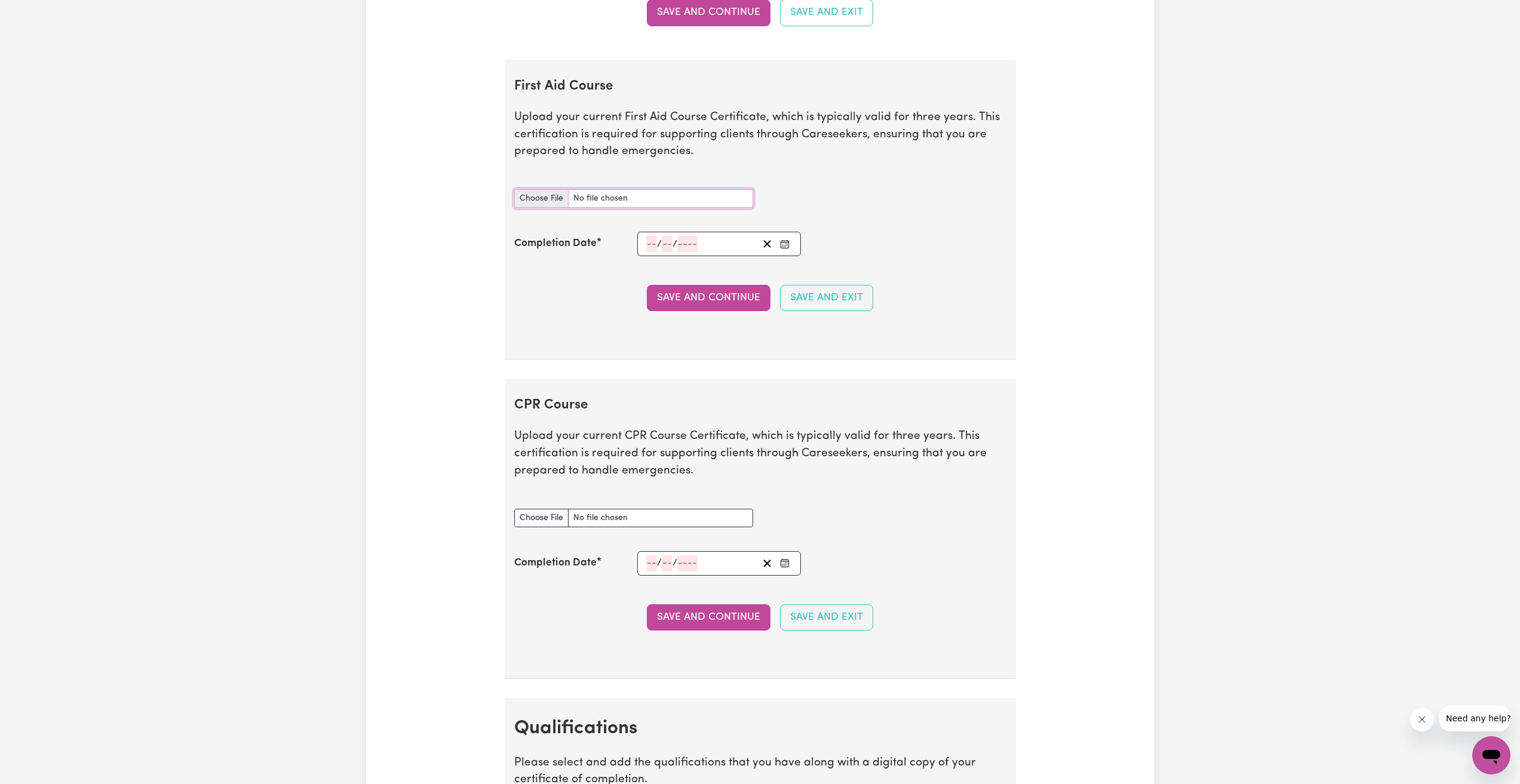
click at [578, 202] on input "First Aid Course document" at bounding box center [634, 198] width 239 height 19
type input "C:\fakepath\first aid.pdf"
click at [655, 244] on input "number" at bounding box center [652, 244] width 11 height 16
click at [743, 199] on abbr "23" at bounding box center [742, 199] width 11 height 10
type input "[DATE]"
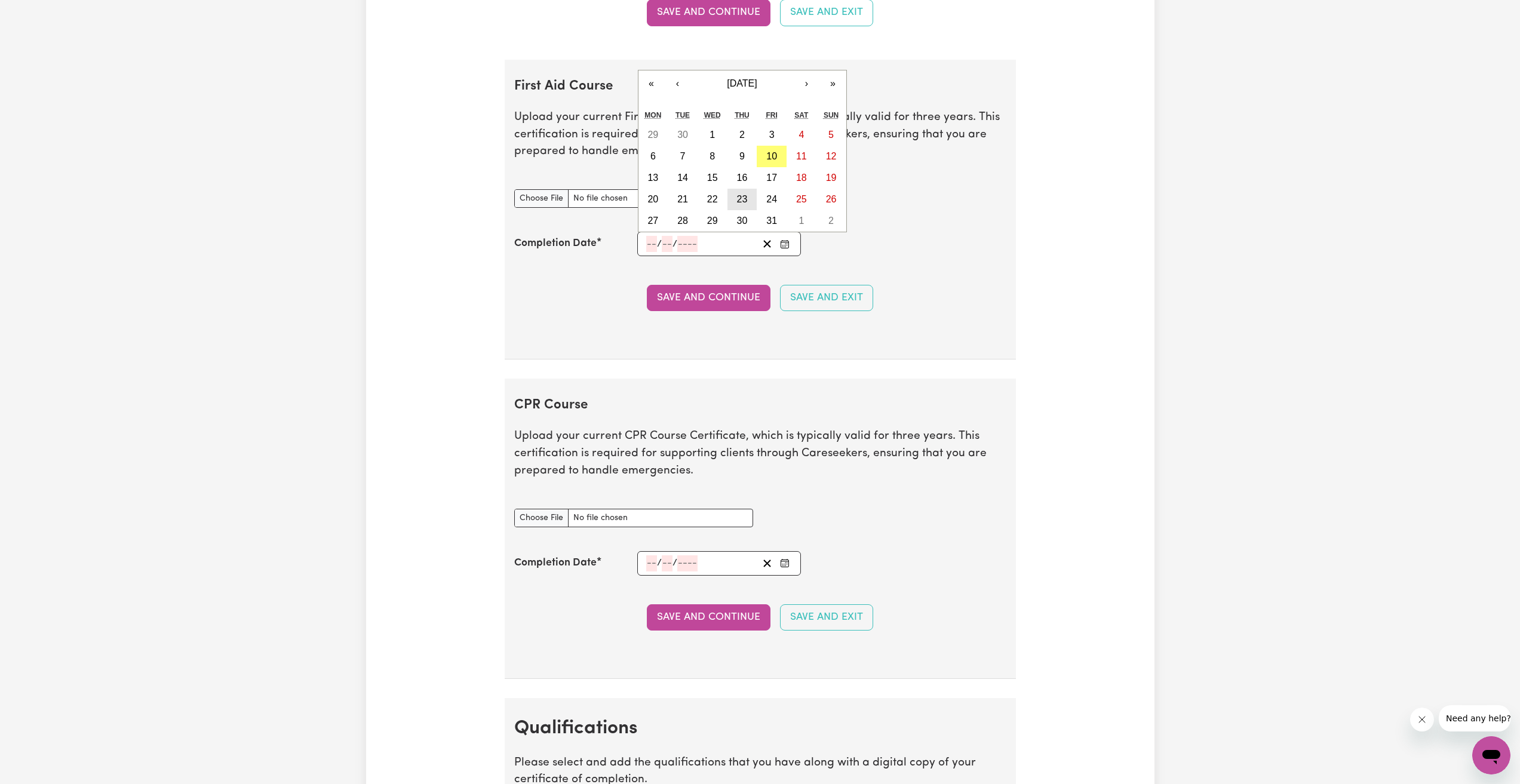
type input "23"
type input "10"
type input "2025"
click at [671, 243] on input "10" at bounding box center [668, 244] width 11 height 16
click at [684, 91] on button "‹" at bounding box center [678, 84] width 26 height 26
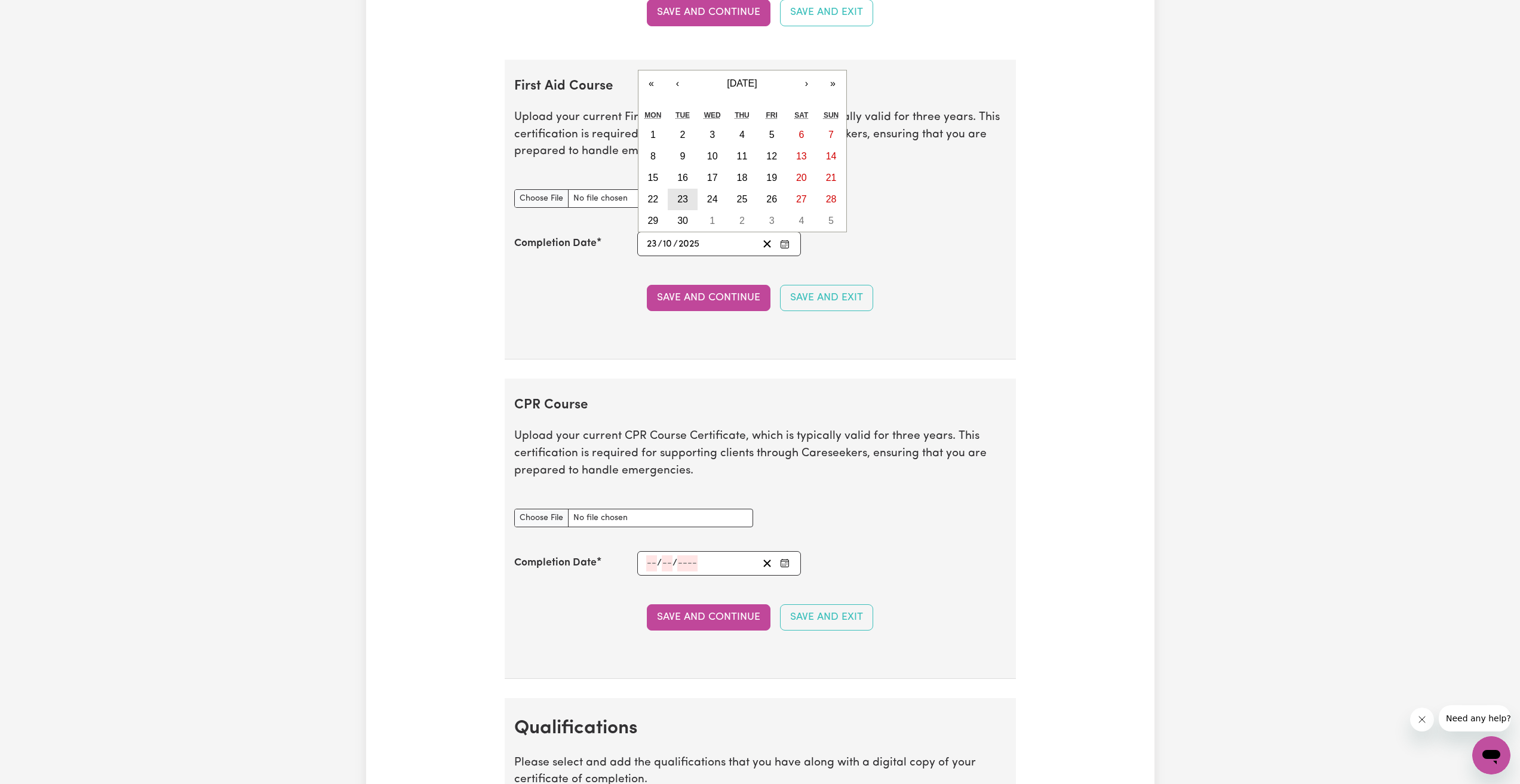
click at [690, 198] on button "23" at bounding box center [683, 199] width 30 height 21
type input "[DATE]"
type input "9"
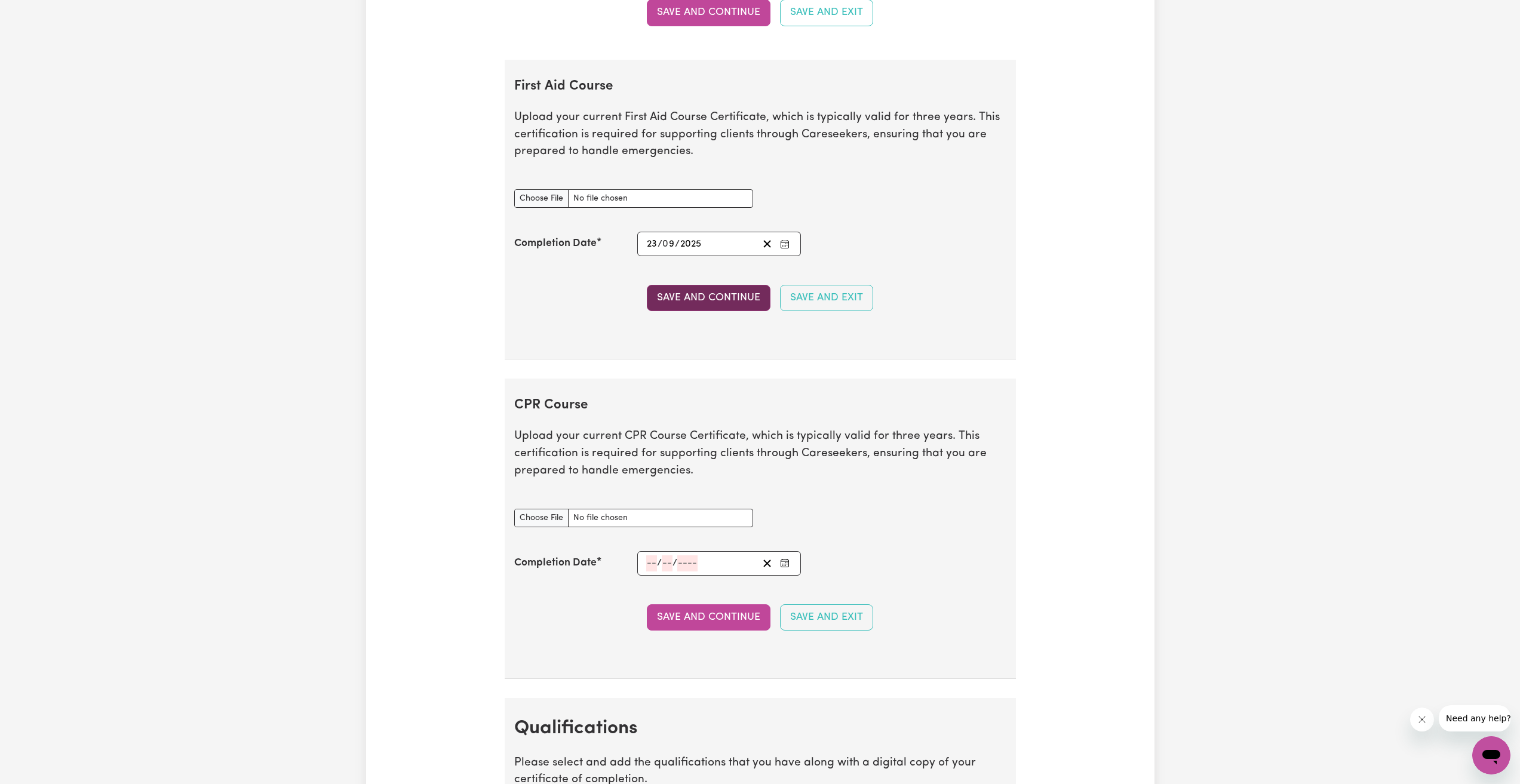
click at [718, 291] on button "Save and Continue" at bounding box center [708, 298] width 124 height 26
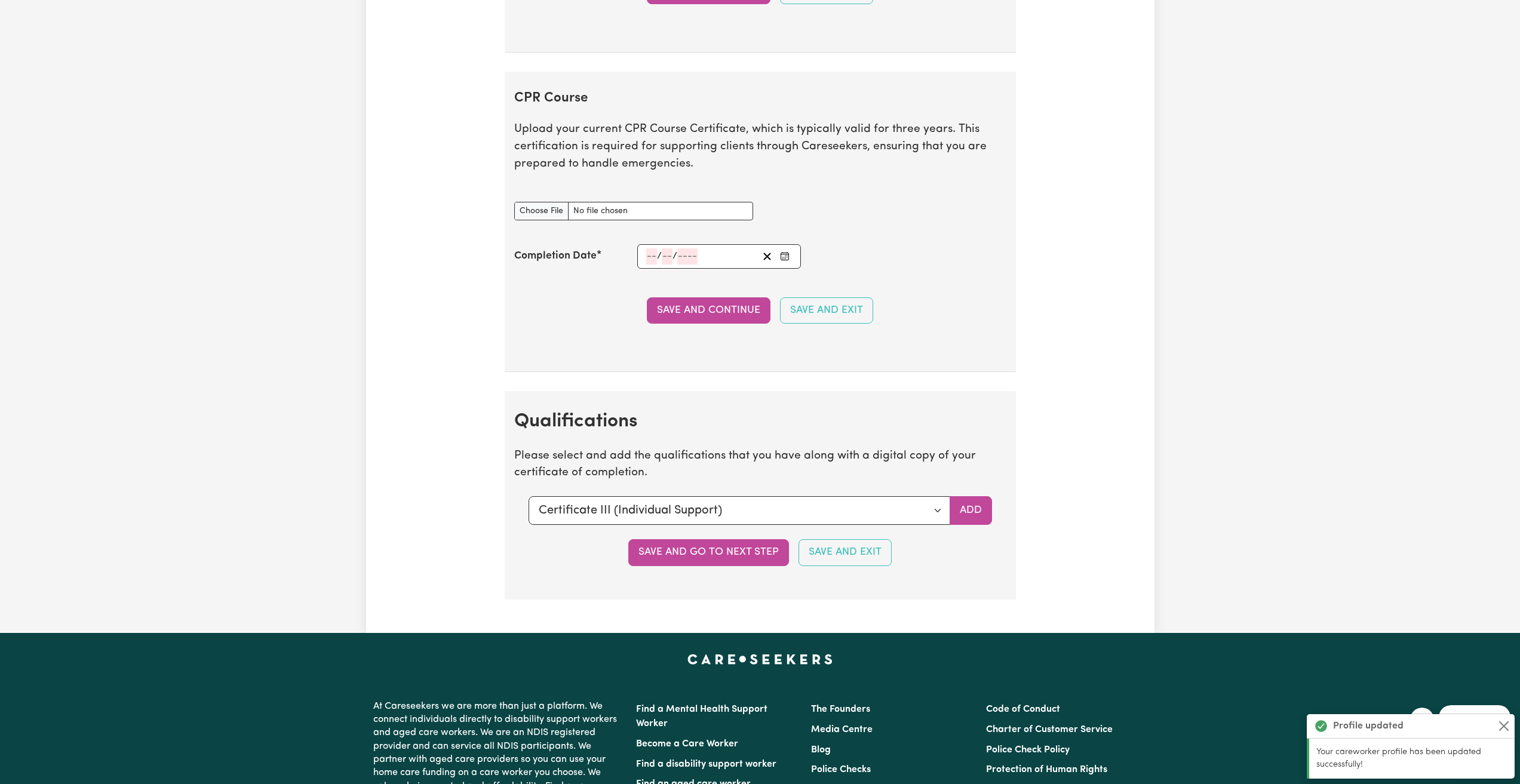
scroll to position [2397, 0]
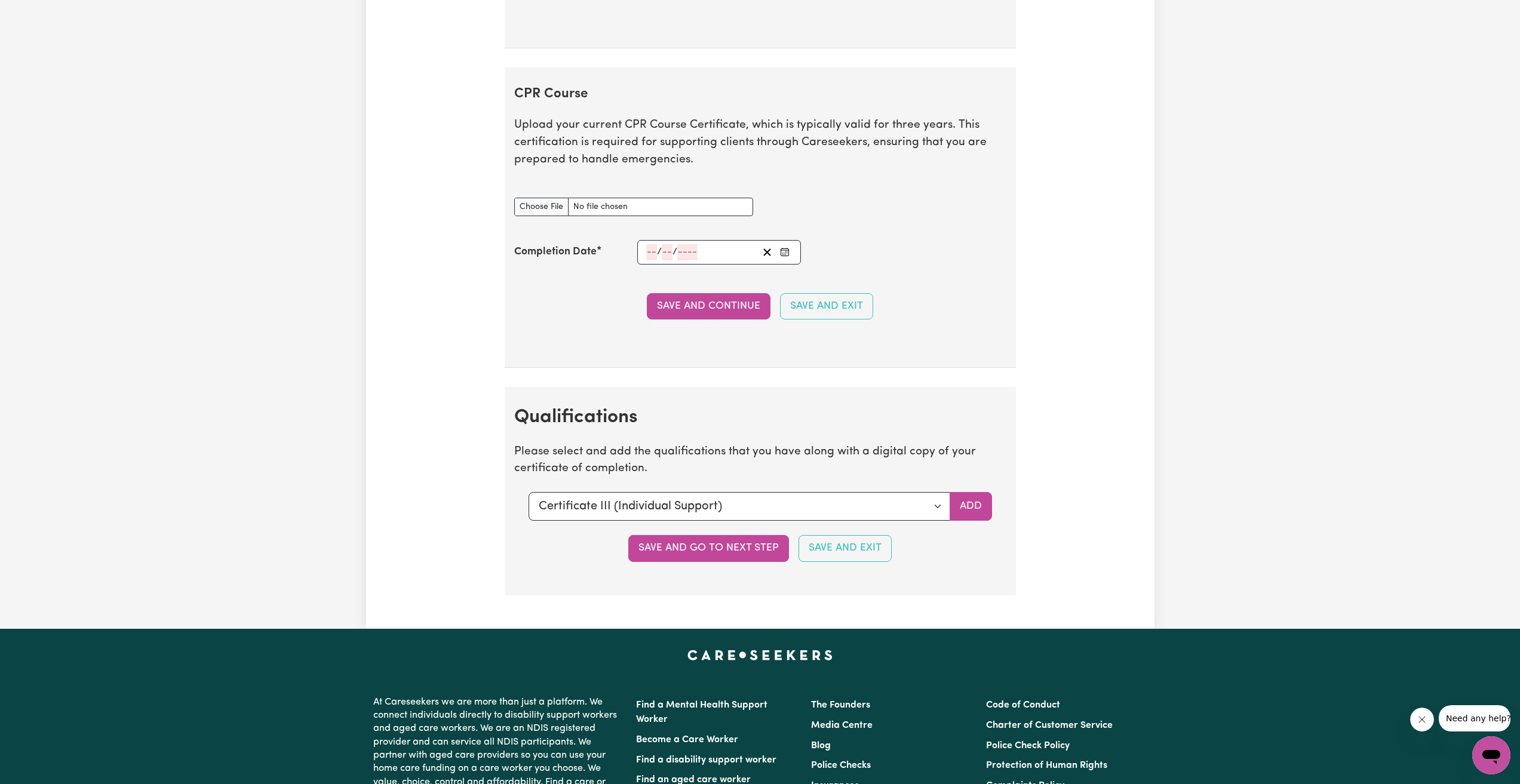
click at [604, 195] on div "CPR Course document" at bounding box center [634, 199] width 239 height 33
click at [579, 202] on input "CPR Course document" at bounding box center [634, 207] width 239 height 19
type input "C:\fakepath\first aid.pdf"
click at [652, 253] on input "number" at bounding box center [652, 252] width 11 height 16
click at [681, 95] on button "‹" at bounding box center [678, 92] width 26 height 26
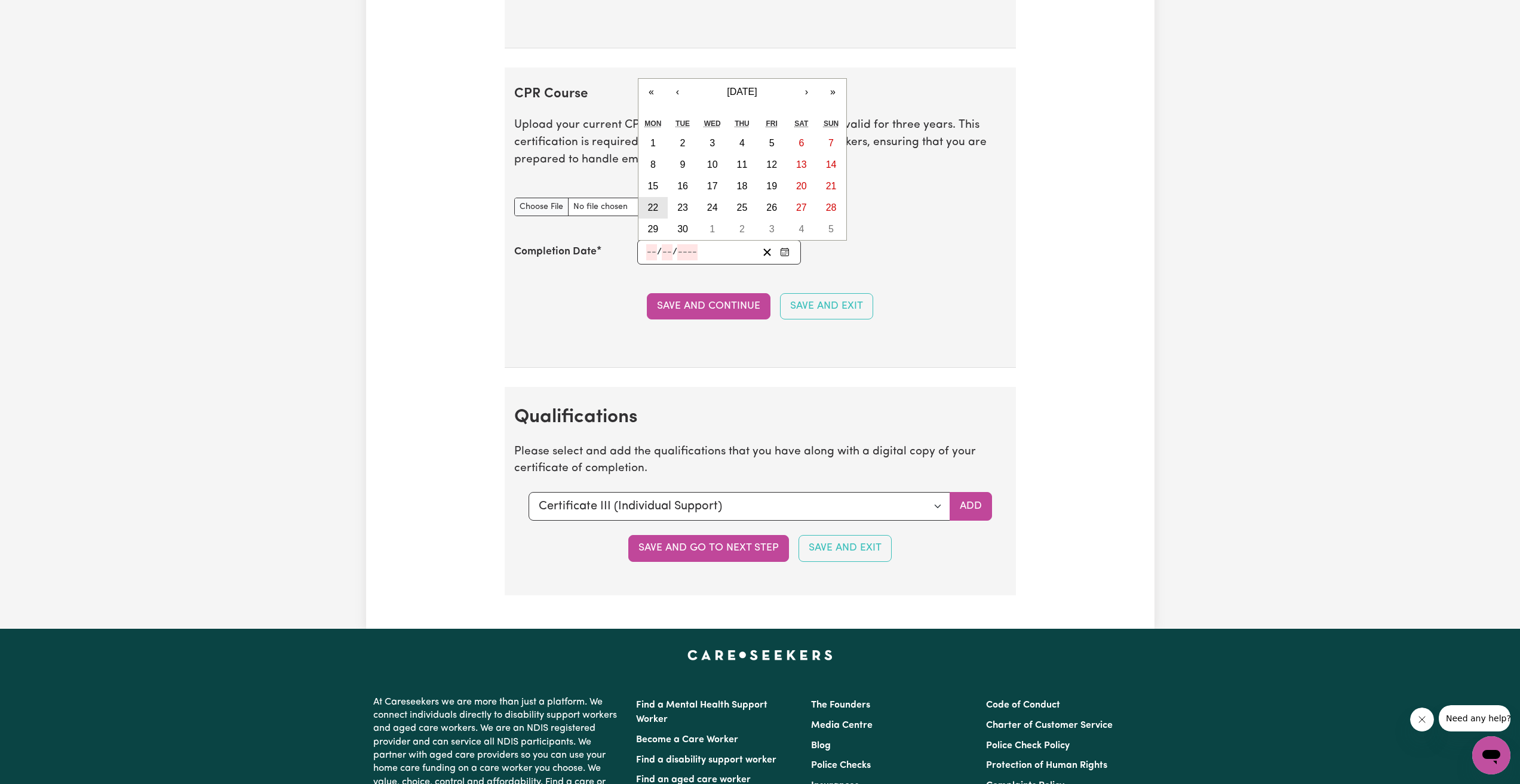
click at [660, 206] on button "22" at bounding box center [653, 208] width 30 height 21
type input "[DATE]"
type input "22"
type input "9"
type input "2025"
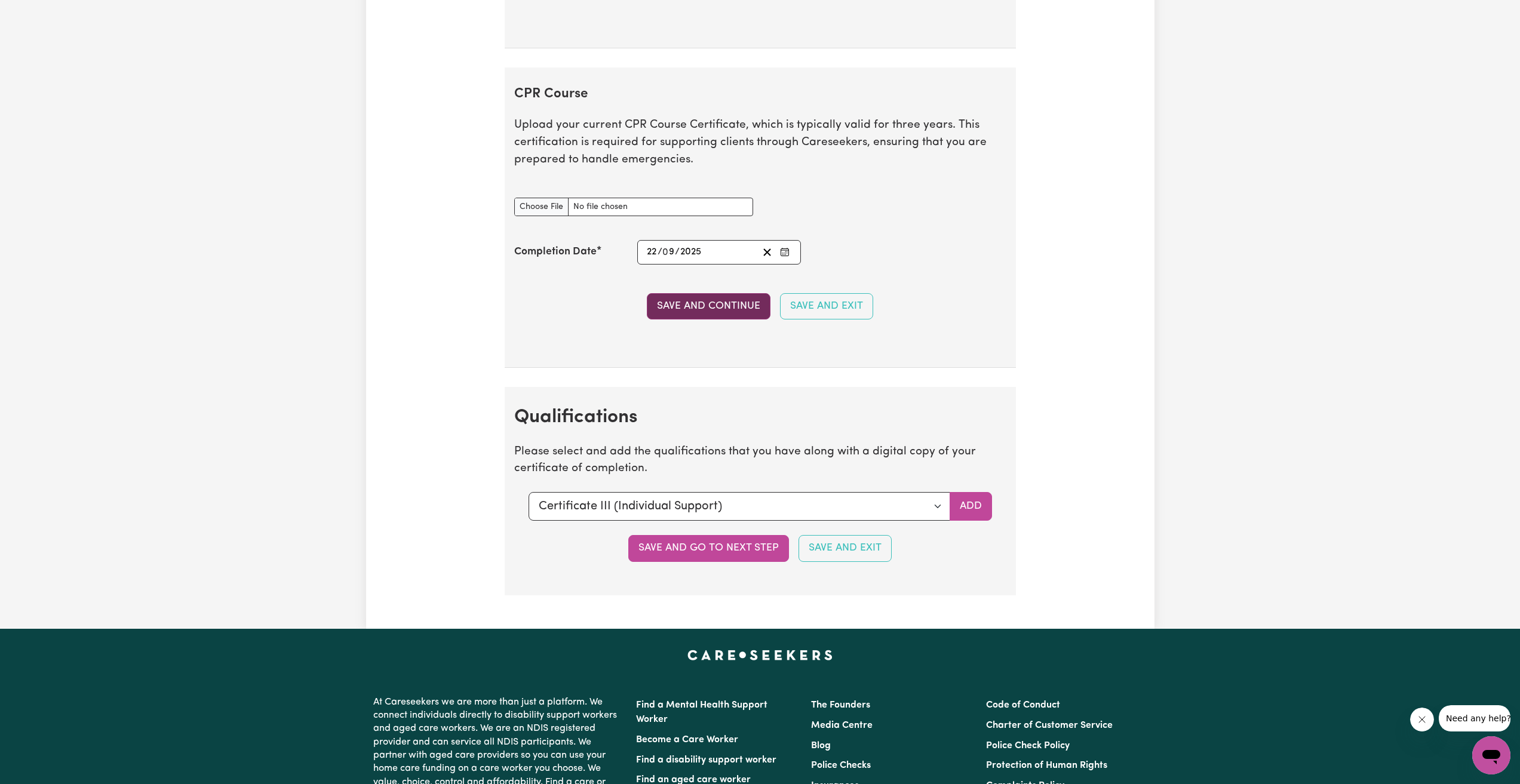
click at [704, 309] on button "Save and Continue" at bounding box center [708, 306] width 124 height 26
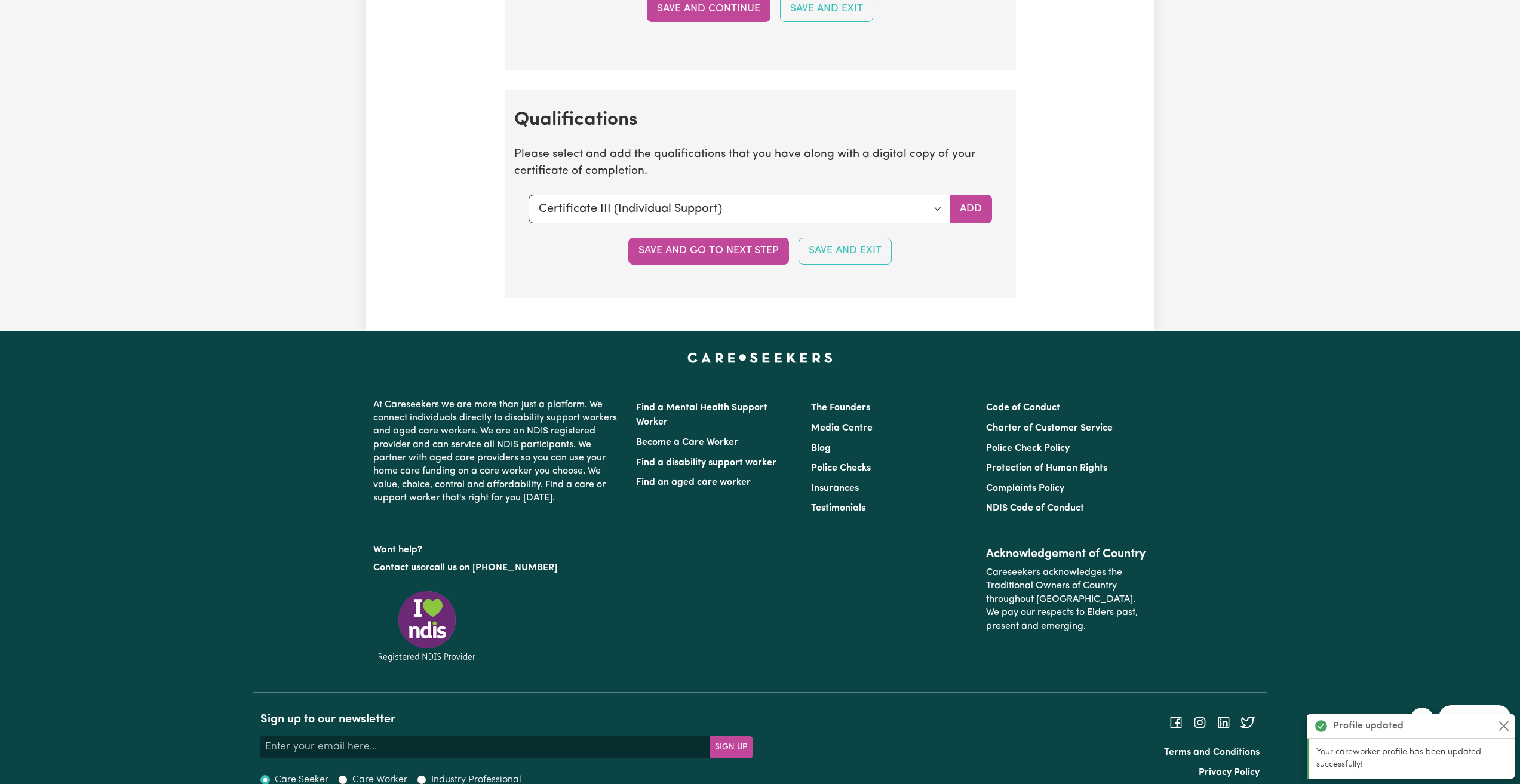
scroll to position [2784, 0]
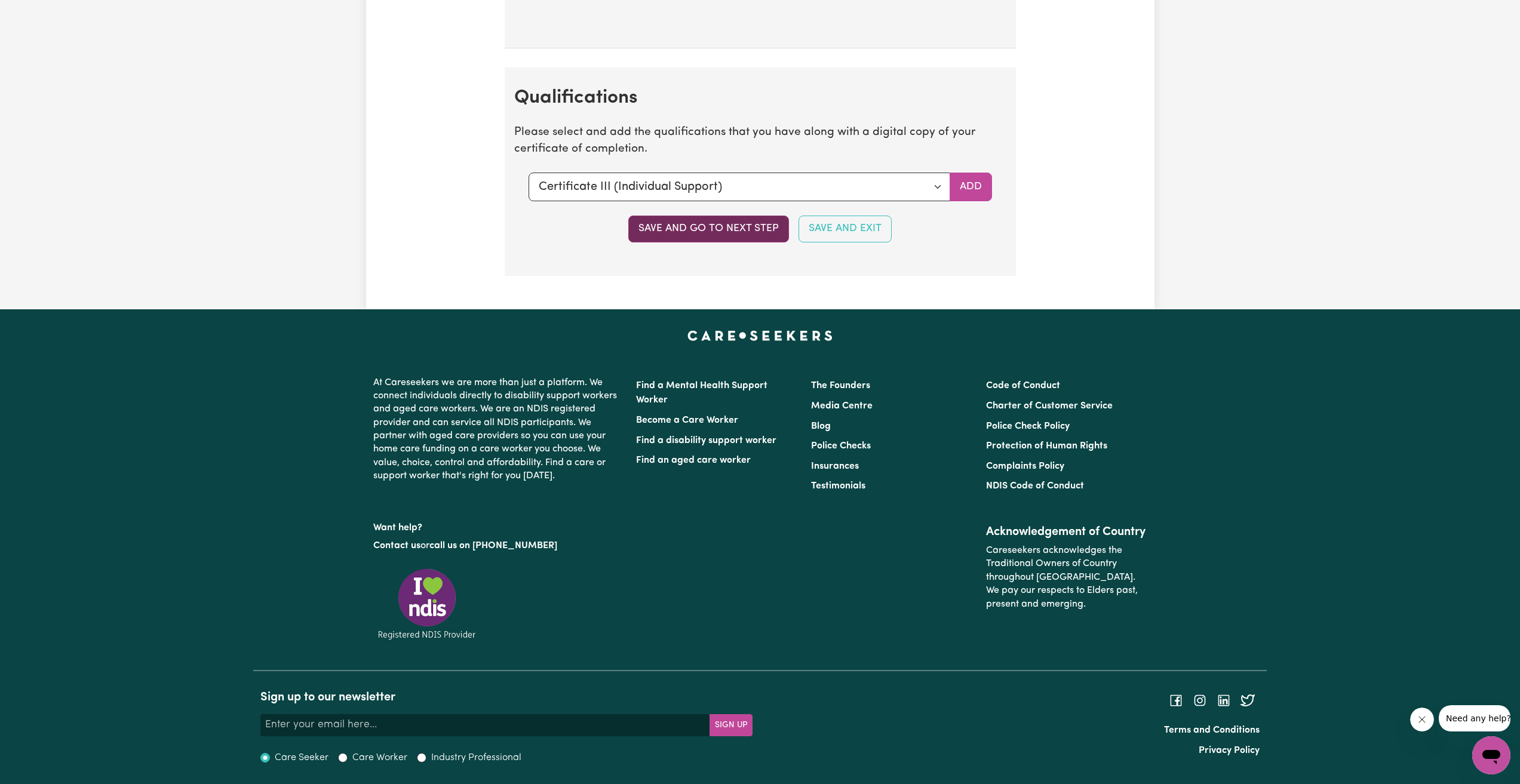
click at [749, 231] on button "Save and go to next step" at bounding box center [708, 229] width 161 height 26
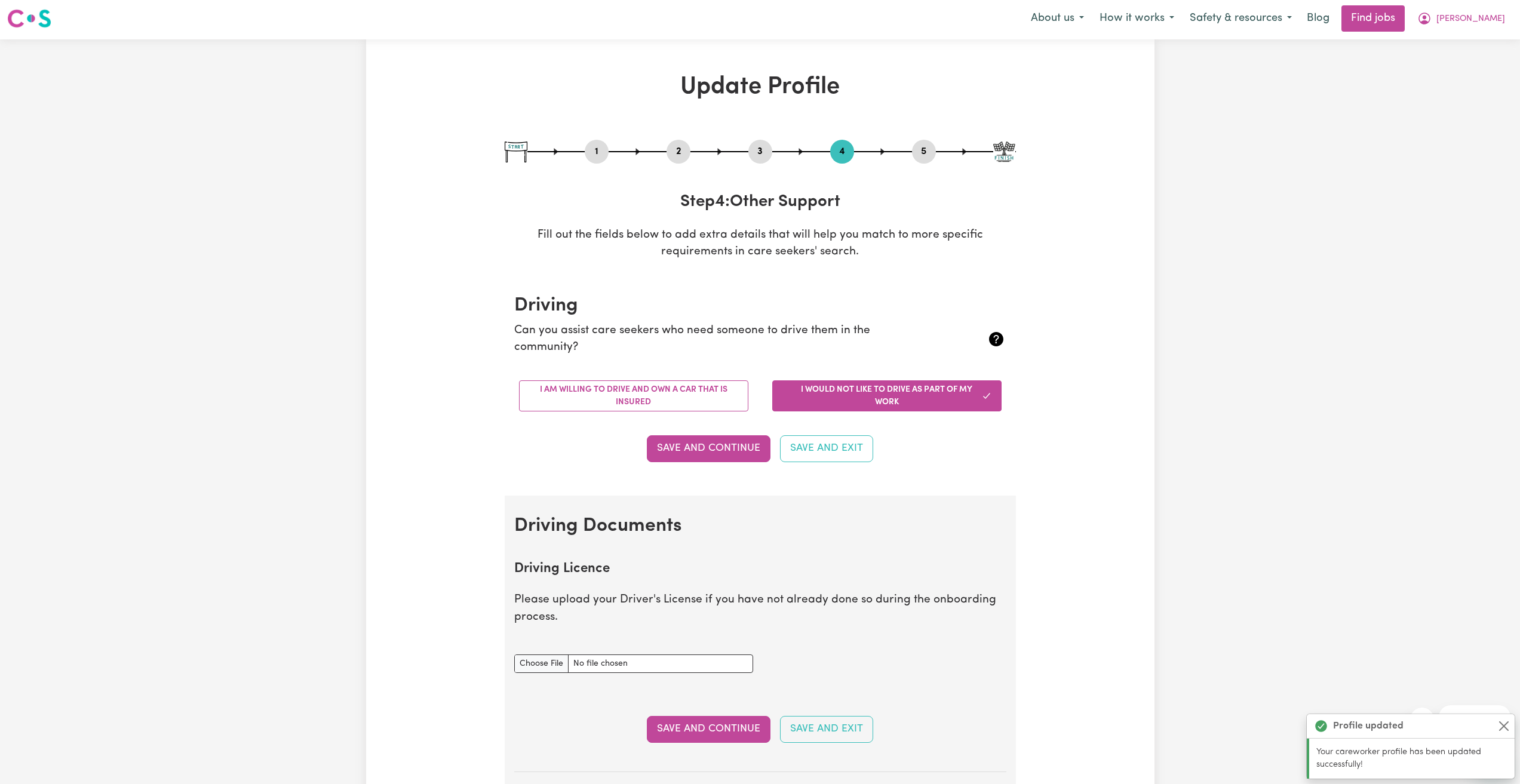
scroll to position [0, 0]
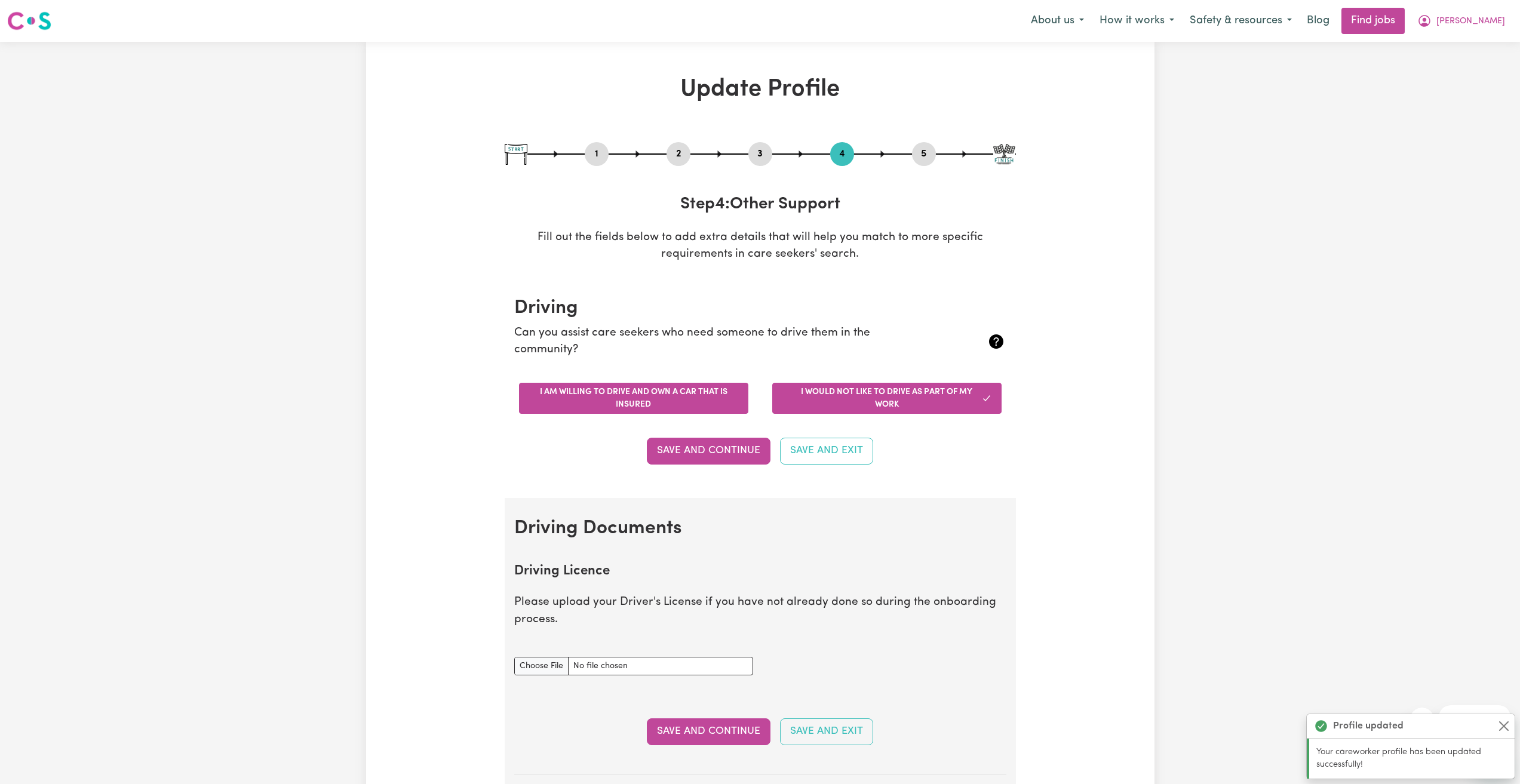
click at [680, 395] on button "I am willing to drive and own a car that is insured" at bounding box center [634, 398] width 229 height 31
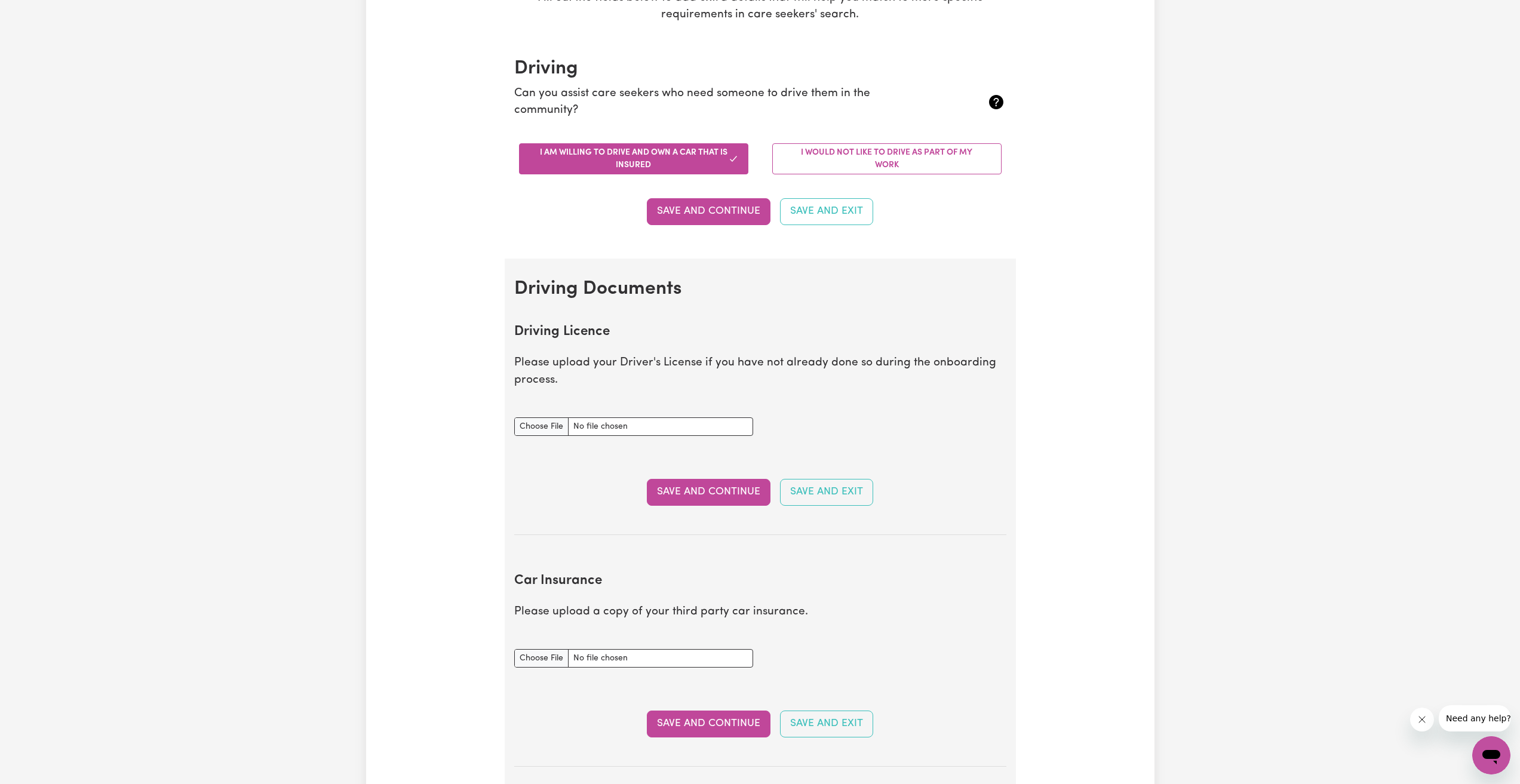
scroll to position [239, 0]
click at [692, 208] on button "Save and Continue" at bounding box center [708, 212] width 124 height 26
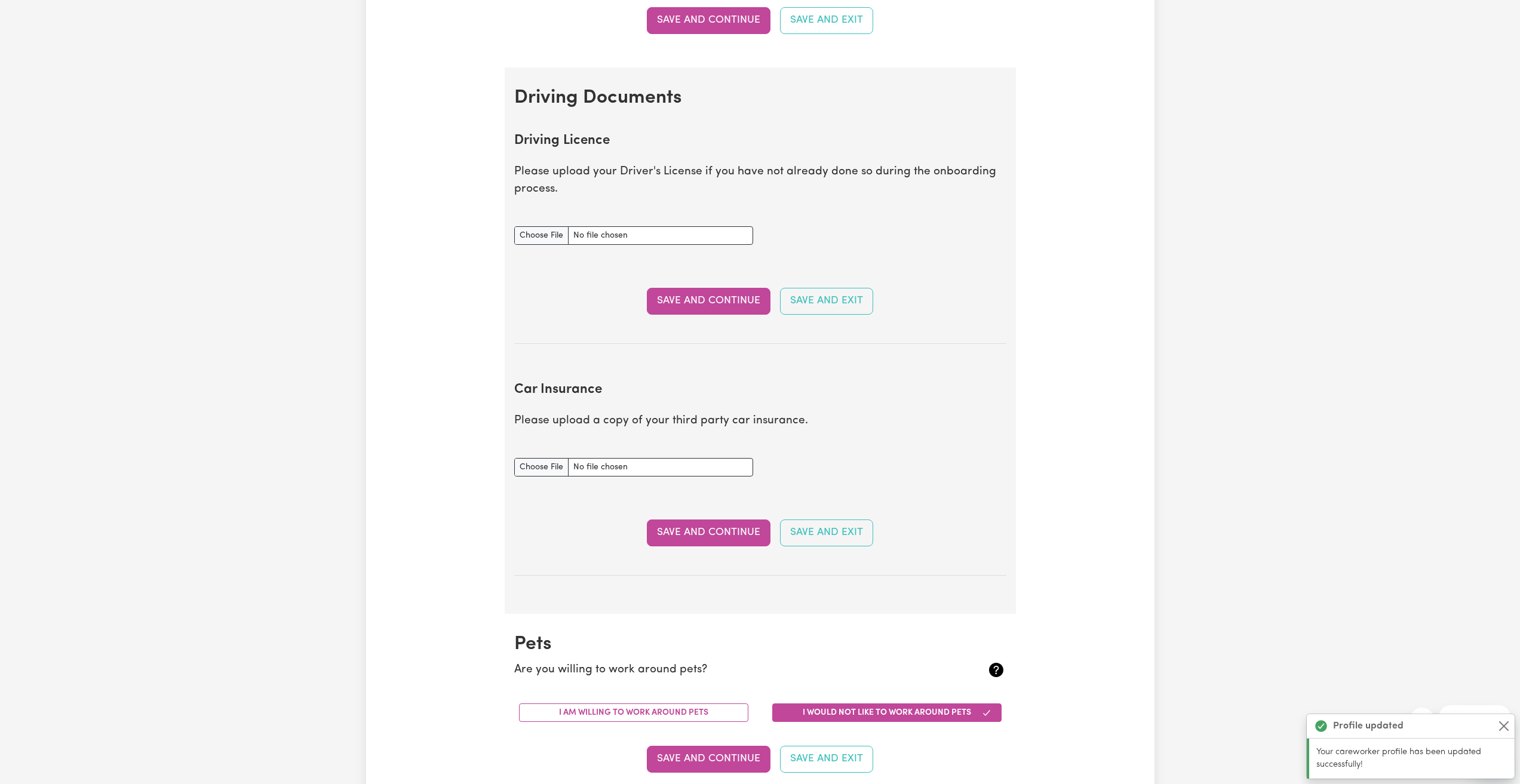
scroll to position [425, 0]
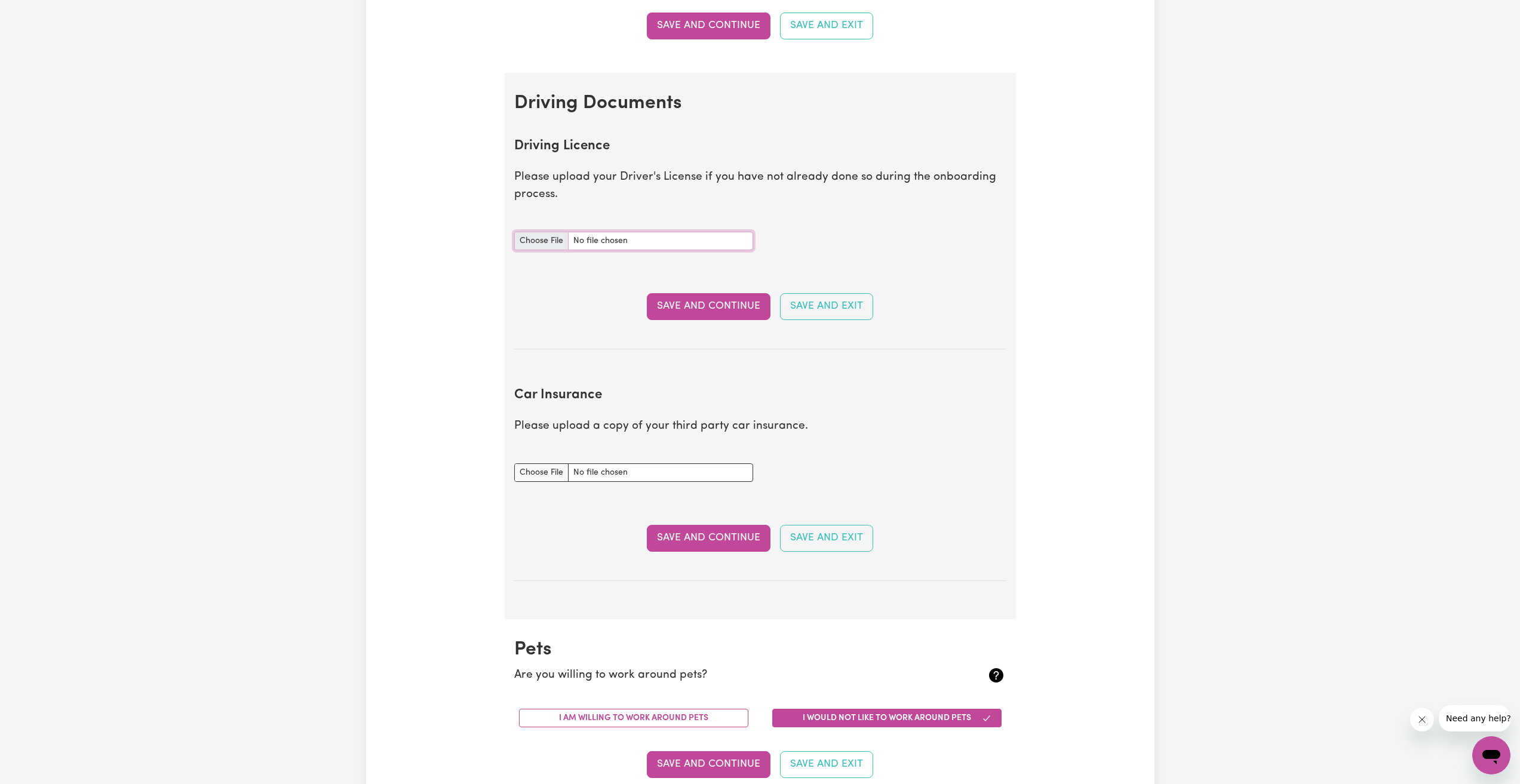
click at [631, 244] on input "Driving Licence document" at bounding box center [634, 241] width 239 height 19
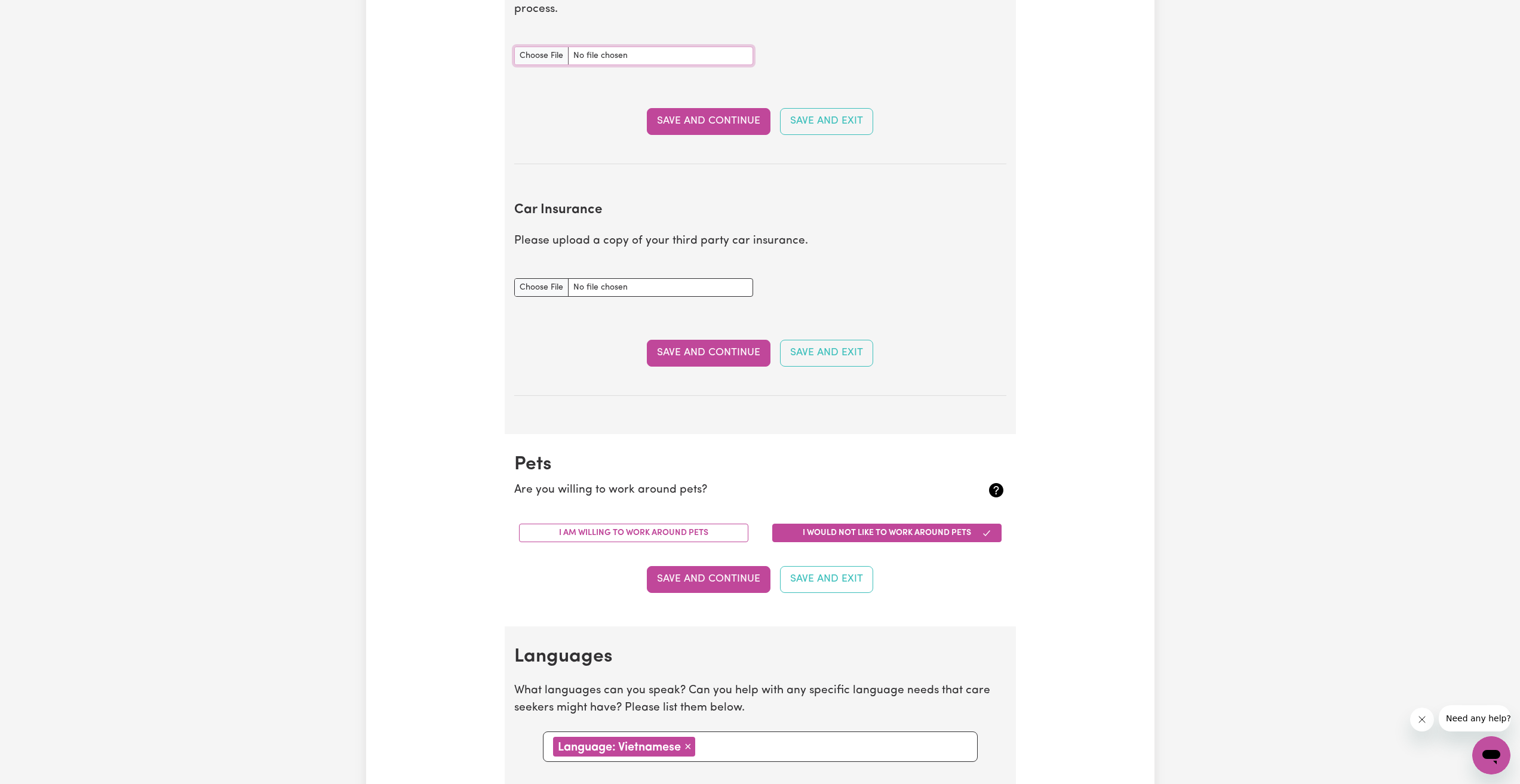
scroll to position [843, 0]
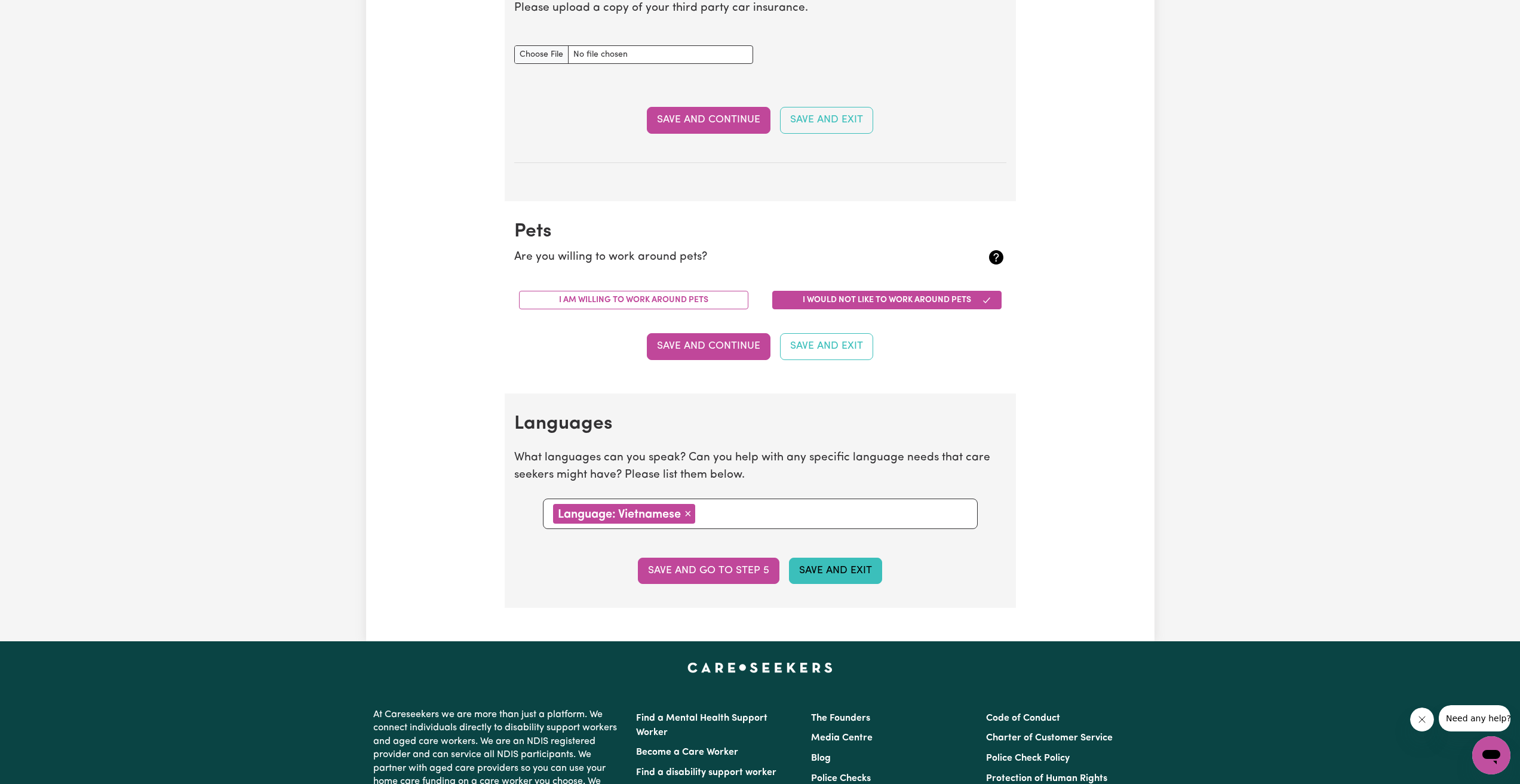
click at [817, 573] on button "Save and Exit" at bounding box center [836, 571] width 93 height 26
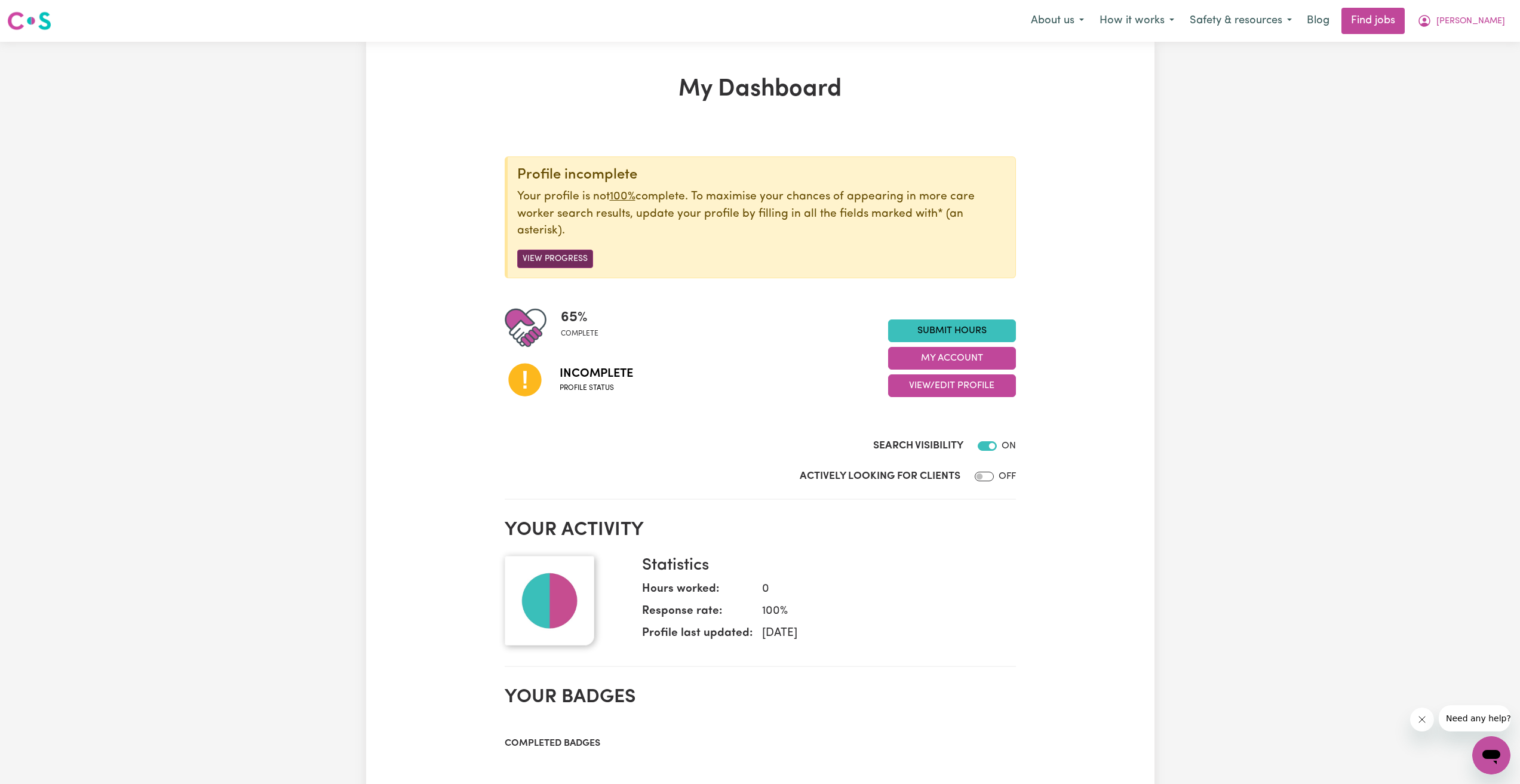
click at [542, 257] on button "View Progress" at bounding box center [555, 259] width 76 height 19
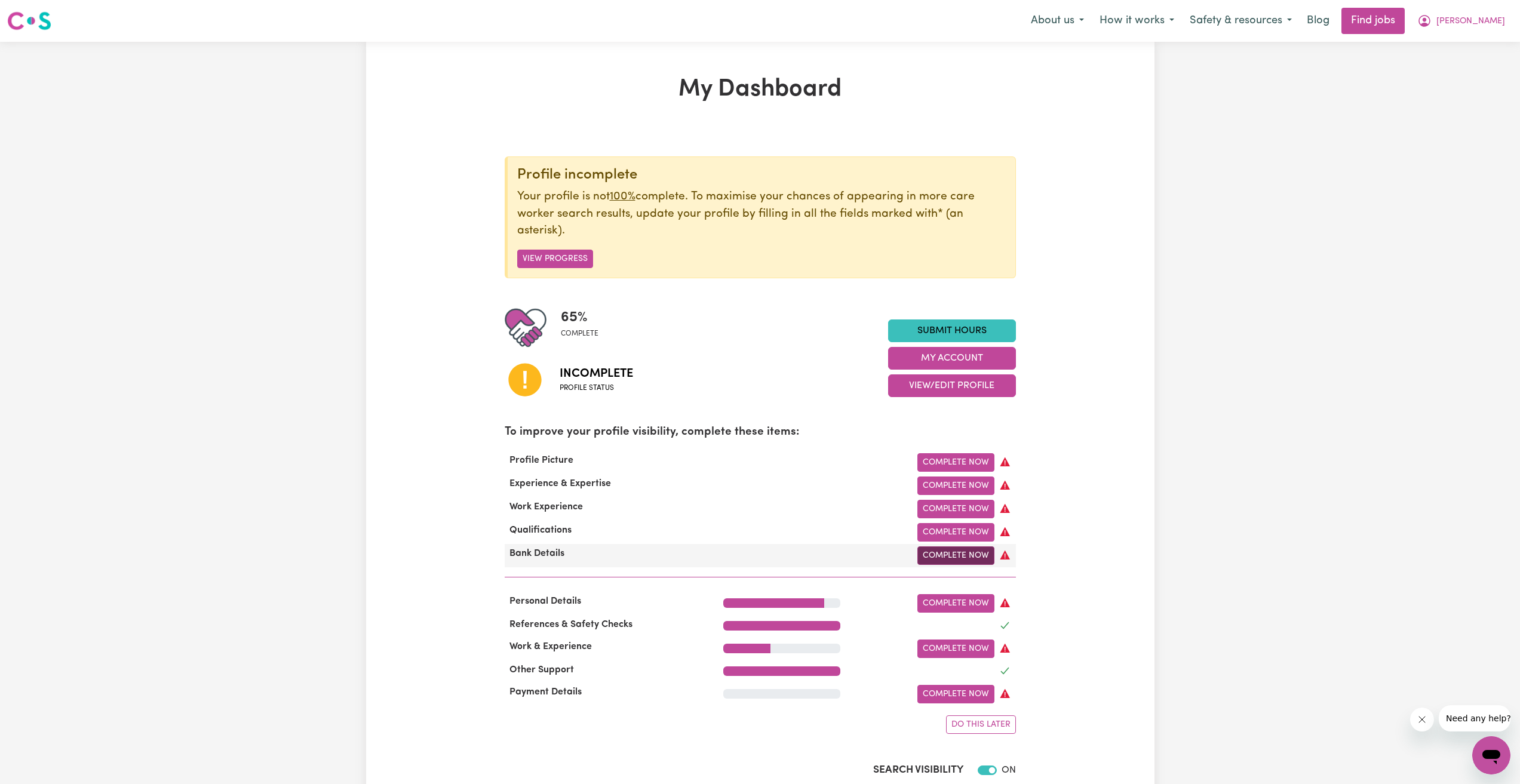
click at [975, 552] on link "Complete Now" at bounding box center [956, 555] width 77 height 19
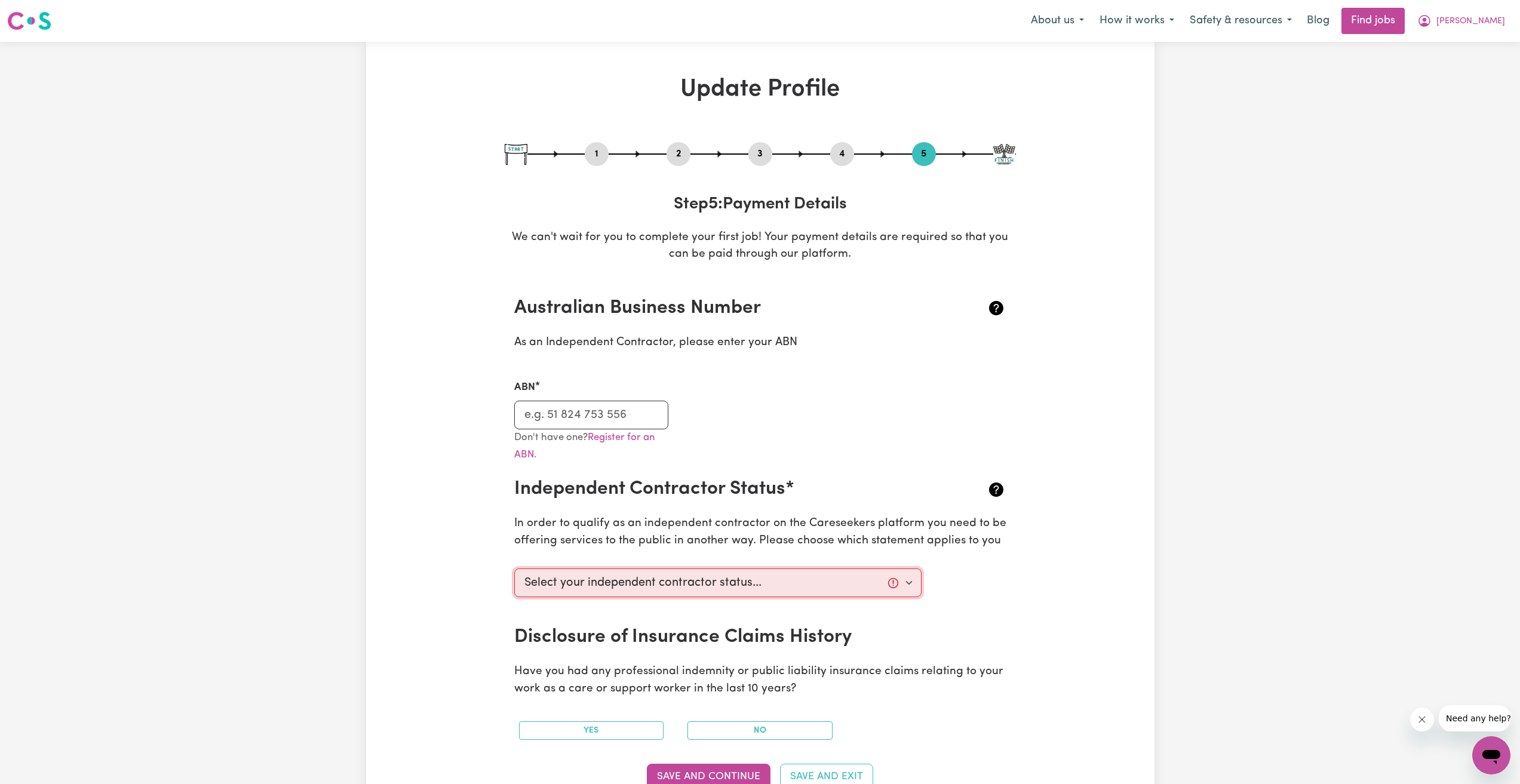
click at [849, 585] on select "Select your independent contractor status... I am providing services through an…" at bounding box center [718, 583] width 408 height 29
select select "I am providing services privately on my own"
click at [514, 568] on select "Select your independent contractor status... I am providing services through an…" at bounding box center [718, 583] width 408 height 29
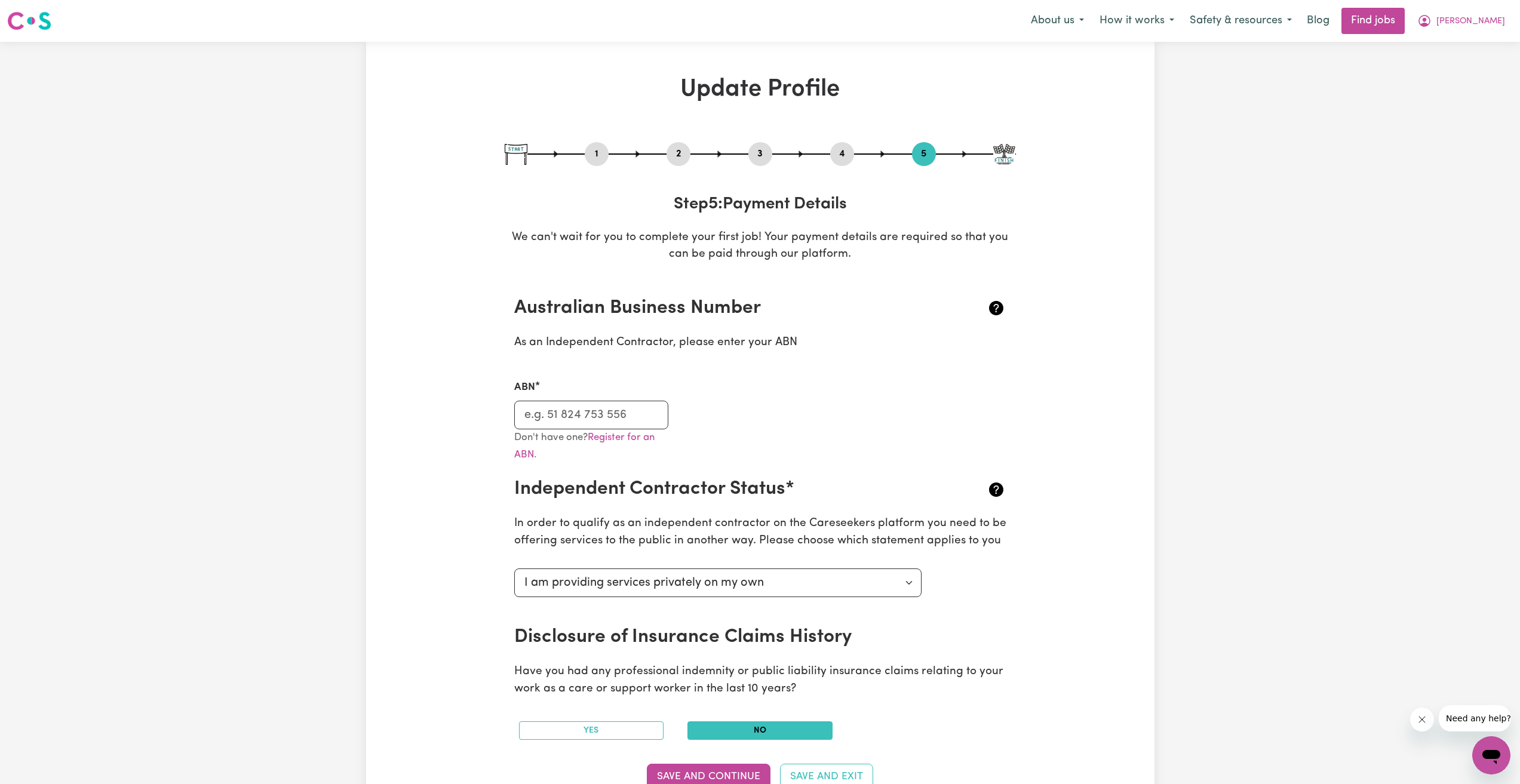
click at [747, 736] on button "No" at bounding box center [760, 730] width 145 height 19
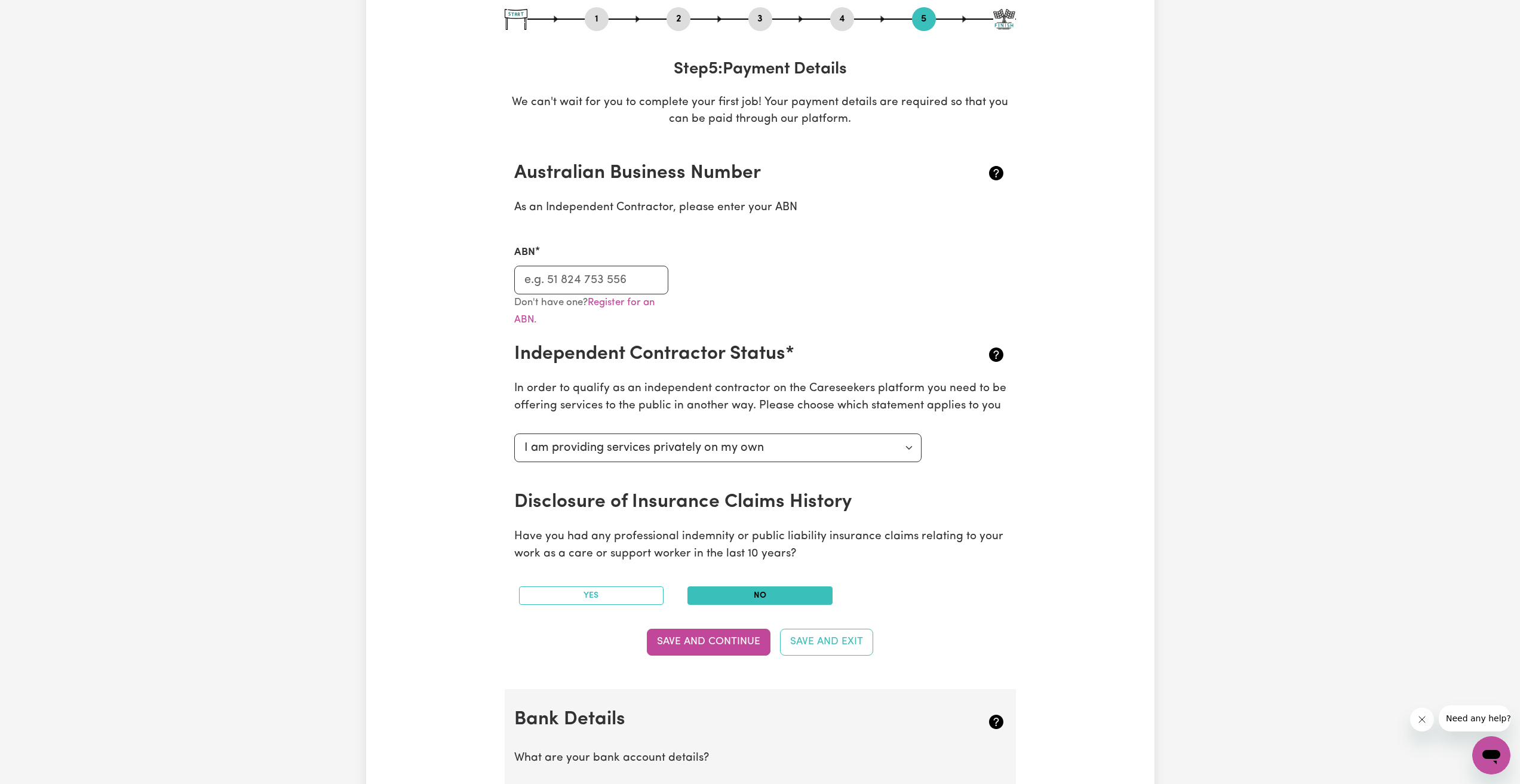
scroll to position [119, 0]
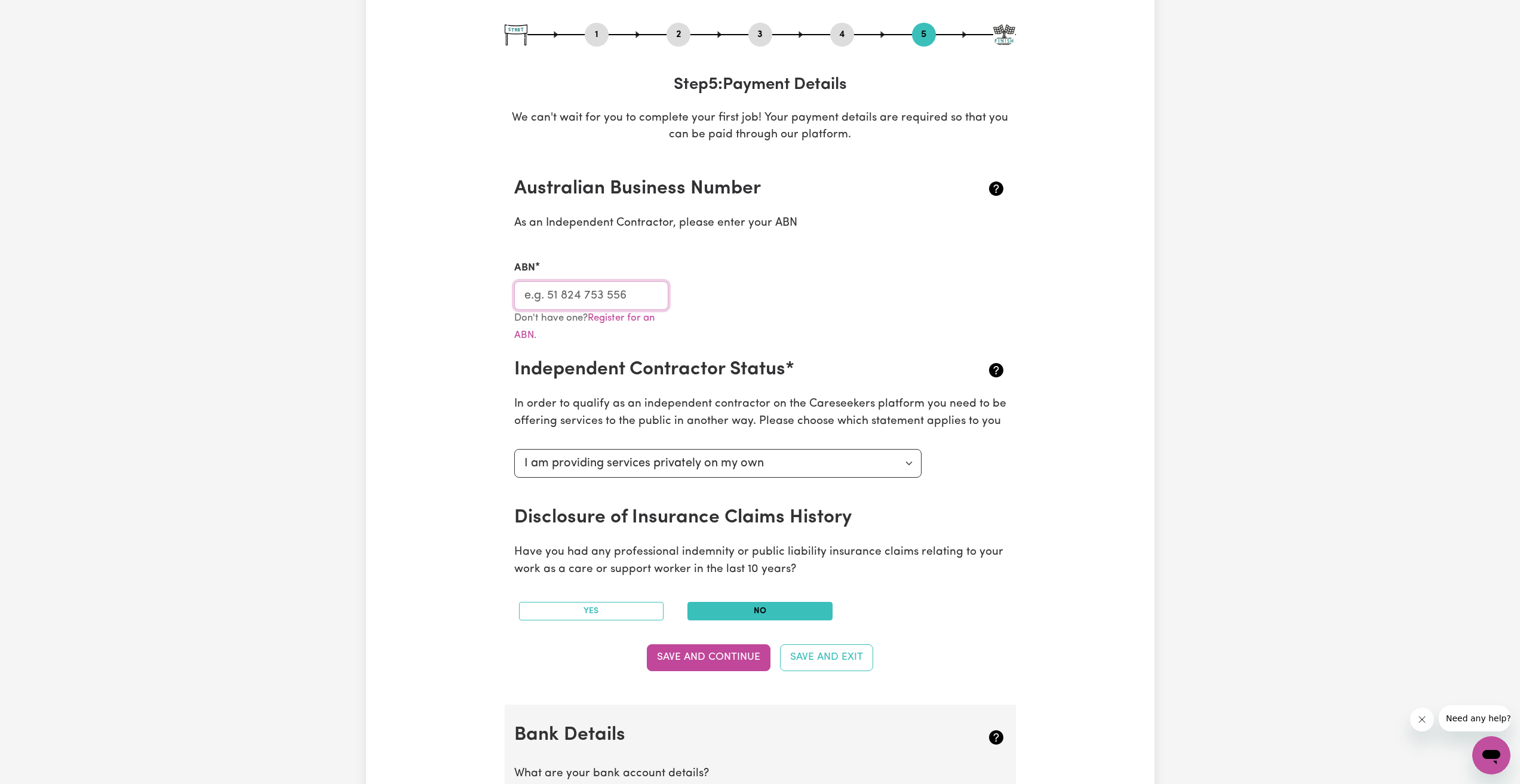
click at [631, 302] on input "ABN" at bounding box center [591, 296] width 155 height 29
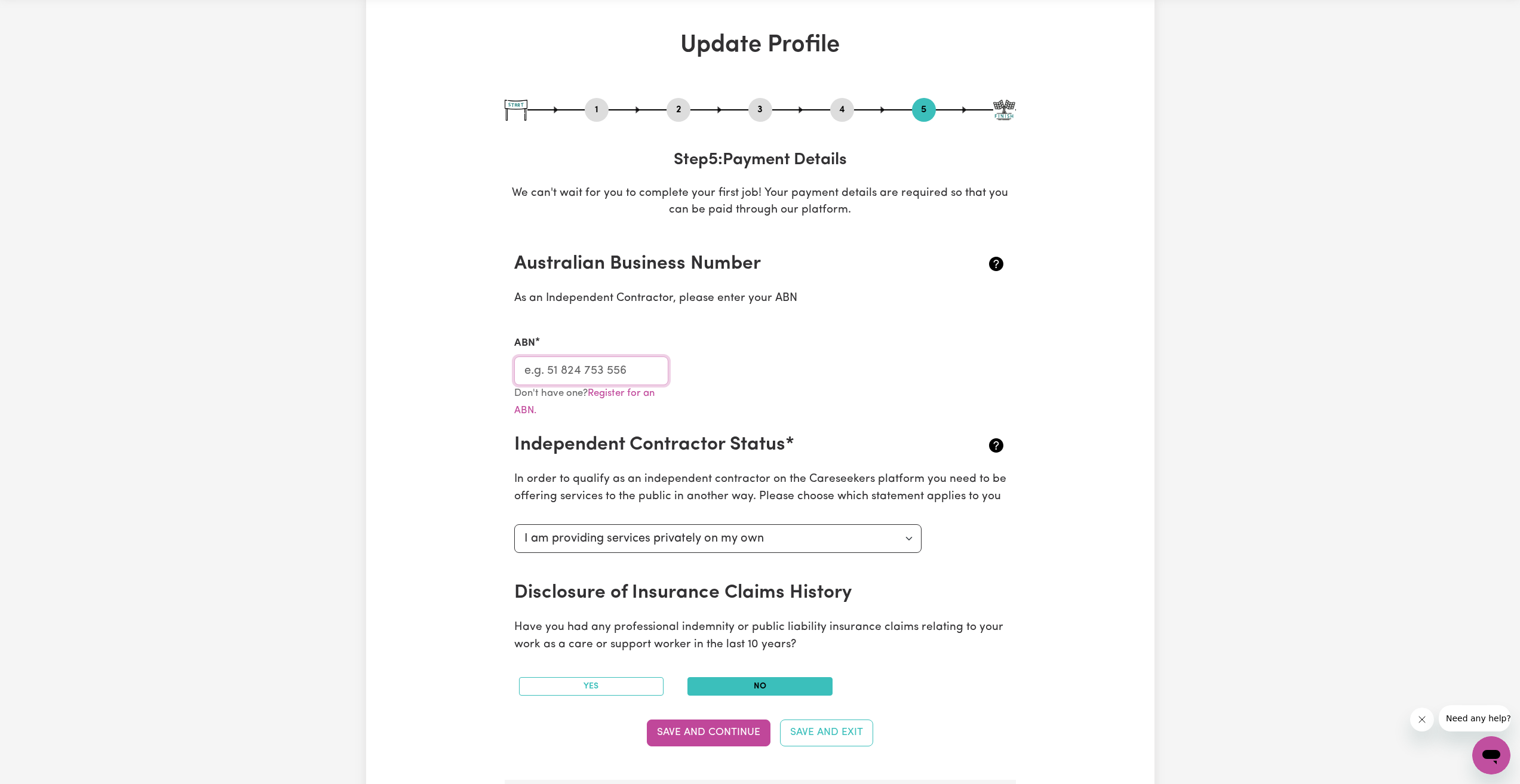
scroll to position [0, 0]
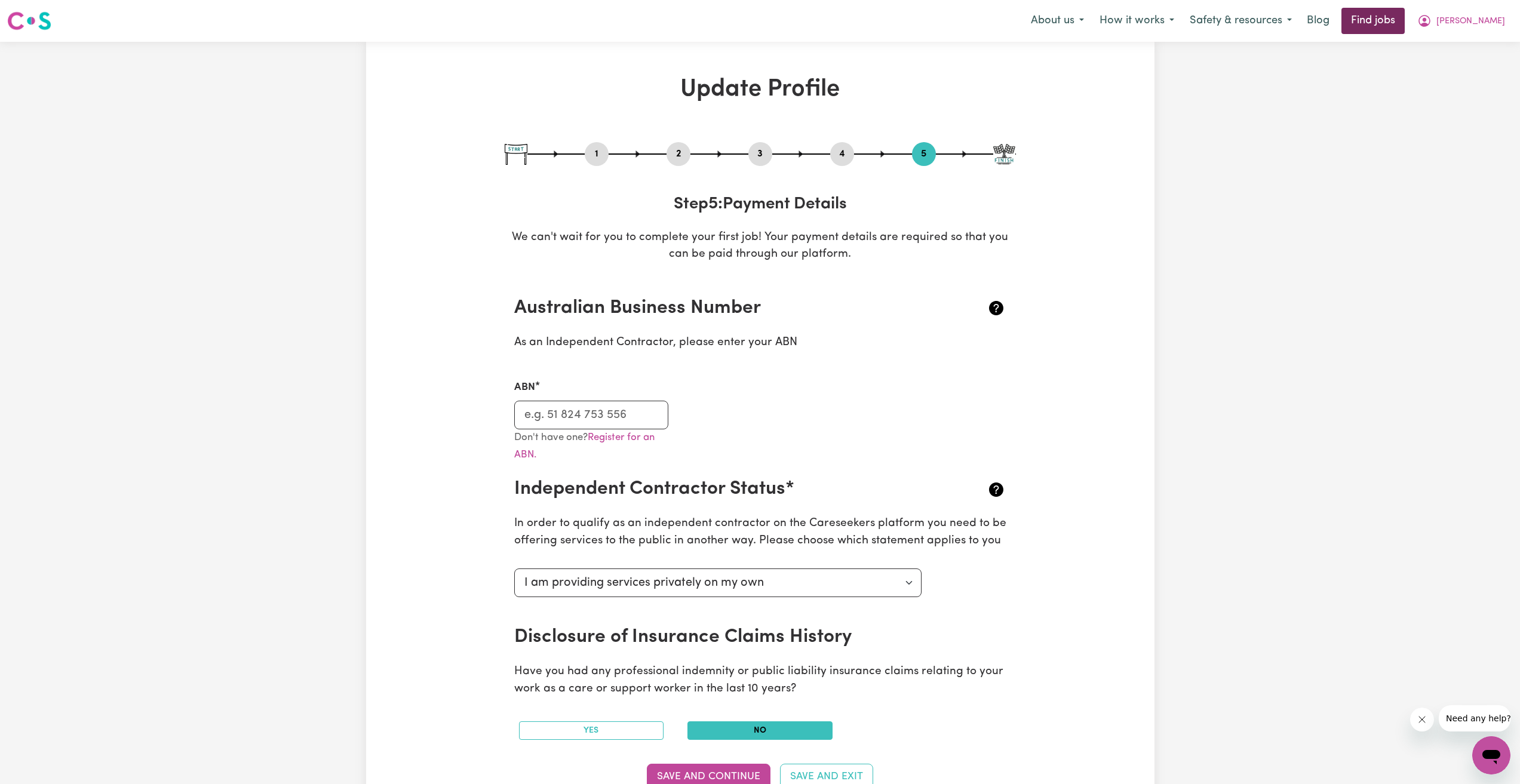
click at [1405, 13] on link "Find jobs" at bounding box center [1373, 21] width 63 height 26
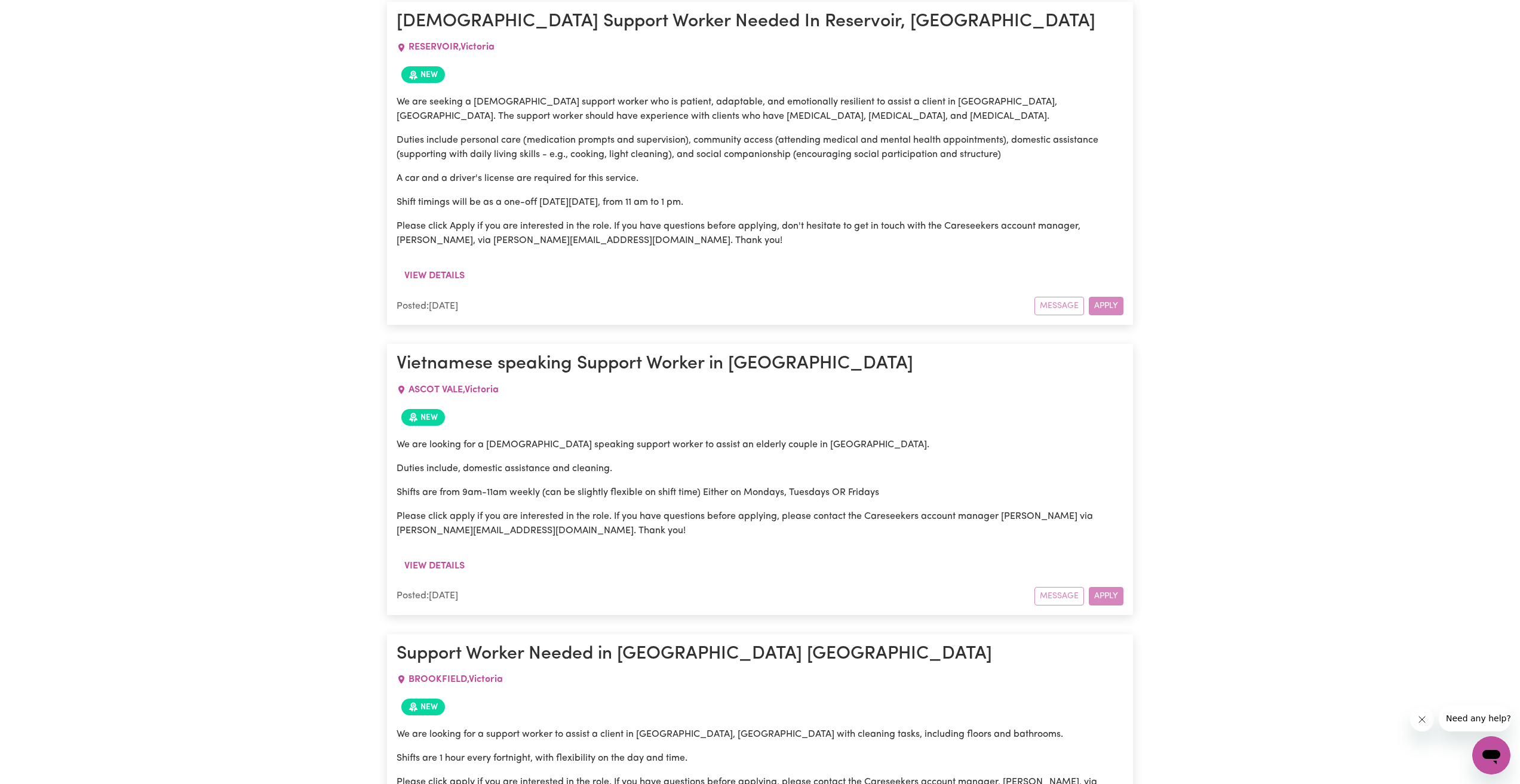
scroll to position [1851, 0]
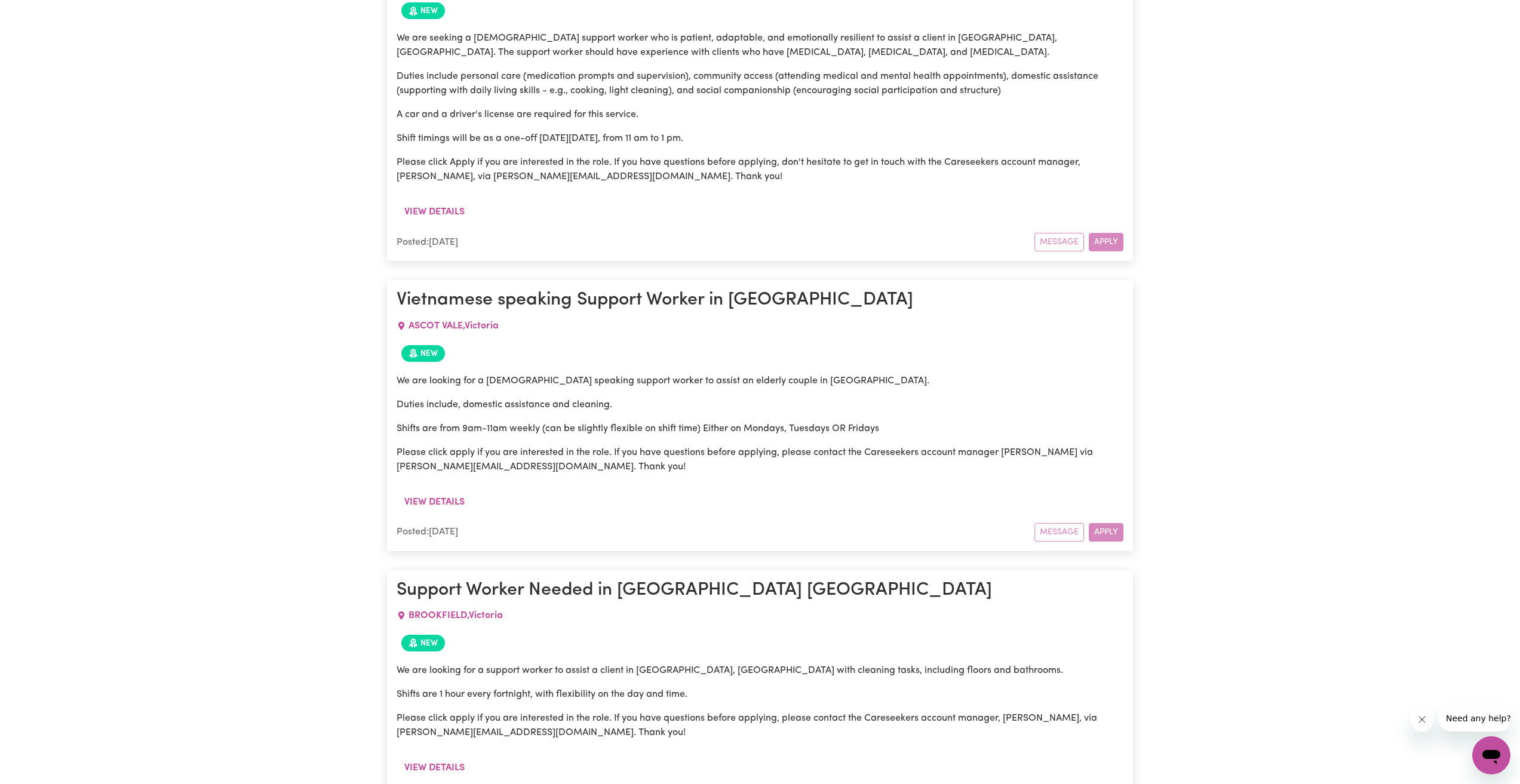
click at [1110, 523] on div "Message Apply" at bounding box center [1079, 532] width 89 height 19
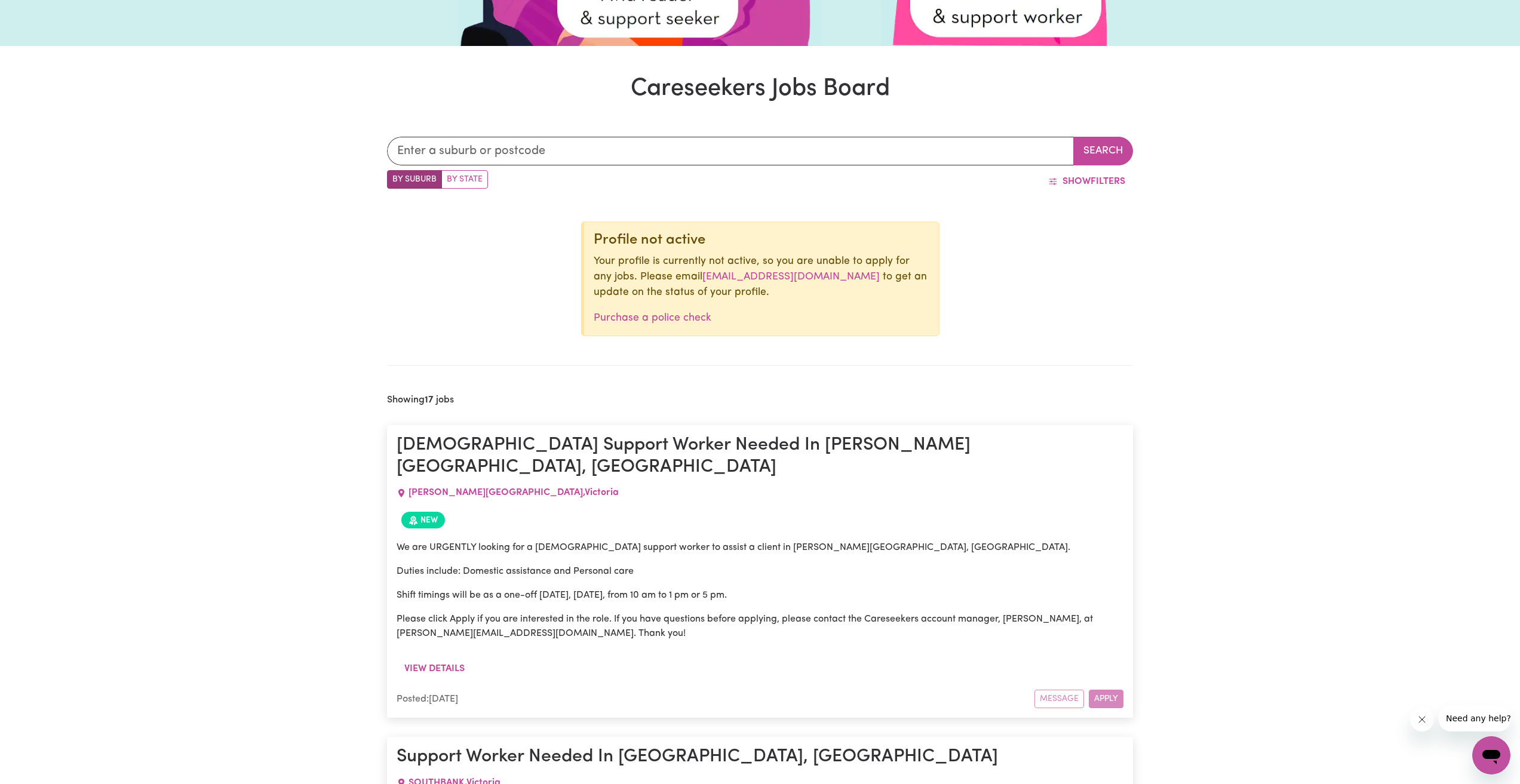
scroll to position [179, 0]
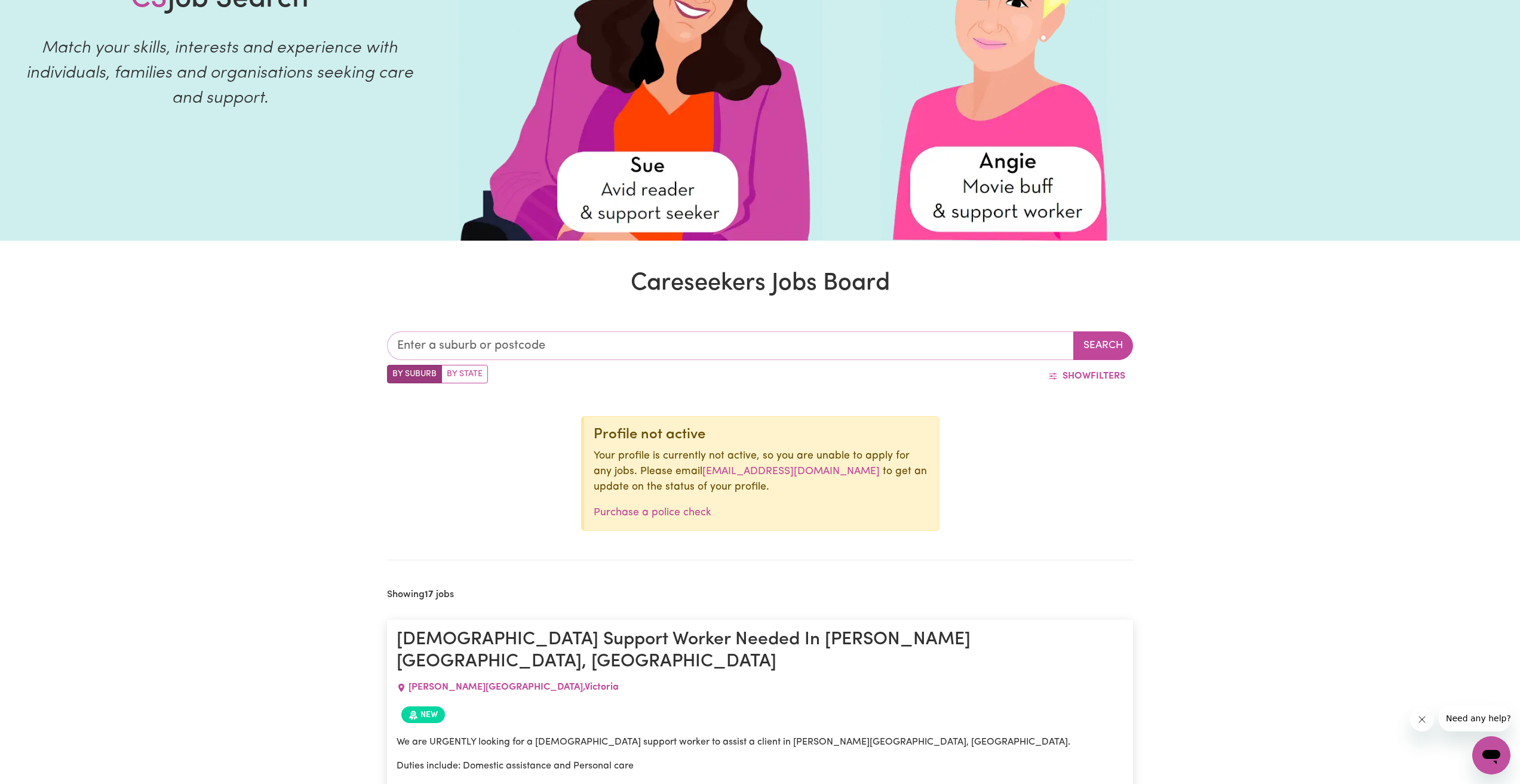
click at [742, 350] on input "text" at bounding box center [730, 346] width 687 height 29
type input "3021"
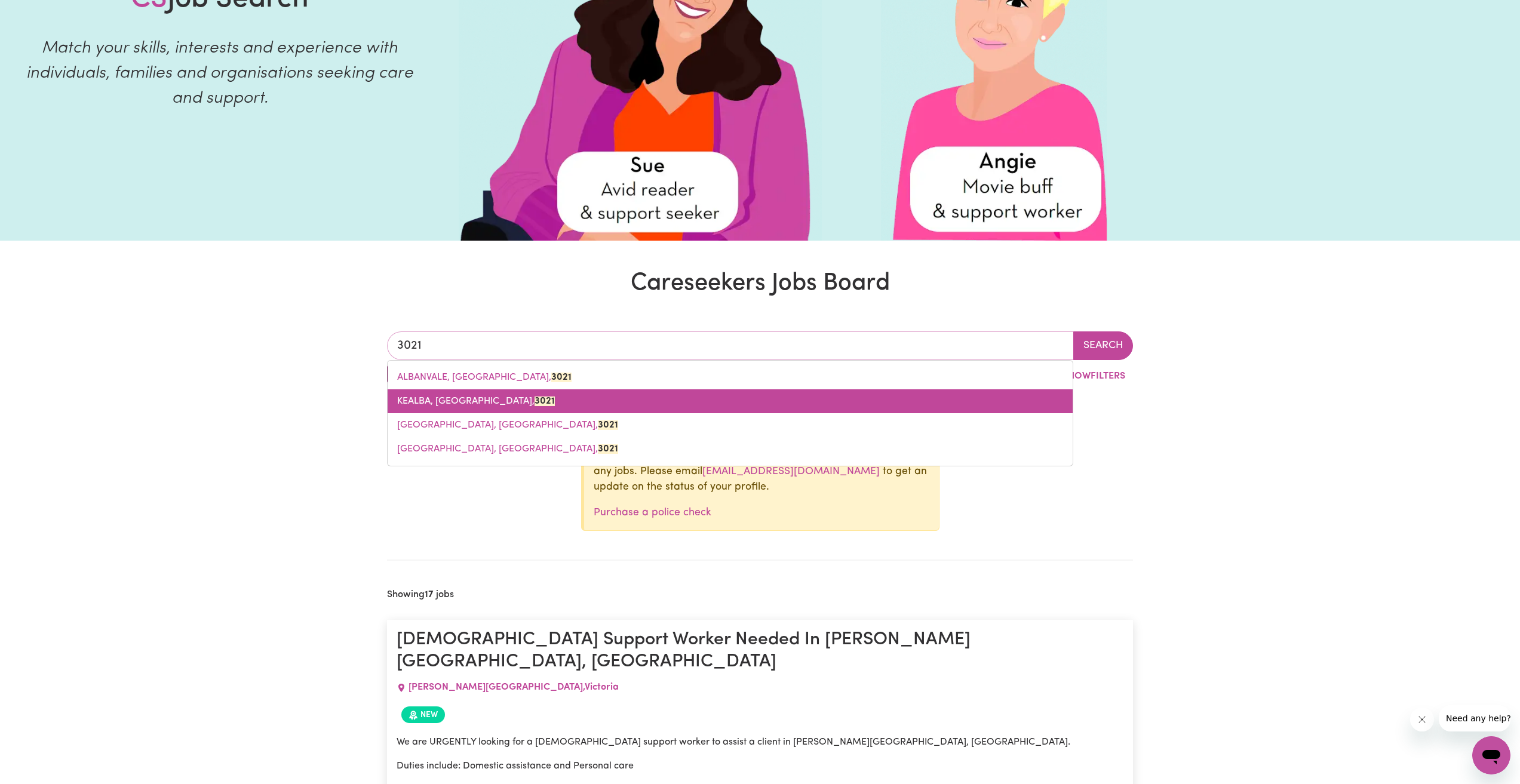
click at [457, 399] on span "KEALBA, Victoria, 3021" at bounding box center [476, 401] width 158 height 10
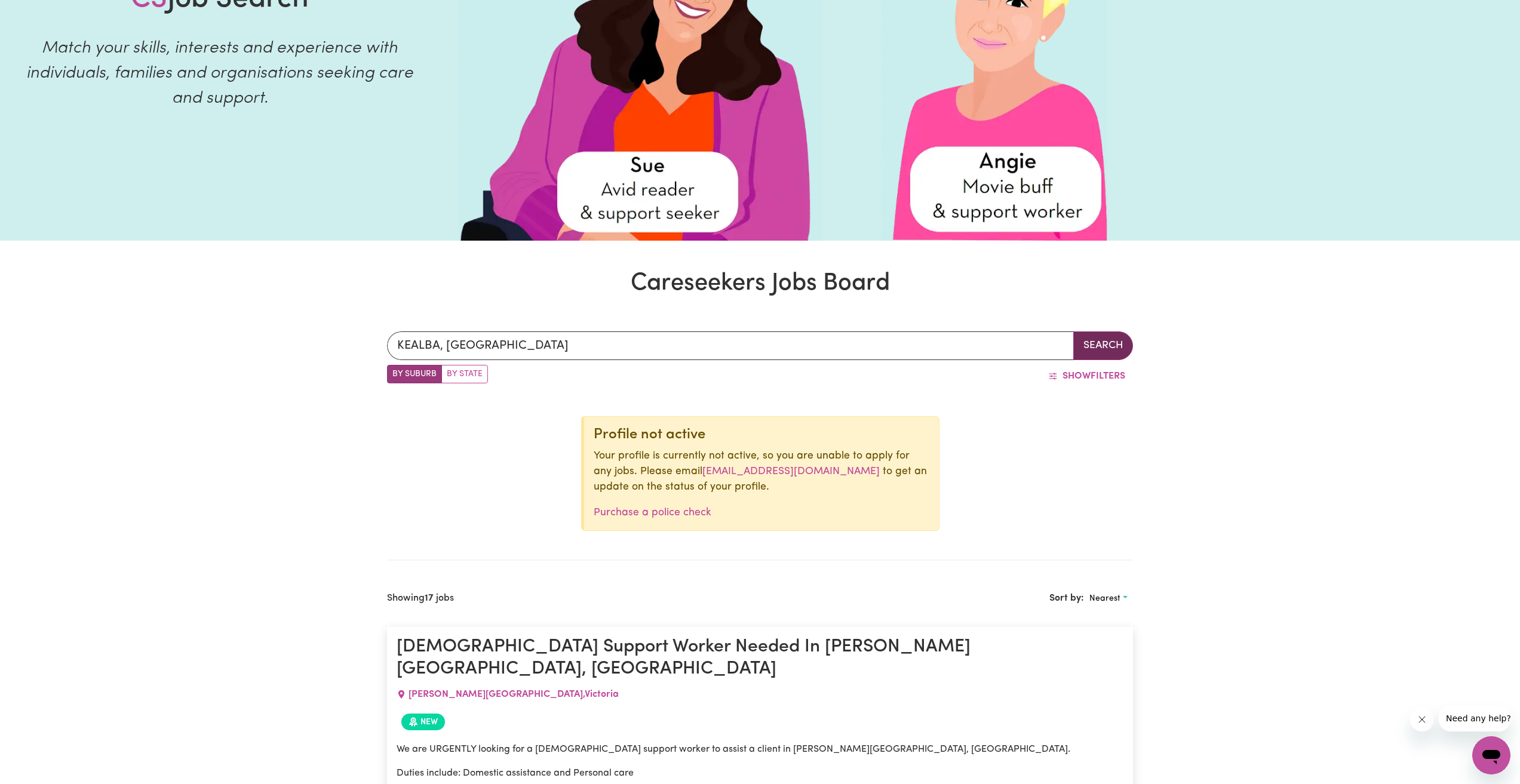
click at [1114, 345] on button "Search" at bounding box center [1103, 346] width 60 height 29
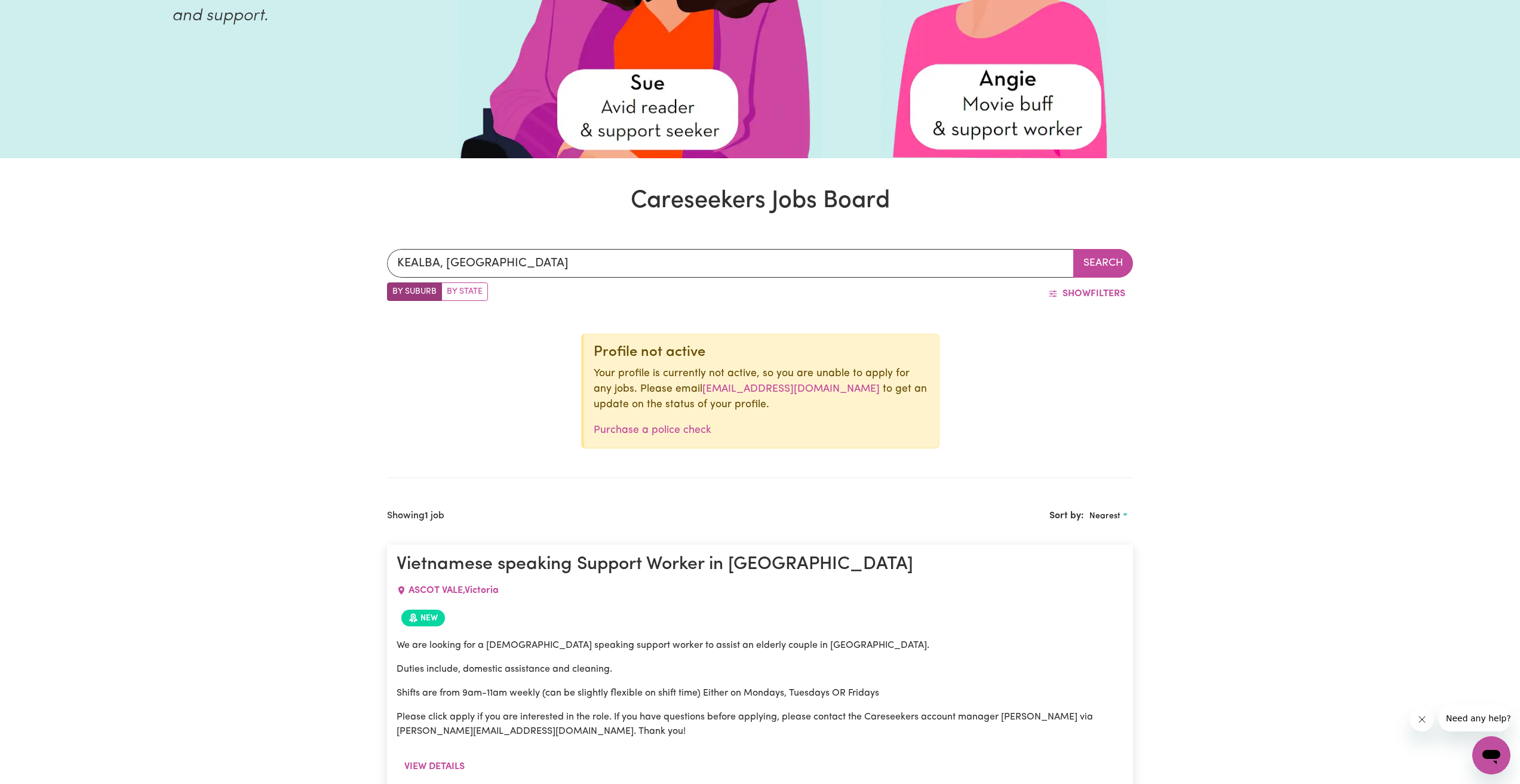
scroll to position [418, 0]
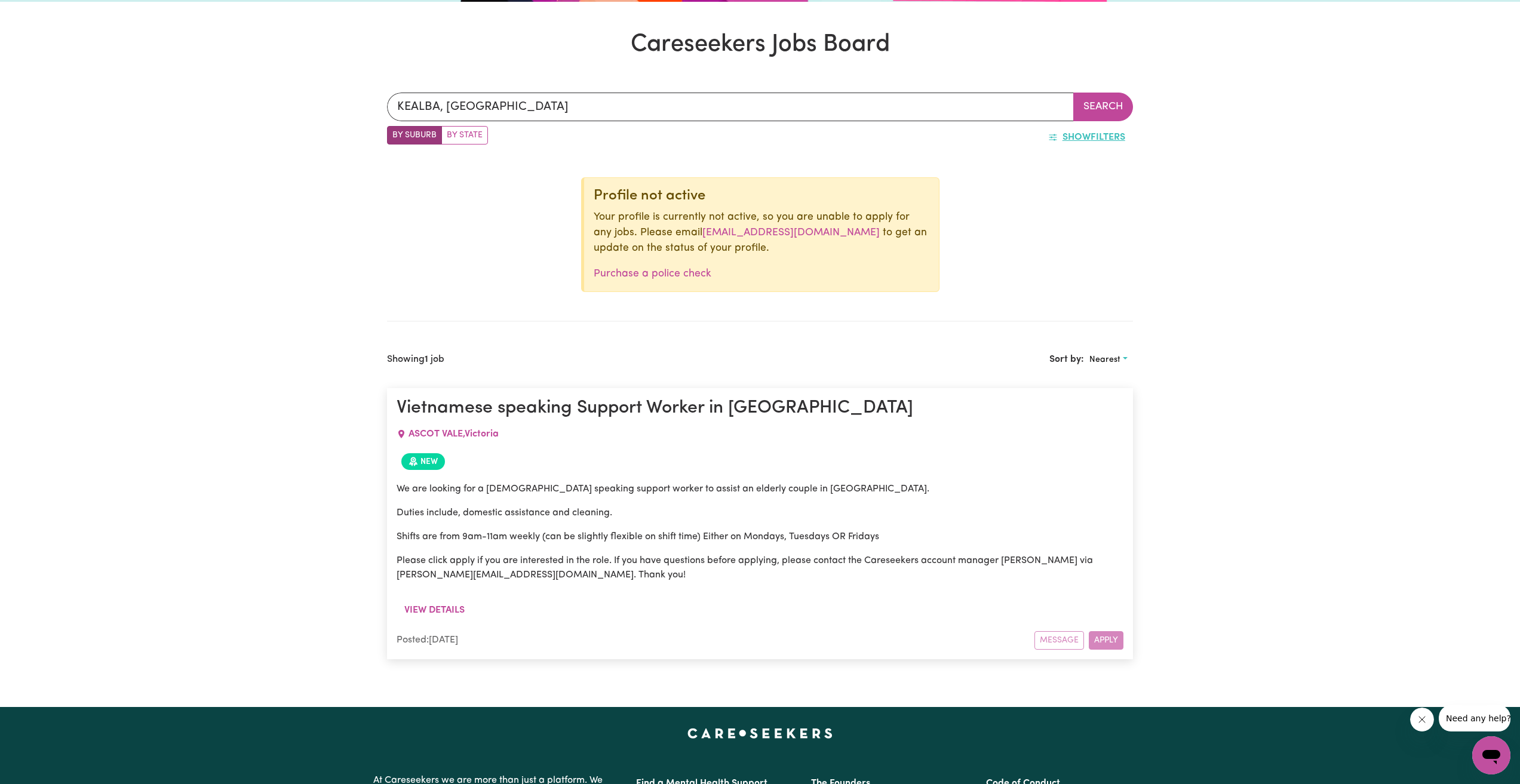
click at [1114, 142] on button "Show Filters" at bounding box center [1086, 137] width 93 height 23
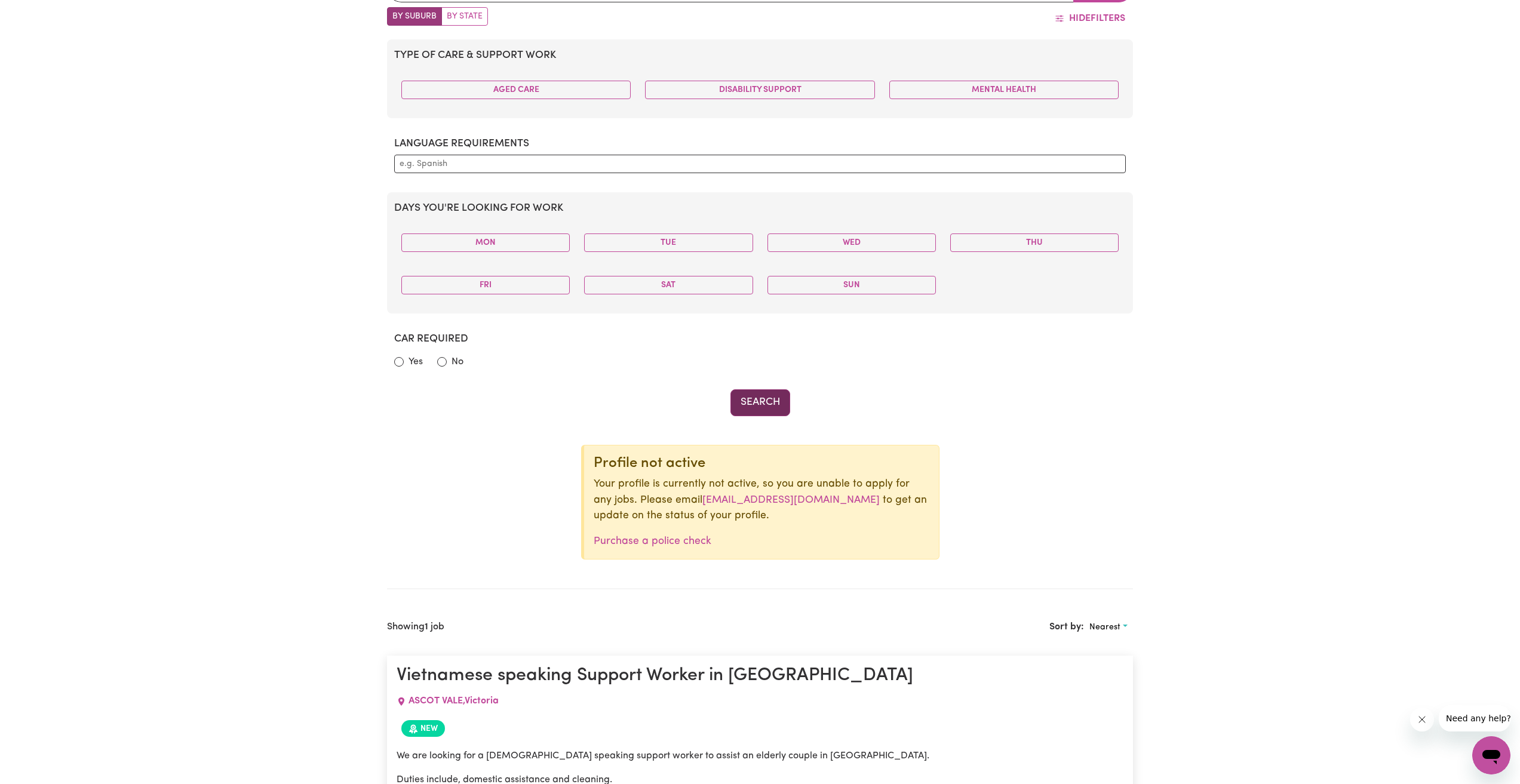
scroll to position [537, 0]
click at [769, 402] on button "Search" at bounding box center [760, 402] width 60 height 26
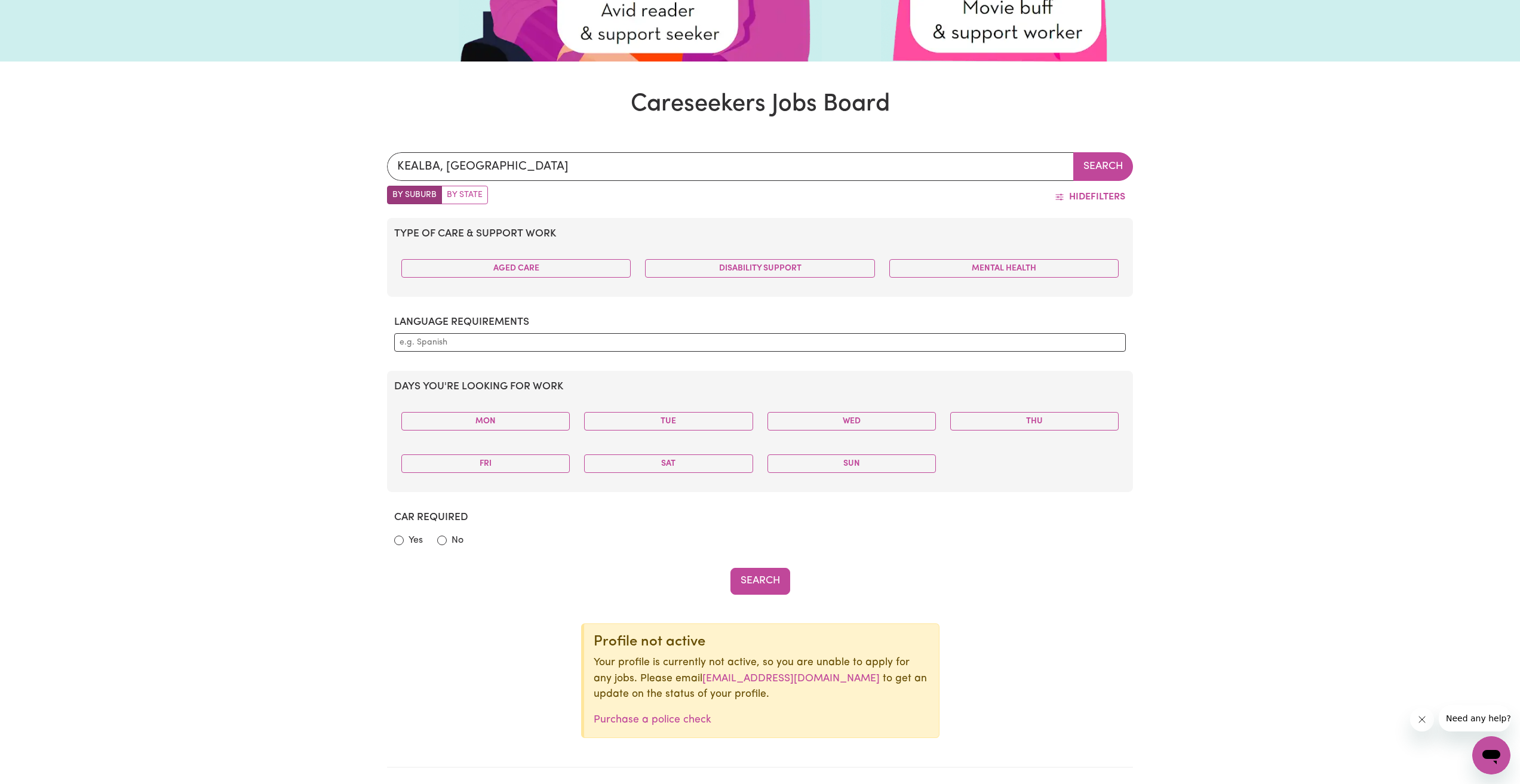
scroll to position [0, 0]
